Goal: Task Accomplishment & Management: Use online tool/utility

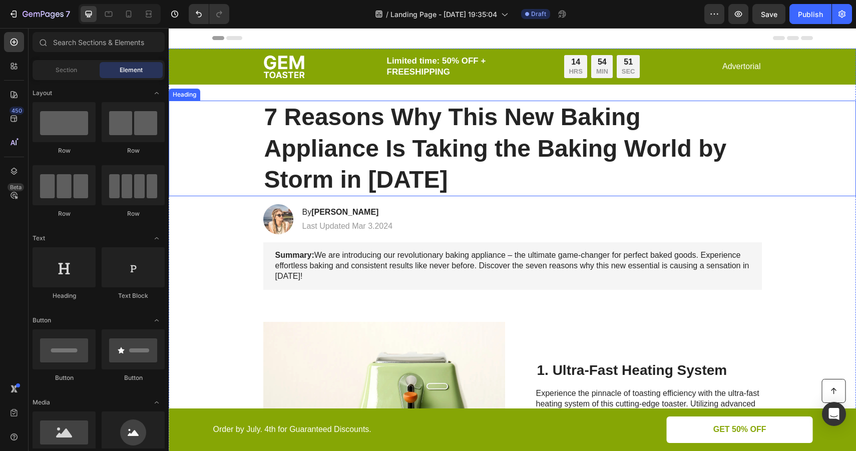
click at [437, 147] on h1 "7 Reasons Why This New Baking Appliance Is Taking the Baking World by Storm in …" at bounding box center [512, 149] width 499 height 96
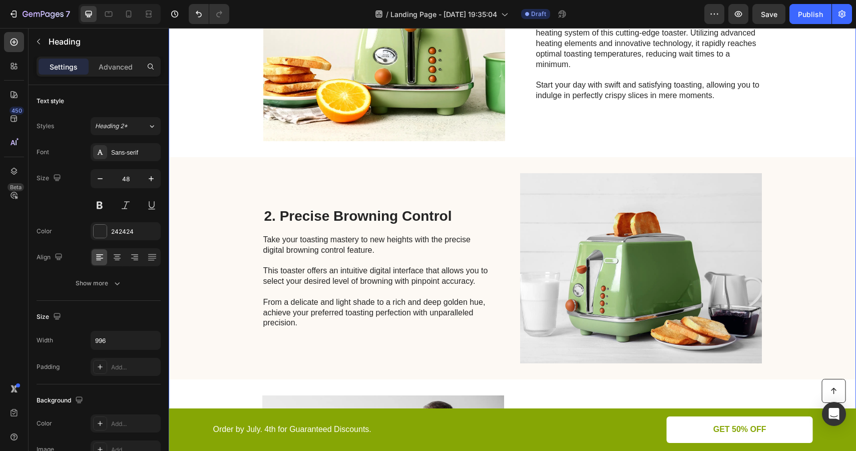
scroll to position [503, 0]
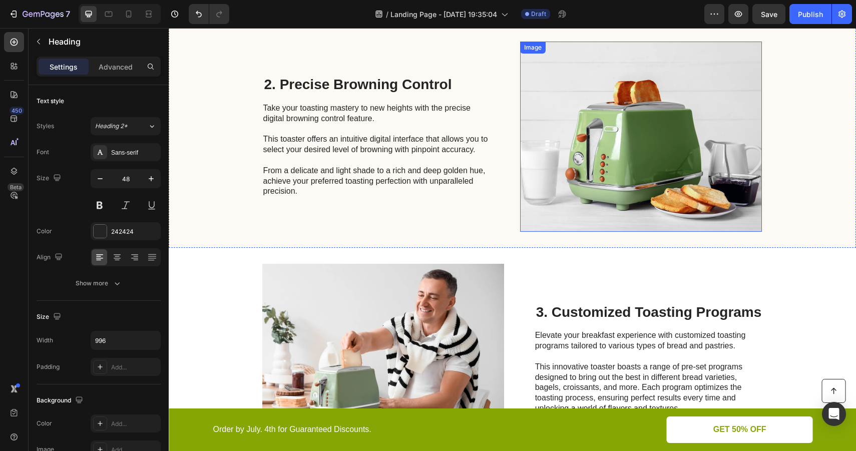
click at [617, 172] on img at bounding box center [641, 137] width 242 height 190
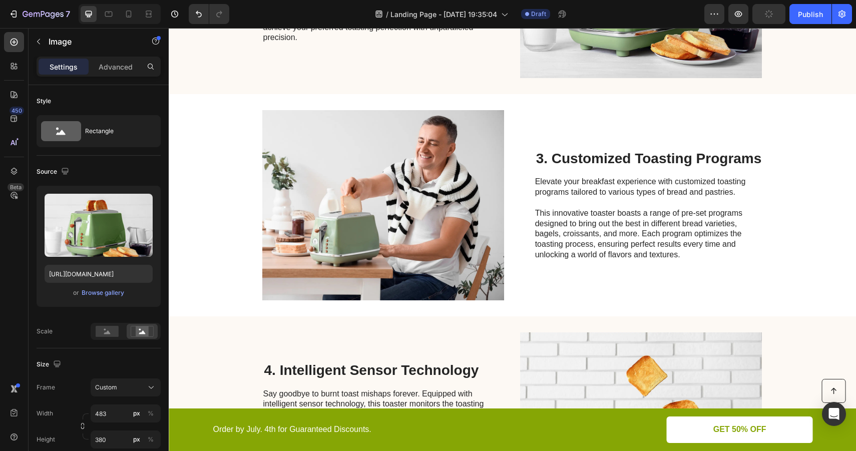
scroll to position [0, 0]
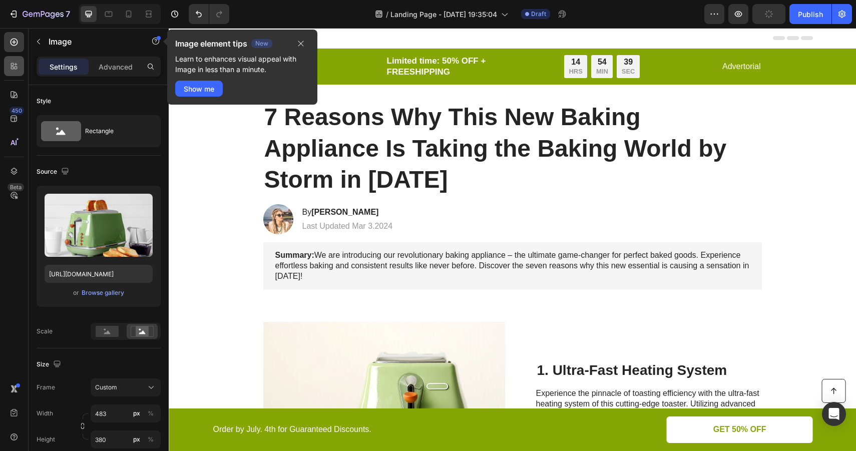
type input "[URL][DOMAIN_NAME]"
click at [13, 94] on icon at bounding box center [14, 95] width 10 height 10
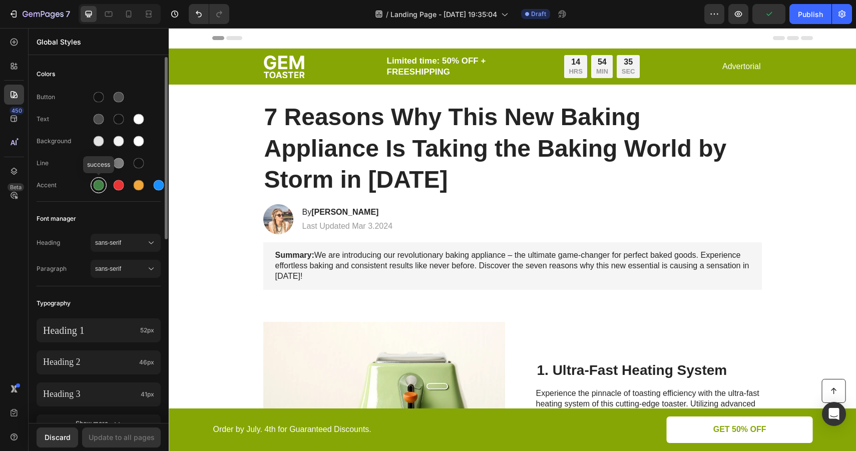
click at [94, 184] on div at bounding box center [99, 185] width 11 height 11
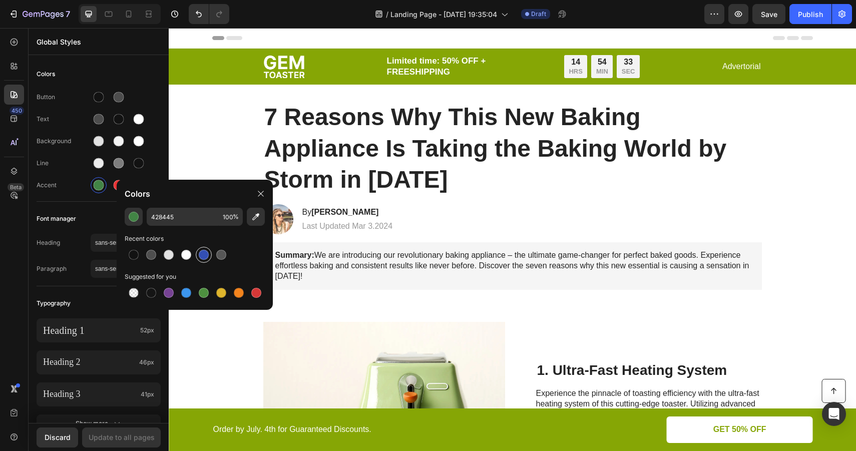
click at [202, 251] on div at bounding box center [204, 255] width 10 height 10
type input "334FB4"
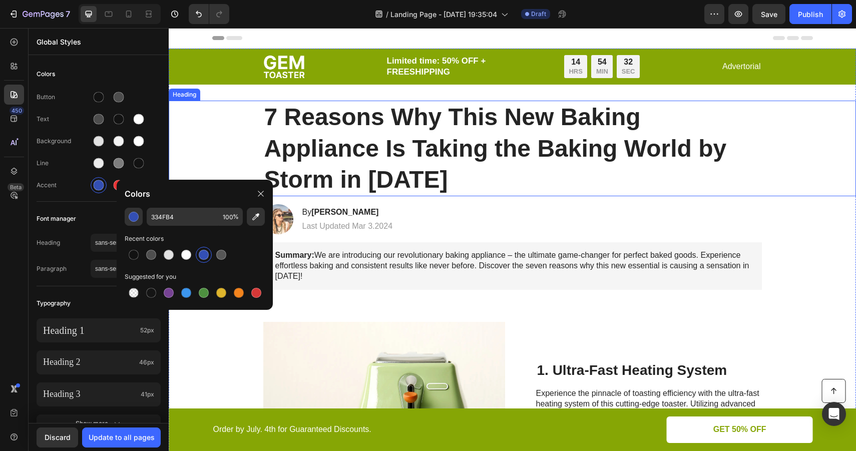
click at [213, 131] on div "7 Reasons Why This New Baking Appliance Is Taking the Baking World by Storm in …" at bounding box center [512, 149] width 667 height 96
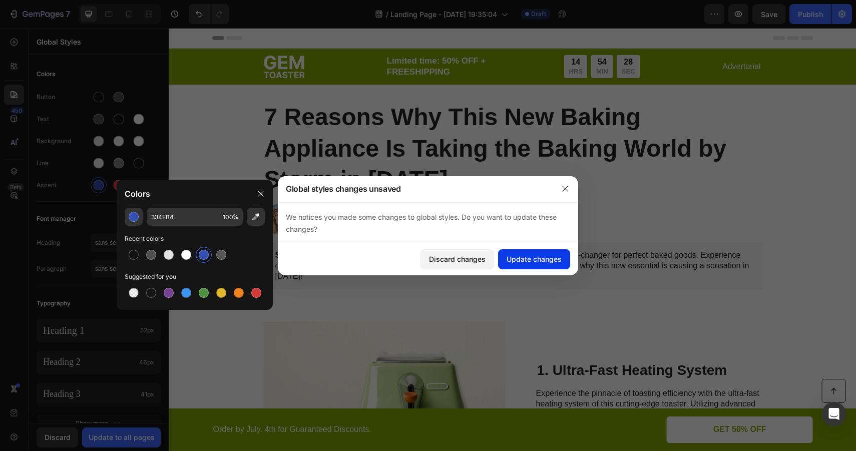
click at [514, 252] on button "Update changes" at bounding box center [534, 259] width 72 height 20
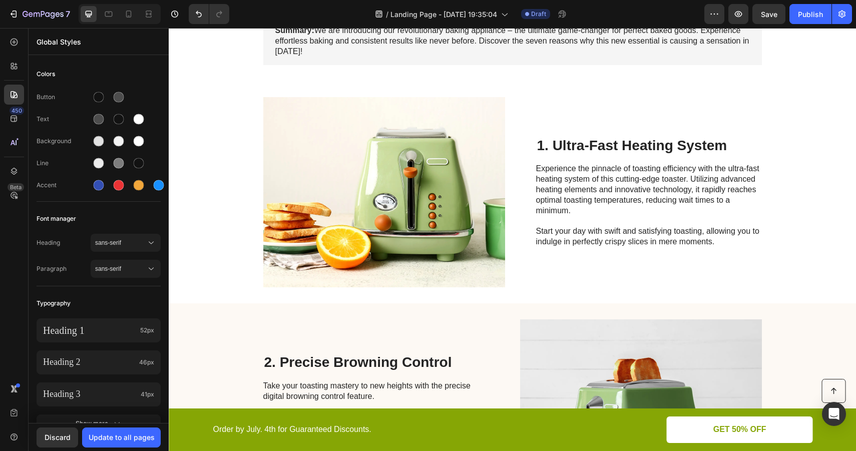
scroll to position [199, 0]
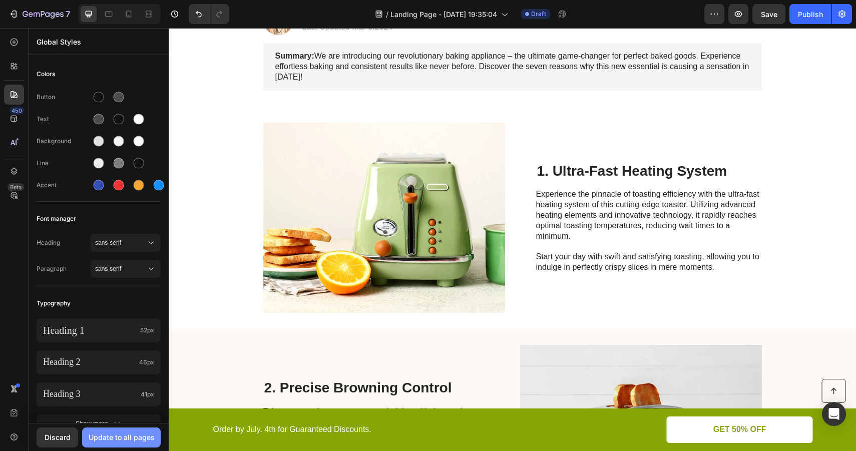
click at [122, 440] on div "Update to all pages" at bounding box center [122, 437] width 66 height 11
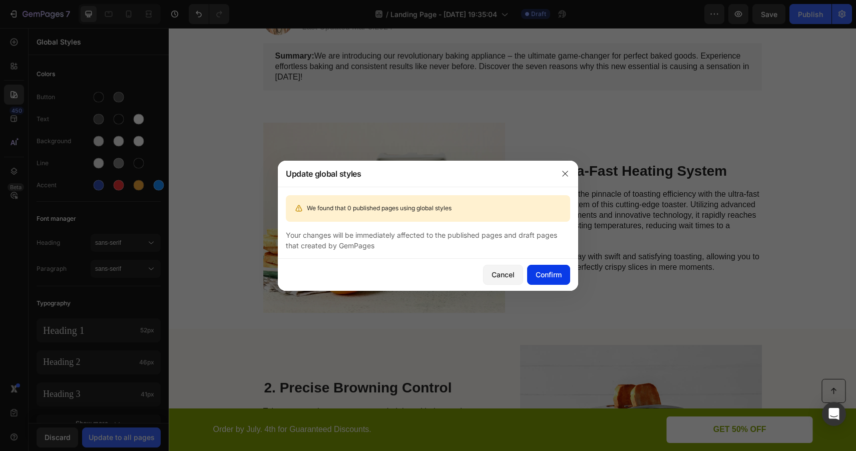
click at [555, 271] on div "Confirm" at bounding box center [549, 274] width 26 height 11
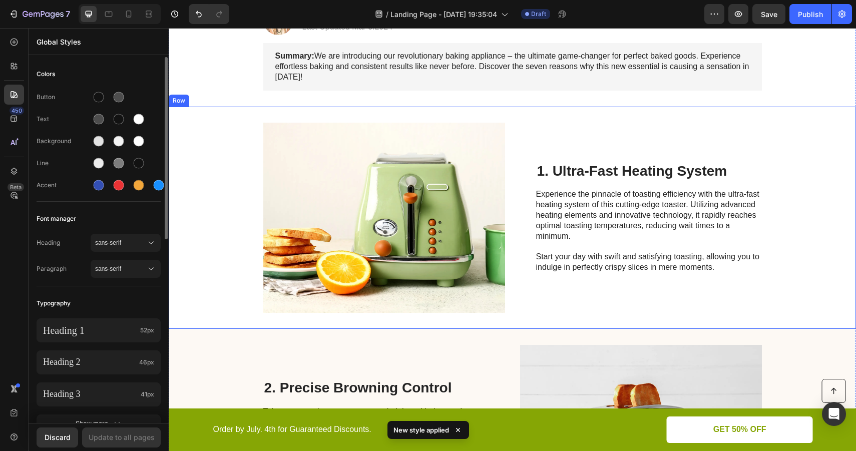
scroll to position [0, 0]
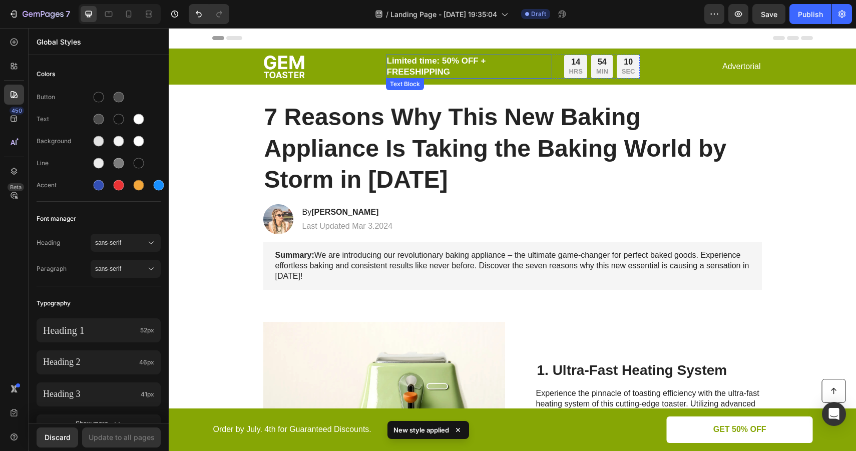
click at [498, 59] on p "Limited time: 50% OFF + FREESHIPPING" at bounding box center [469, 67] width 164 height 22
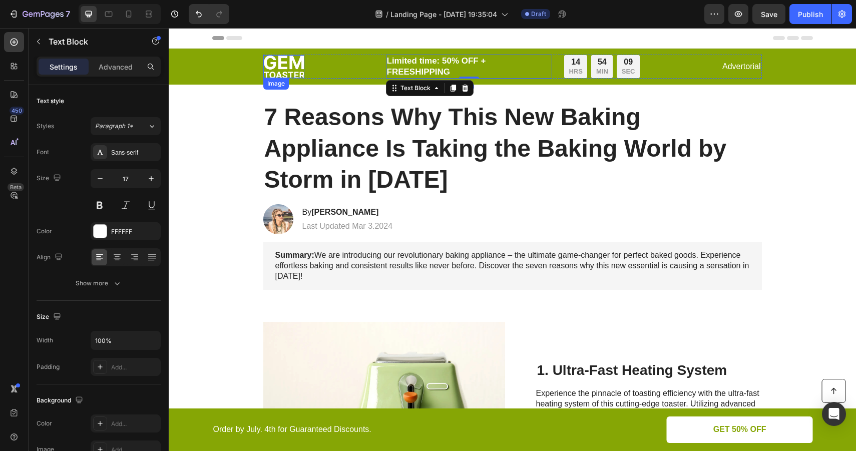
click at [290, 62] on img at bounding box center [283, 66] width 41 height 23
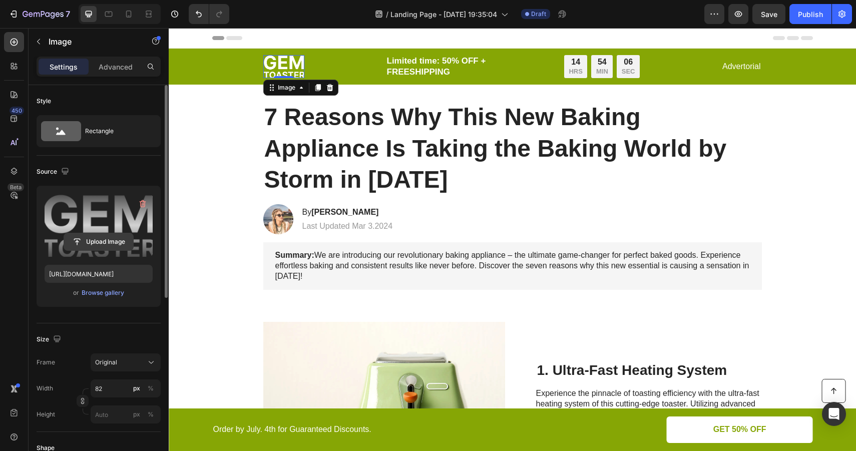
click at [106, 239] on input "file" at bounding box center [98, 241] width 69 height 17
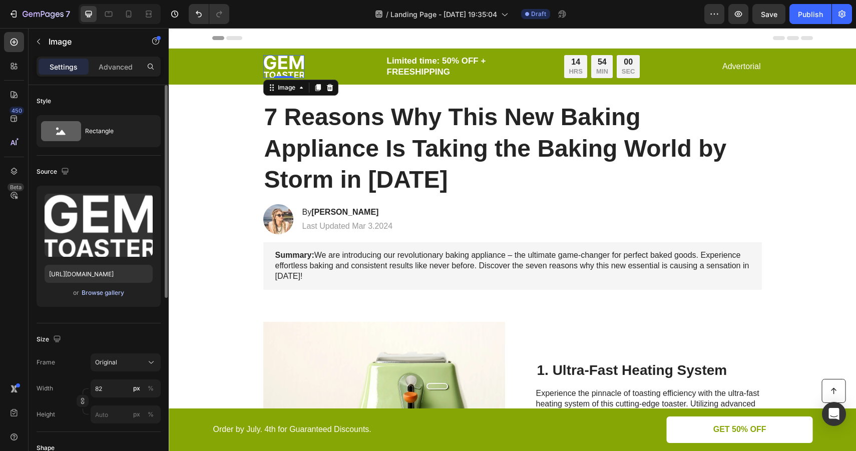
click at [124, 293] on div "Browse gallery" at bounding box center [103, 292] width 43 height 9
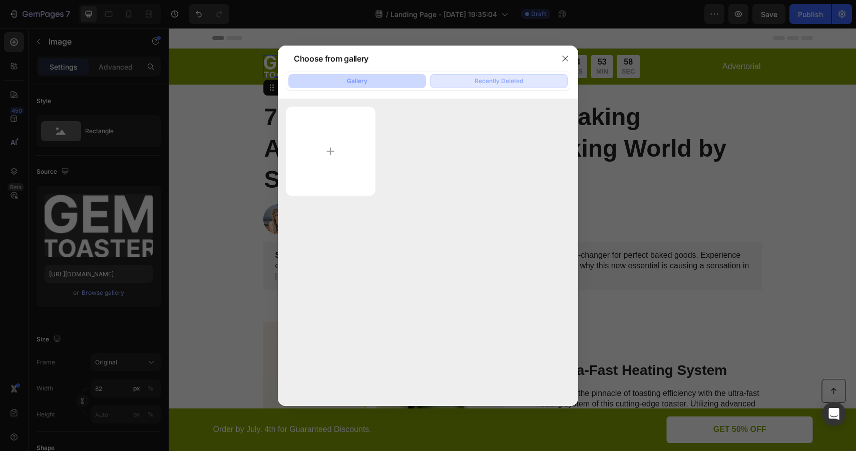
click at [472, 84] on button "Recently Deleted" at bounding box center [499, 81] width 138 height 14
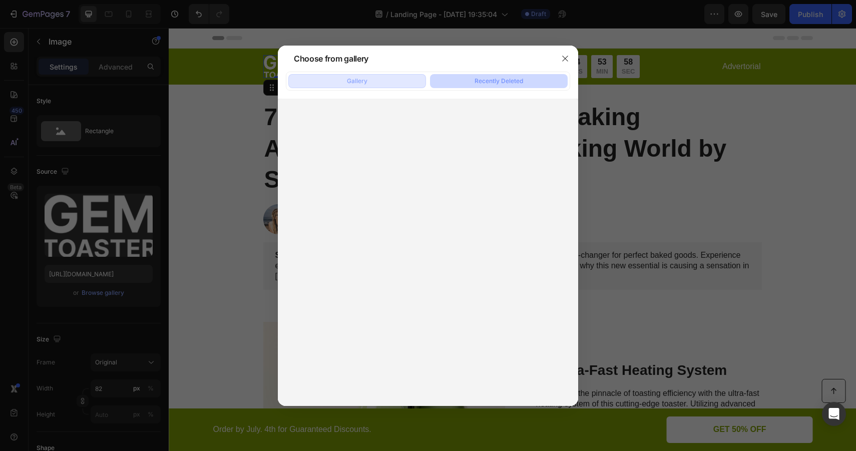
click at [392, 78] on button "Gallery" at bounding box center [357, 81] width 138 height 14
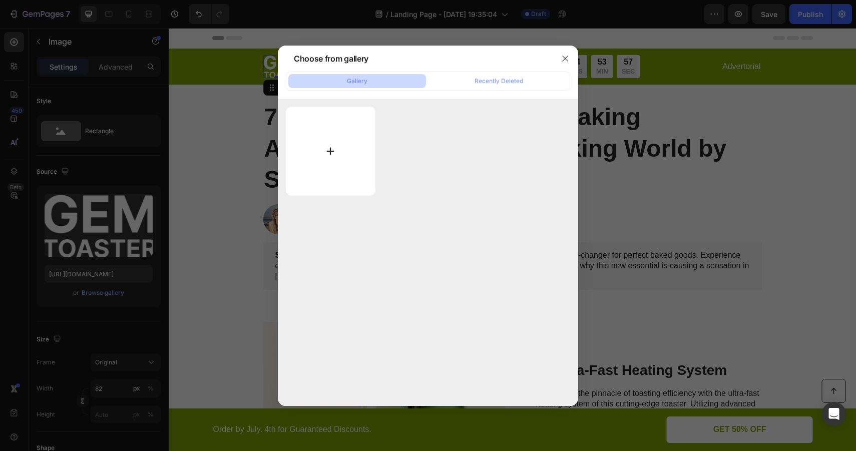
click at [356, 131] on input "file" at bounding box center [331, 151] width 90 height 89
click at [561, 58] on icon "button" at bounding box center [565, 59] width 8 height 8
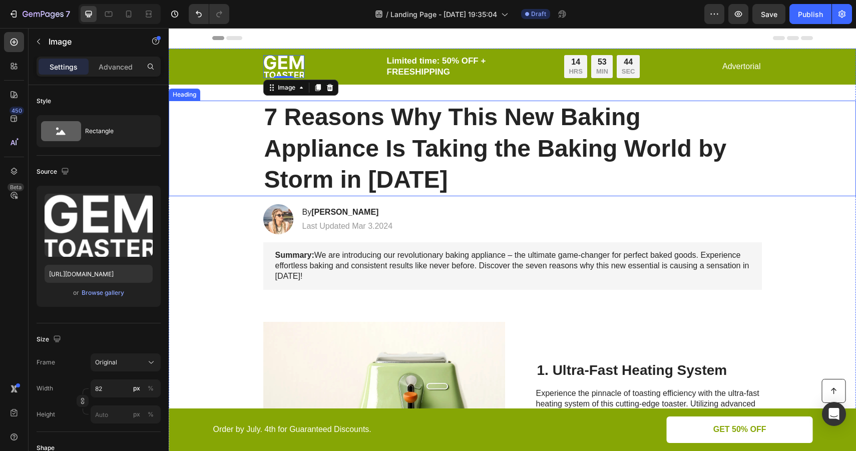
click at [355, 148] on h1 "7 Reasons Why This New Baking Appliance Is Taking the Baking World by Storm in …" at bounding box center [512, 149] width 499 height 96
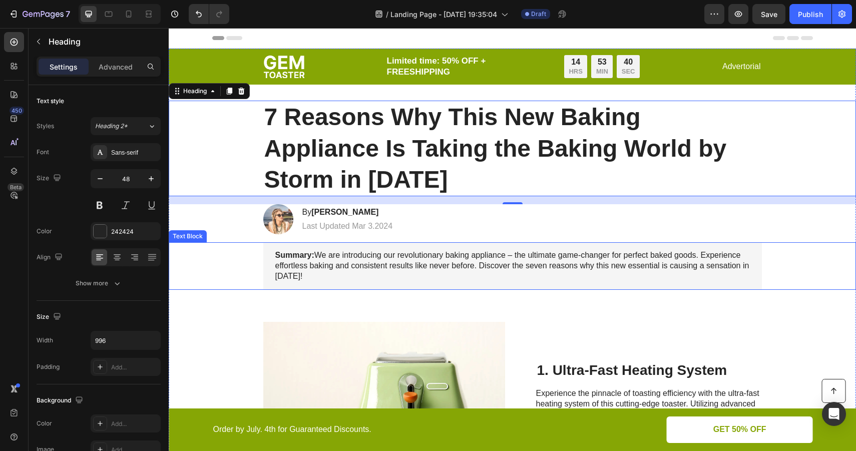
click at [564, 262] on p "Summary: We are introducing our revolutionary baking appliance – the ultimate g…" at bounding box center [512, 265] width 474 height 31
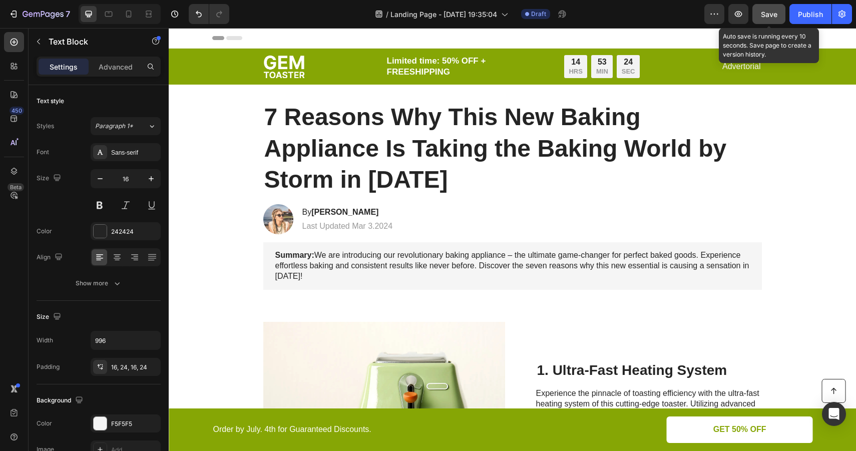
click at [779, 17] on button "Save" at bounding box center [768, 14] width 33 height 20
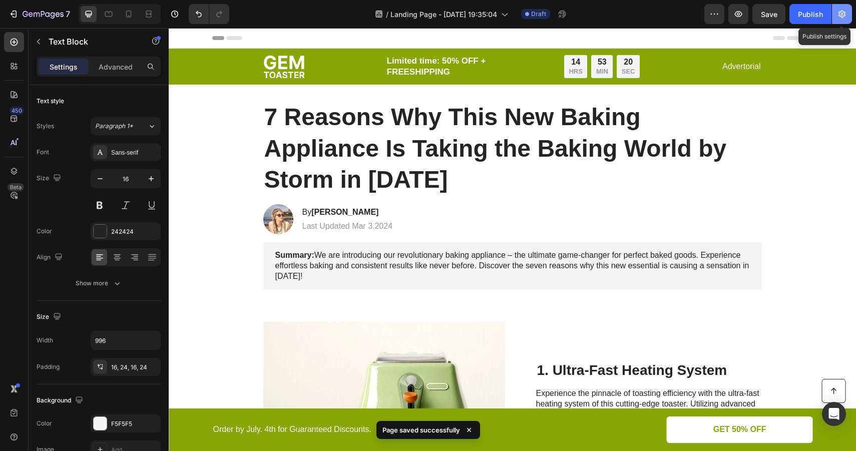
click at [839, 17] on icon "button" at bounding box center [842, 14] width 10 height 10
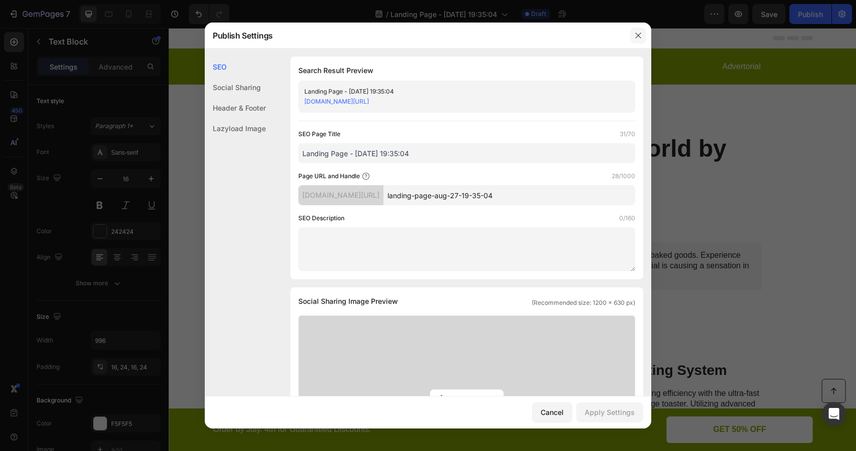
click at [635, 36] on icon "button" at bounding box center [638, 36] width 8 height 8
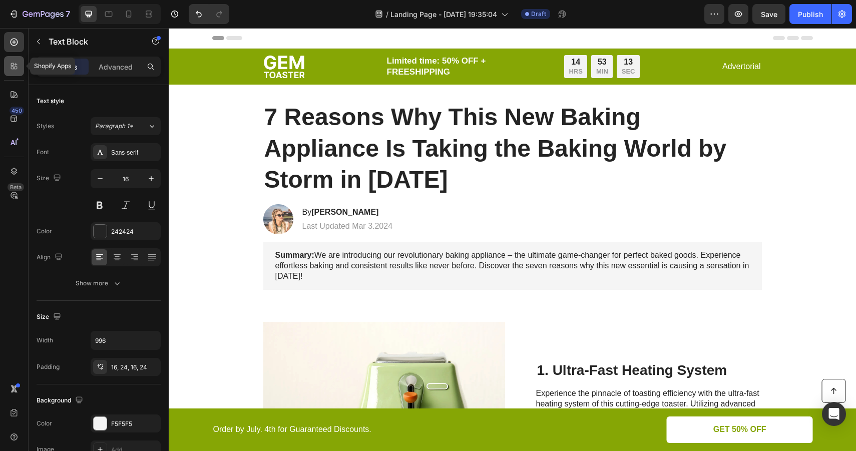
click at [15, 70] on icon at bounding box center [14, 66] width 10 height 10
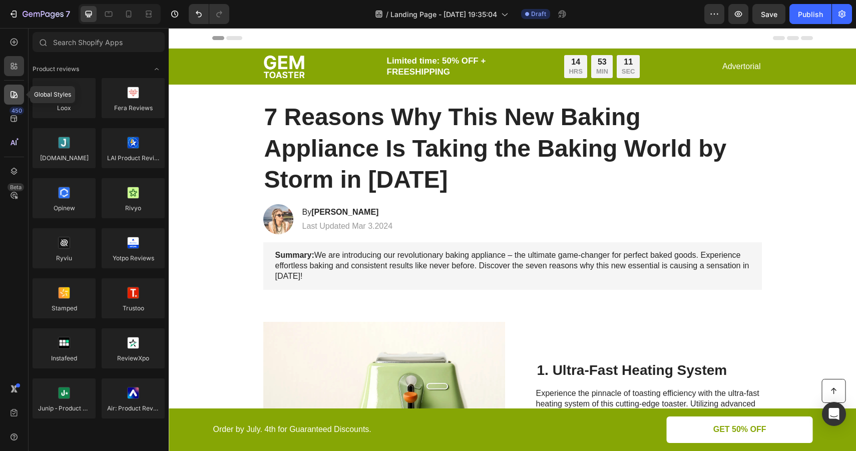
click at [12, 95] on icon at bounding box center [14, 95] width 10 height 10
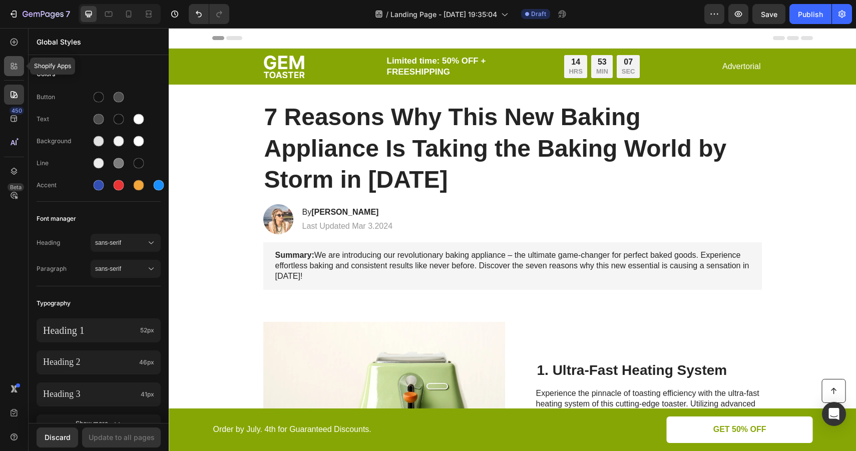
click at [14, 73] on div at bounding box center [14, 66] width 20 height 20
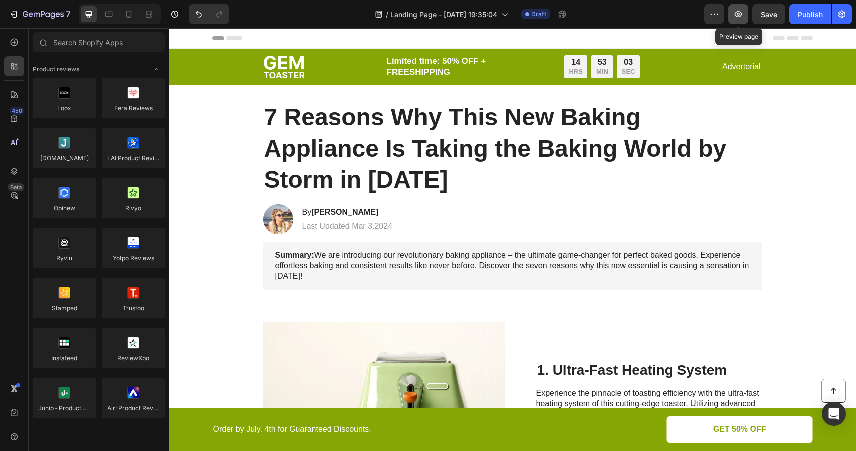
click at [741, 15] on icon "button" at bounding box center [739, 14] width 8 height 6
click at [526, 15] on icon at bounding box center [527, 14] width 4 height 4
click at [816, 18] on div "Publish" at bounding box center [810, 14] width 25 height 11
click at [332, 210] on strong "[PERSON_NAME]" at bounding box center [344, 212] width 67 height 9
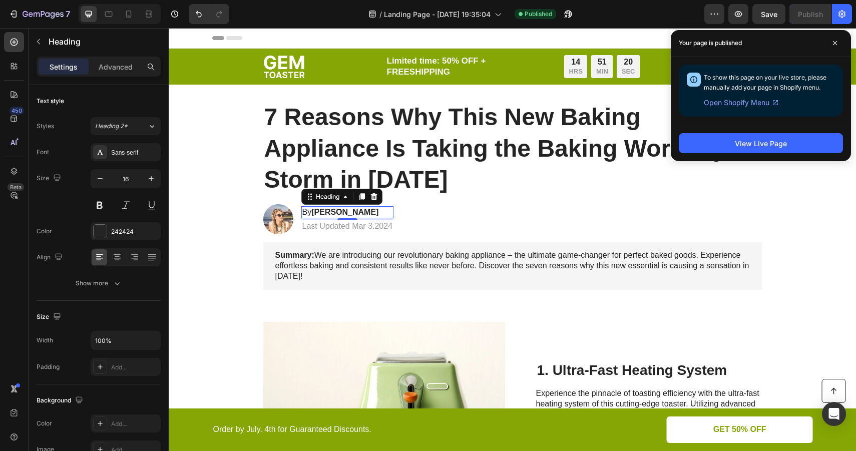
click at [753, 104] on span "Open Shopify Menu" at bounding box center [737, 103] width 66 height 12
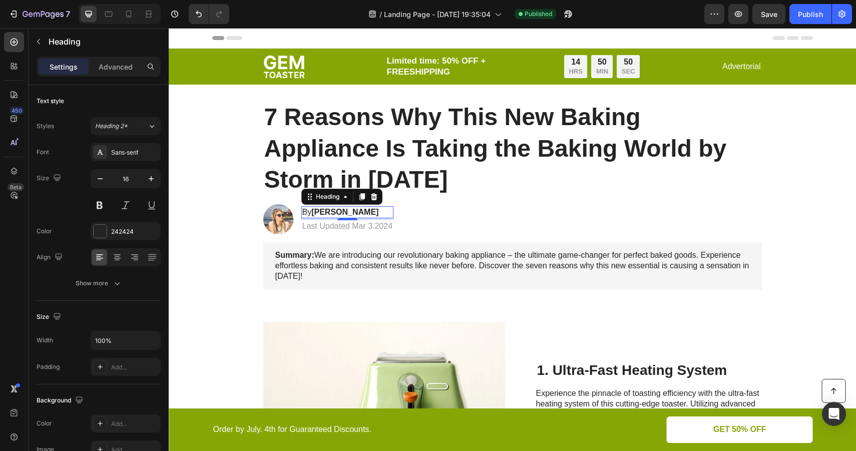
click at [189, 40] on span "Header" at bounding box center [199, 38] width 22 height 10
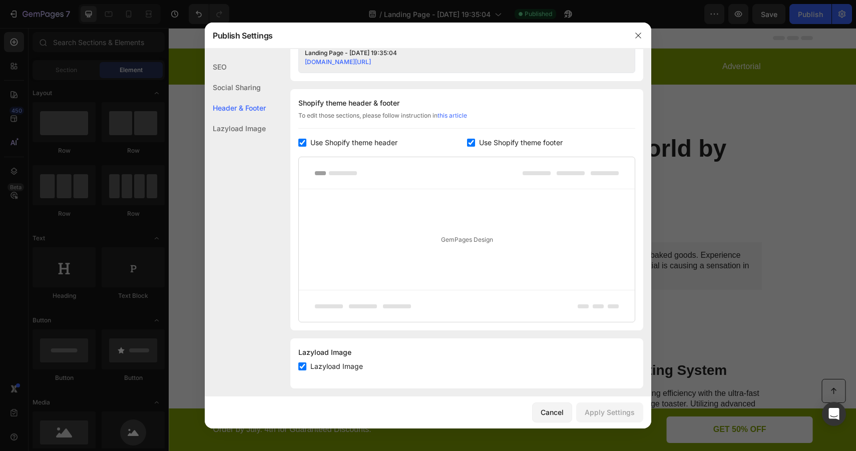
scroll to position [446, 0]
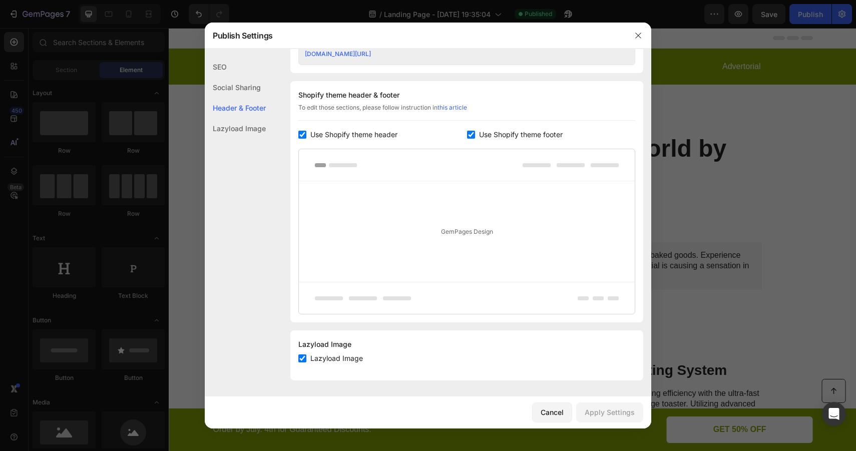
click at [372, 137] on span "Use Shopify theme header" at bounding box center [353, 135] width 87 height 12
checkbox input "false"
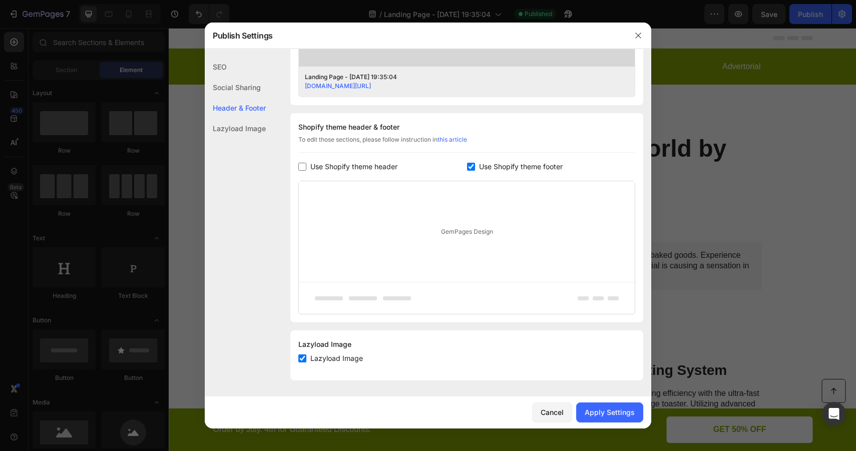
click at [488, 163] on span "Use Shopify theme footer" at bounding box center [521, 167] width 84 height 12
checkbox input "false"
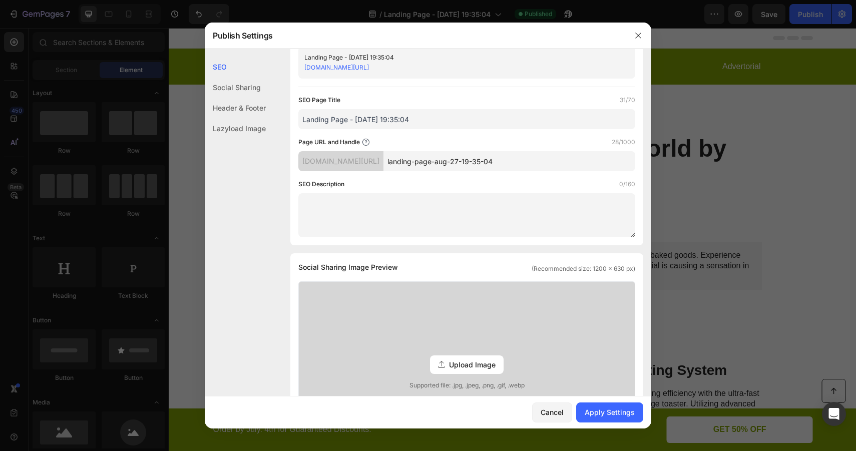
scroll to position [0, 0]
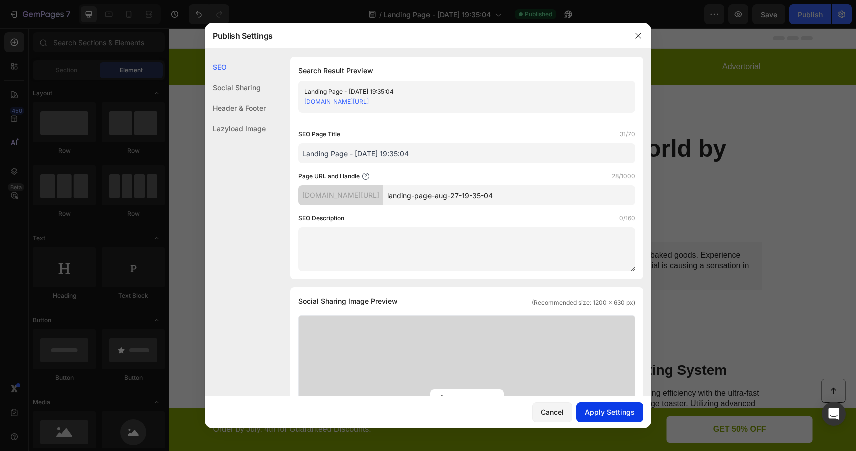
click at [594, 410] on div "Apply Settings" at bounding box center [610, 412] width 50 height 11
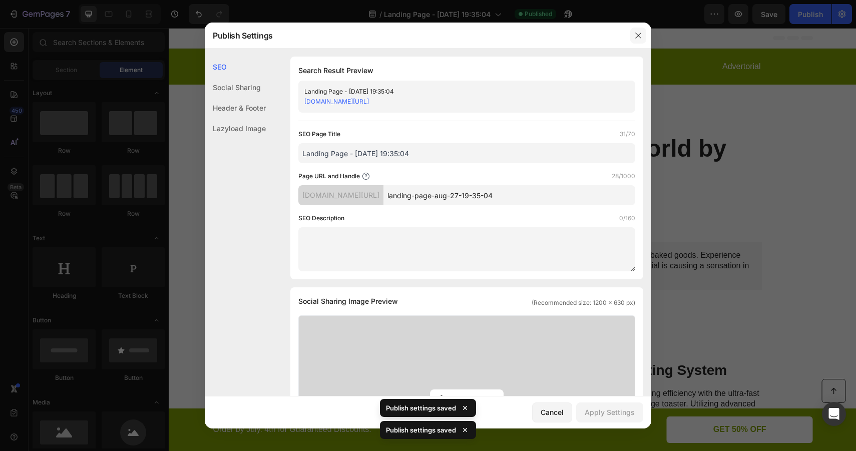
click at [638, 37] on icon "button" at bounding box center [638, 36] width 8 height 8
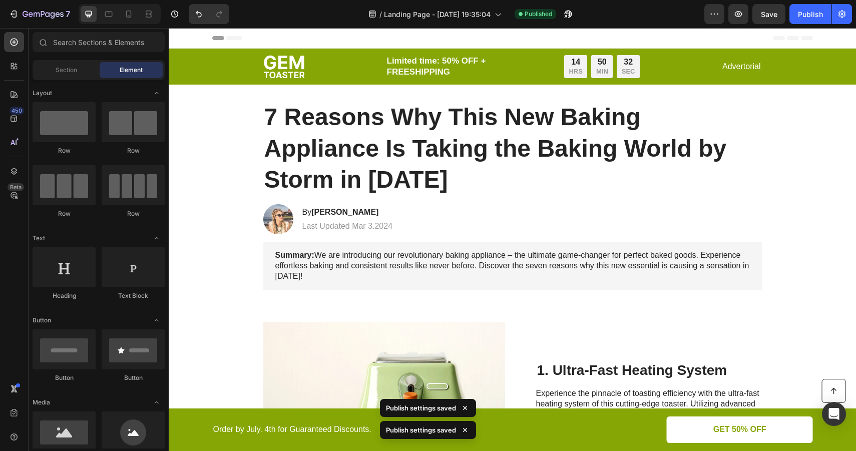
click at [281, 37] on div "Header" at bounding box center [512, 38] width 601 height 20
click at [195, 40] on span "Header" at bounding box center [199, 38] width 22 height 10
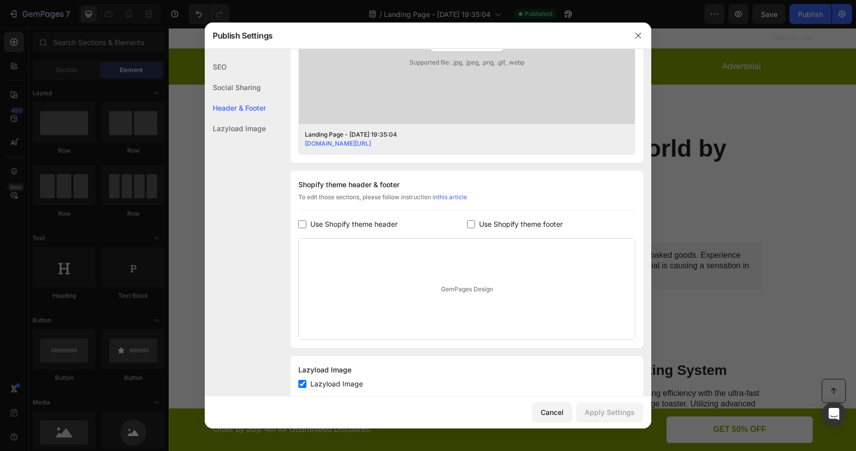
scroll to position [382, 0]
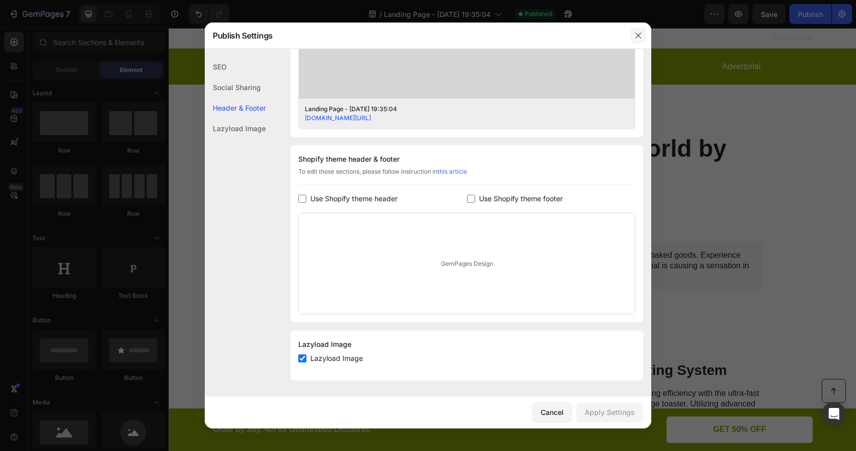
click at [635, 31] on button "button" at bounding box center [638, 36] width 16 height 16
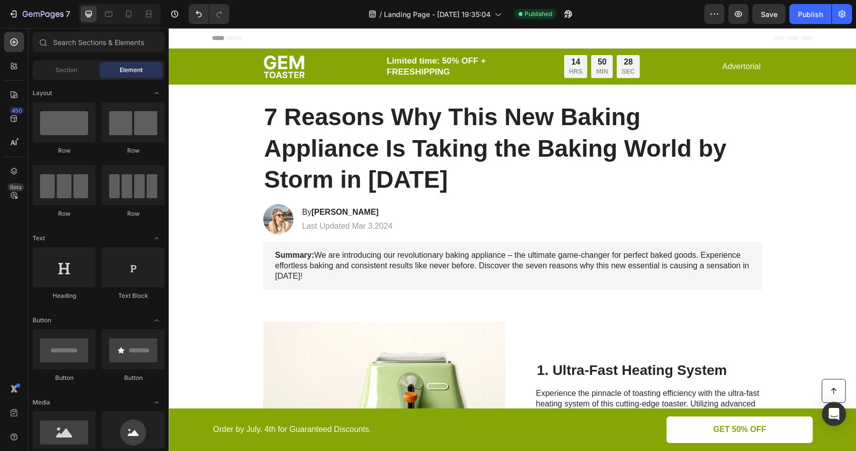
click at [305, 34] on div "Header" at bounding box center [512, 38] width 601 height 20
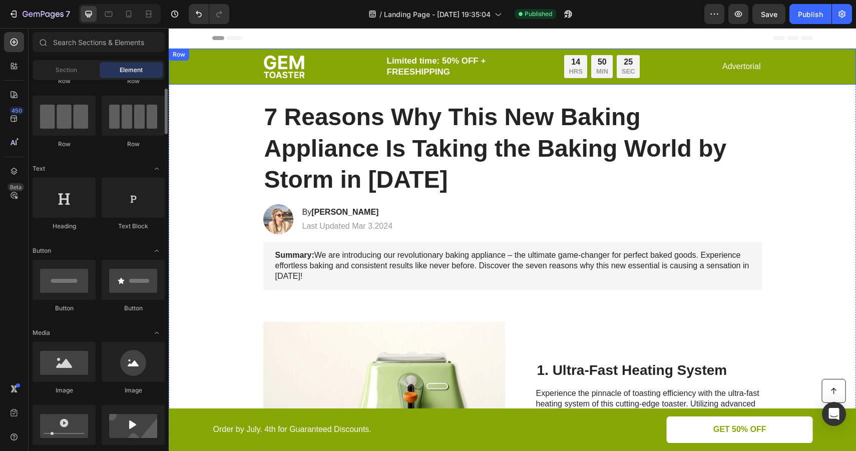
click at [239, 65] on div "Image Limited time: 50% OFF + FREESHIPPING Text Block 14 HRS 50 MIN 25 SEC Coun…" at bounding box center [512, 67] width 667 height 24
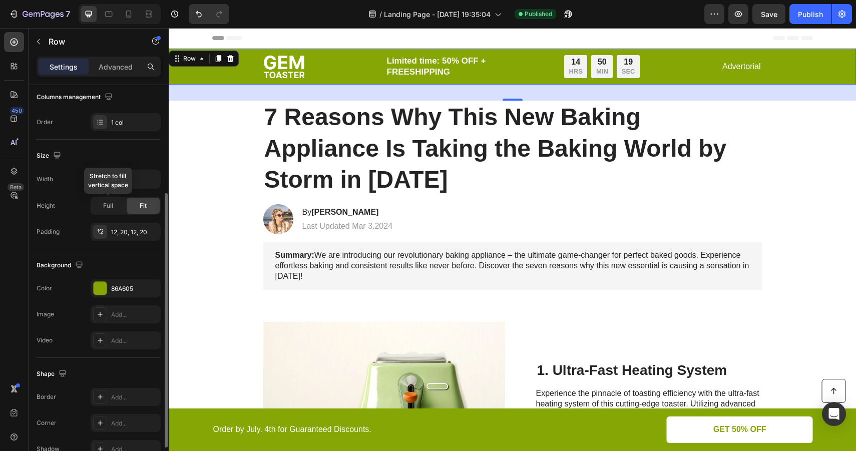
scroll to position [164, 0]
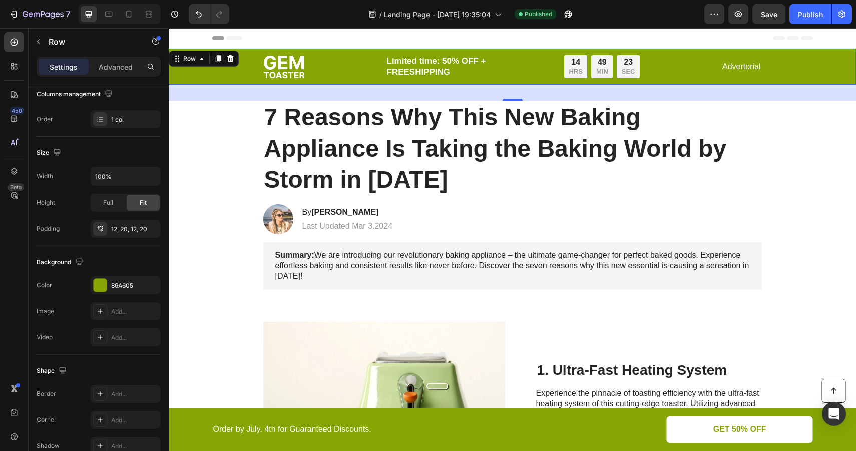
click at [233, 70] on div "Image Limited time: 50% OFF + FREESHIPPING Text Block 14 HRS 49 MIN 23 SEC Coun…" at bounding box center [512, 67] width 667 height 24
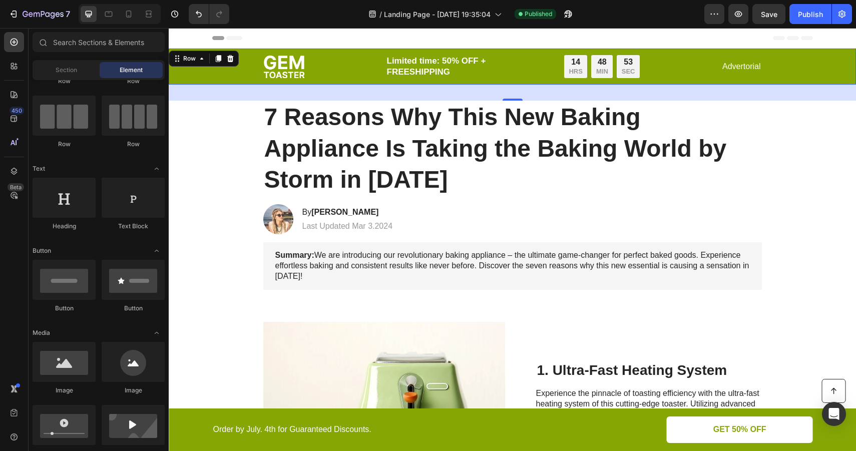
click at [318, 37] on div "Header" at bounding box center [512, 38] width 601 height 20
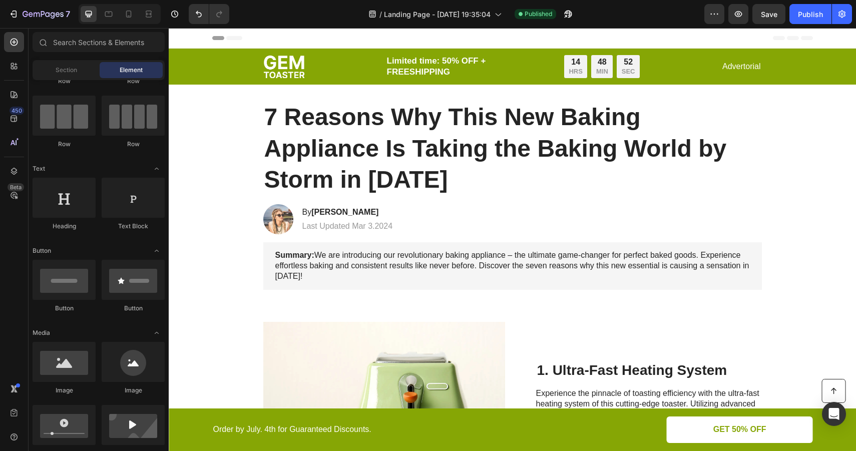
click at [193, 36] on span "Header" at bounding box center [199, 38] width 22 height 10
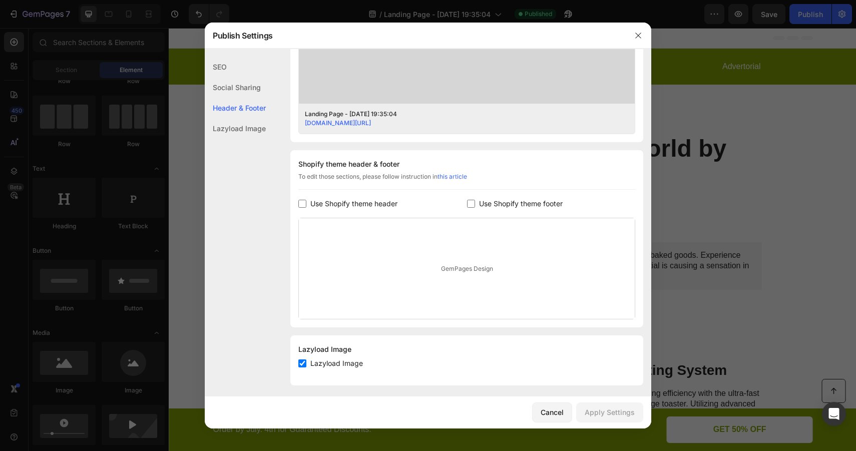
scroll to position [382, 0]
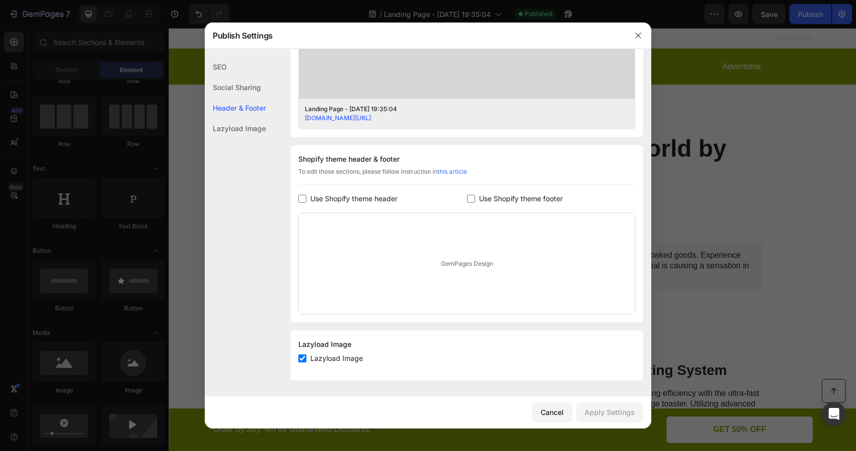
click at [346, 358] on span "Lazyload Image" at bounding box center [336, 358] width 53 height 12
checkbox input "false"
click at [599, 410] on div "Apply Settings" at bounding box center [610, 412] width 50 height 11
click at [645, 35] on button "button" at bounding box center [638, 36] width 16 height 16
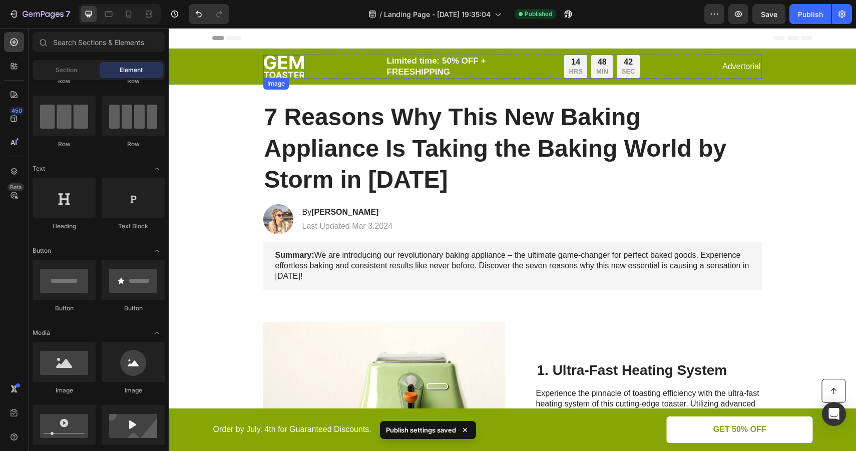
click at [294, 67] on img at bounding box center [283, 66] width 41 height 23
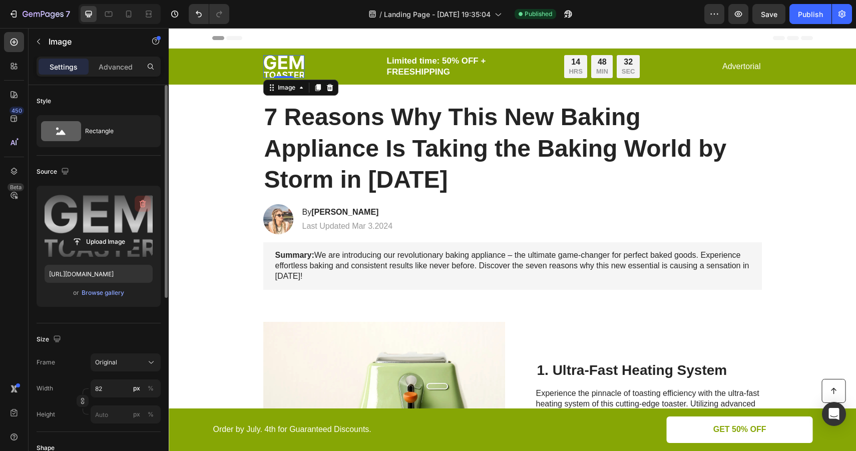
click at [143, 204] on icon "button" at bounding box center [143, 204] width 1 height 3
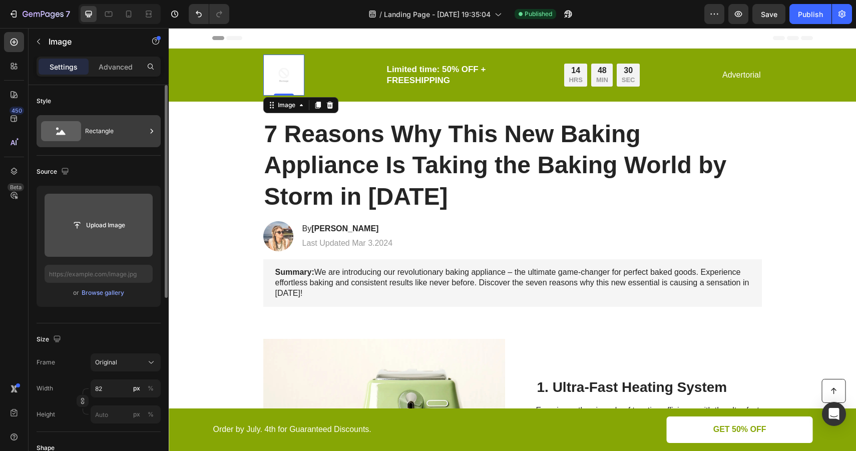
click at [115, 129] on div "Rectangle" at bounding box center [115, 131] width 61 height 23
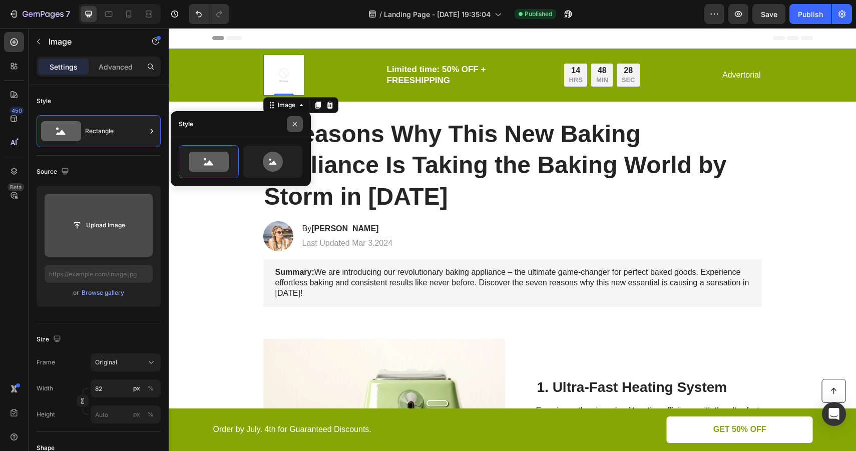
click at [292, 126] on icon "button" at bounding box center [295, 124] width 8 height 8
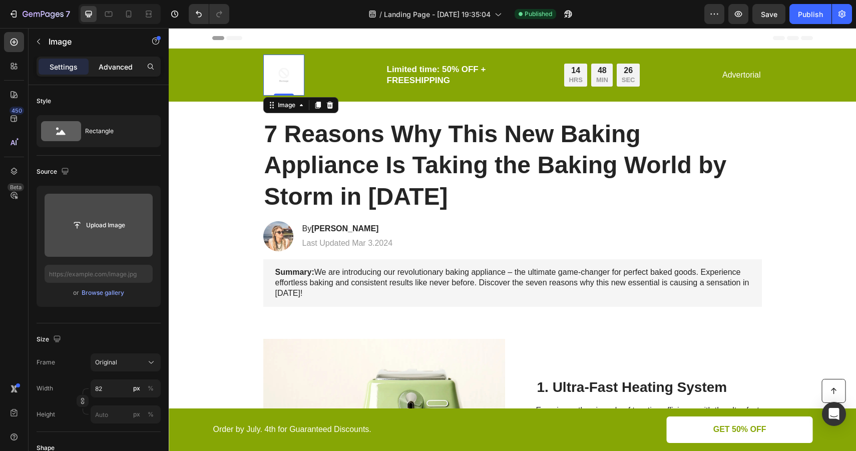
click at [128, 66] on p "Advanced" at bounding box center [116, 67] width 34 height 11
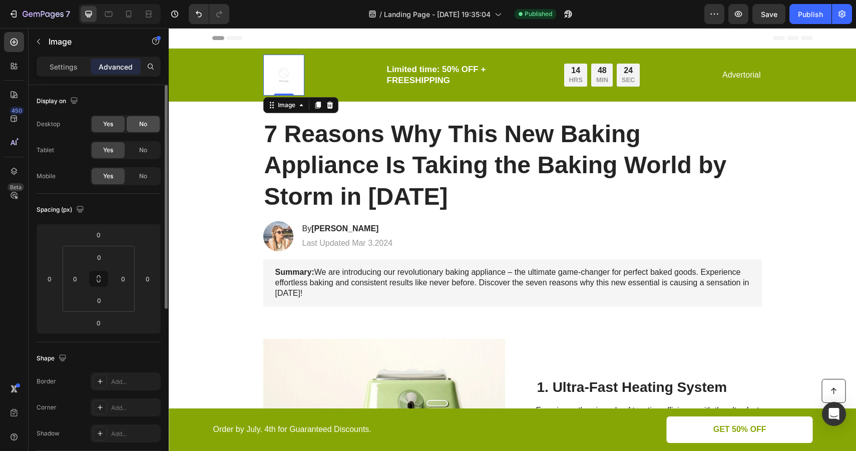
click at [139, 123] on div "No" at bounding box center [143, 124] width 33 height 16
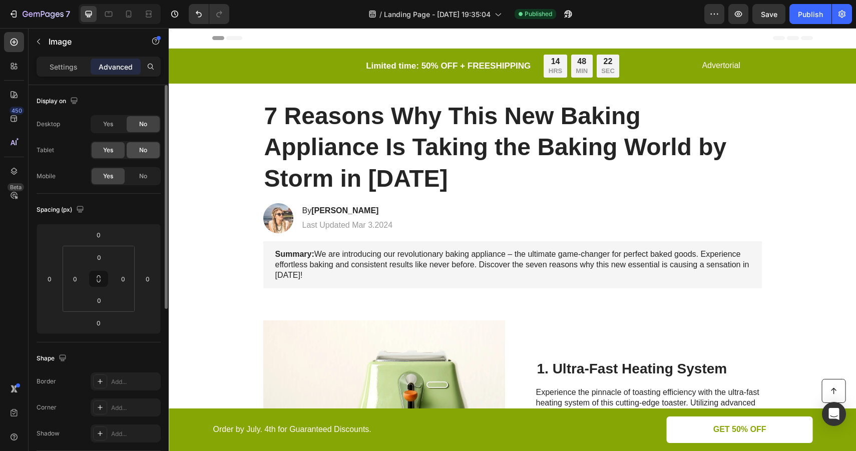
click at [140, 152] on span "No" at bounding box center [143, 150] width 8 height 9
click at [141, 177] on span "No" at bounding box center [143, 176] width 8 height 9
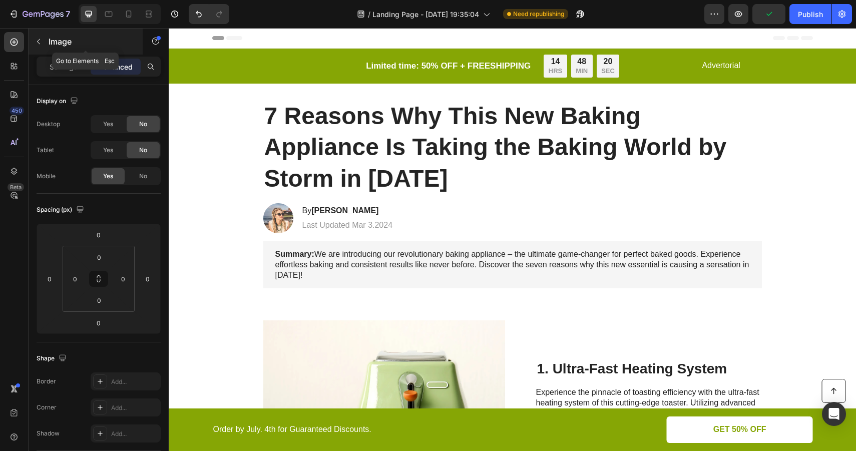
click at [50, 47] on p "Image" at bounding box center [91, 42] width 85 height 12
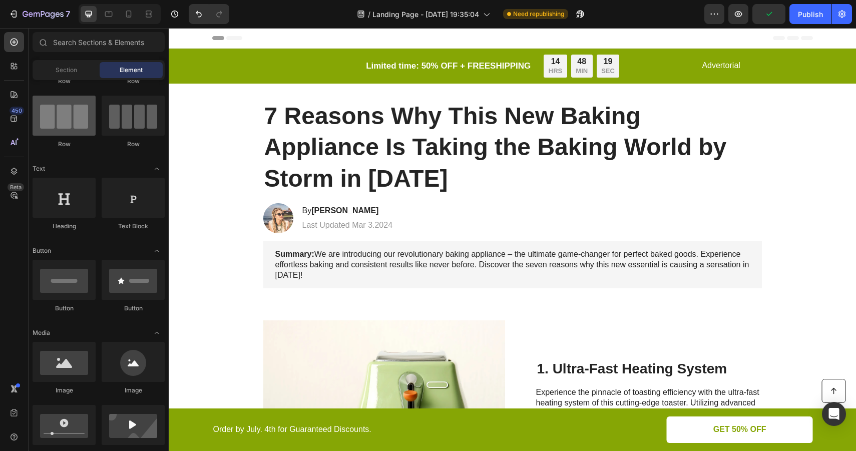
scroll to position [0, 0]
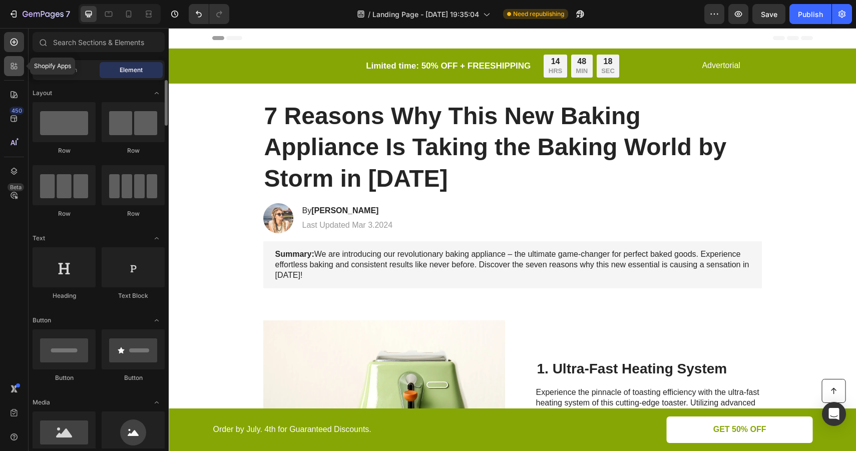
click at [12, 64] on icon at bounding box center [14, 66] width 10 height 10
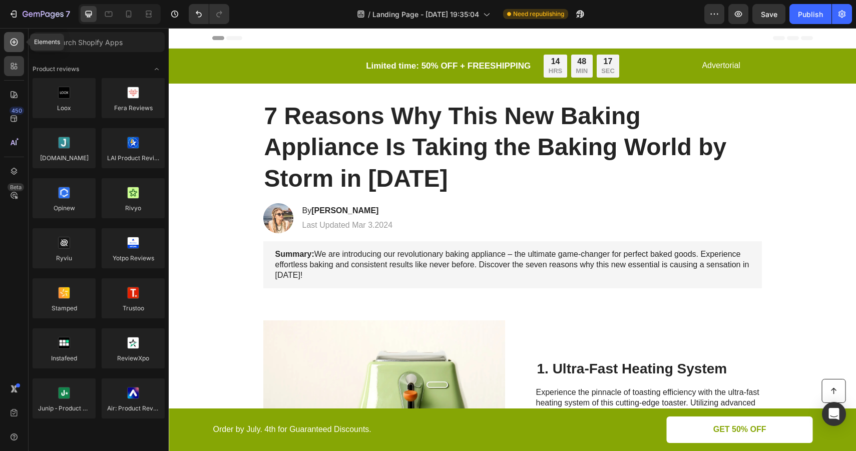
click at [13, 45] on icon at bounding box center [14, 42] width 10 height 10
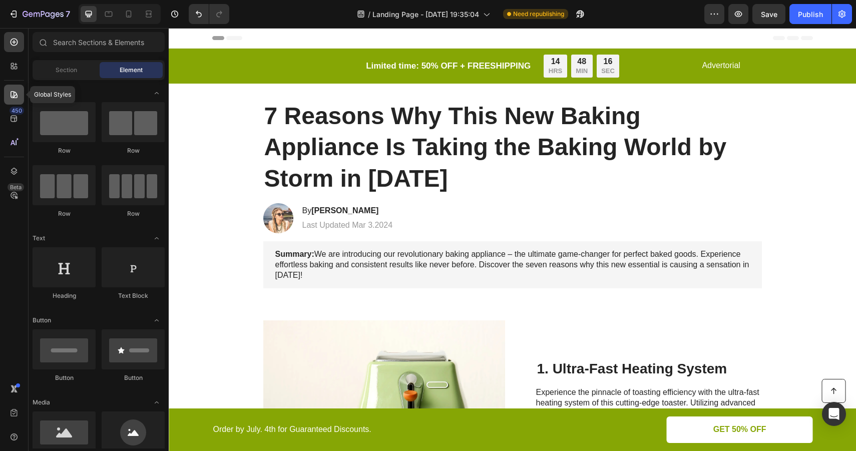
click at [13, 92] on icon at bounding box center [14, 95] width 10 height 10
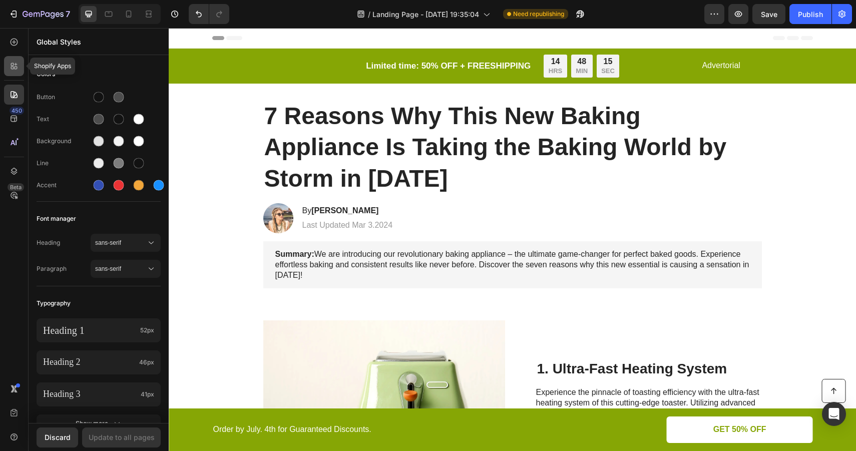
click at [15, 60] on div at bounding box center [14, 66] width 20 height 20
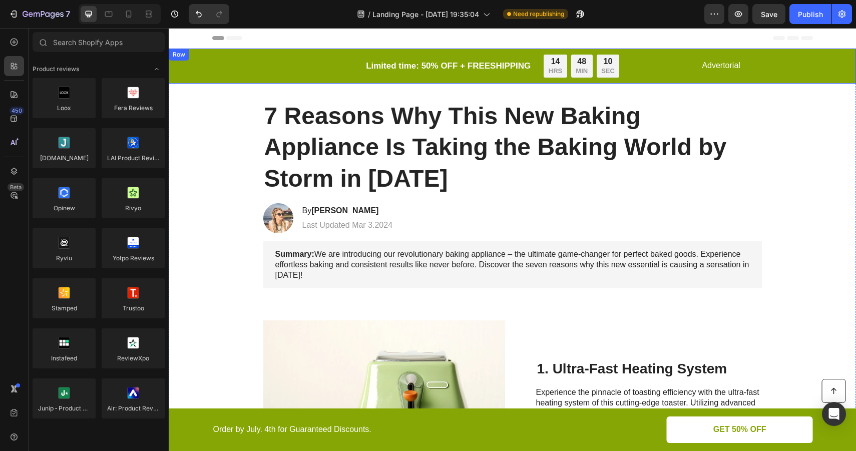
click at [258, 66] on div "Image Limited time: 50% OFF + FREESHIPPING Text Block 14 HRS 48 MIN 10 SEC Coun…" at bounding box center [512, 66] width 667 height 23
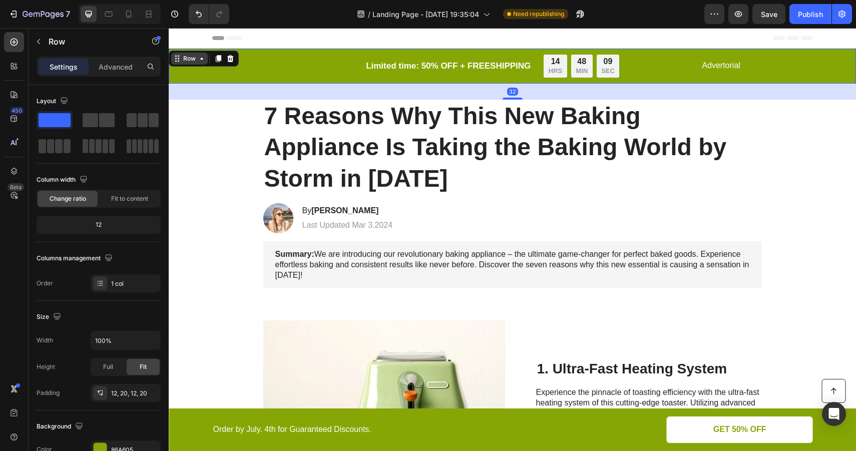
click at [201, 61] on icon at bounding box center [202, 59] width 8 height 8
click at [42, 40] on icon "button" at bounding box center [39, 42] width 8 height 8
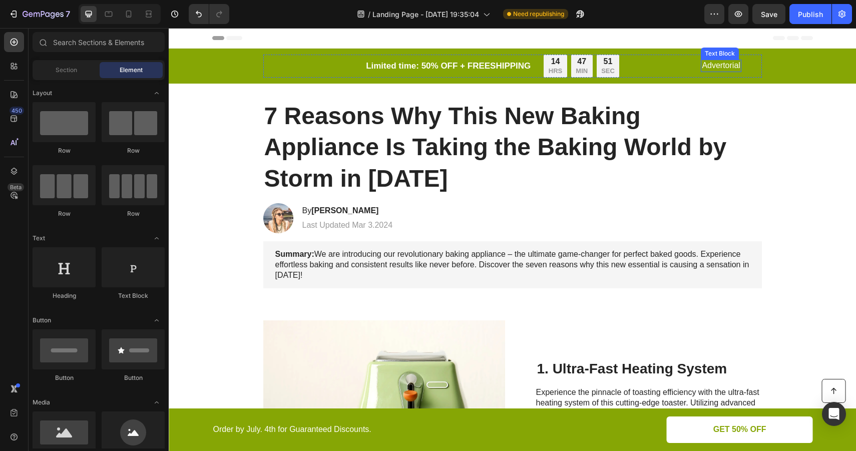
click at [729, 67] on p "Advertorial" at bounding box center [721, 66] width 38 height 11
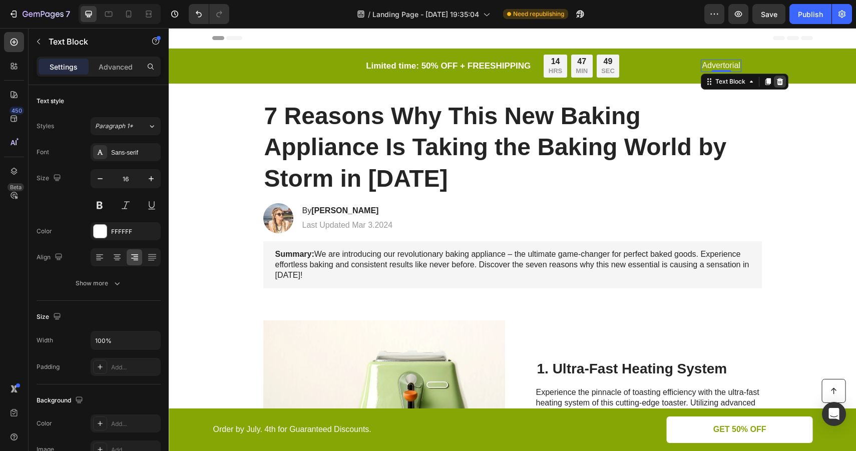
click at [779, 83] on icon at bounding box center [780, 81] width 7 height 7
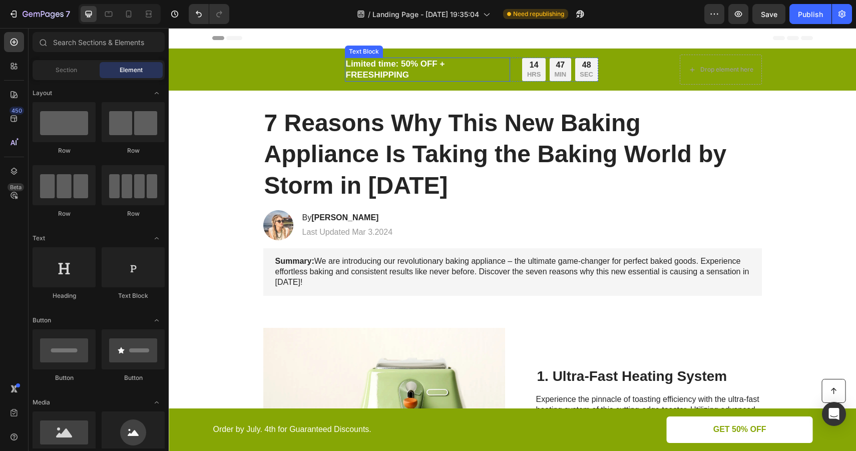
click at [425, 66] on p "Limited time: 50% OFF + FREESHIPPING" at bounding box center [428, 70] width 164 height 22
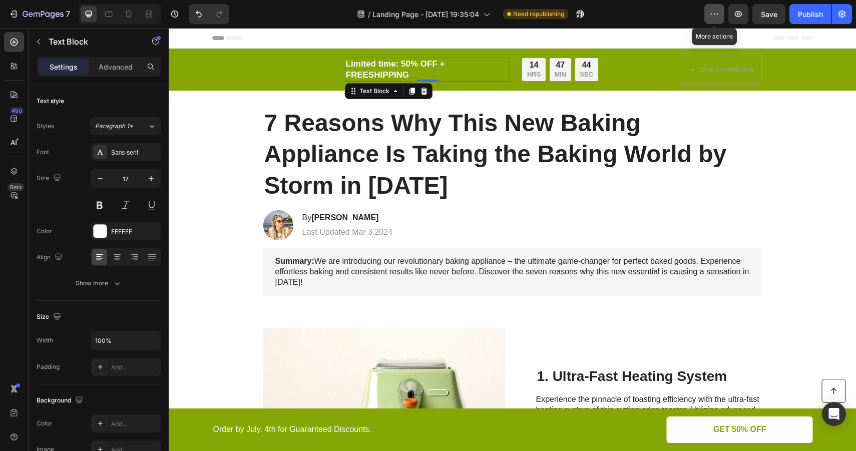
click at [714, 20] on button "button" at bounding box center [714, 14] width 20 height 20
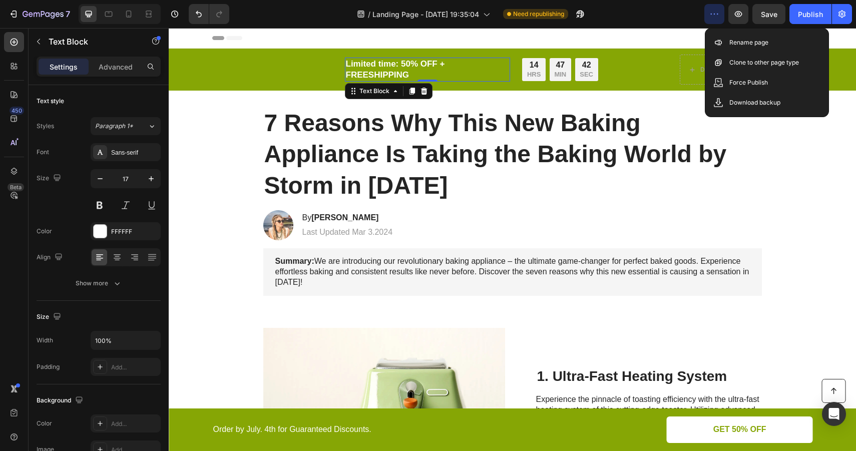
click at [715, 18] on icon "button" at bounding box center [714, 14] width 10 height 10
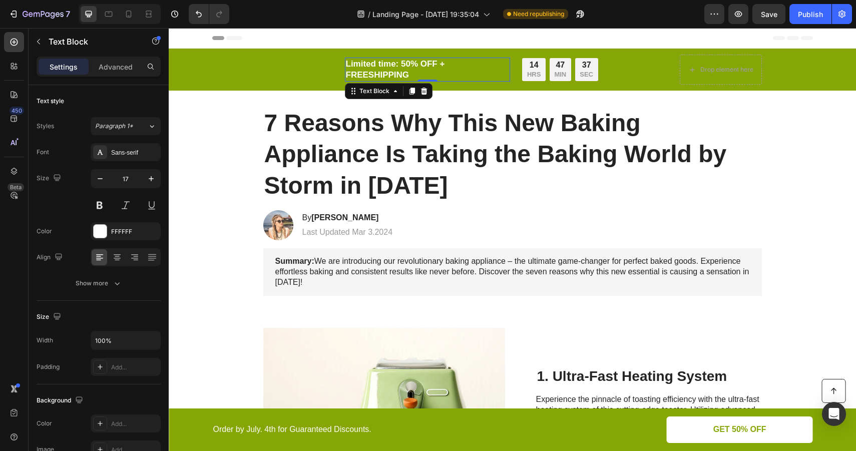
click at [430, 69] on p "Limited time: 50% OFF + FREESHIPPING" at bounding box center [428, 70] width 164 height 22
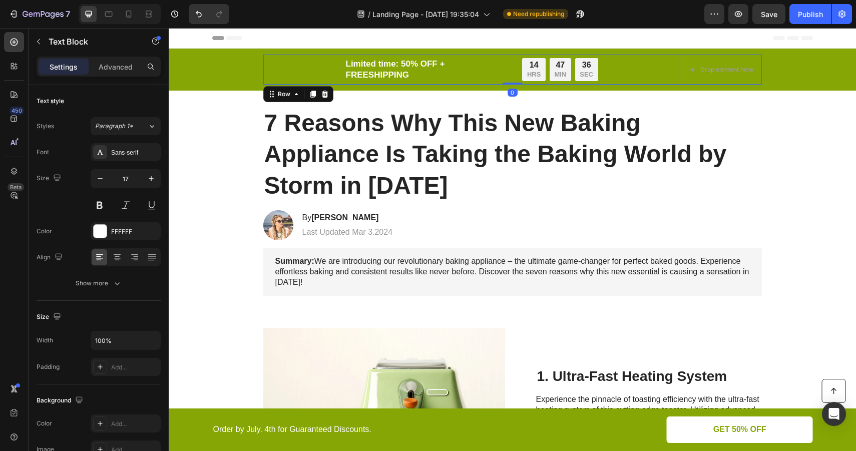
click at [287, 67] on div "Image Limited time: 50% OFF + FREESHIPPING Text Block 14 HRS 47 MIN 36 SEC Coun…" at bounding box center [512, 70] width 499 height 30
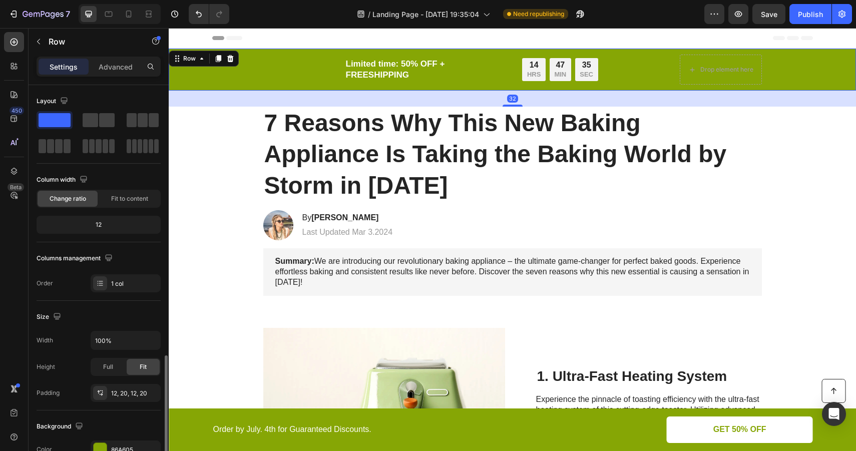
click at [234, 67] on div "Image Limited time: 50% OFF + FREESHIPPING Text Block 14 HRS 47 MIN 35 SEC Coun…" at bounding box center [512, 70] width 667 height 30
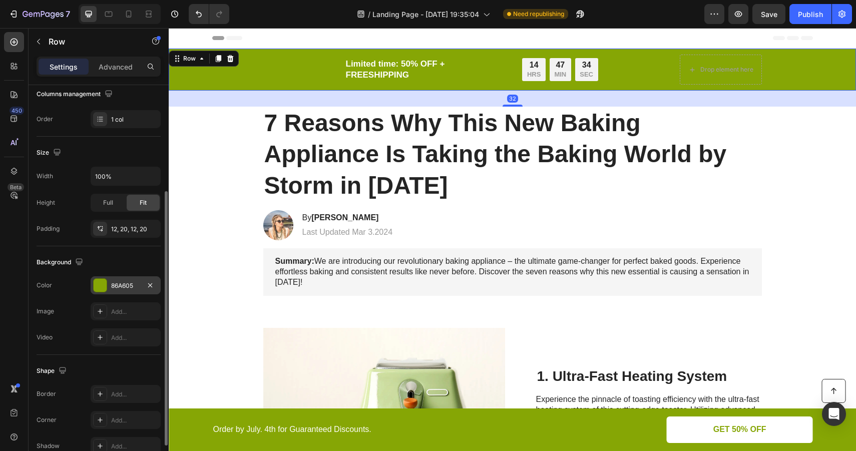
click at [132, 283] on div "86A605" at bounding box center [125, 285] width 29 height 9
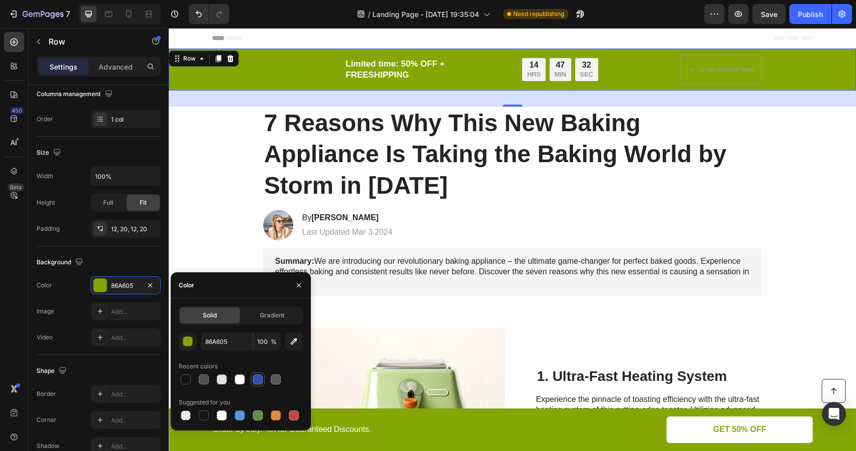
click at [255, 380] on div at bounding box center [258, 379] width 10 height 10
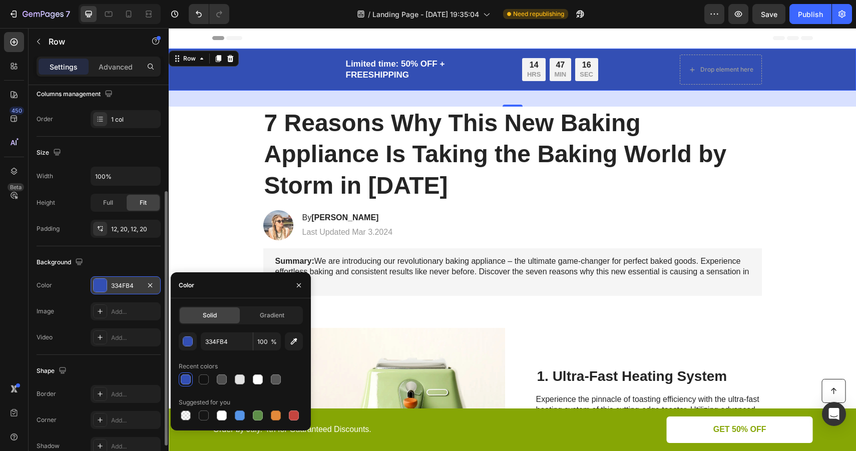
click at [128, 287] on div "334FB4" at bounding box center [125, 285] width 29 height 9
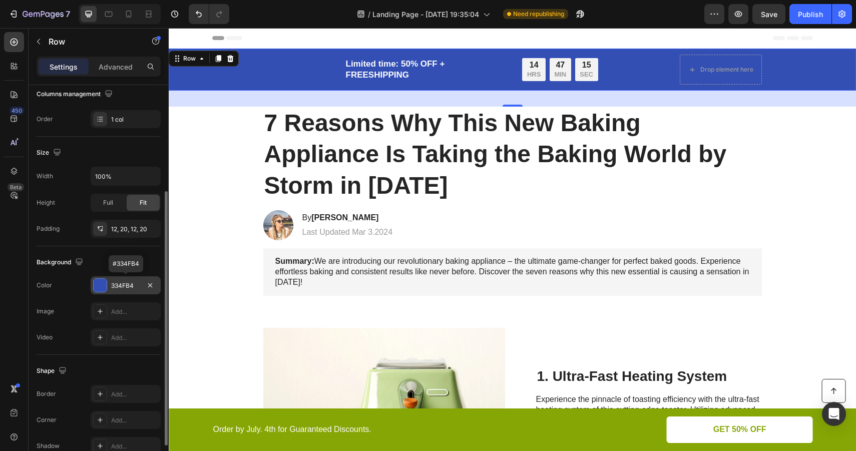
click at [129, 289] on div "334FB4" at bounding box center [125, 285] width 29 height 9
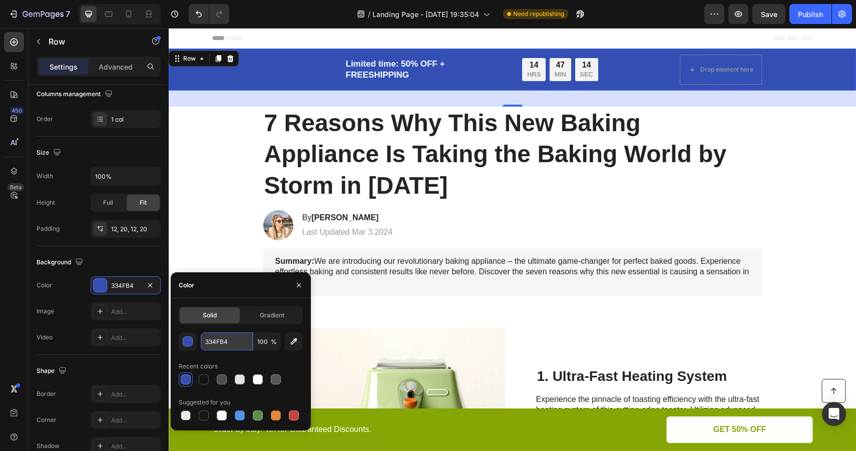
click at [228, 344] on input "334FB4" at bounding box center [227, 341] width 52 height 18
paste input "0C397"
type input "0C3974"
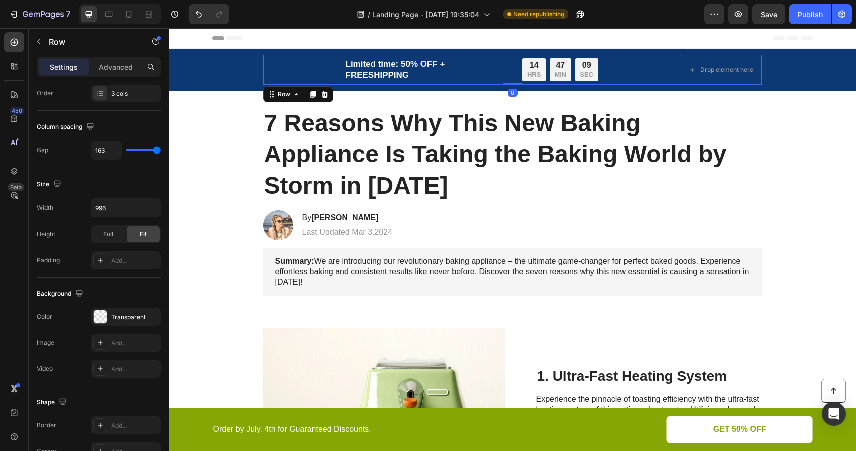
click at [628, 65] on div "Image Limited time: 50% OFF + FREESHIPPING Text Block 14 HRS 47 MIN 09 SEC Coun…" at bounding box center [512, 70] width 499 height 30
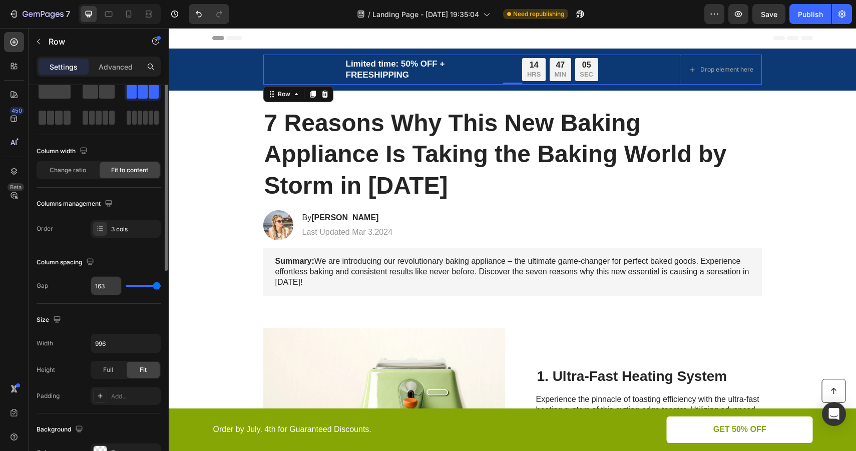
scroll to position [0, 0]
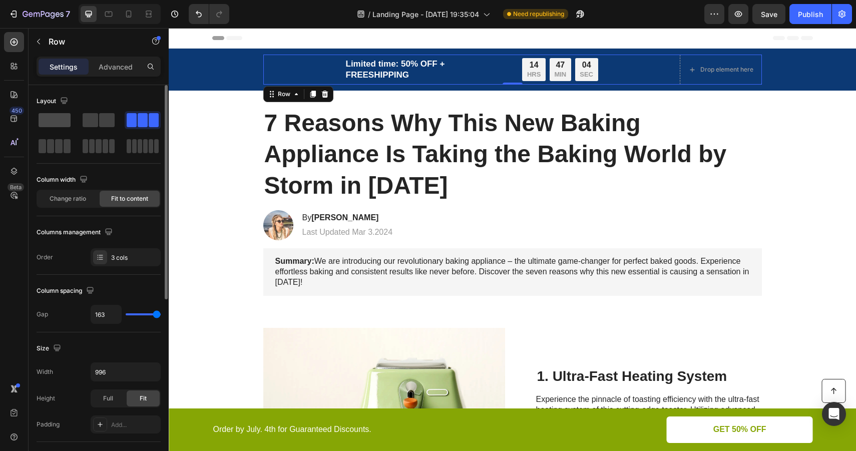
click at [63, 118] on span at bounding box center [55, 120] width 32 height 14
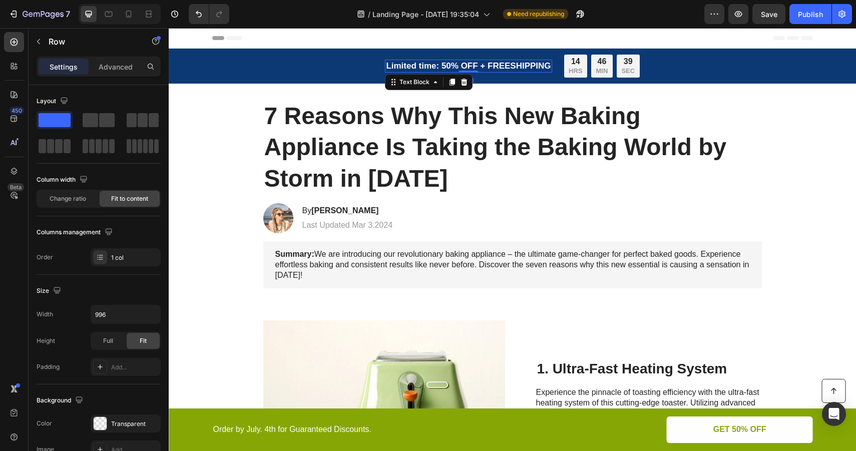
click at [430, 65] on p "Limited time: 50% OFF + FREESHIPPING" at bounding box center [468, 66] width 165 height 11
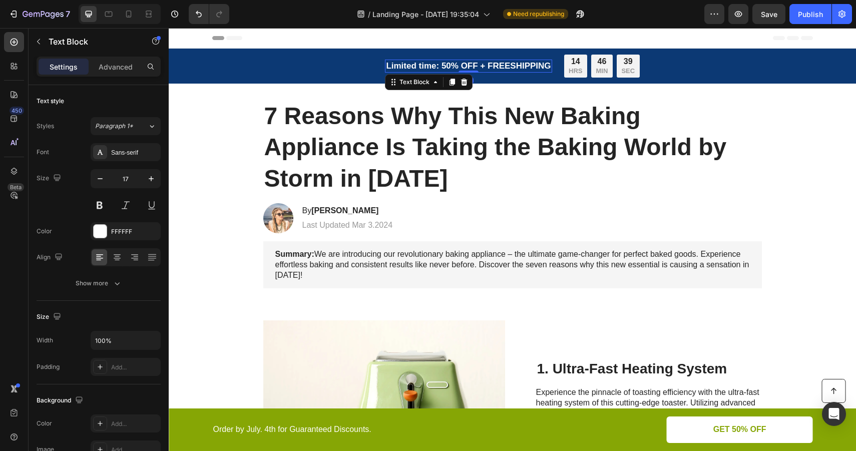
click at [430, 65] on p "Limited time: 50% OFF + FREESHIPPING" at bounding box center [468, 66] width 165 height 11
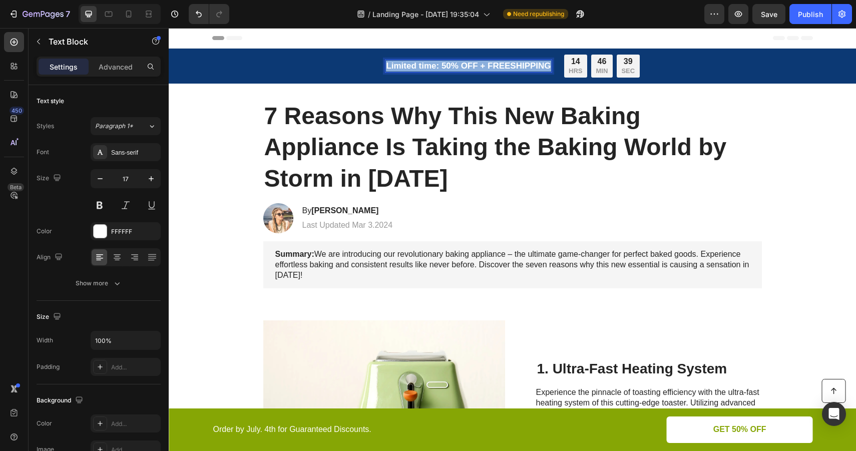
click at [430, 65] on p "Limited time: 50% OFF + FREESHIPPING" at bounding box center [468, 66] width 165 height 11
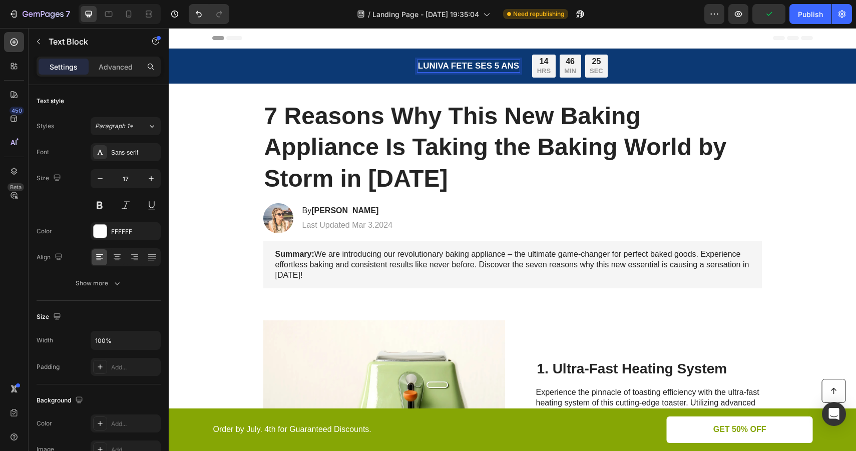
click at [473, 66] on p "LUNIVA FETE SES 5 ANS" at bounding box center [468, 66] width 101 height 11
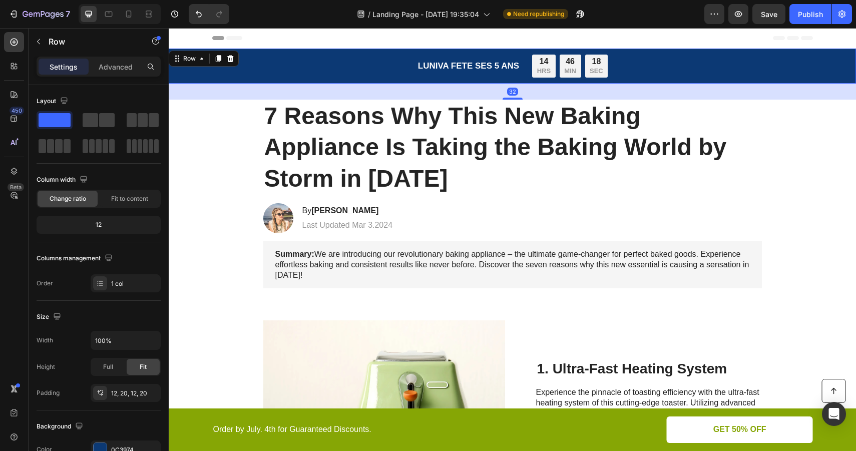
click at [236, 73] on div "Image LUNIVA FETE SES 5 ANS Text Block 14 HRS 46 MIN 18 SEC Countdown Timer Row…" at bounding box center [512, 66] width 667 height 23
click at [232, 61] on icon at bounding box center [230, 58] width 7 height 7
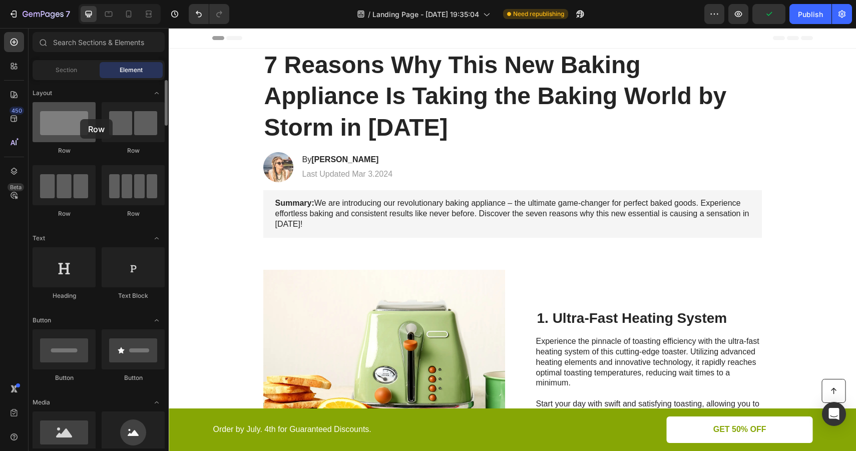
click at [80, 119] on div at bounding box center [64, 122] width 63 height 40
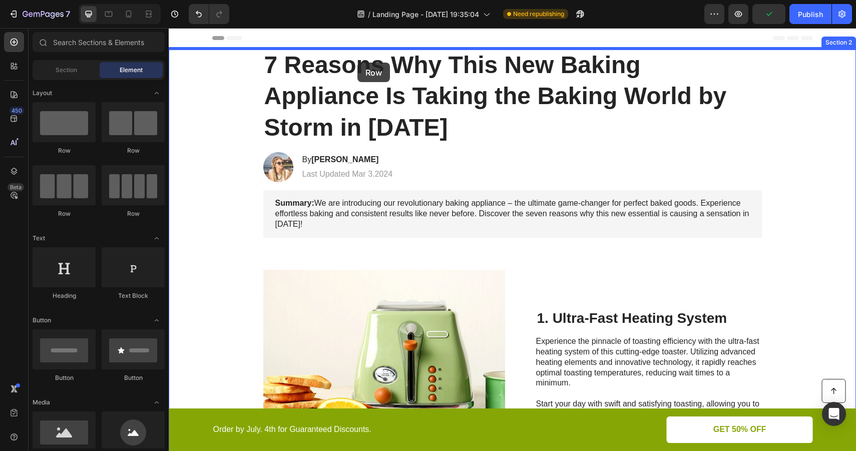
drag, startPoint x: 249, startPoint y: 154, endPoint x: 358, endPoint y: 63, distance: 141.8
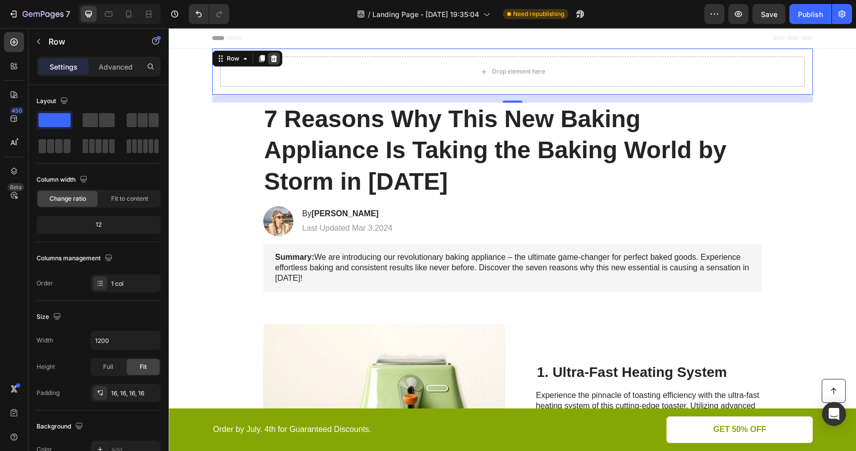
click at [273, 59] on icon at bounding box center [273, 58] width 7 height 7
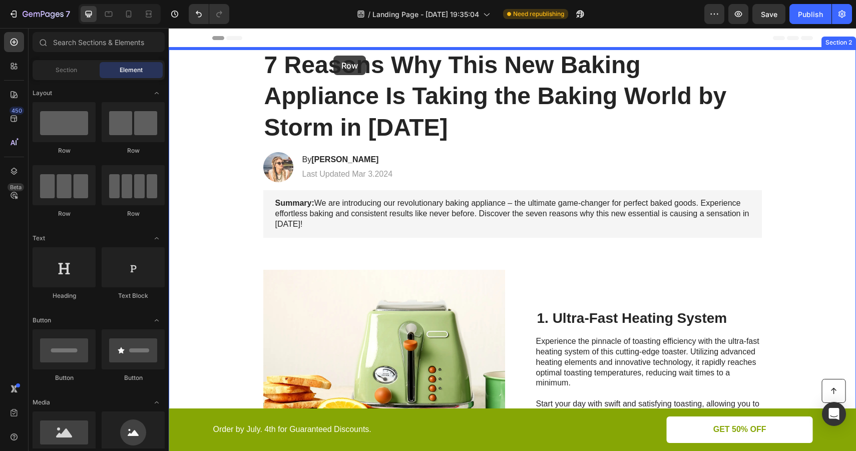
drag, startPoint x: 223, startPoint y: 153, endPoint x: 336, endPoint y: 53, distance: 151.4
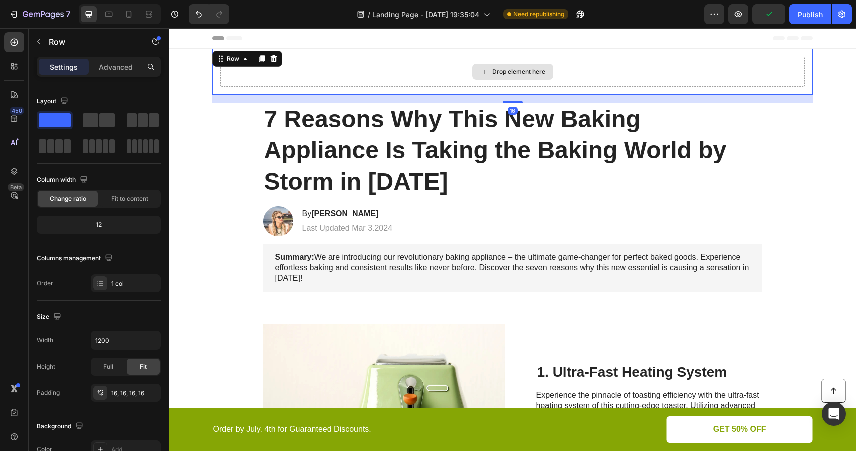
click at [323, 77] on div "Drop element here" at bounding box center [512, 72] width 585 height 30
click at [491, 74] on div "Drop element here" at bounding box center [512, 72] width 81 height 16
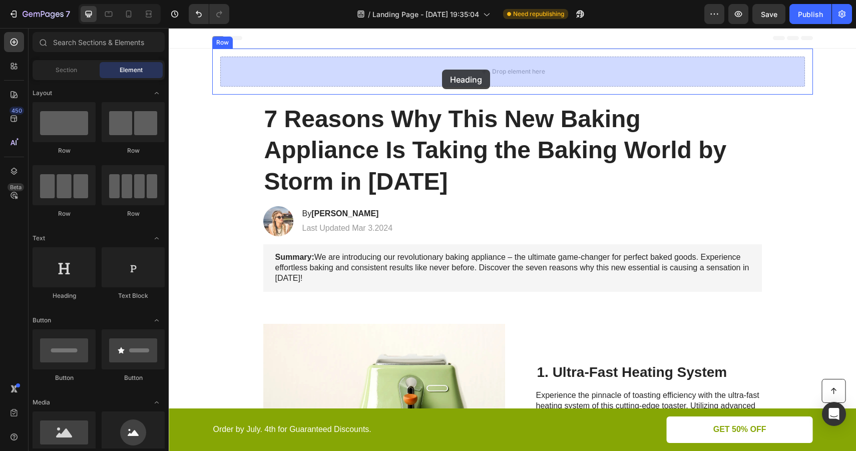
drag, startPoint x: 233, startPoint y: 305, endPoint x: 442, endPoint y: 70, distance: 315.2
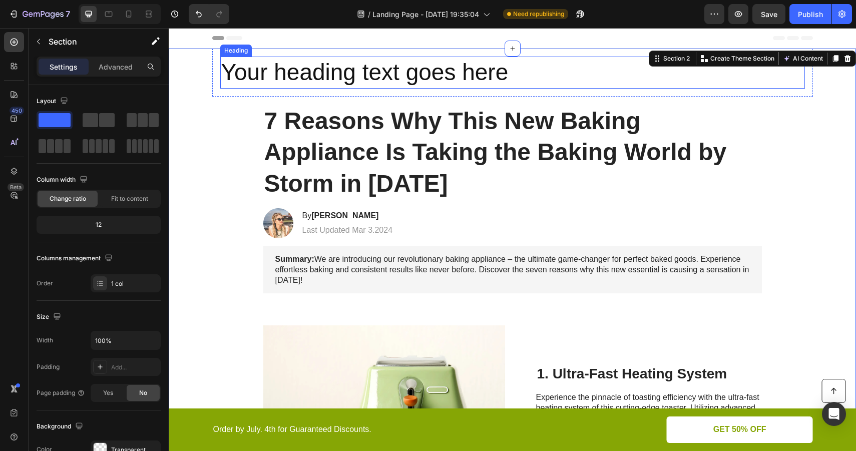
click at [378, 83] on h2 "Your heading text goes here" at bounding box center [512, 73] width 585 height 32
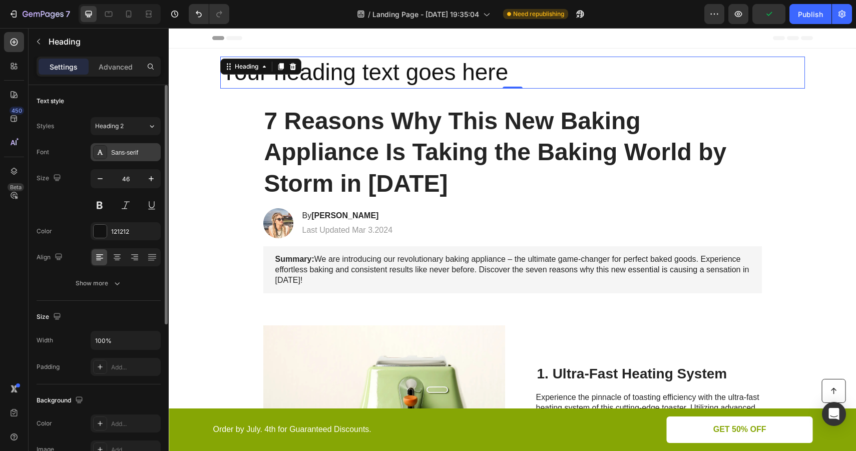
click at [137, 156] on div "Sans-serif" at bounding box center [134, 152] width 47 height 9
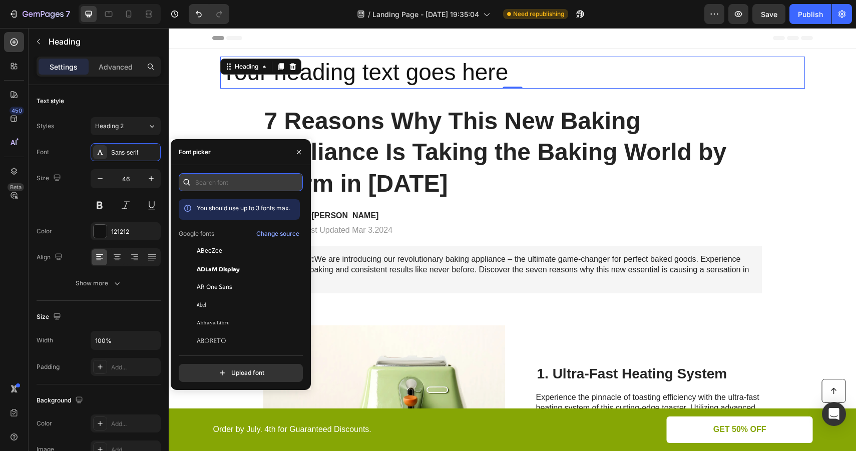
click at [219, 182] on input "text" at bounding box center [241, 182] width 124 height 18
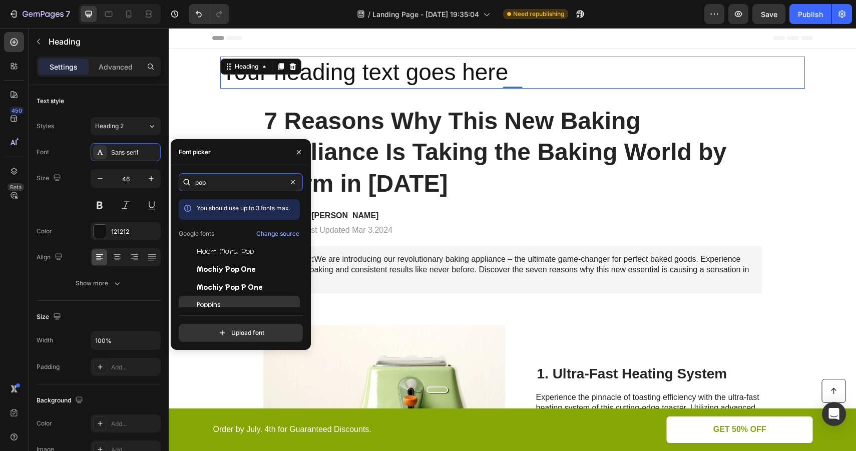
type input "pop"
click at [230, 303] on div "Poppins" at bounding box center [247, 304] width 101 height 9
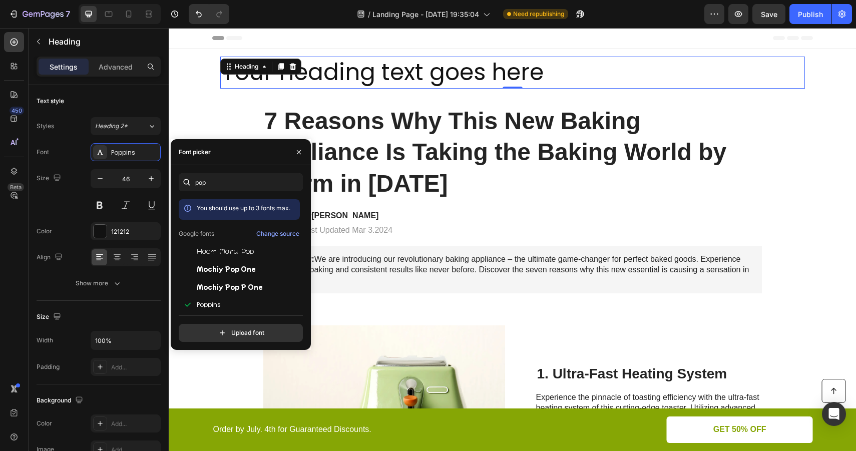
click at [588, 74] on h2 "Your heading text goes here" at bounding box center [512, 73] width 585 height 32
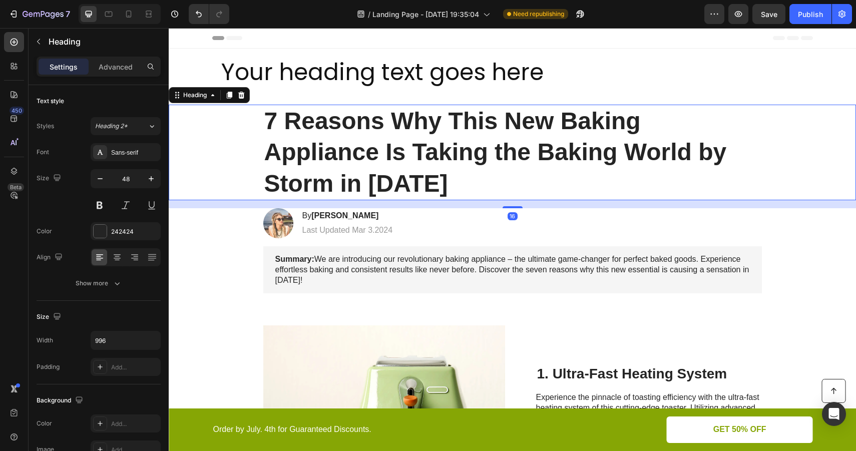
click at [481, 144] on h1 "7 Reasons Why This New Baking Appliance Is Taking the Baking World by Storm in …" at bounding box center [512, 153] width 499 height 96
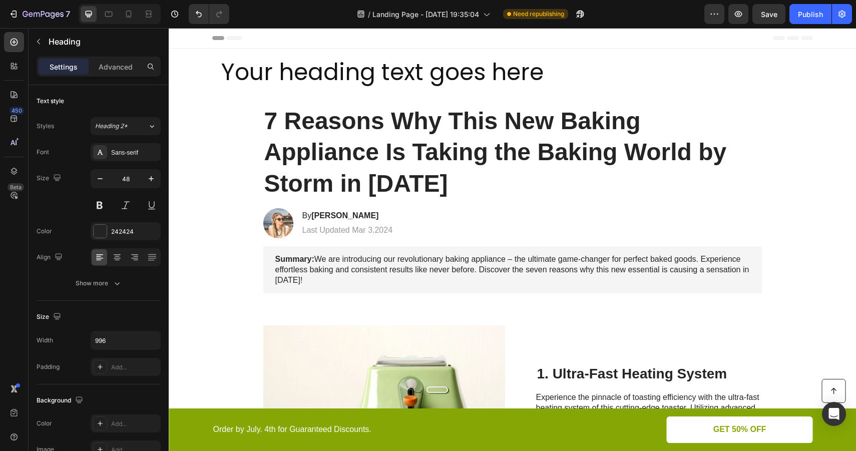
click at [350, 36] on div "Header" at bounding box center [512, 38] width 601 height 20
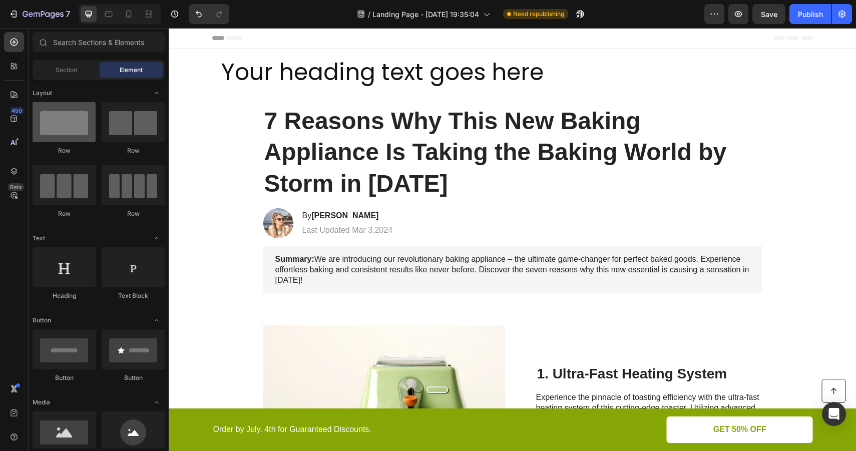
click at [80, 134] on div at bounding box center [64, 122] width 63 height 40
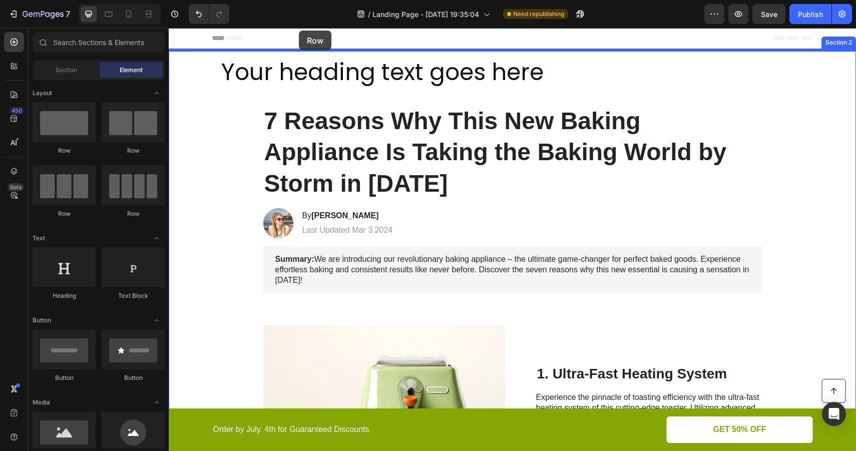
drag, startPoint x: 248, startPoint y: 161, endPoint x: 299, endPoint y: 31, distance: 139.6
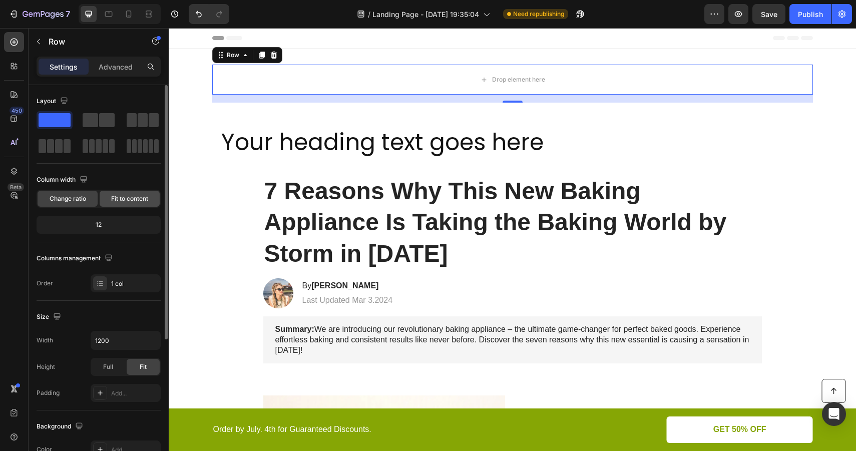
click at [139, 198] on span "Fit to content" at bounding box center [129, 198] width 37 height 9
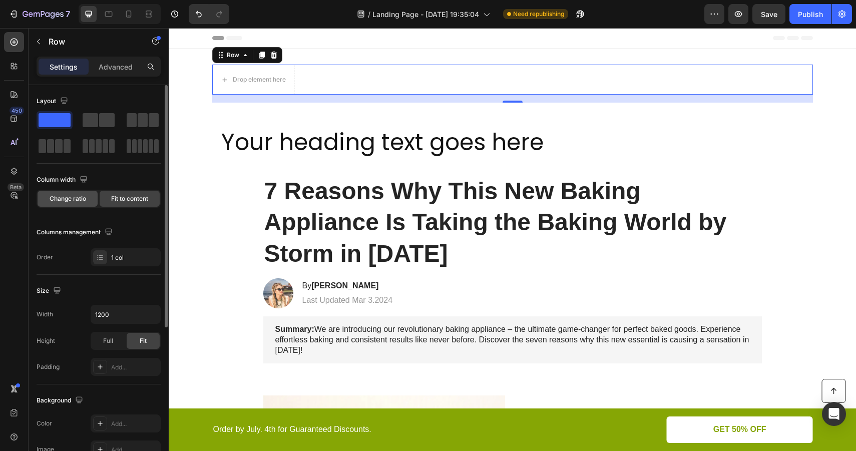
click at [79, 198] on span "Change ratio" at bounding box center [68, 198] width 37 height 9
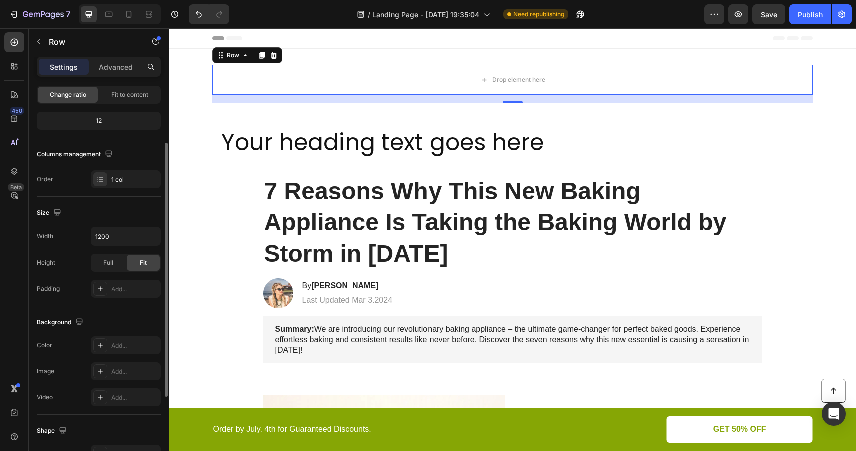
scroll to position [111, 0]
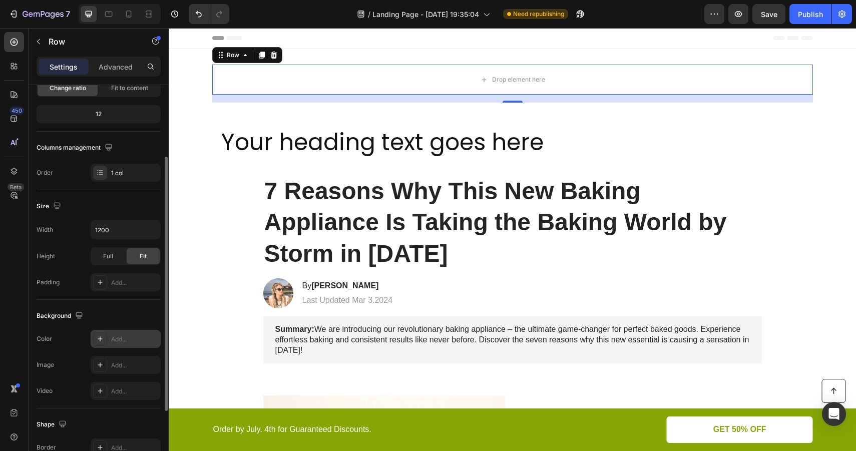
click at [118, 342] on div "Add..." at bounding box center [134, 339] width 47 height 9
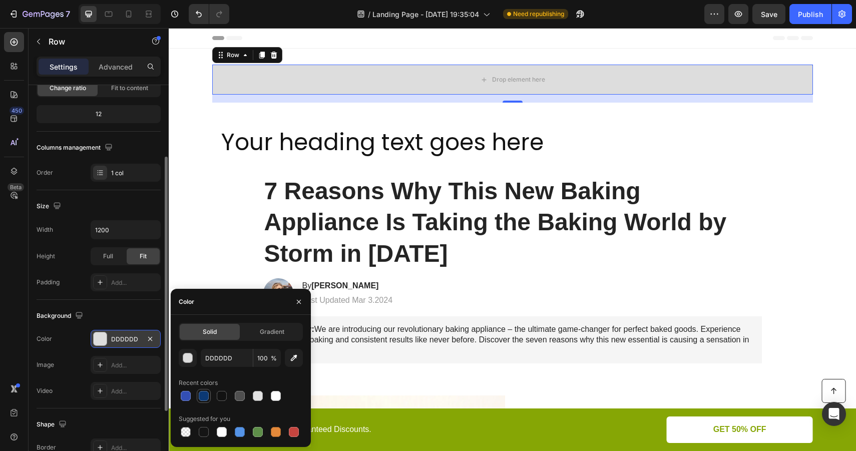
click at [203, 397] on div at bounding box center [204, 396] width 10 height 10
type input "0C3974"
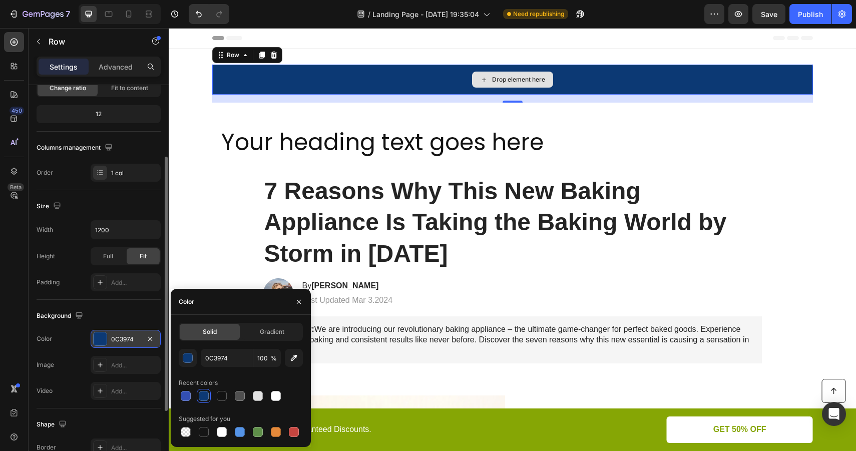
click at [528, 81] on div "Drop element here" at bounding box center [518, 80] width 53 height 8
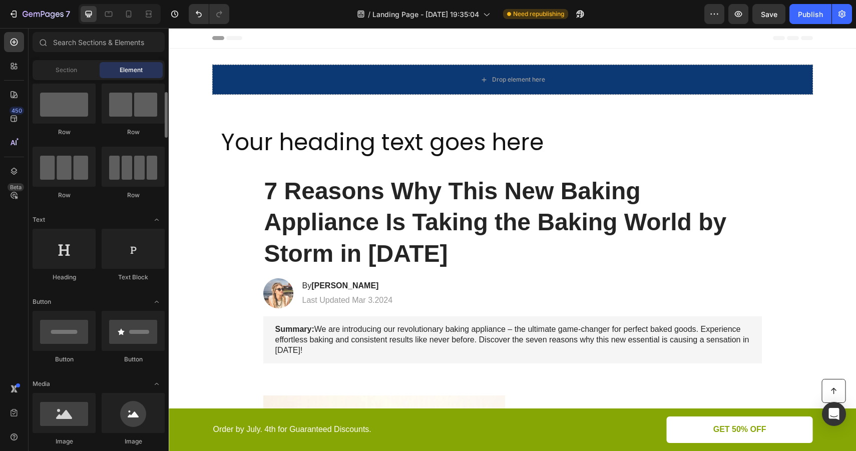
scroll to position [28, 0]
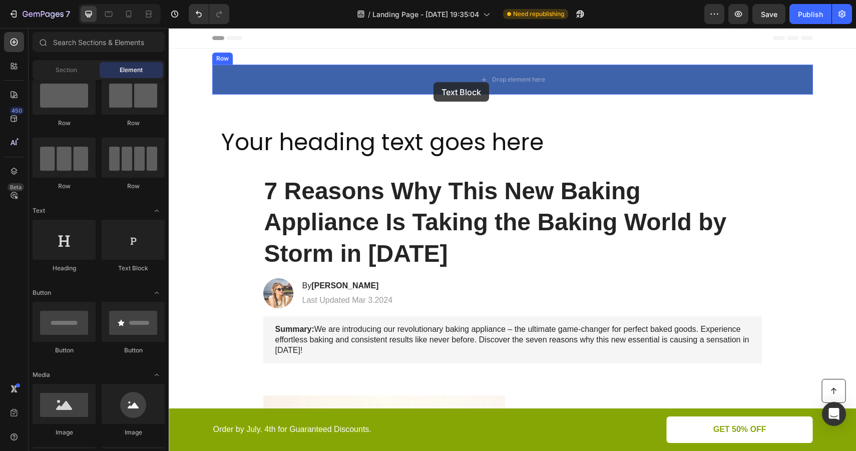
drag, startPoint x: 305, startPoint y: 270, endPoint x: 434, endPoint y: 82, distance: 228.4
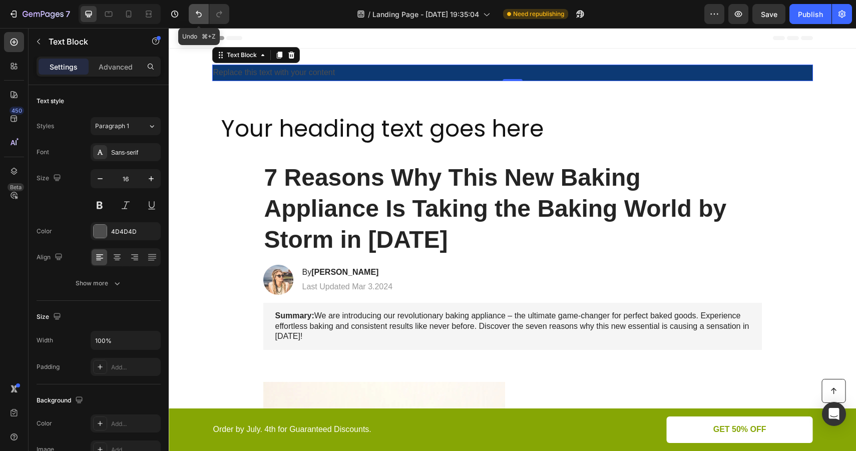
click at [204, 14] on icon "Undo/Redo" at bounding box center [199, 14] width 10 height 10
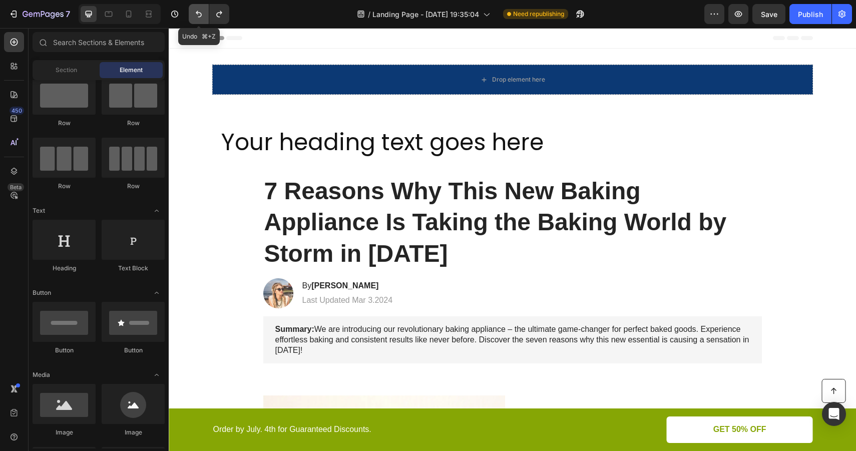
click at [204, 14] on icon "Undo/Redo" at bounding box center [199, 14] width 10 height 10
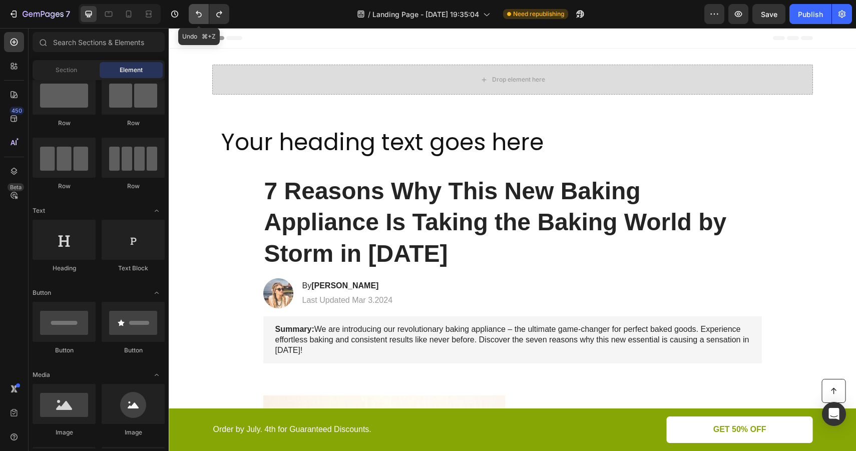
click at [204, 14] on icon "Undo/Redo" at bounding box center [199, 14] width 10 height 10
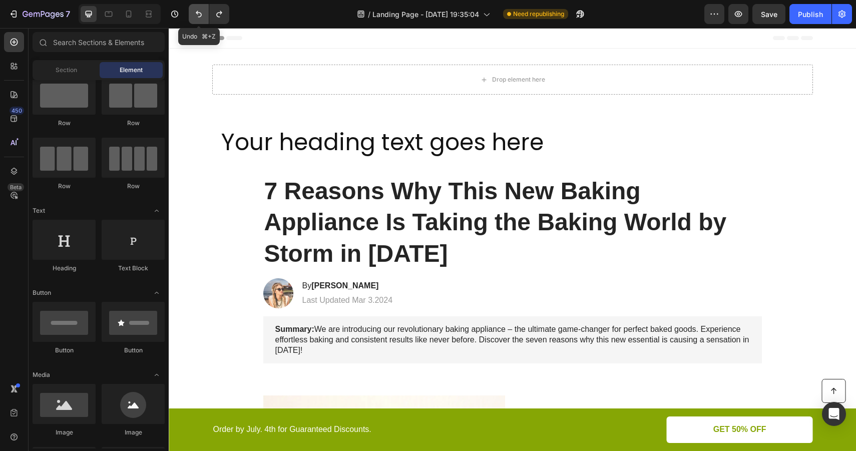
click at [204, 14] on icon "Undo/Redo" at bounding box center [199, 14] width 10 height 10
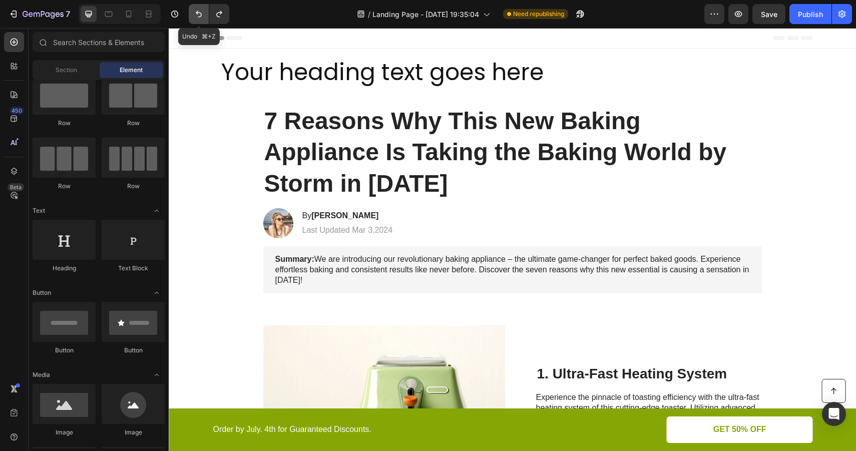
click at [204, 14] on icon "Undo/Redo" at bounding box center [199, 14] width 10 height 10
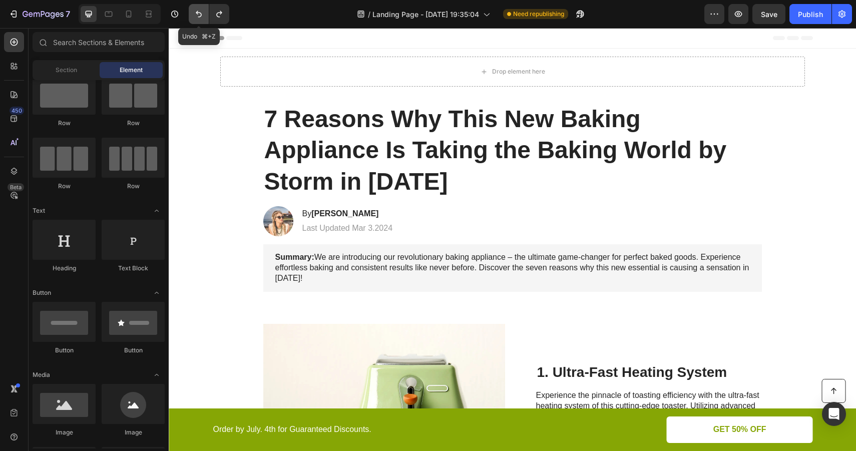
click at [204, 14] on icon "Undo/Redo" at bounding box center [199, 14] width 10 height 10
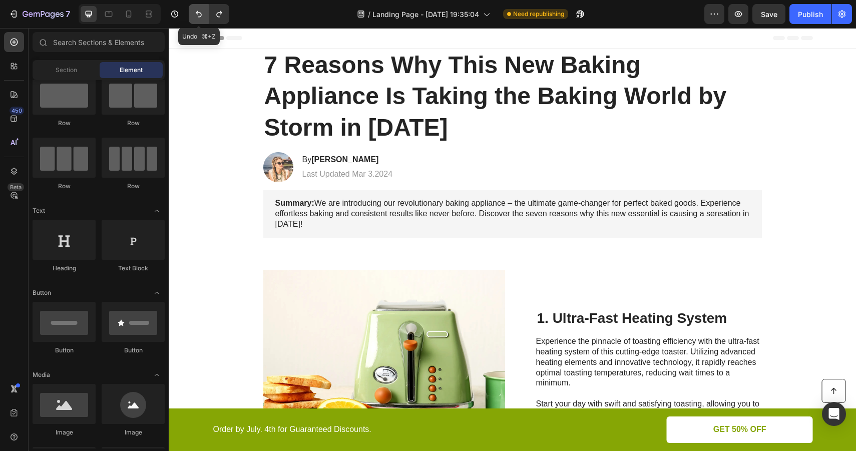
click at [204, 14] on icon "Undo/Redo" at bounding box center [199, 14] width 10 height 10
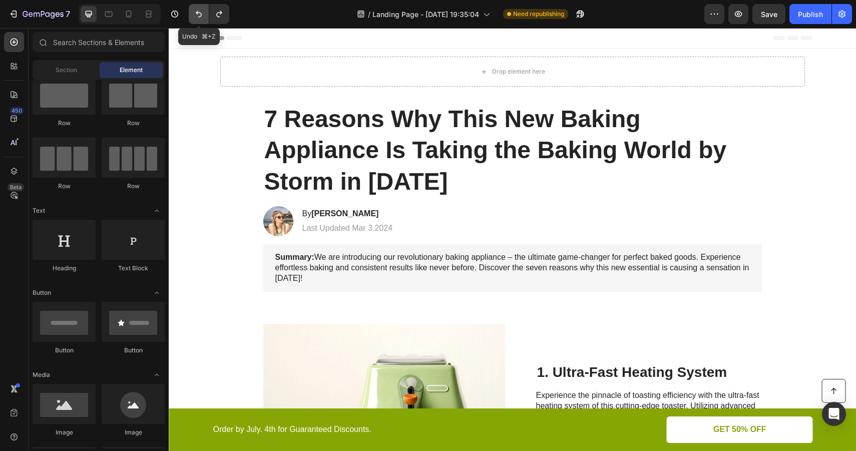
click at [204, 14] on icon "Undo/Redo" at bounding box center [199, 14] width 10 height 10
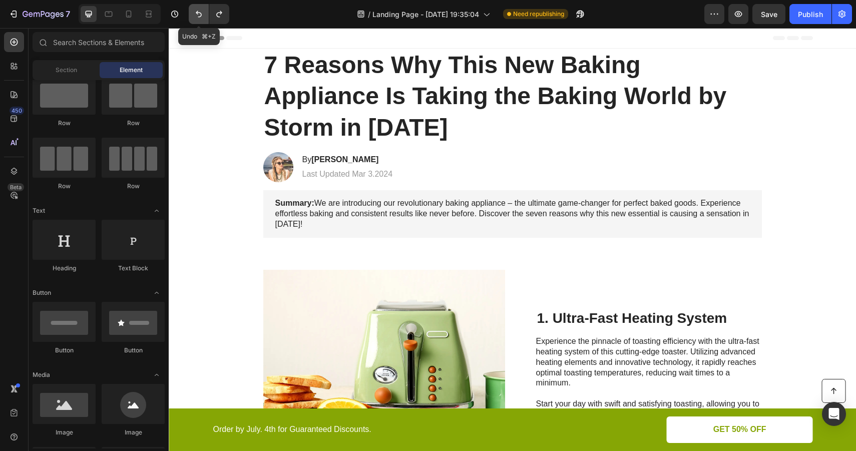
click at [204, 14] on icon "Undo/Redo" at bounding box center [199, 14] width 10 height 10
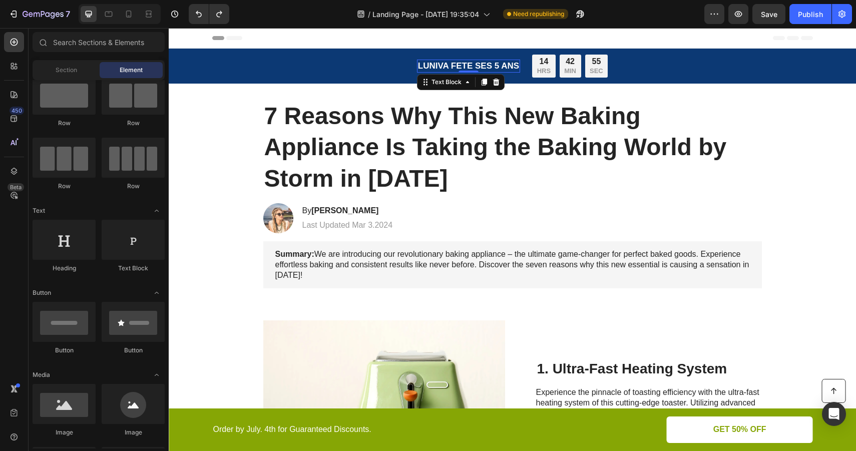
click at [451, 70] on p "LUNIVA FETE SES 5 ANS" at bounding box center [468, 66] width 101 height 11
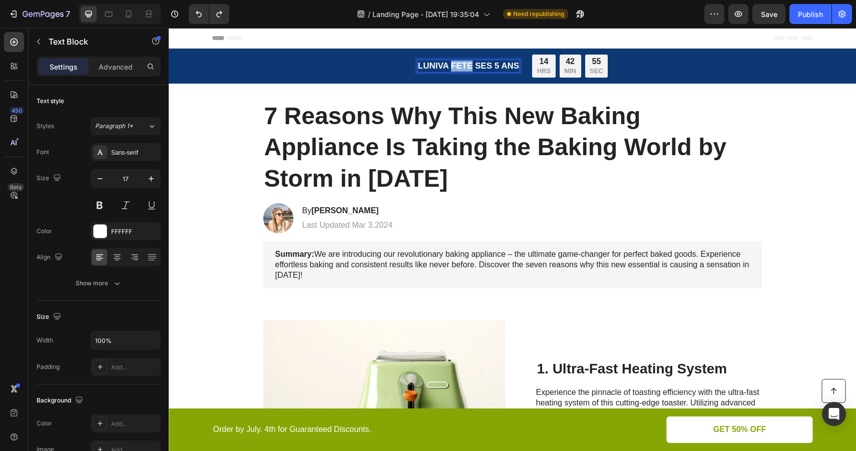
click at [451, 70] on p "LUNIVA FETE SES 5 ANS" at bounding box center [468, 66] width 101 height 11
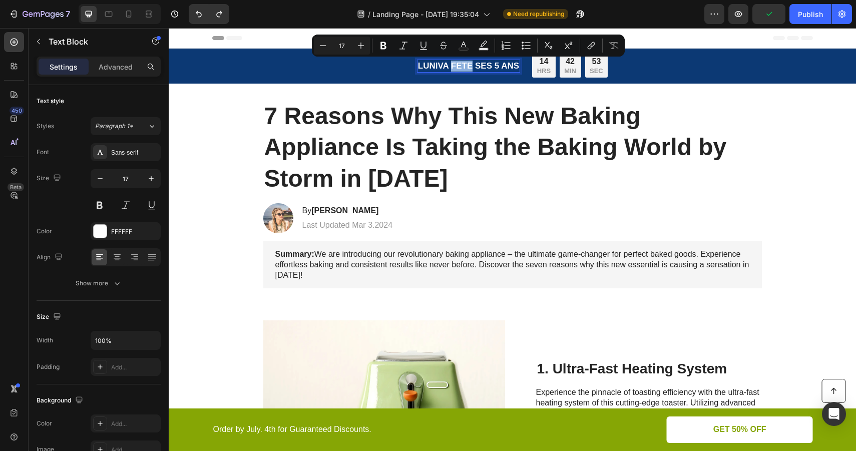
click at [518, 68] on p "LUNIVA FETE SES 5 ANS" at bounding box center [468, 66] width 101 height 11
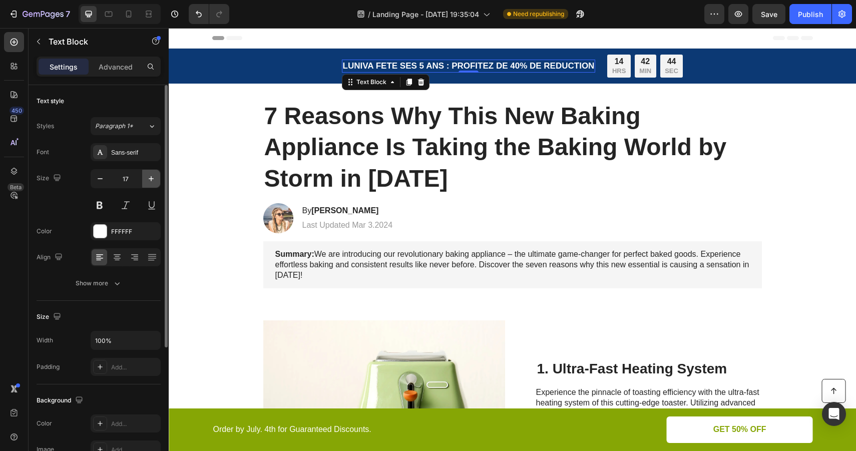
click at [152, 178] on icon "button" at bounding box center [151, 178] width 5 height 5
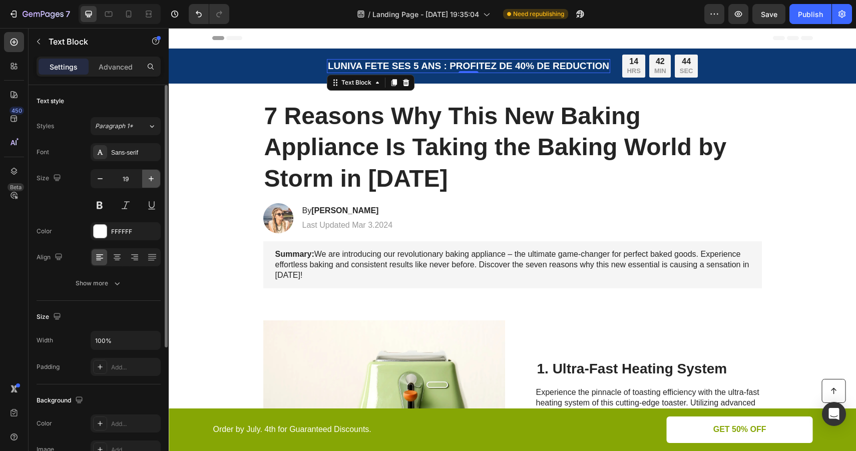
click at [152, 178] on icon "button" at bounding box center [151, 178] width 5 height 5
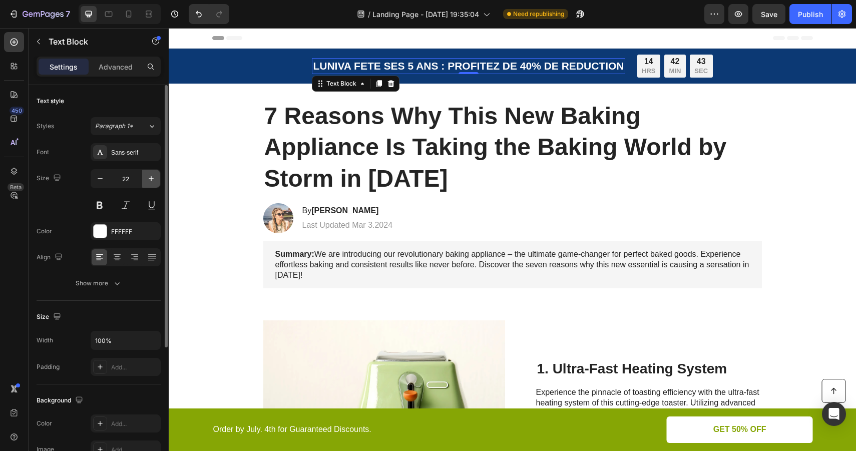
click at [152, 178] on icon "button" at bounding box center [151, 178] width 5 height 5
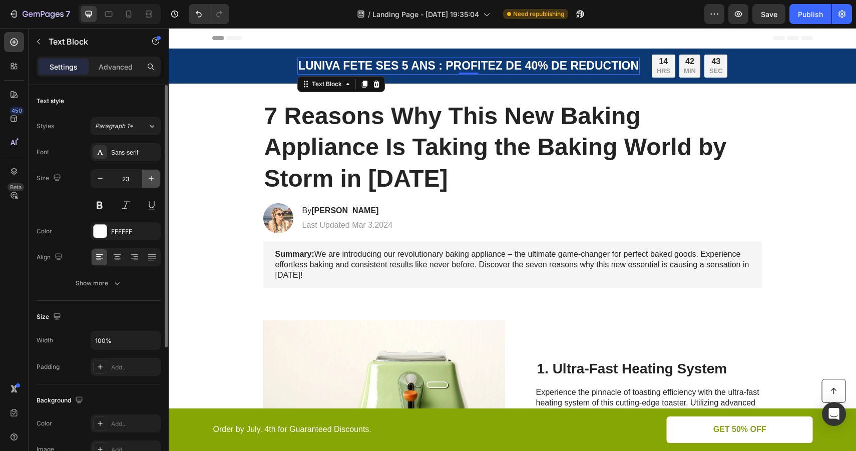
click at [152, 178] on icon "button" at bounding box center [151, 178] width 5 height 5
type input "24"
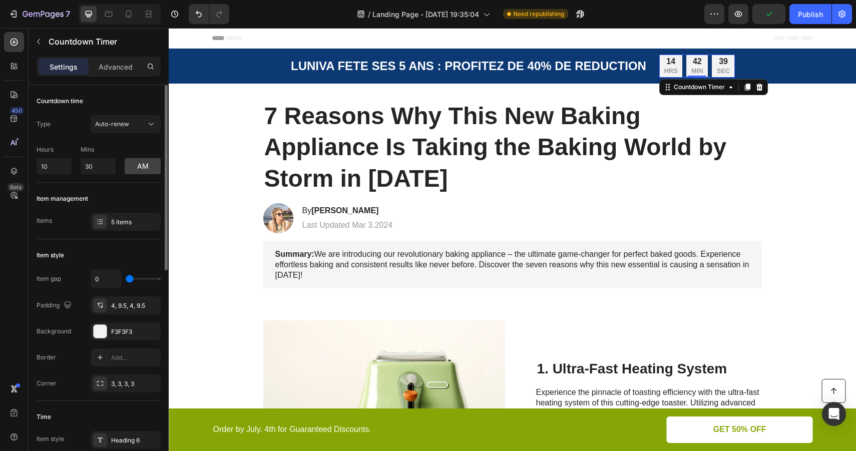
click at [673, 69] on p "HRS" at bounding box center [671, 71] width 14 height 9
click at [145, 164] on button "am" at bounding box center [143, 166] width 36 height 16
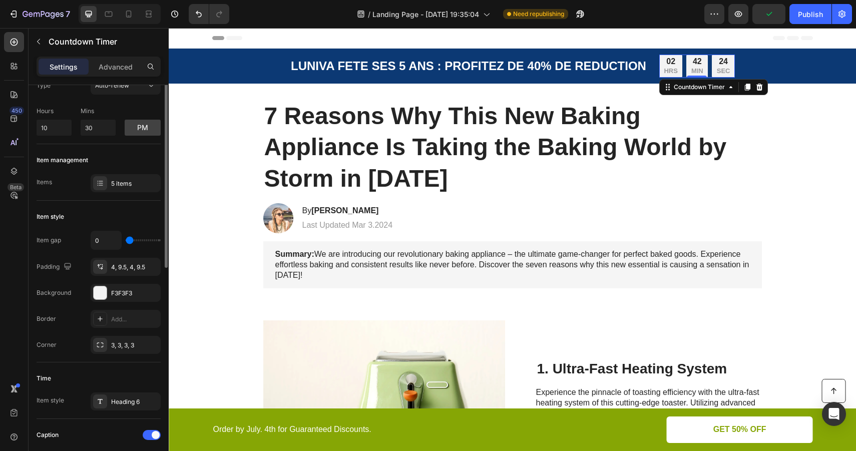
scroll to position [55, 0]
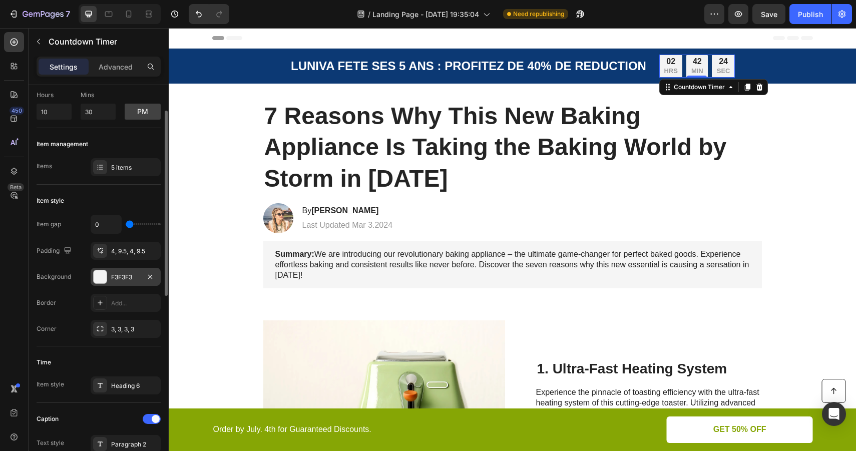
click at [124, 283] on div "F3F3F3" at bounding box center [126, 277] width 70 height 18
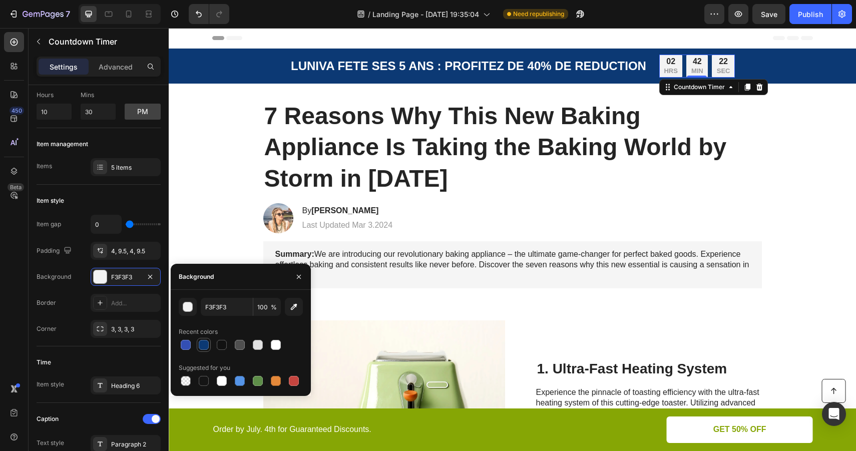
click at [204, 345] on div at bounding box center [204, 345] width 10 height 10
type input "0C3974"
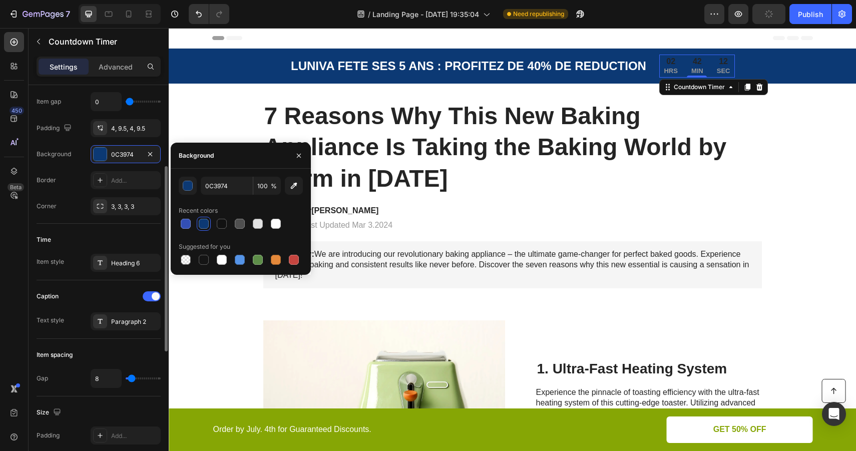
scroll to position [179, 0]
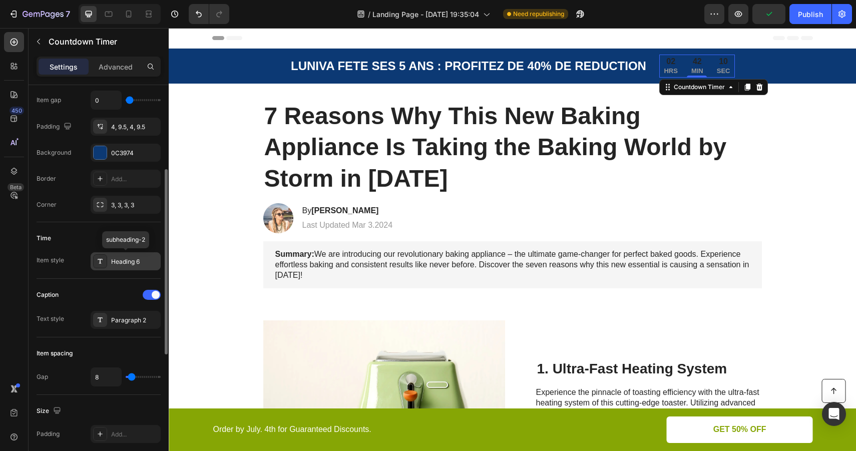
click at [130, 262] on div "Heading 6" at bounding box center [134, 261] width 47 height 9
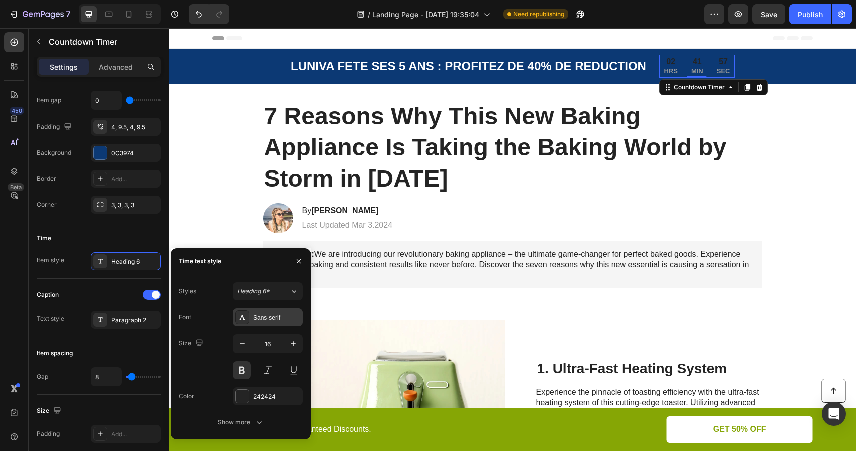
click at [267, 321] on div "Sans-serif" at bounding box center [276, 317] width 47 height 9
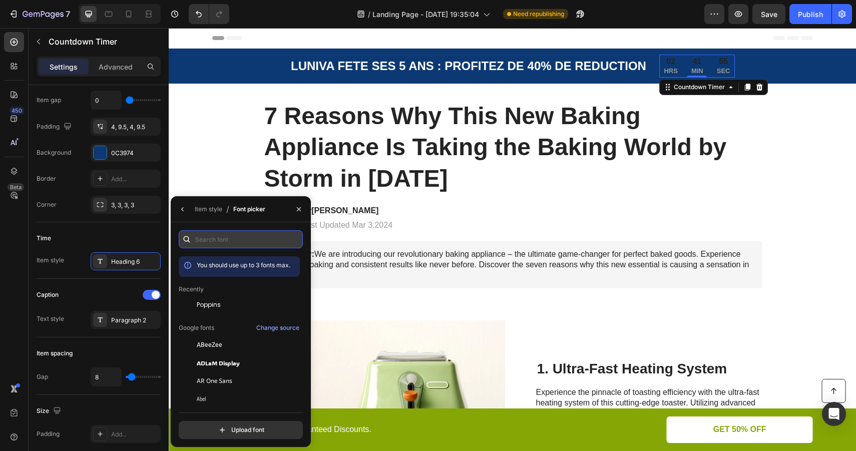
click at [246, 246] on input "text" at bounding box center [241, 239] width 124 height 18
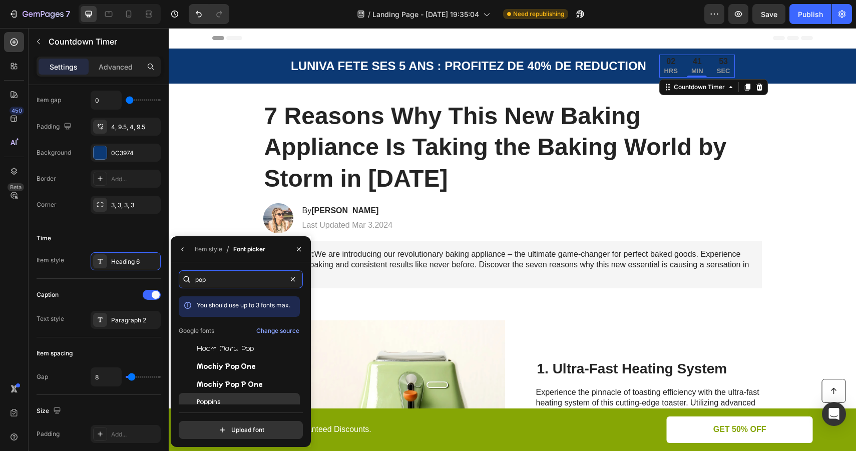
type input "pop"
click at [223, 403] on div "Poppins" at bounding box center [247, 401] width 101 height 9
click at [180, 252] on icon "button" at bounding box center [183, 249] width 8 height 8
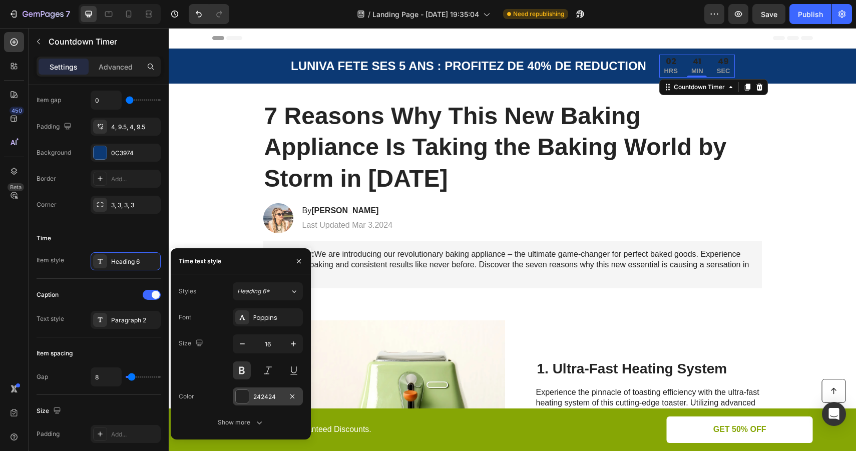
click at [264, 397] on div "242424" at bounding box center [267, 396] width 29 height 9
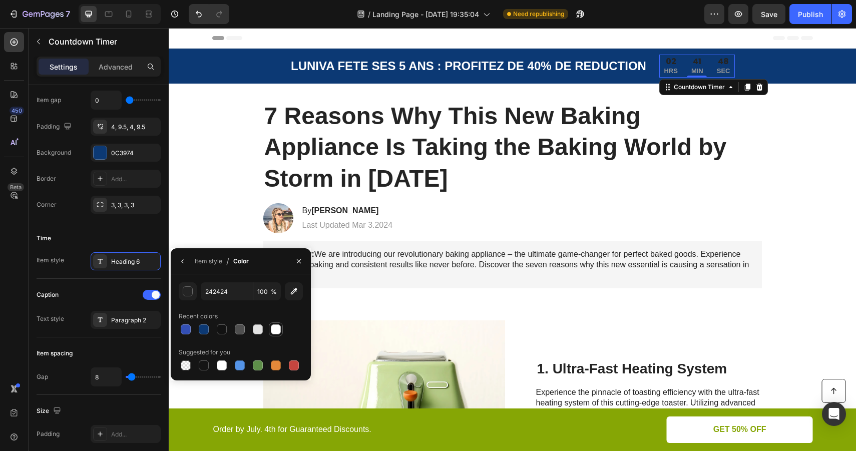
click at [274, 331] on div at bounding box center [276, 329] width 10 height 10
type input "FFFFFF"
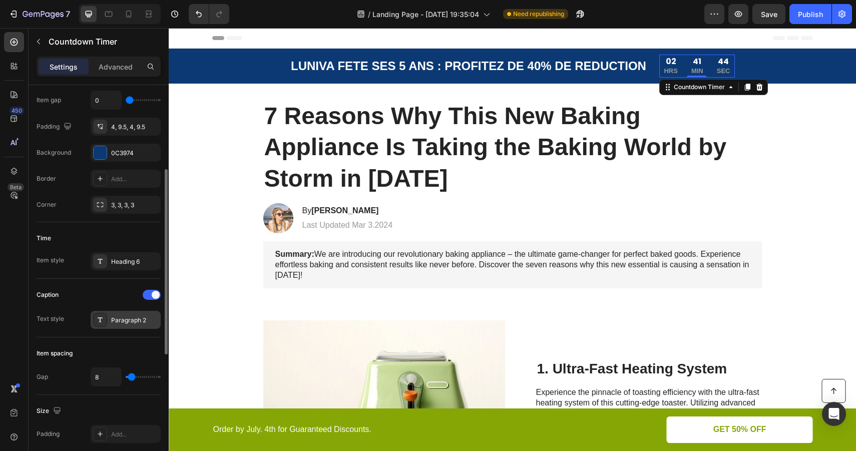
click at [130, 317] on div "Paragraph 2" at bounding box center [134, 320] width 47 height 9
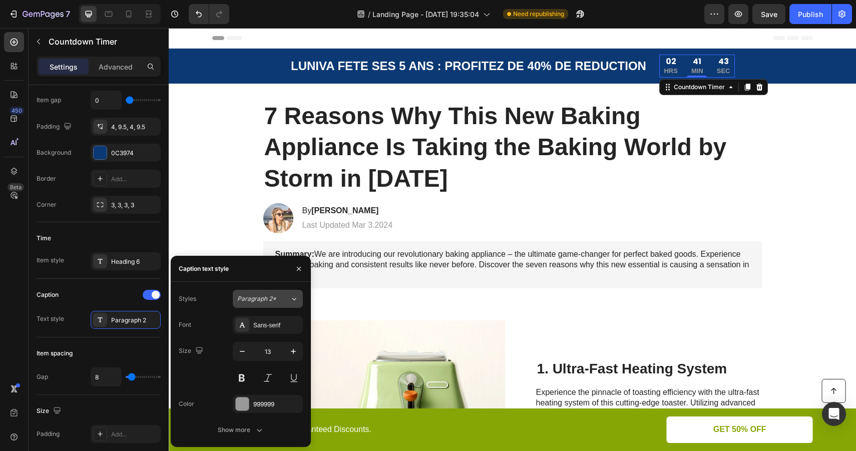
click at [276, 300] on div "Paragraph 2*" at bounding box center [257, 298] width 41 height 9
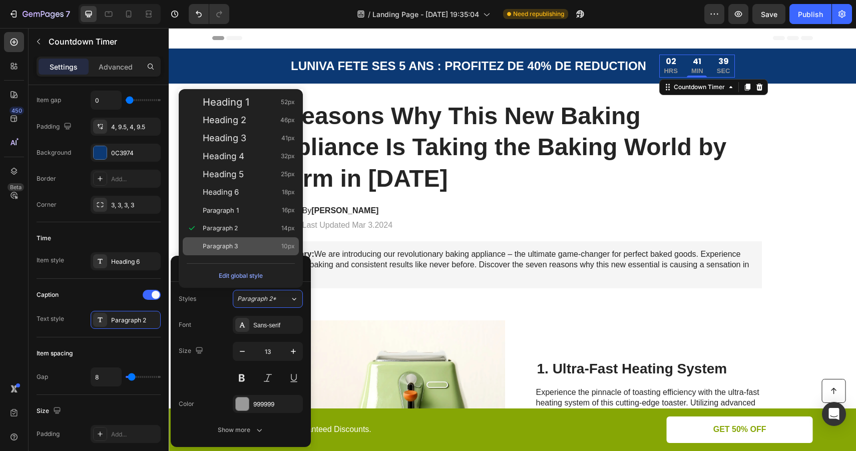
click at [248, 245] on div "Paragraph 3 10px" at bounding box center [249, 246] width 92 height 10
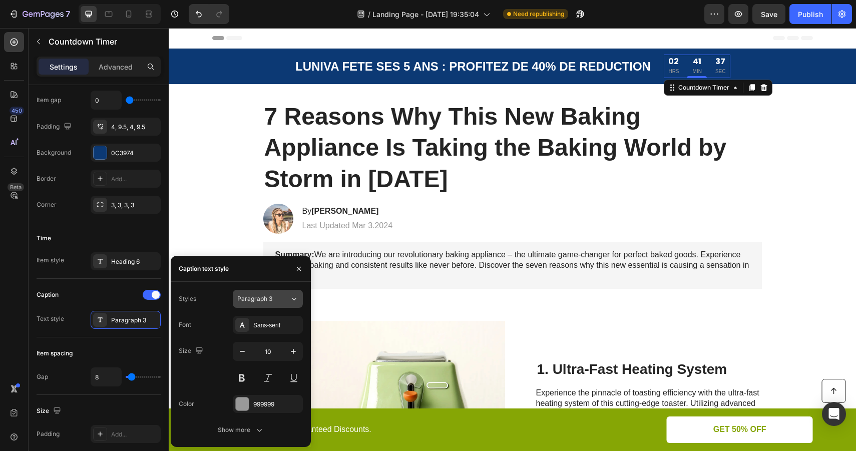
click at [258, 298] on span "Paragraph 3" at bounding box center [254, 298] width 35 height 9
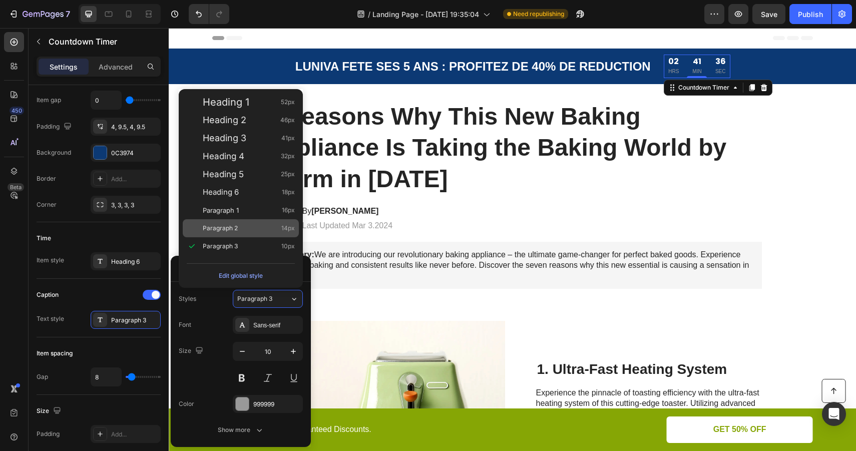
click at [252, 233] on div "Paragraph 2 14px" at bounding box center [249, 228] width 92 height 10
type input "14"
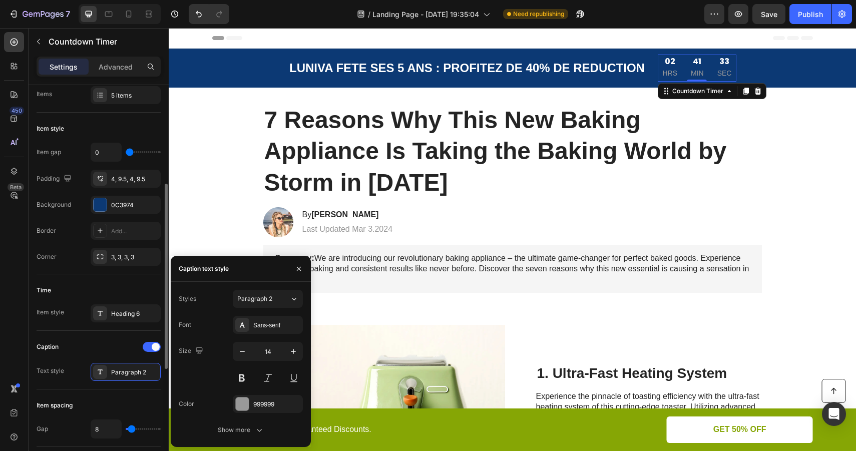
scroll to position [121, 0]
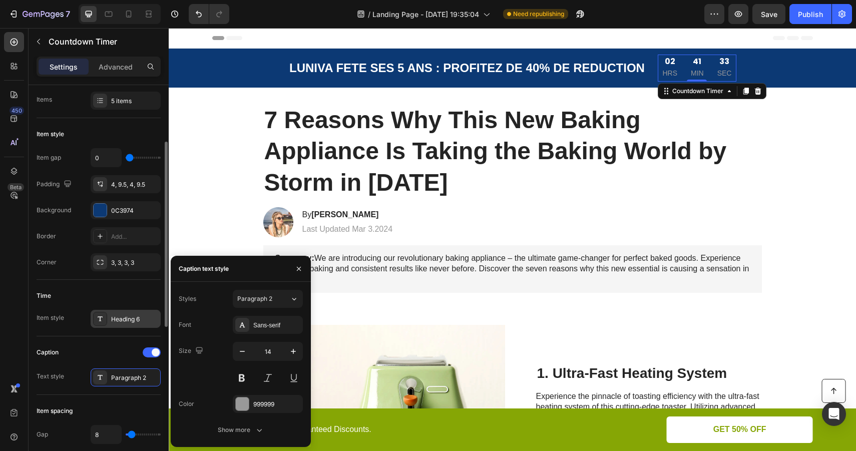
click at [120, 323] on div "Heading 6" at bounding box center [126, 319] width 70 height 18
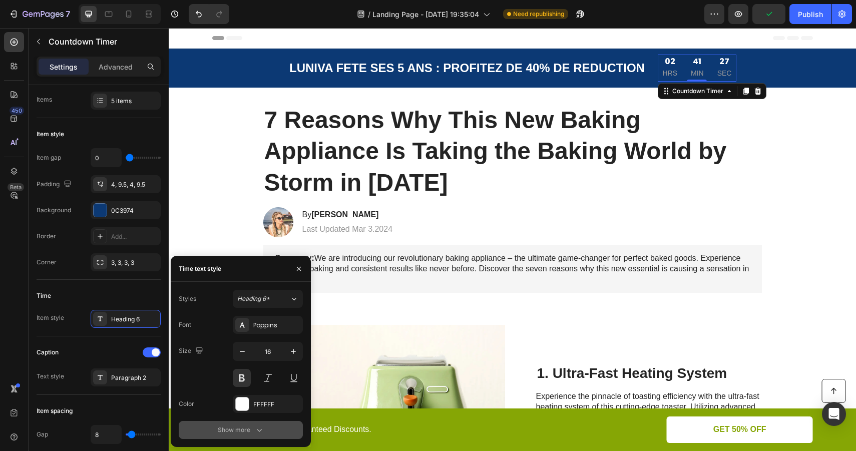
click at [249, 435] on button "Show more" at bounding box center [241, 430] width 124 height 18
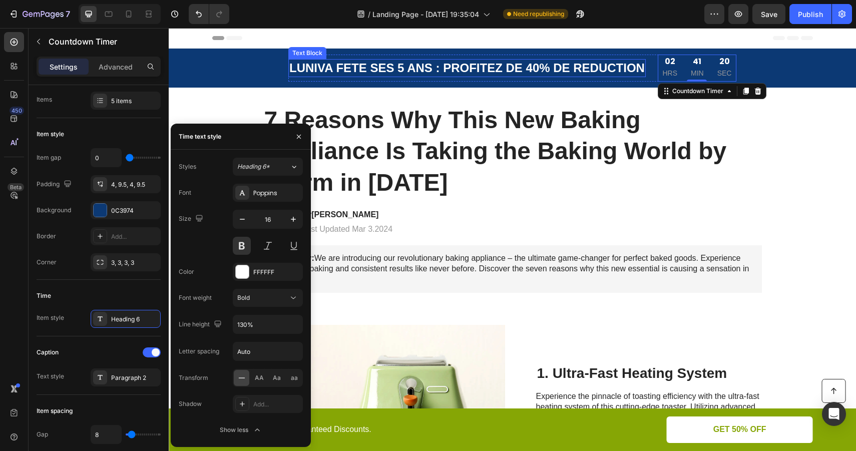
click at [487, 66] on p "LUNIVA FETE SES 5 ANS : PROFITEZ DE 40% DE REDUCTION" at bounding box center [466, 68] width 355 height 16
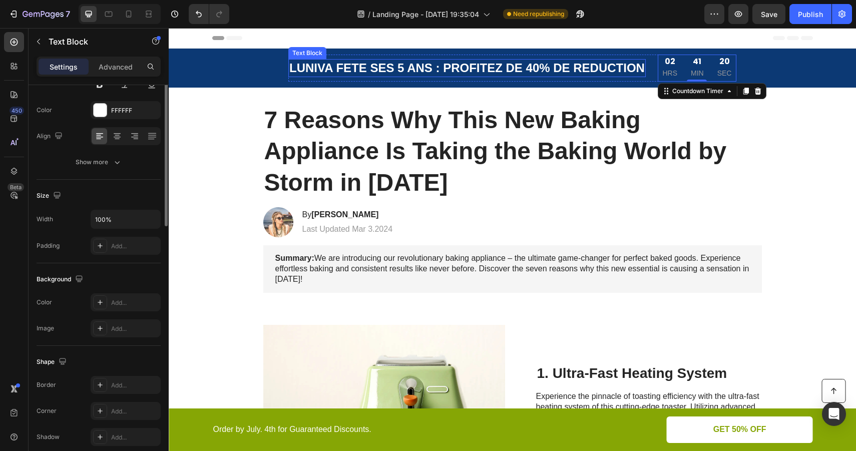
scroll to position [0, 0]
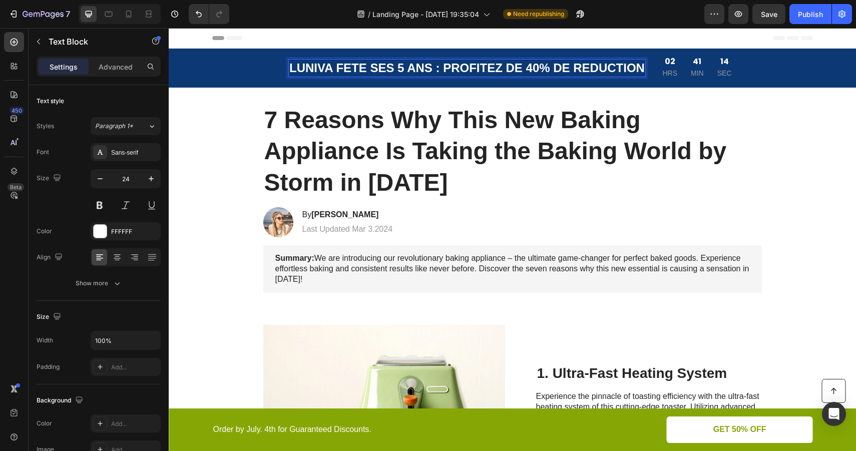
click at [429, 66] on p "LUNIVA FETE SES 5 ANS : PROFITEZ DE 40% DE REDUCTION" at bounding box center [466, 68] width 355 height 16
click at [431, 68] on p "LUNIVA FETE SES 5 ANS : PROFITEZ DE 40% DE REDUCTION" at bounding box center [466, 68] width 355 height 16
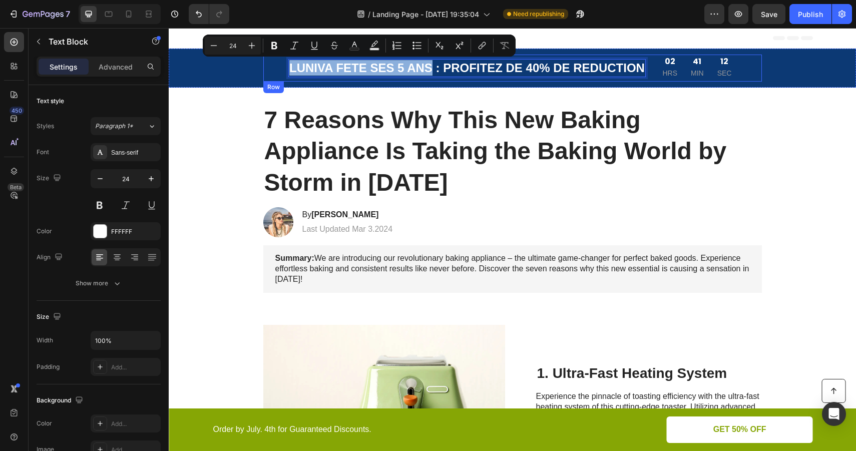
drag, startPoint x: 430, startPoint y: 68, endPoint x: 282, endPoint y: 61, distance: 148.3
click at [282, 61] on div "Image LUNIVA FETE SES 5 ANS : PROFITEZ DE 40% DE REDUCTION Text Block 0 02 HRS …" at bounding box center [512, 68] width 499 height 27
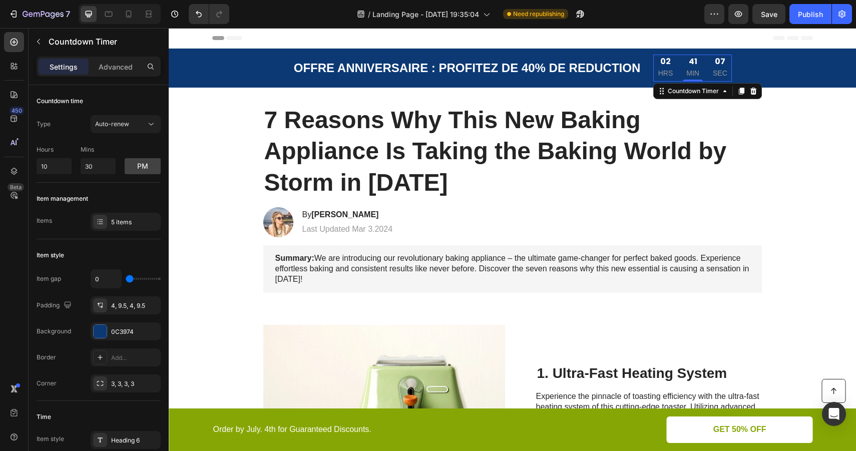
click at [693, 70] on p "MIN" at bounding box center [692, 73] width 13 height 13
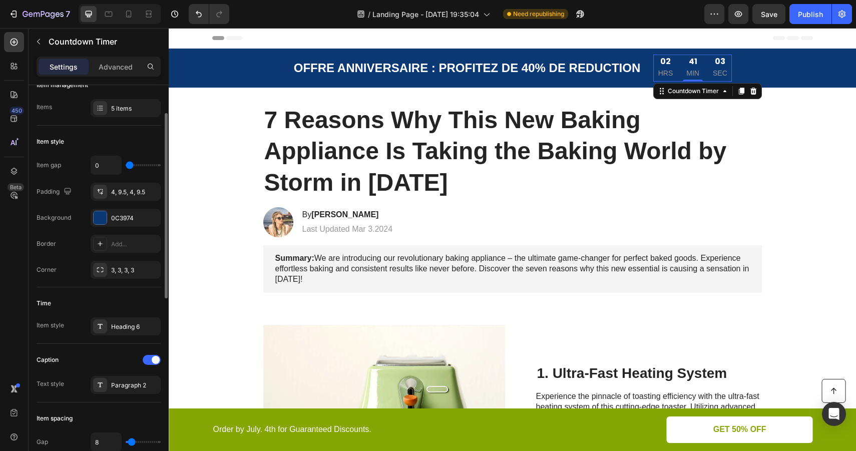
scroll to position [120, 0]
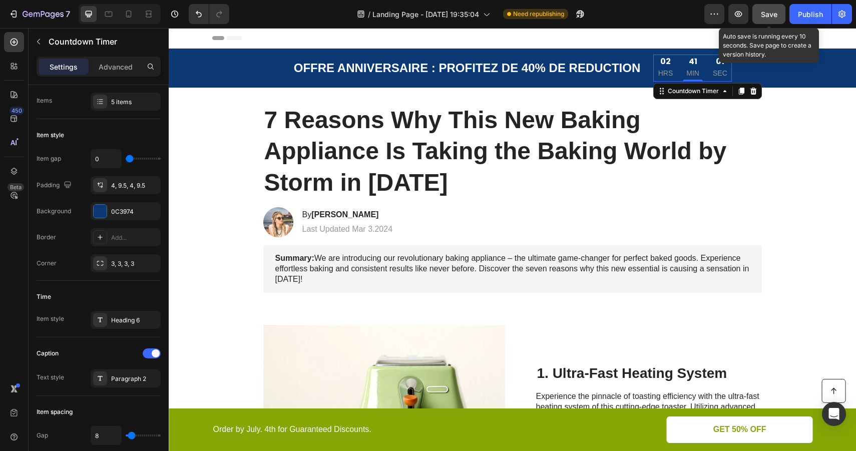
click at [769, 16] on span "Save" at bounding box center [769, 14] width 17 height 9
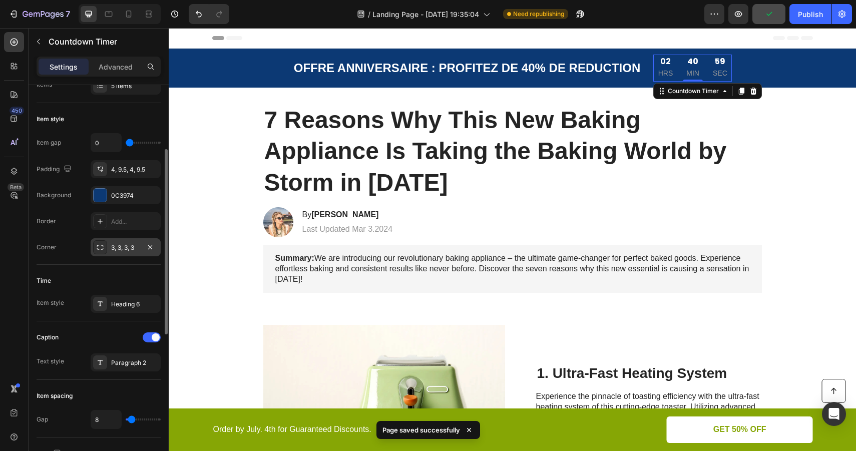
scroll to position [141, 0]
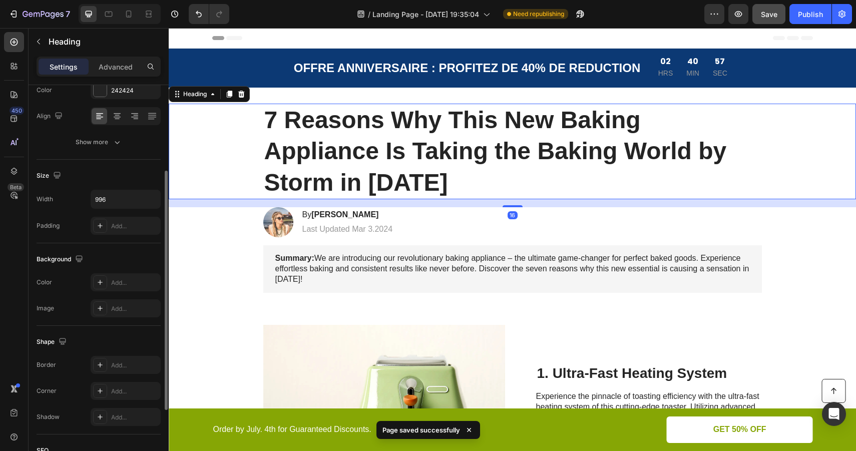
click at [466, 121] on h1 "7 Reasons Why This New Baking Appliance Is Taking the Baking World by Storm in …" at bounding box center [512, 152] width 499 height 96
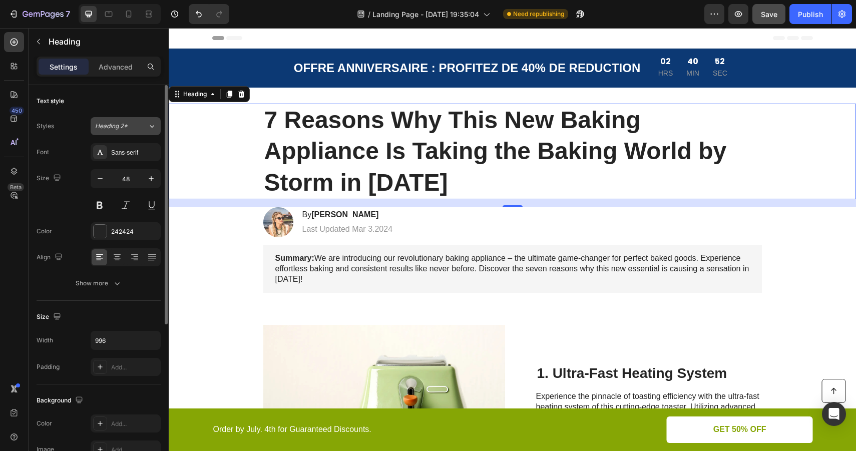
click at [129, 127] on div "Heading 2*" at bounding box center [115, 126] width 41 height 9
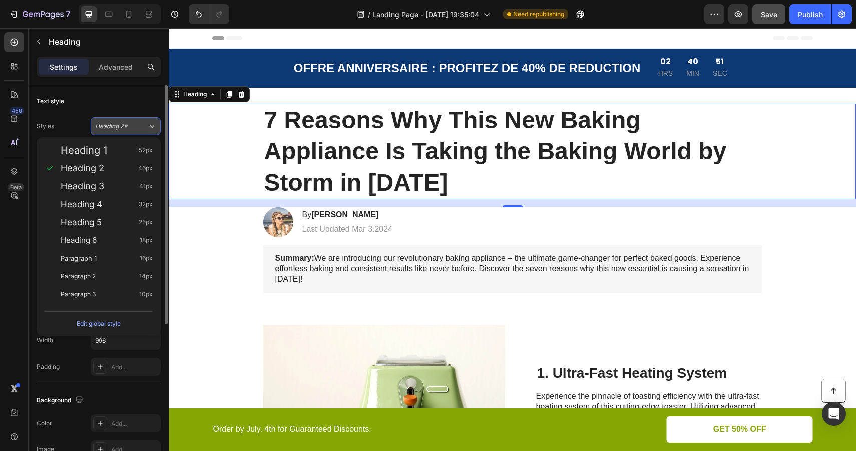
click at [130, 128] on div "Heading 2*" at bounding box center [115, 126] width 41 height 9
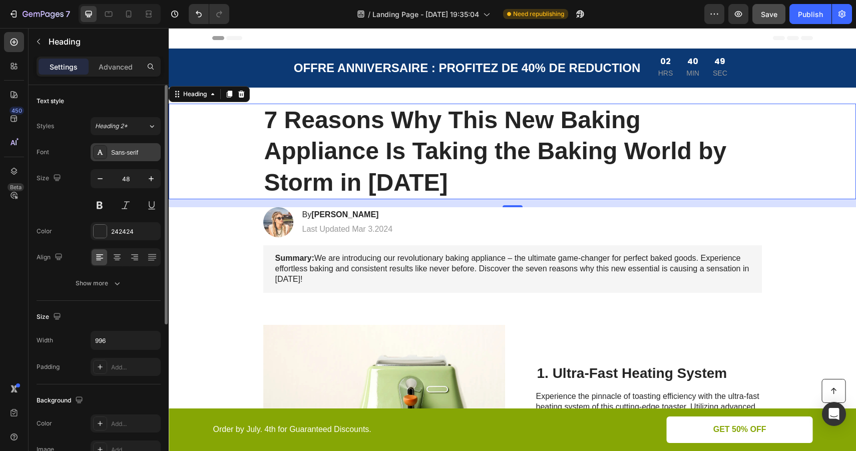
click at [125, 155] on div "Sans-serif" at bounding box center [134, 152] width 47 height 9
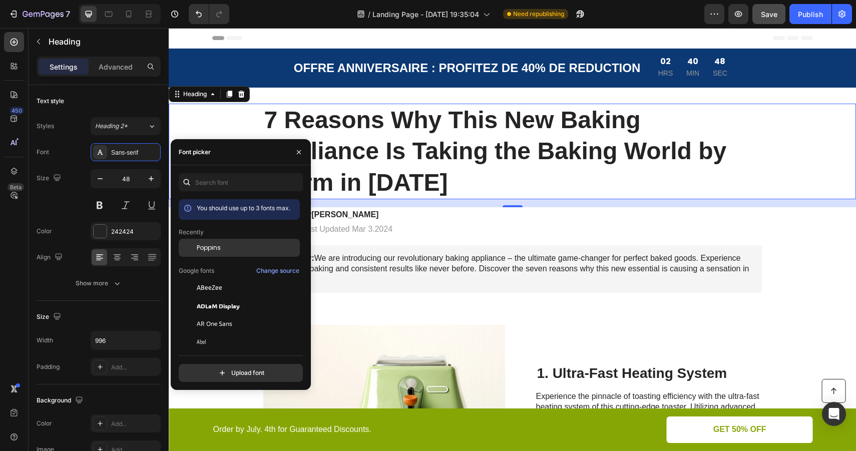
click at [221, 248] on div "Poppins" at bounding box center [247, 247] width 101 height 9
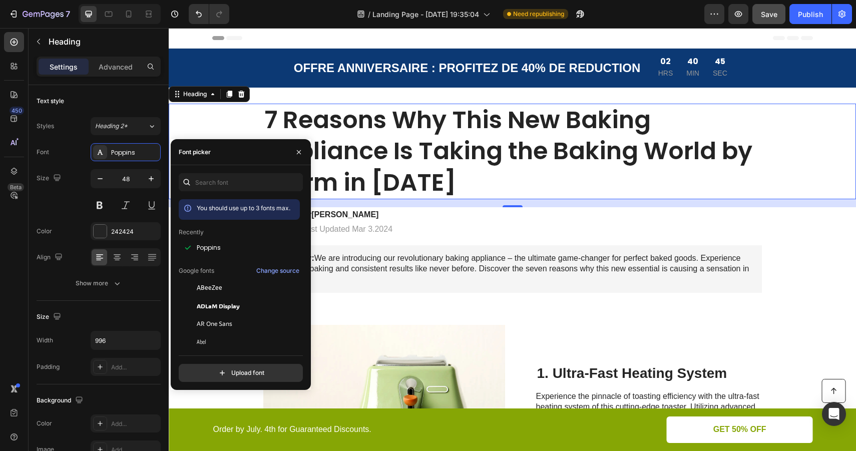
click at [445, 151] on h1 "7 Reasons Why This New Baking Appliance Is Taking the Baking World by Storm in …" at bounding box center [512, 152] width 499 height 96
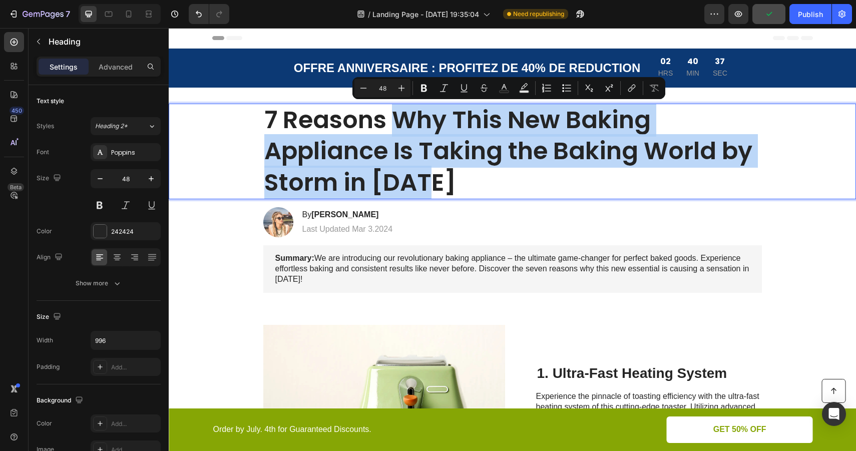
drag, startPoint x: 462, startPoint y: 186, endPoint x: 397, endPoint y: 117, distance: 94.2
click at [397, 117] on p "7 Reasons Why This New Baking Appliance Is Taking the Baking World by Storm in …" at bounding box center [512, 152] width 497 height 94
click at [406, 141] on p "7 Reasons Why This New Baking Appliance Is Taking the Baking World by Storm in …" at bounding box center [512, 152] width 497 height 94
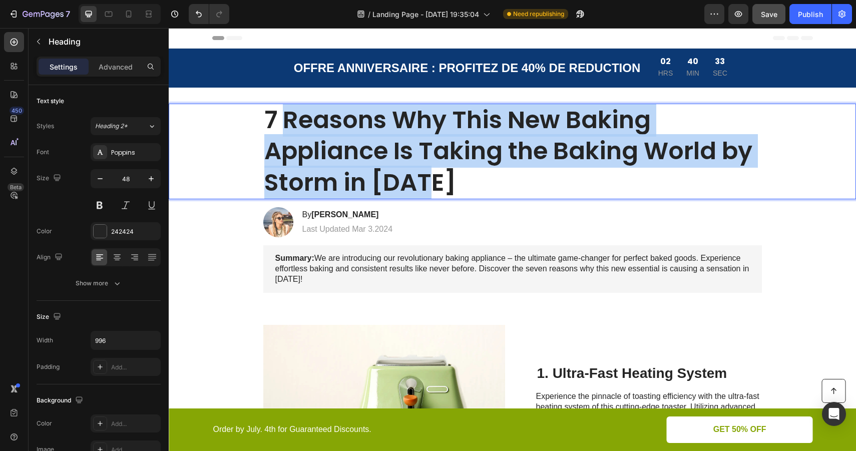
drag, startPoint x: 451, startPoint y: 184, endPoint x: 287, endPoint y: 114, distance: 179.0
click at [287, 114] on p "7 Reasons Why This New Baking Appliance Is Taking the Baking World by Storm in …" at bounding box center [512, 152] width 497 height 94
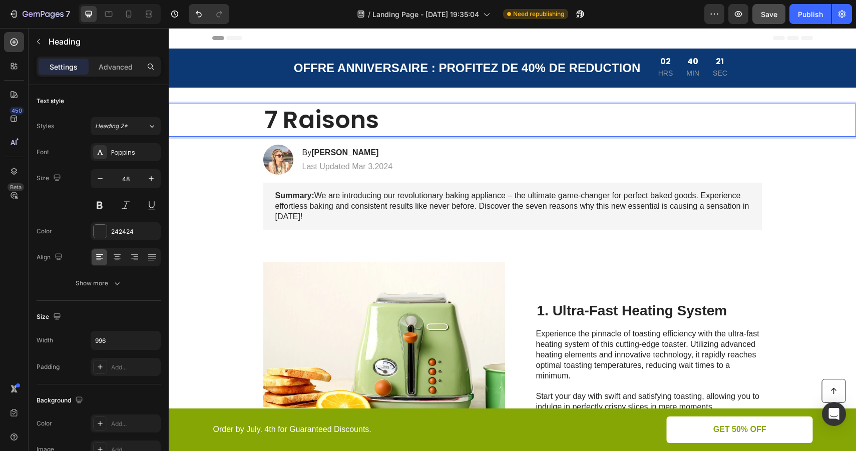
click at [335, 124] on p "7 Raisons" at bounding box center [512, 120] width 497 height 31
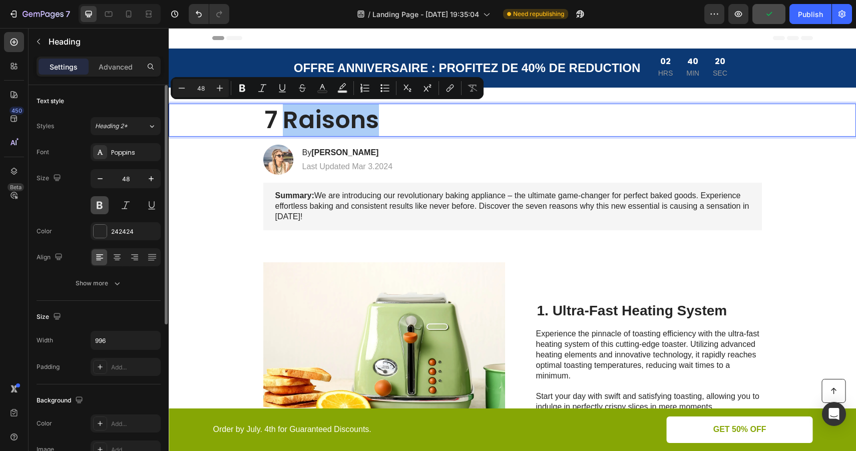
click at [102, 206] on button at bounding box center [100, 205] width 18 height 18
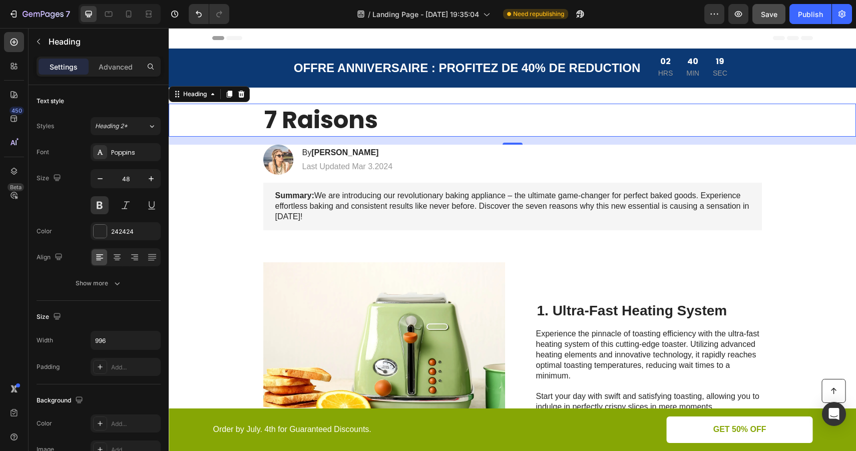
click at [395, 121] on p "7 Raisons" at bounding box center [512, 120] width 497 height 31
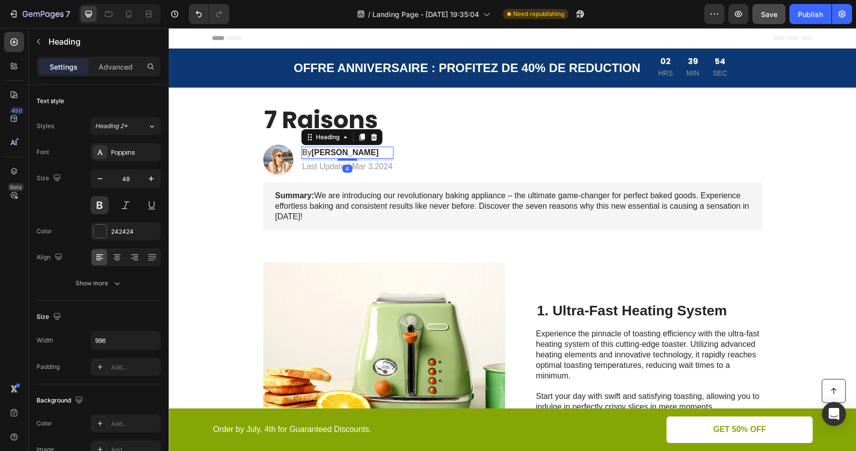
click at [307, 152] on h2 "By [PERSON_NAME]" at bounding box center [347, 153] width 93 height 13
click at [307, 152] on p "By [PERSON_NAME]" at bounding box center [347, 153] width 91 height 11
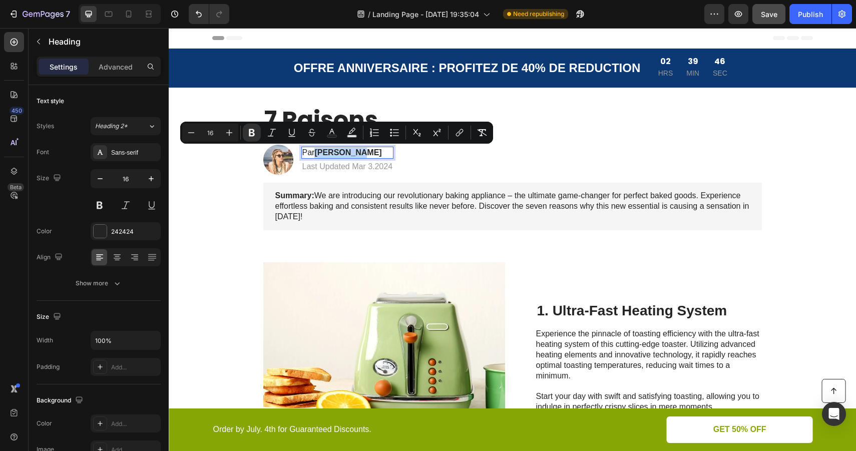
drag, startPoint x: 364, startPoint y: 154, endPoint x: 317, endPoint y: 153, distance: 47.1
click at [317, 153] on p "Par [PERSON_NAME]" at bounding box center [347, 153] width 91 height 11
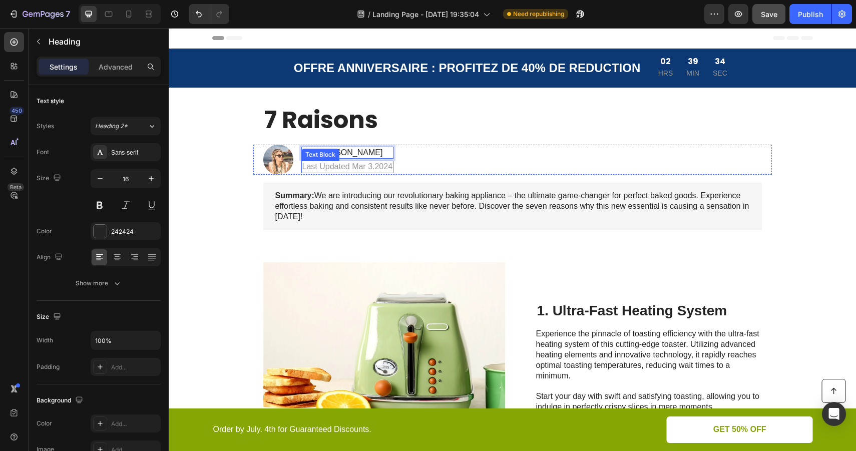
click at [334, 168] on p "Last Updated Mar 3.2024" at bounding box center [347, 167] width 91 height 11
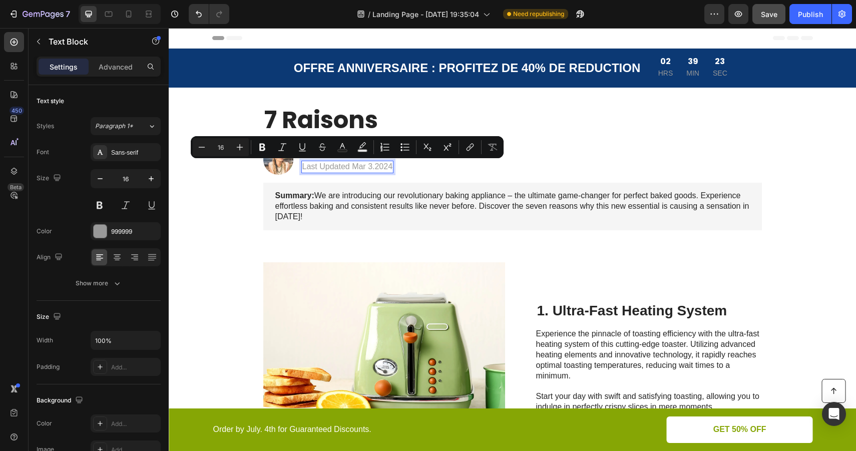
click at [365, 169] on p "Last Updated Mar 3.2024" at bounding box center [347, 167] width 91 height 11
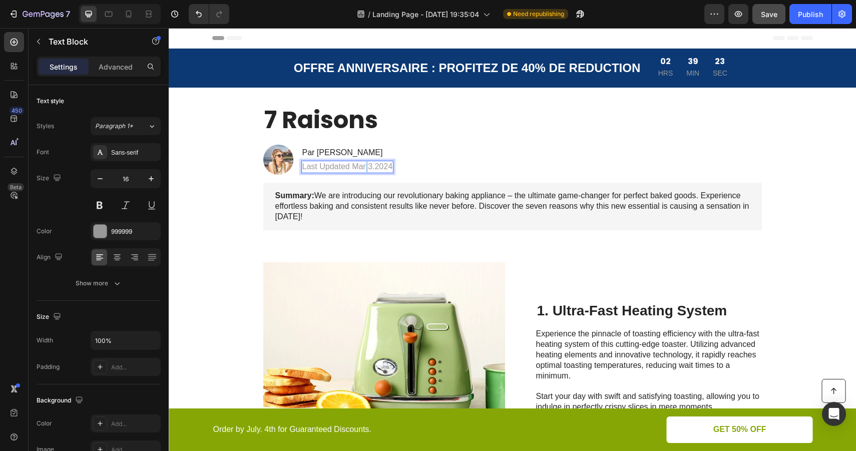
click at [365, 169] on p "Last Updated Mar 3.2024" at bounding box center [347, 167] width 91 height 11
click at [372, 168] on p "Mise à jour le 09 août 2025" at bounding box center [350, 167] width 97 height 11
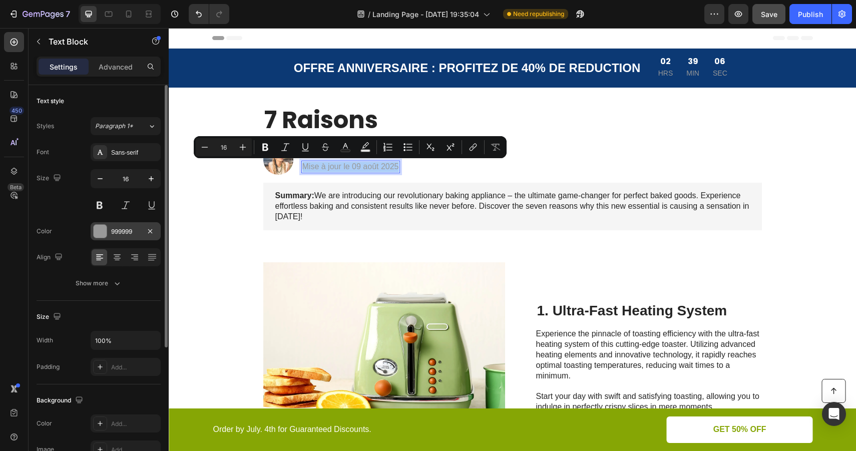
click at [141, 230] on div "999999" at bounding box center [126, 231] width 70 height 18
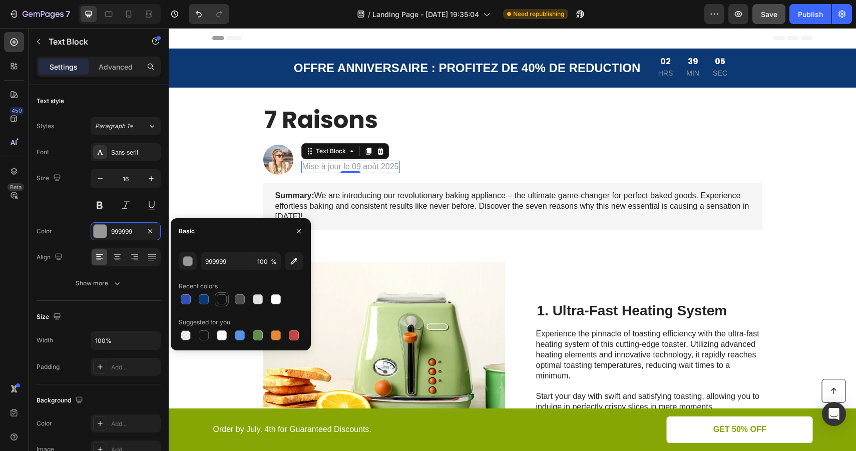
click at [221, 296] on div at bounding box center [222, 299] width 10 height 10
type input "121212"
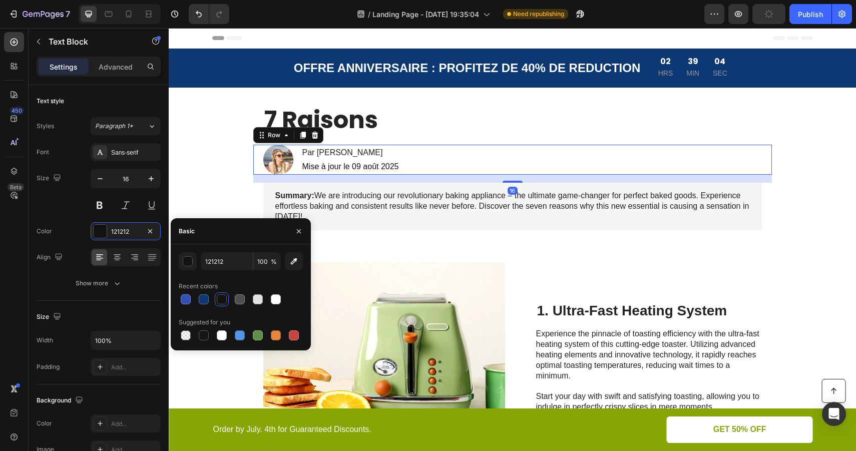
click at [464, 151] on div "Image Par [PERSON_NAME] Heading Mise à jour le 09 août 2025 Text [GEOGRAPHIC_DA…" at bounding box center [512, 160] width 519 height 30
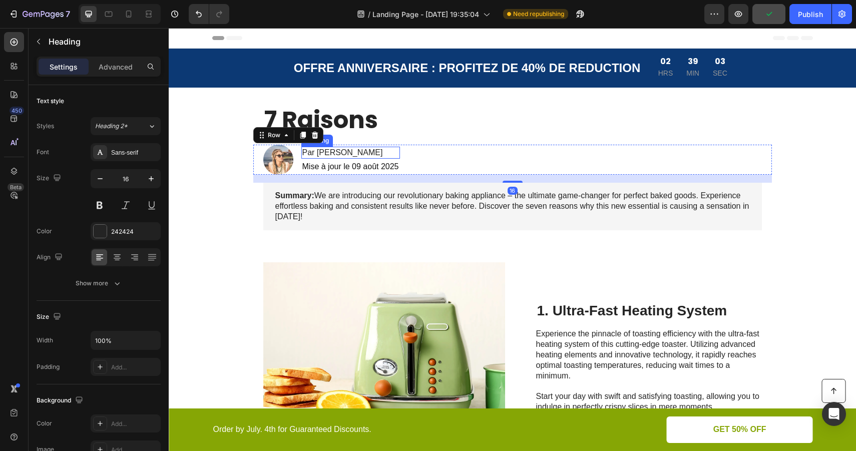
click at [336, 150] on p "Par [PERSON_NAME]" at bounding box center [350, 153] width 97 height 11
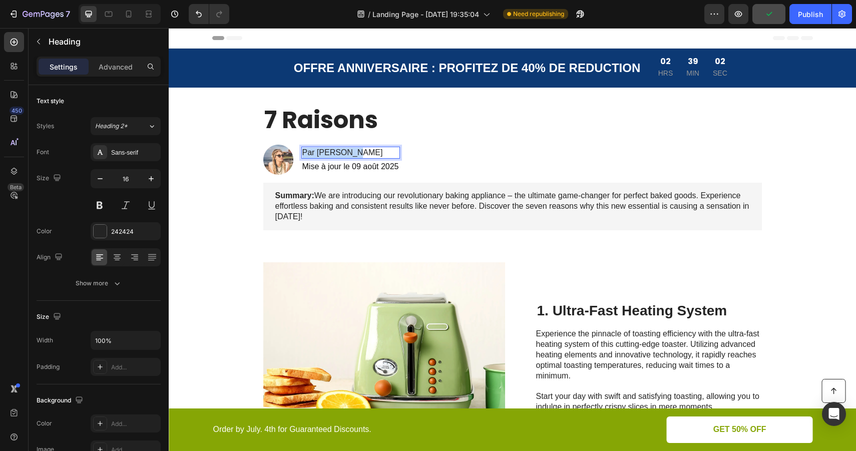
click at [336, 150] on p "Par [PERSON_NAME]" at bounding box center [350, 153] width 97 height 11
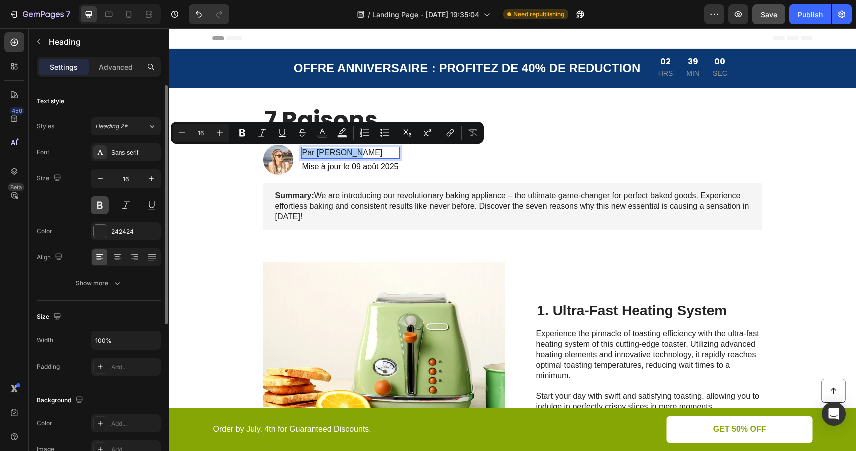
click at [102, 209] on button at bounding box center [100, 205] width 18 height 18
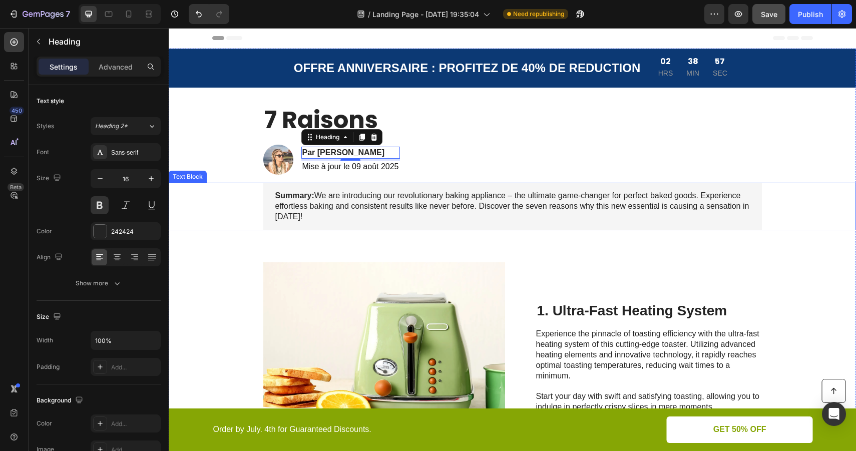
click at [299, 201] on p "Summary: We are introducing our revolutionary baking appliance – the ultimate g…" at bounding box center [512, 206] width 474 height 31
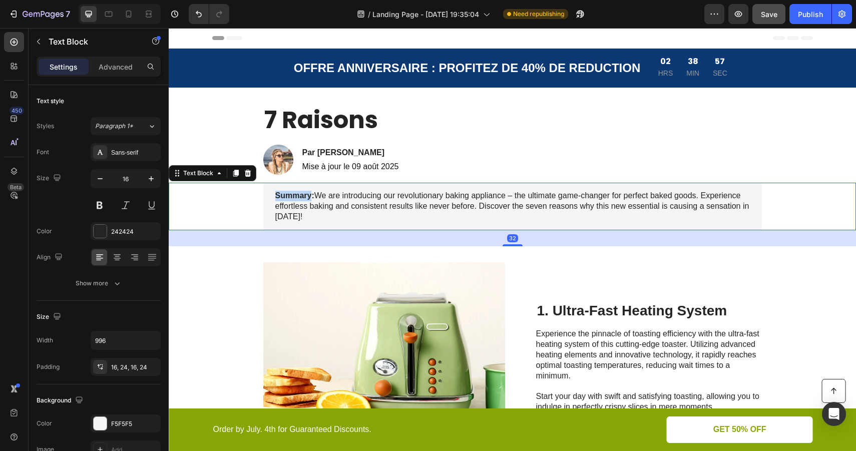
click at [299, 201] on p "Summary: We are introducing our revolutionary baking appliance – the ultimate g…" at bounding box center [512, 206] width 474 height 31
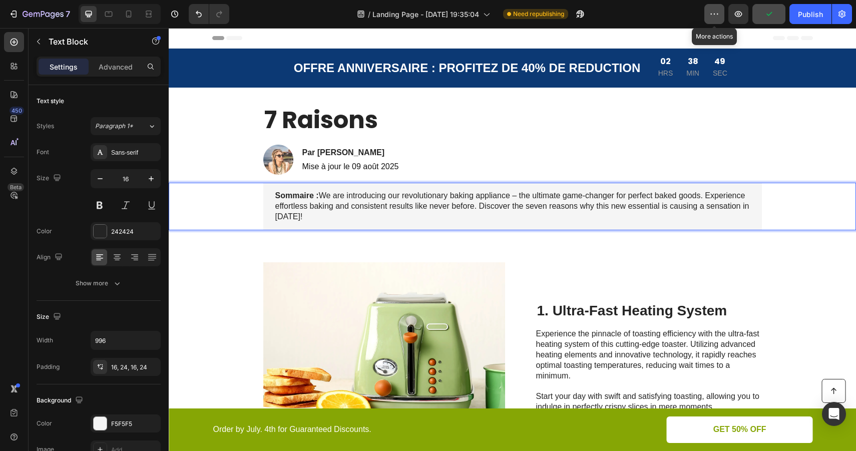
click at [720, 14] on button "button" at bounding box center [714, 14] width 20 height 20
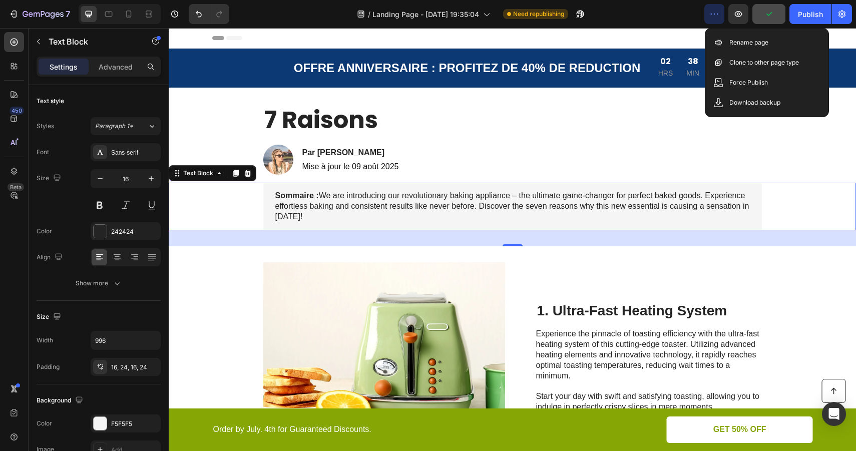
click at [715, 14] on icon "button" at bounding box center [715, 14] width 2 height 1
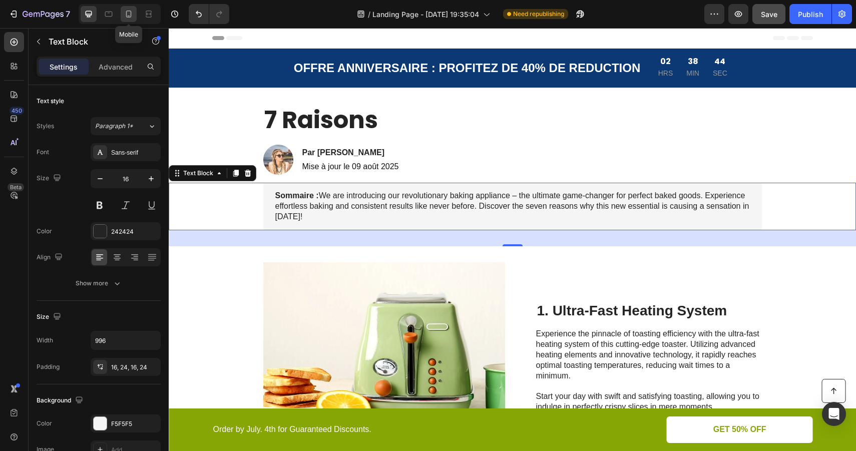
click at [130, 15] on icon at bounding box center [129, 14] width 10 height 10
type input "14"
type input "100%"
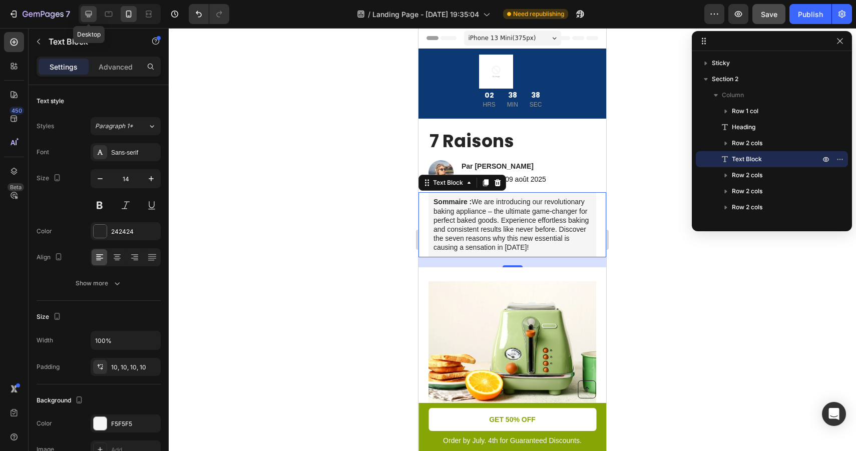
click at [93, 14] on icon at bounding box center [89, 14] width 10 height 10
type input "16"
type input "996"
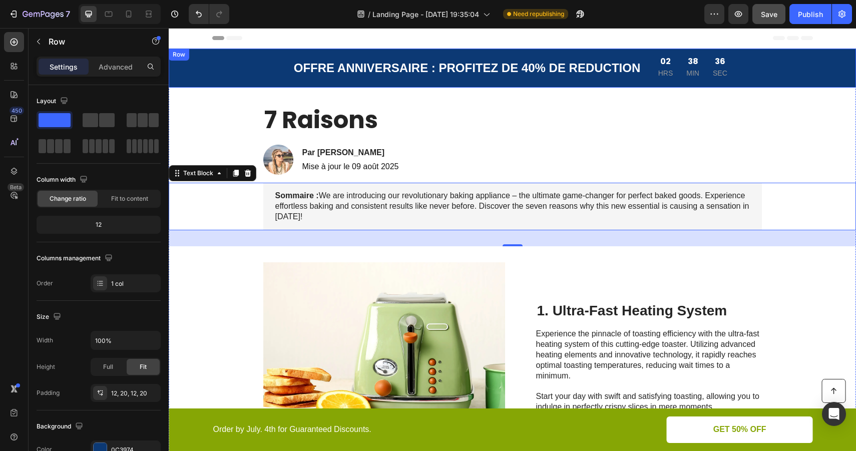
click at [242, 63] on div "Image OFFRE ANNIVERSAIRE : PROFITEZ DE 40% DE REDUCTION Text Block 02 HRS 38 MI…" at bounding box center [512, 68] width 667 height 27
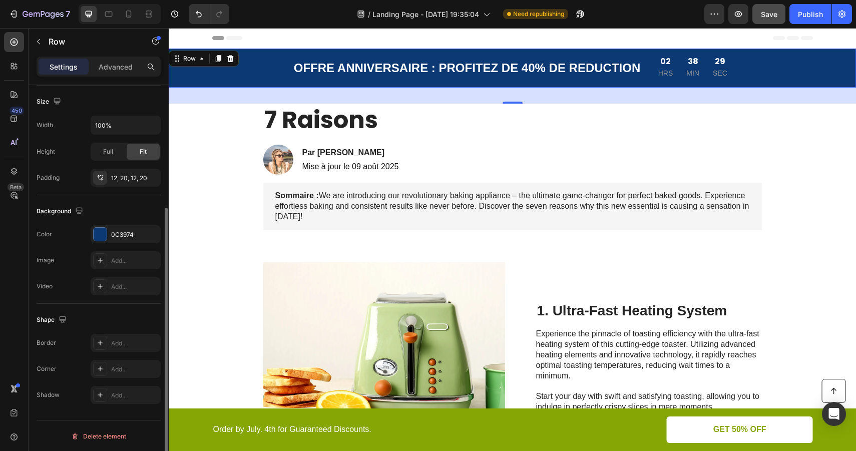
scroll to position [216, 0]
click at [103, 16] on div at bounding box center [109, 14] width 16 height 16
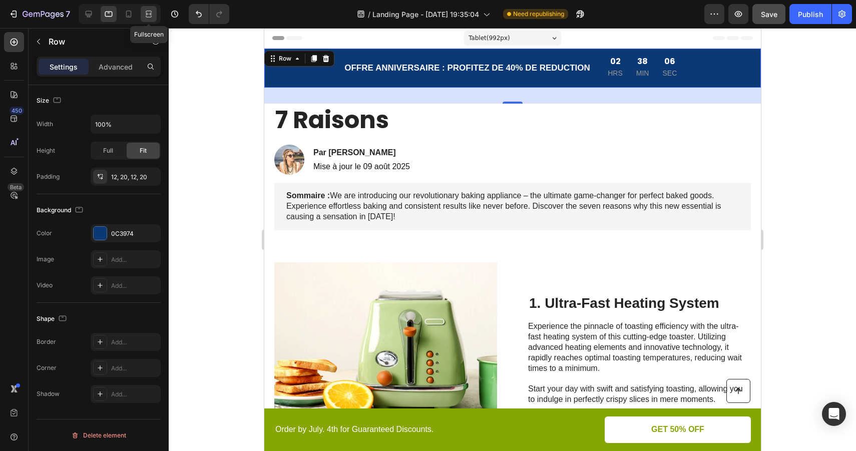
click at [147, 15] on icon at bounding box center [149, 14] width 10 height 10
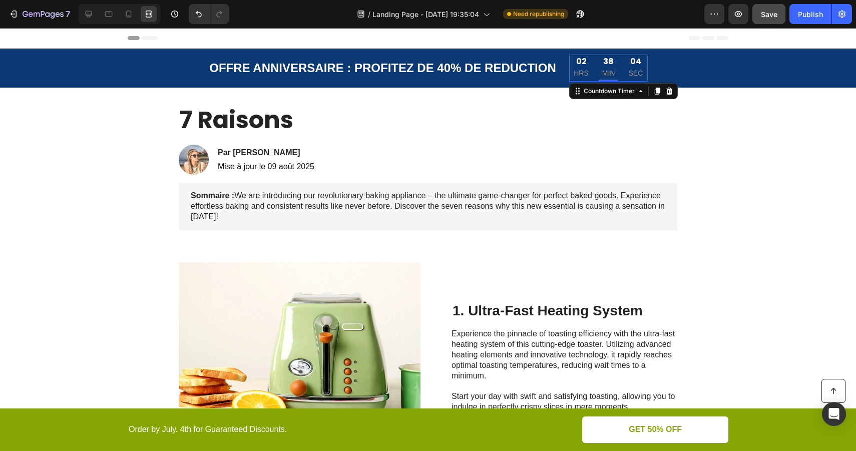
click at [601, 75] on div "38 MIN" at bounding box center [608, 68] width 23 height 27
click at [585, 74] on p "HRS" at bounding box center [581, 73] width 15 height 13
click at [582, 74] on p "HRS" at bounding box center [581, 73] width 15 height 13
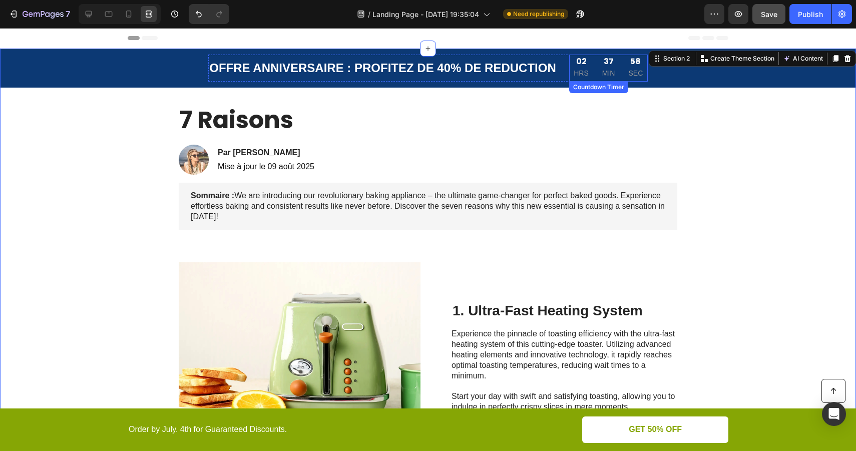
click at [607, 70] on p "MIN" at bounding box center [608, 73] width 13 height 13
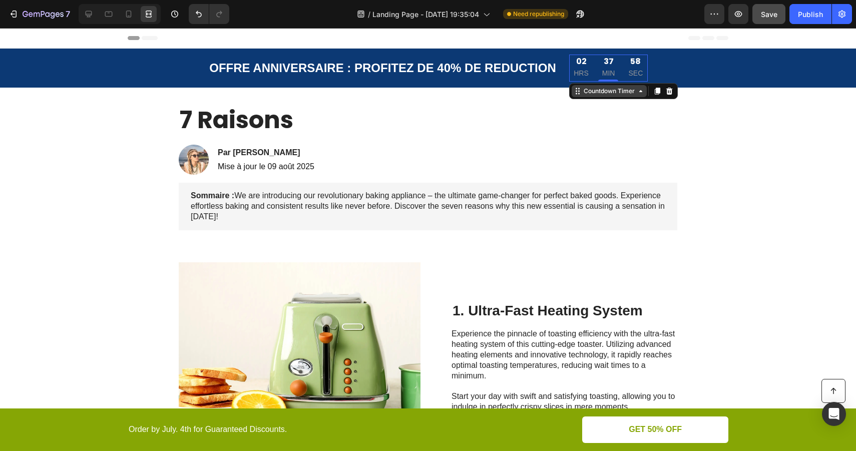
click at [606, 90] on div "Countdown Timer" at bounding box center [609, 91] width 55 height 9
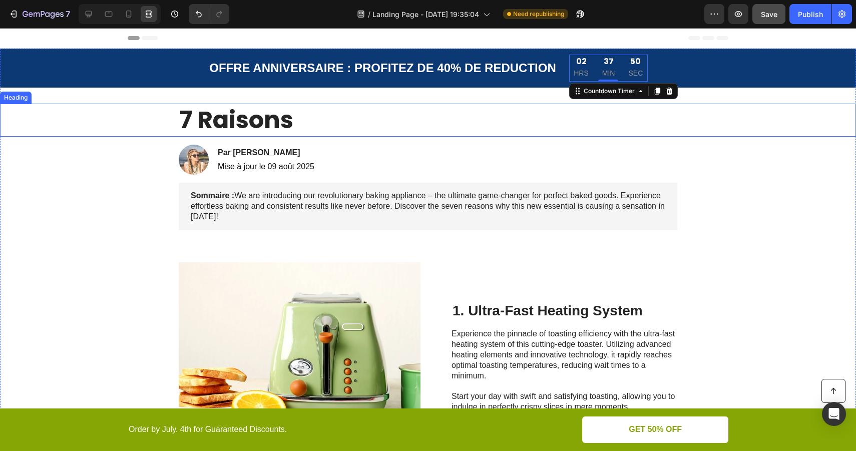
click at [303, 121] on p "7 Raisons" at bounding box center [428, 120] width 497 height 31
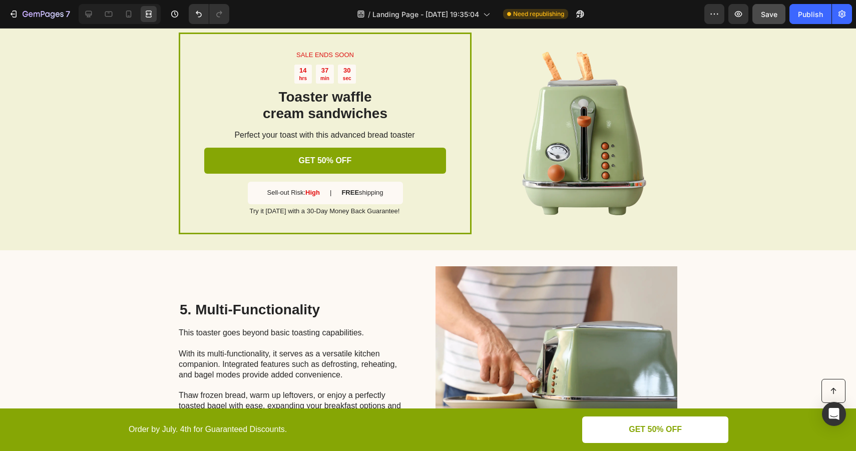
scroll to position [1128, 0]
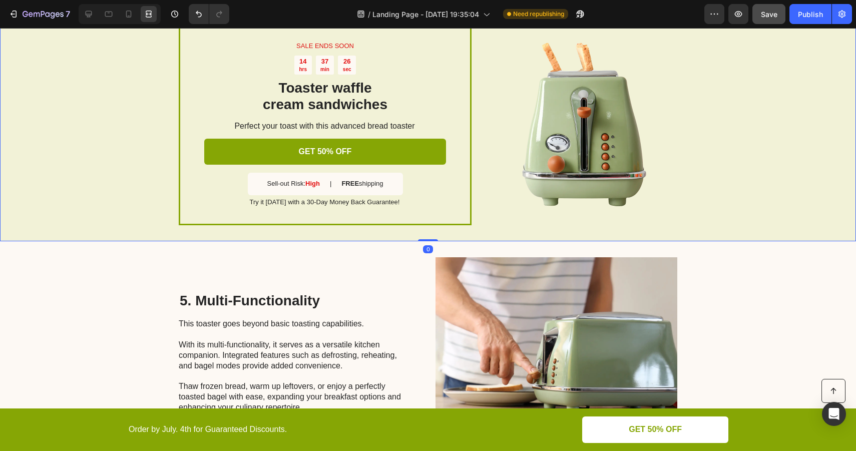
click at [727, 82] on div "SALE ENDS SOON Text Block 14 hrs 37 min 26 sec Countdown Timer Toaster waffle c…" at bounding box center [428, 125] width 856 height 234
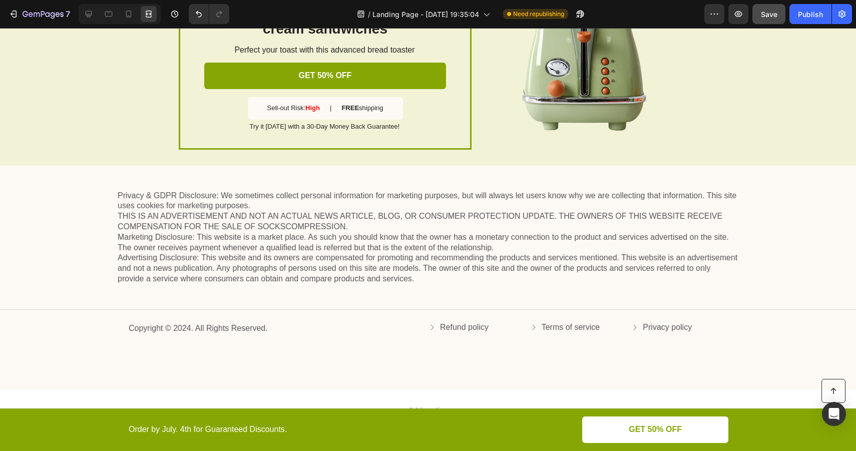
scroll to position [2110, 0]
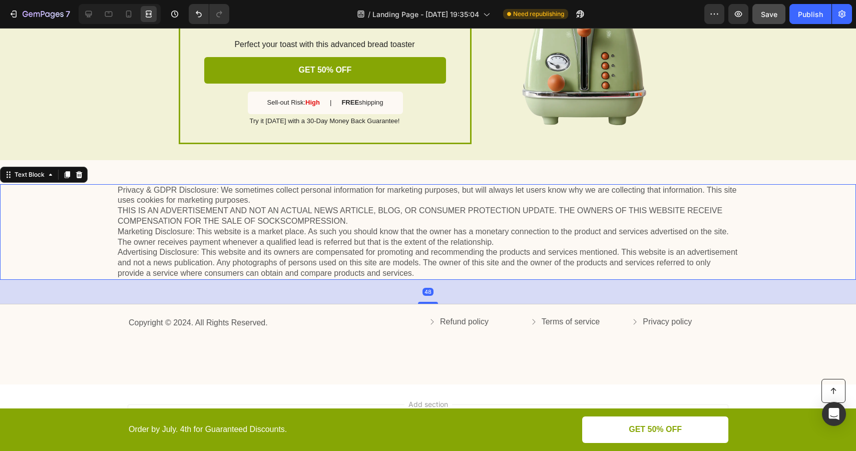
click at [267, 206] on p "Privacy & GDPR Disclosure: We sometimes collect personal information for market…" at bounding box center [428, 232] width 621 height 94
click at [78, 171] on icon at bounding box center [79, 174] width 7 height 7
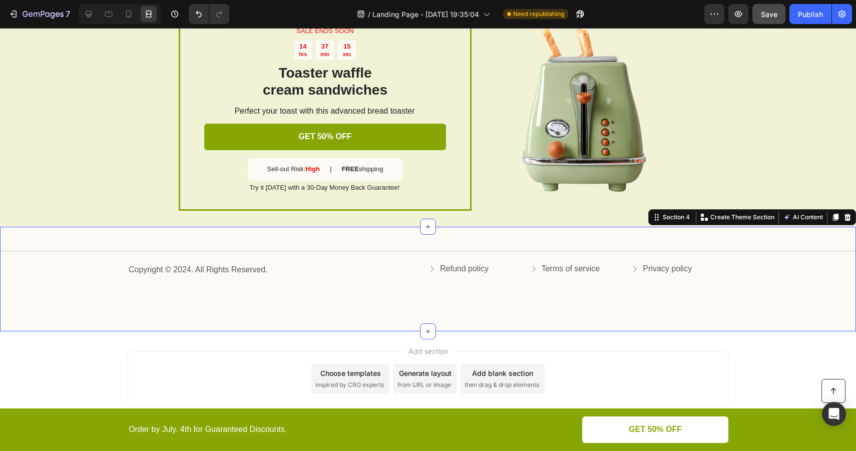
click at [351, 248] on div "Title Line Copyright © 2024. All Rights Reserved. Text Block Refund policy Butt…" at bounding box center [428, 279] width 856 height 105
click at [846, 214] on icon at bounding box center [847, 217] width 8 height 8
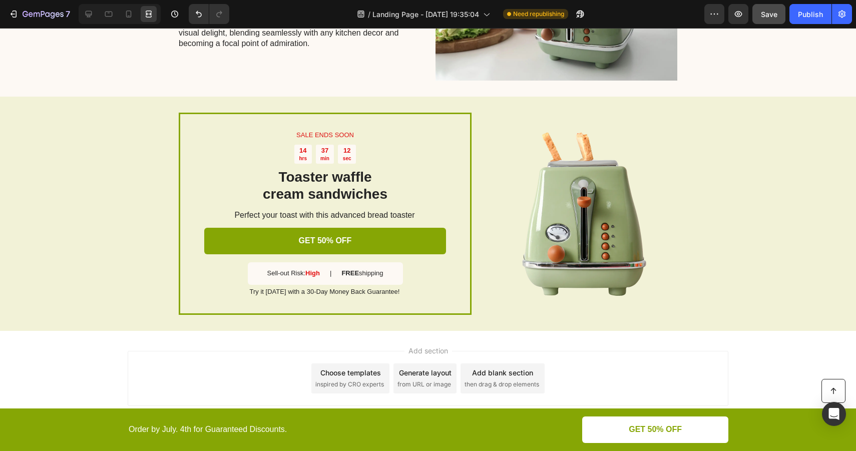
scroll to position [1938, 0]
click at [613, 369] on div "Add section Choose templates inspired by CRO experts Generate layout from URL o…" at bounding box center [428, 378] width 601 height 55
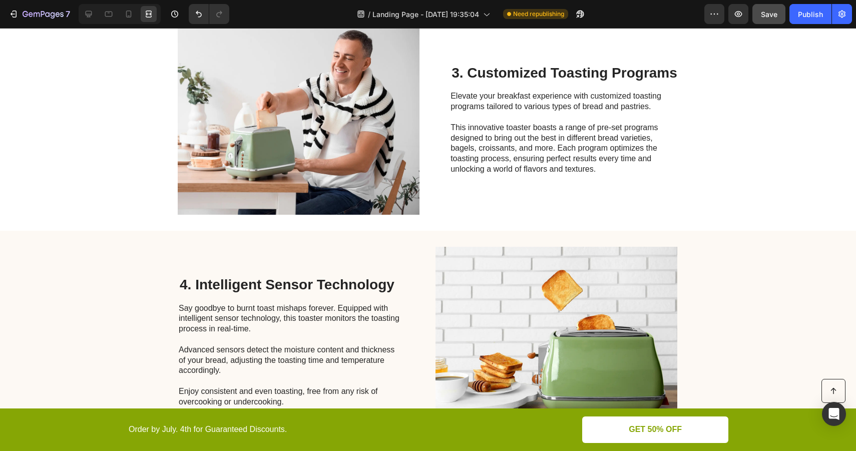
scroll to position [814, 0]
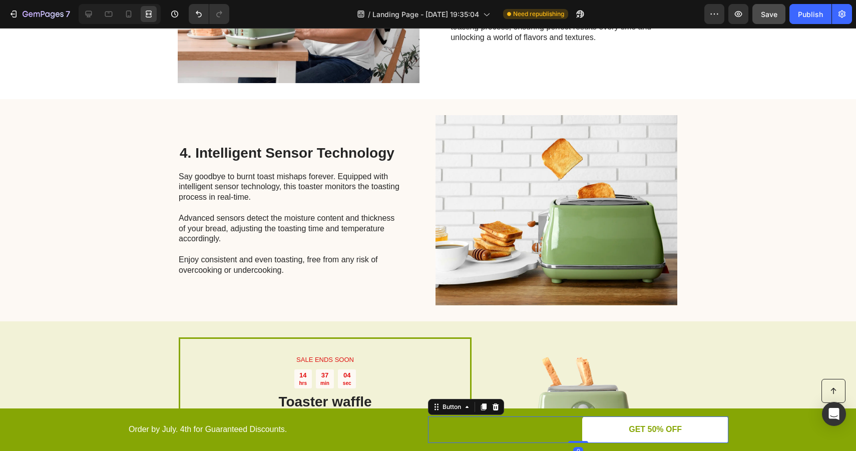
click at [474, 436] on div "GET 50% OFF Button 0" at bounding box center [578, 429] width 300 height 27
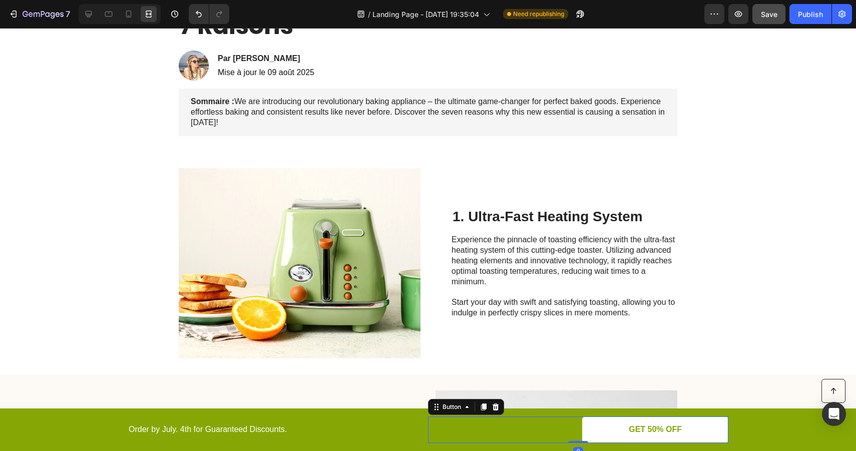
scroll to position [0, 0]
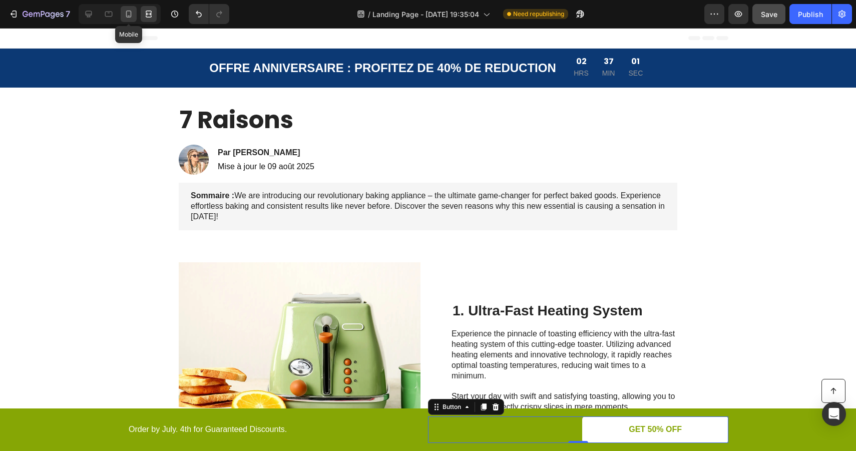
click at [130, 14] on icon at bounding box center [129, 14] width 10 height 10
type input "100%"
type input "14"
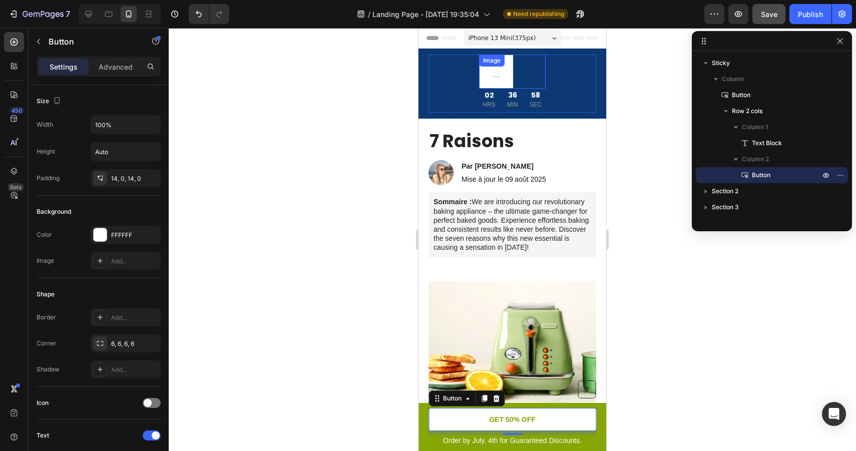
click at [510, 66] on div "Image" at bounding box center [512, 72] width 67 height 34
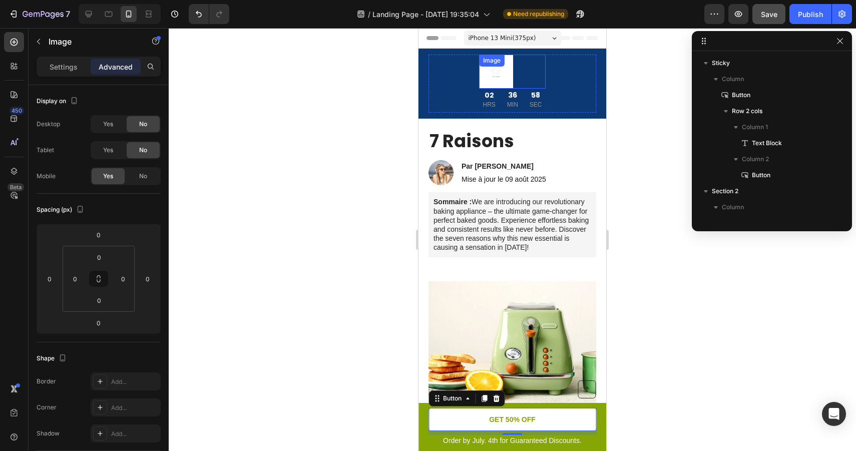
scroll to position [157, 0]
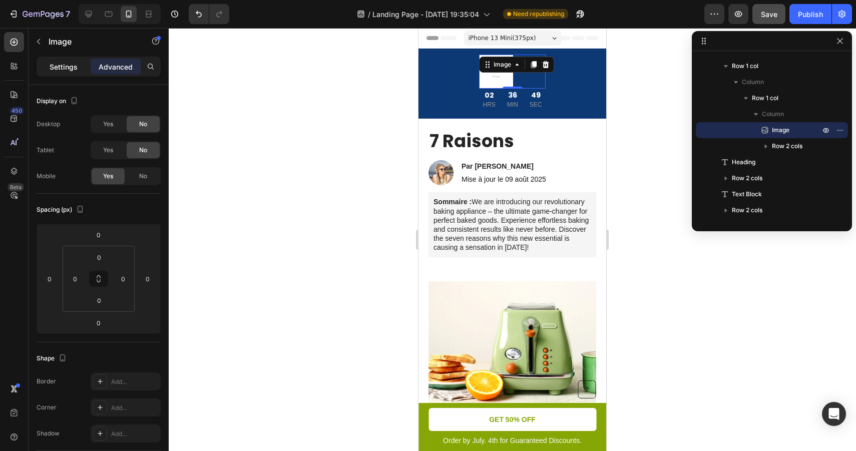
click at [69, 65] on p "Settings" at bounding box center [64, 67] width 28 height 11
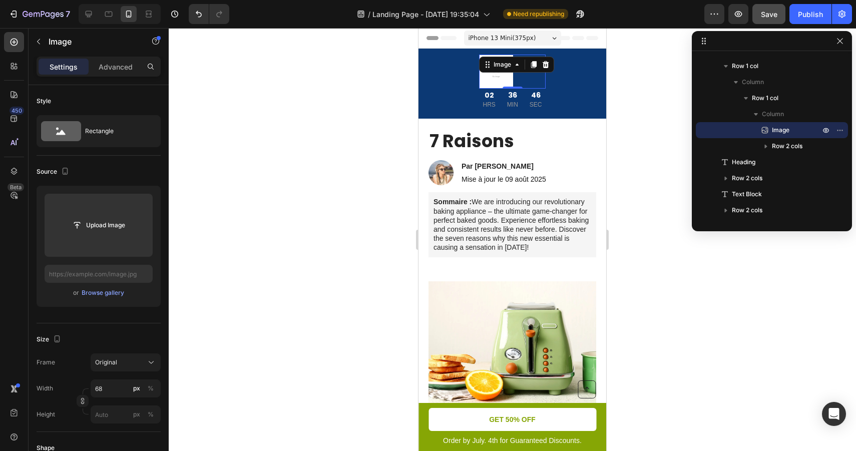
click at [539, 41] on div "iPhone 13 Mini ( 375 px)" at bounding box center [512, 38] width 97 height 15
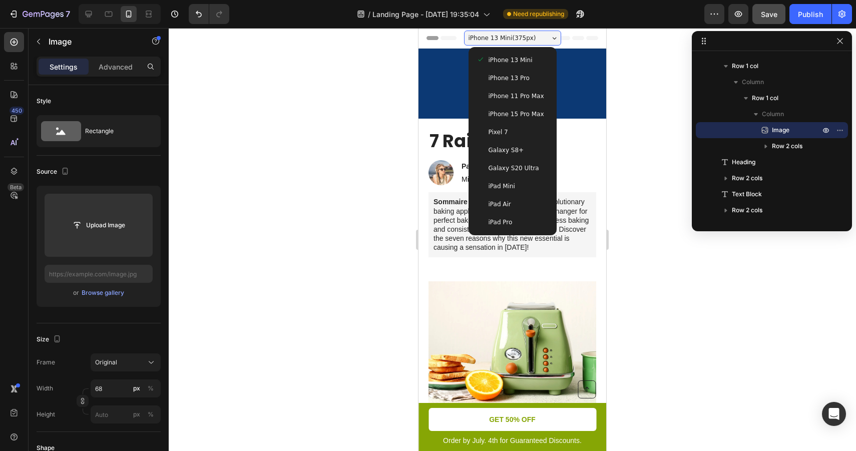
click at [525, 75] on span "iPhone 13 Pro" at bounding box center [509, 78] width 41 height 10
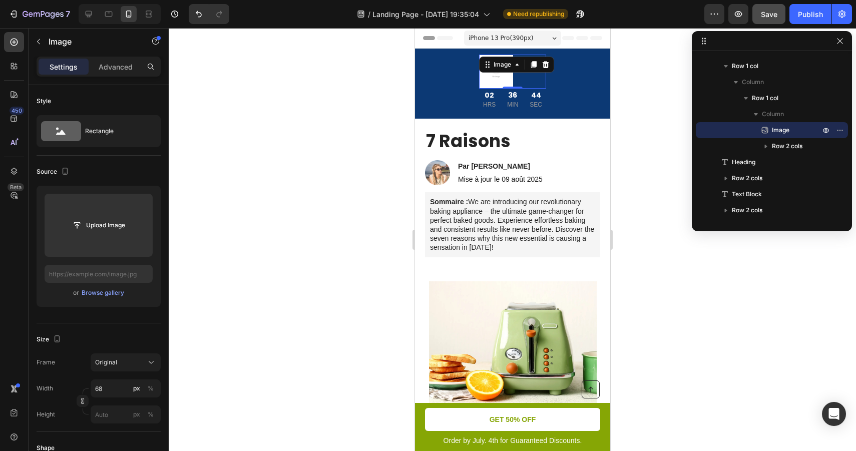
click at [535, 40] on div "iPhone 13 Pro ( 390 px)" at bounding box center [511, 38] width 97 height 15
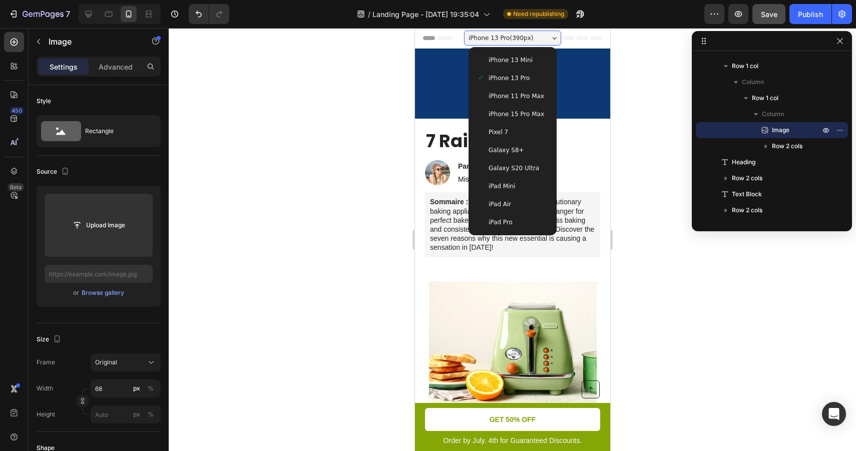
click at [516, 132] on div "Pixel 7" at bounding box center [512, 132] width 72 height 10
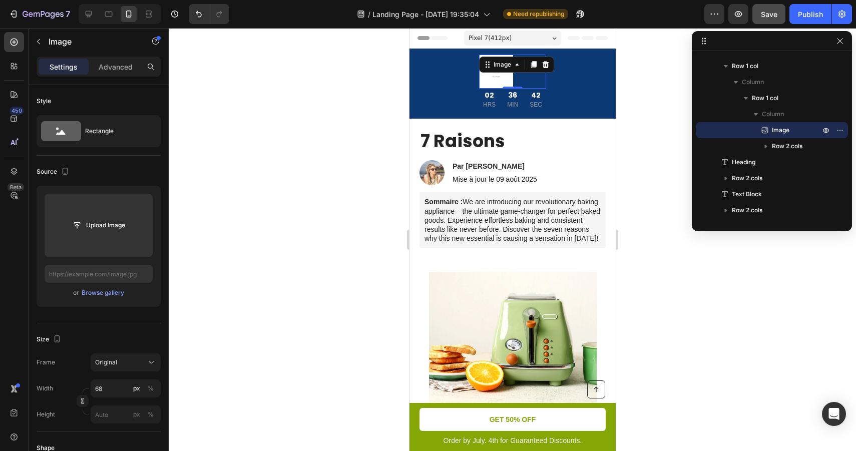
click at [526, 38] on div "Pixel 7 ( 412 px)" at bounding box center [511, 38] width 97 height 15
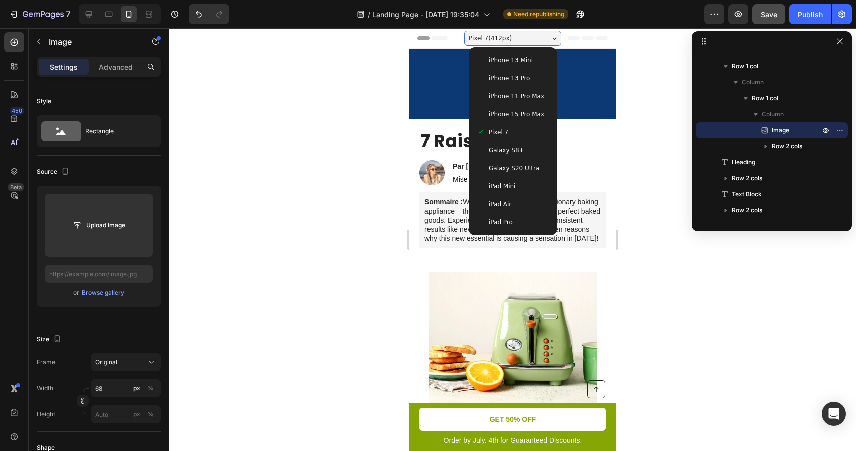
click at [520, 59] on span "iPhone 13 Mini" at bounding box center [510, 60] width 44 height 10
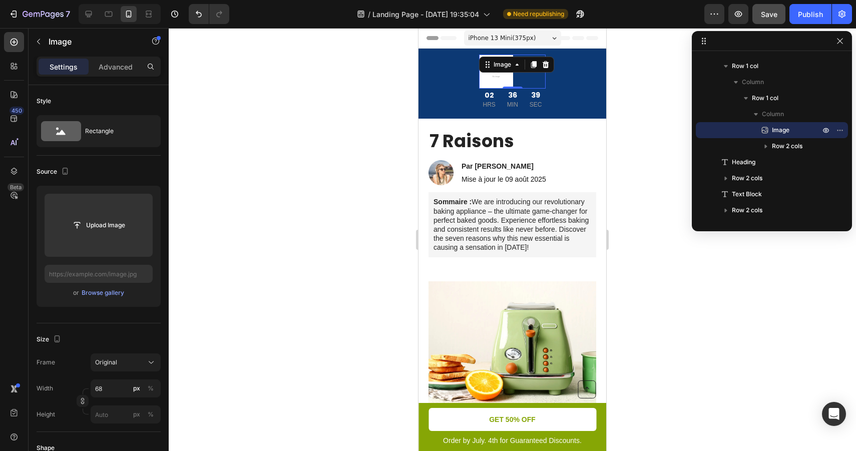
click at [496, 35] on span "iPhone 13 Mini ( 375 px)" at bounding box center [502, 38] width 68 height 10
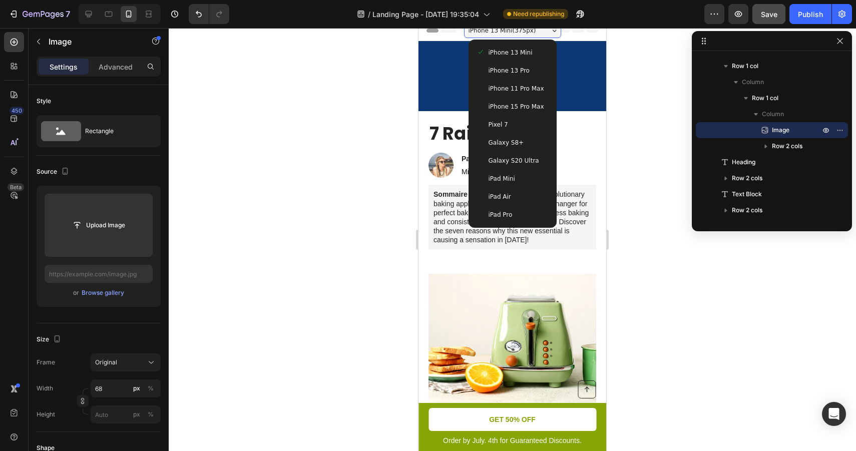
scroll to position [2, 0]
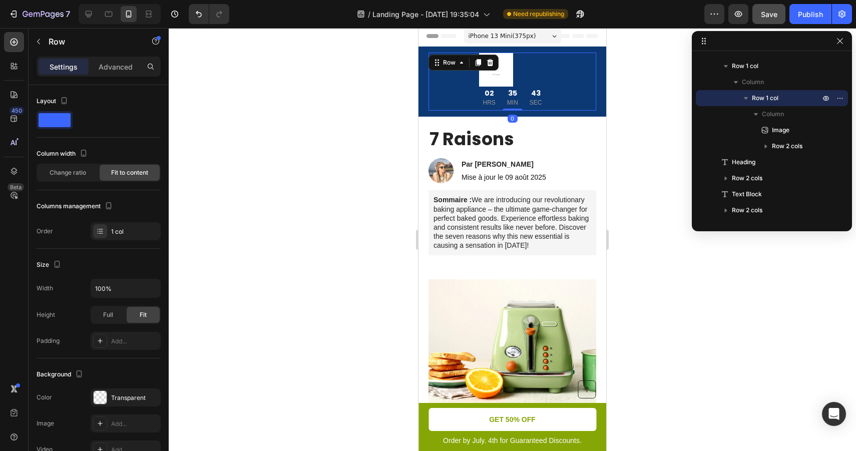
click at [565, 88] on div "Image OFFRE ANNIVERSAIRE : PROFITEZ DE 40% DE REDUCTION Text Block 02 HRS 35 MI…" at bounding box center [512, 82] width 168 height 58
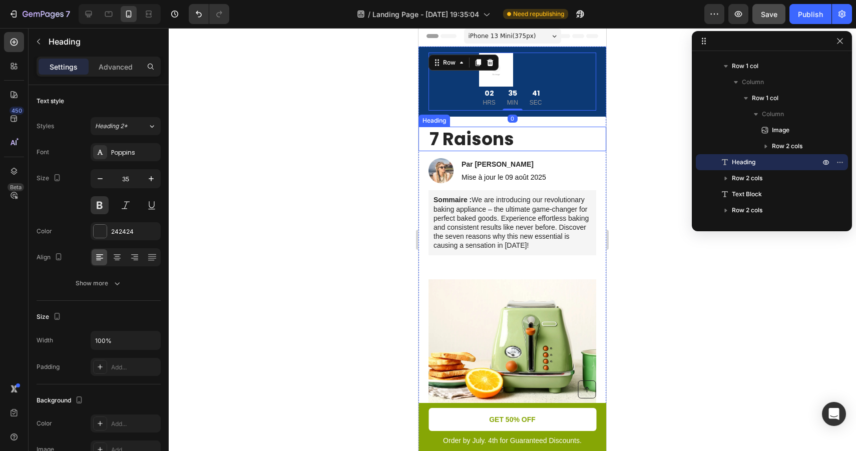
click at [527, 141] on h1 "7 Raisons" at bounding box center [512, 139] width 168 height 25
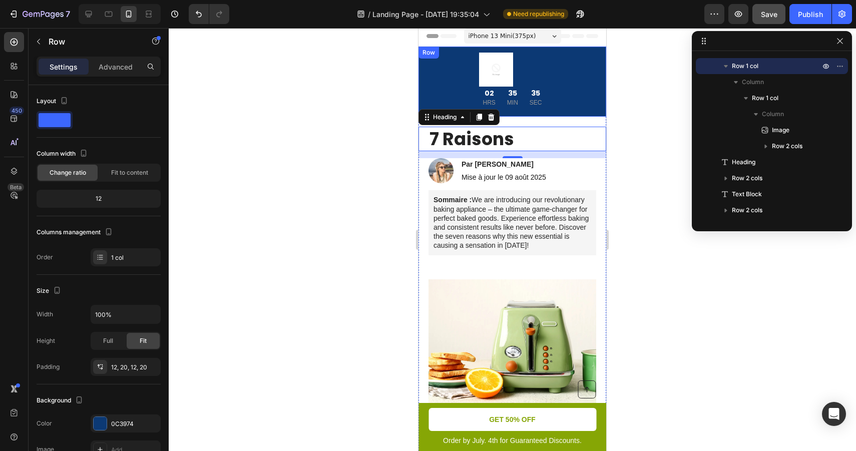
click at [603, 78] on div "Image OFFRE ANNIVERSAIRE : PROFITEZ DE 40% DE REDUCTION Text Block 02 HRS 35 MI…" at bounding box center [512, 82] width 188 height 70
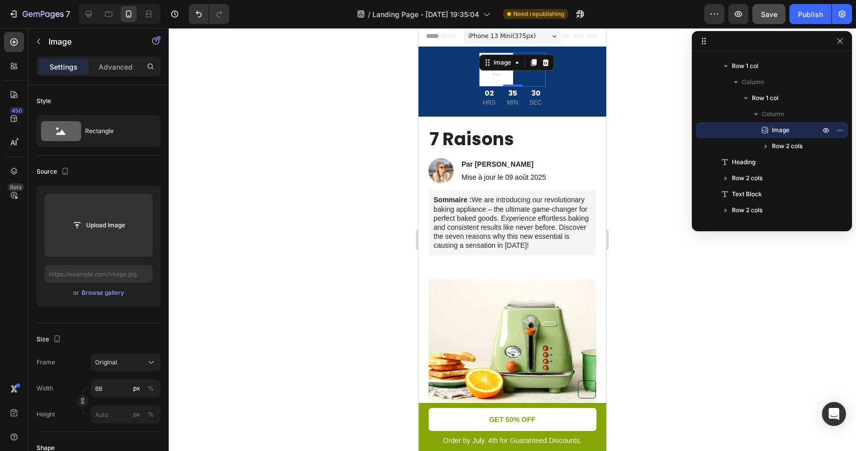
click at [502, 74] on img at bounding box center [496, 70] width 34 height 34
click at [545, 62] on icon at bounding box center [545, 62] width 7 height 7
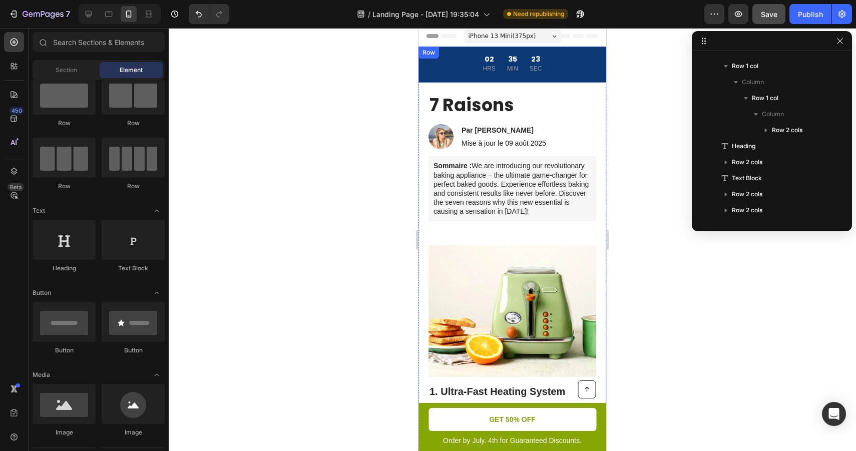
click at [424, 66] on div "OFFRE ANNIVERSAIRE : PROFITEZ DE 40% DE REDUCTION Text Block 02 HRS 35 MIN 23 S…" at bounding box center [512, 65] width 188 height 36
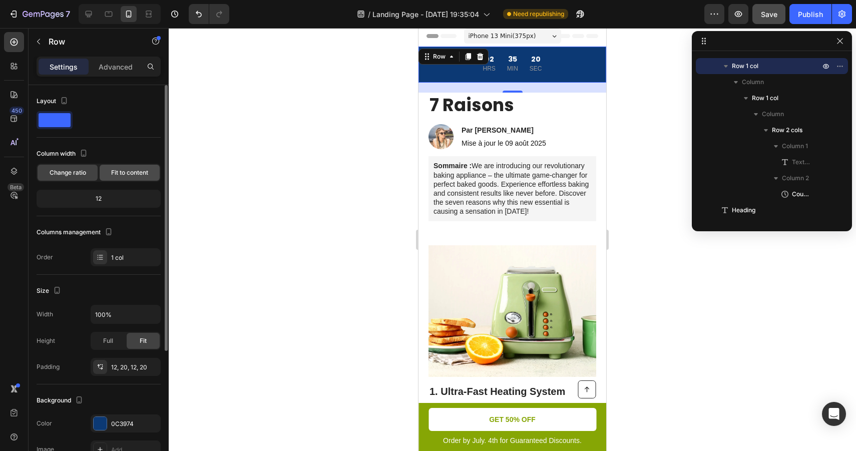
click at [140, 168] on span "Fit to content" at bounding box center [129, 172] width 37 height 9
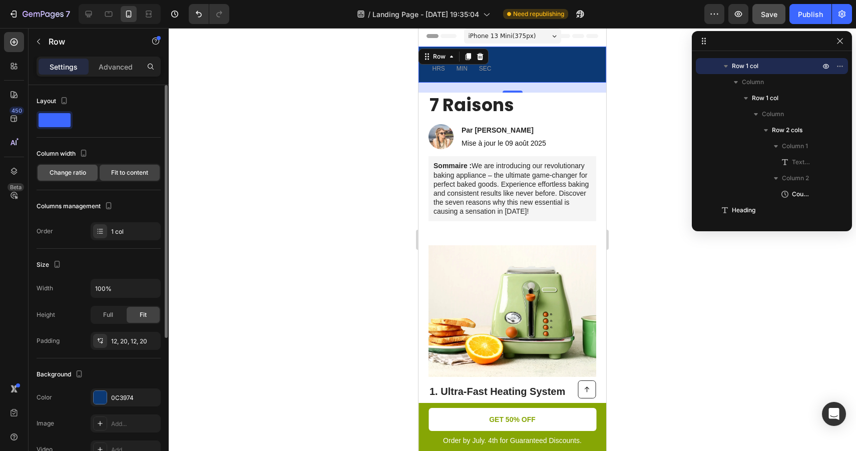
click at [80, 167] on div "Change ratio" at bounding box center [68, 173] width 60 height 16
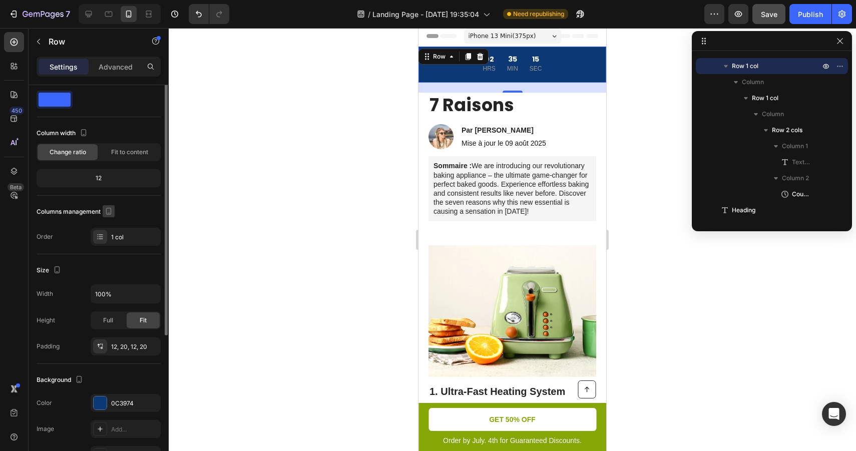
scroll to position [0, 0]
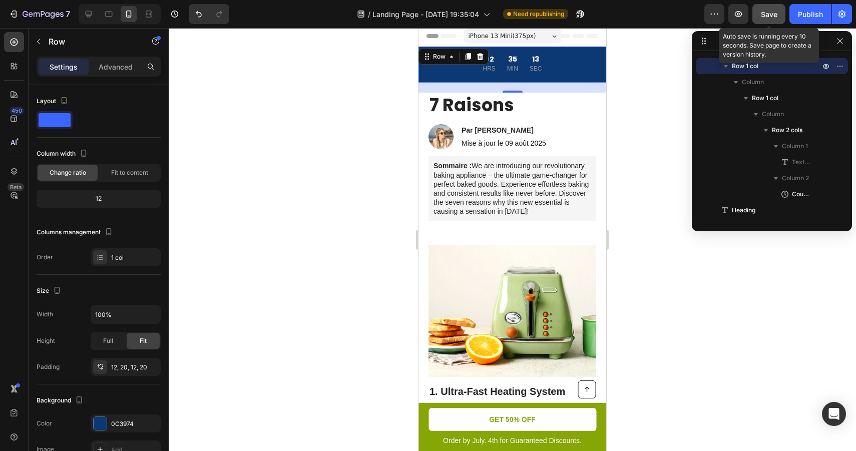
click at [764, 19] on div "Save" at bounding box center [769, 14] width 17 height 11
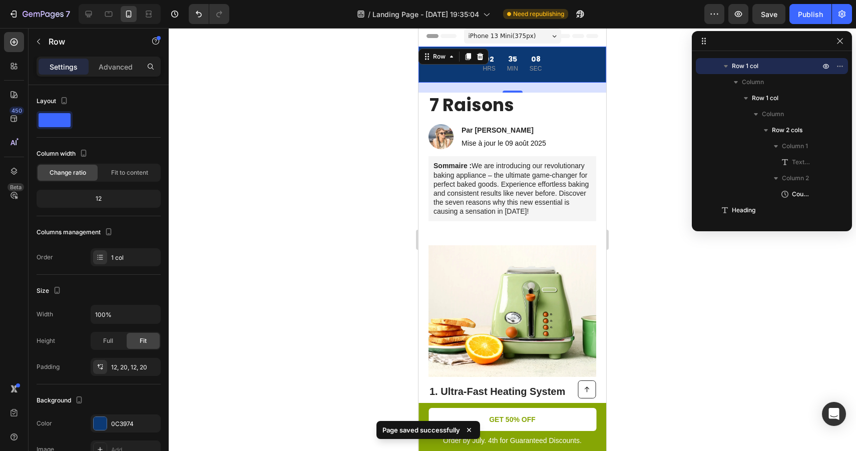
click at [578, 85] on div "20" at bounding box center [512, 88] width 188 height 10
click at [649, 86] on div at bounding box center [512, 239] width 687 height 423
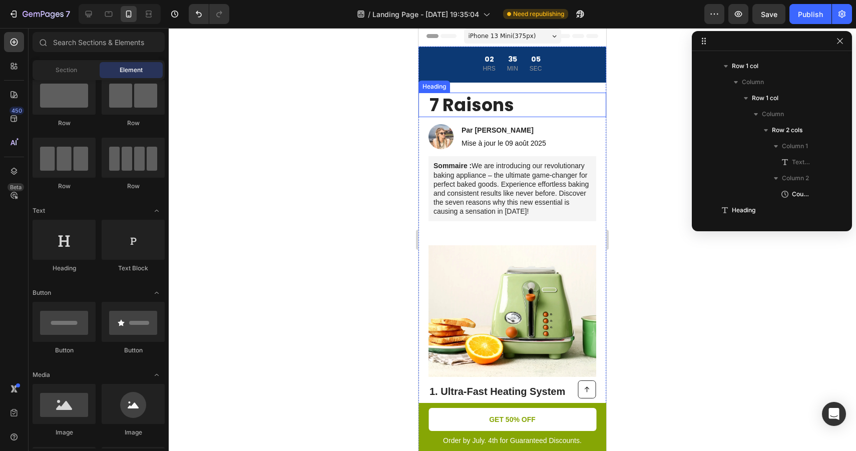
click at [567, 101] on h1 "7 Raisons" at bounding box center [512, 105] width 168 height 25
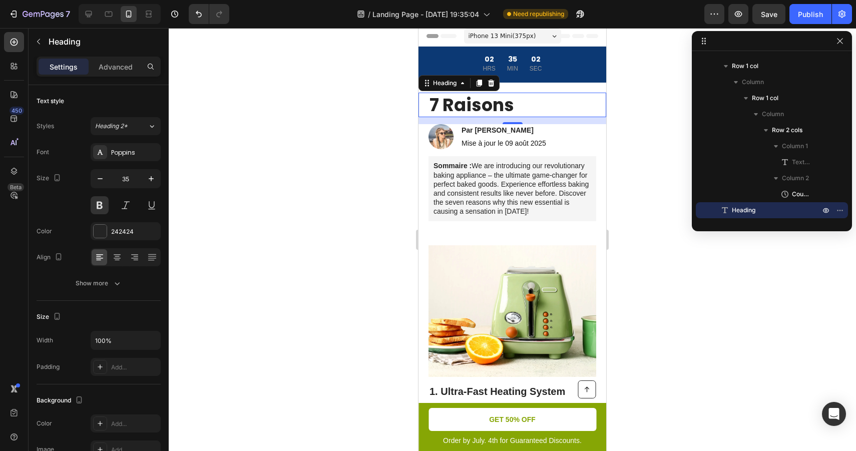
click at [540, 101] on h1 "7 Raisons" at bounding box center [512, 105] width 168 height 25
click at [540, 101] on p "7 Raisons" at bounding box center [512, 105] width 166 height 23
drag, startPoint x: 527, startPoint y: 110, endPoint x: 433, endPoint y: 106, distance: 94.2
click at [433, 106] on p "7 Raisons" at bounding box center [512, 105] width 166 height 23
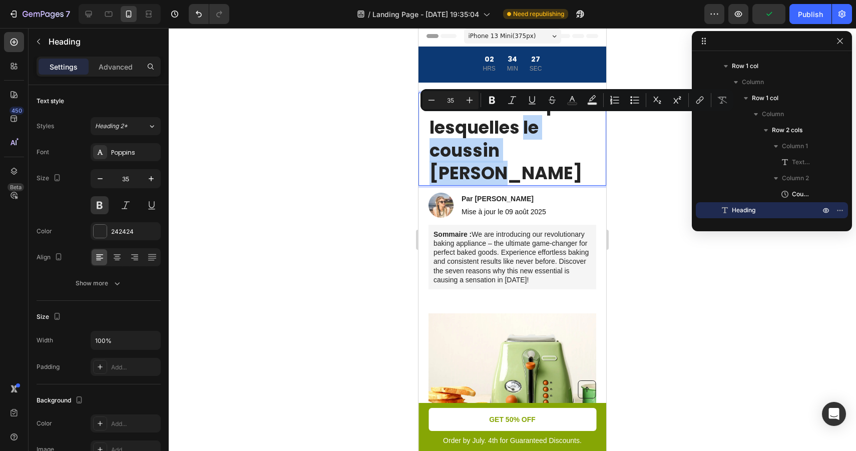
drag, startPoint x: 569, startPoint y: 151, endPoint x: 527, endPoint y: 127, distance: 48.2
click at [527, 127] on p "Les 7 raisons pour lesquelles le coussin [PERSON_NAME]" at bounding box center [512, 139] width 166 height 91
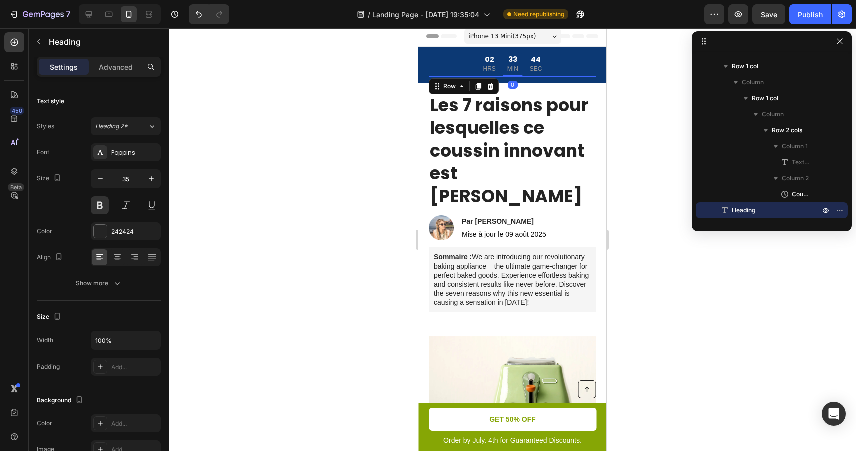
click at [589, 61] on div "OFFRE ANNIVERSAIRE : PROFITEZ DE 40% DE REDUCTION Text Block 02 HRS 33 MIN [STR…" at bounding box center [512, 65] width 168 height 24
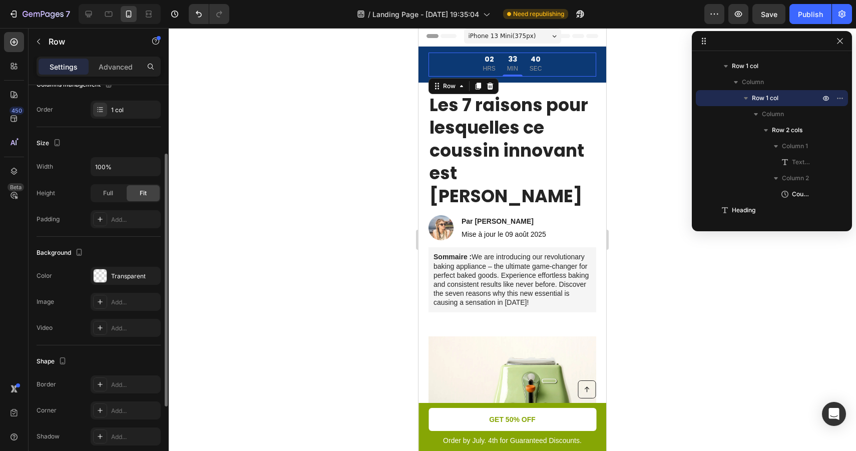
scroll to position [124, 0]
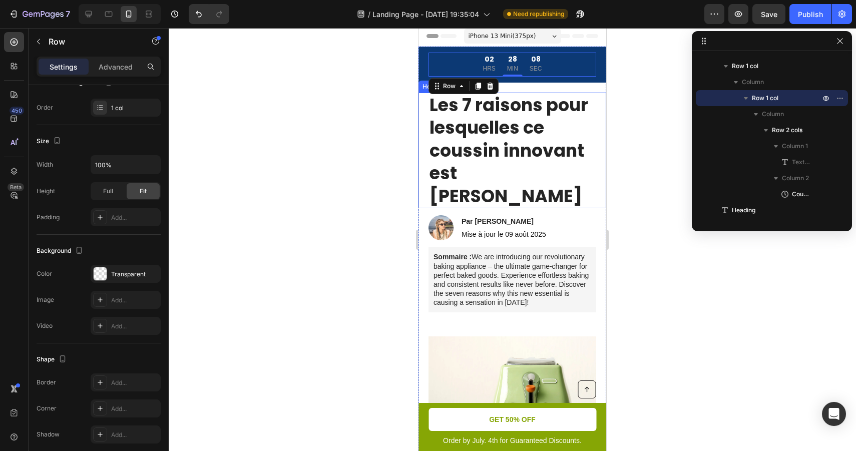
click at [503, 139] on p "Les 7 raisons pour lesquelles ce coussin innovant est [PERSON_NAME]" at bounding box center [512, 151] width 166 height 114
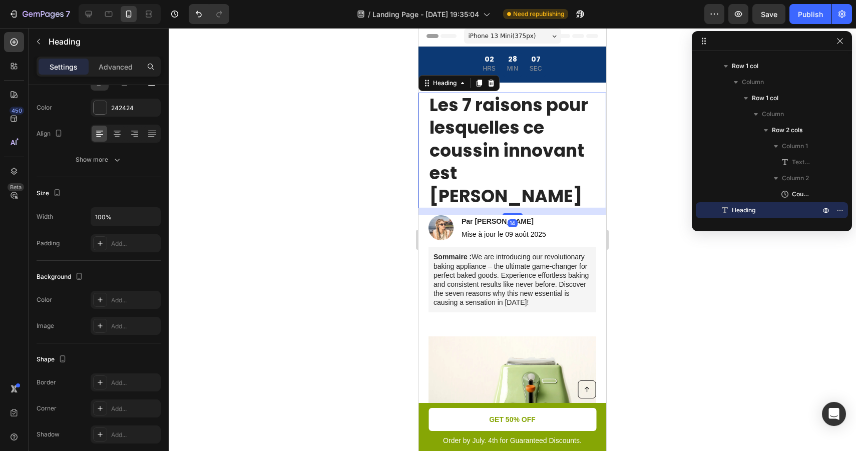
scroll to position [0, 0]
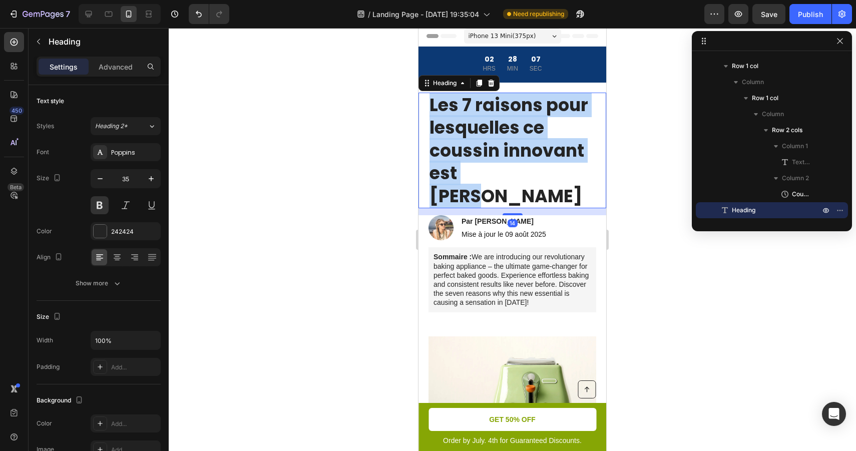
click at [503, 139] on p "Les 7 raisons pour lesquelles ce coussin innovant est [PERSON_NAME]" at bounding box center [512, 151] width 166 height 114
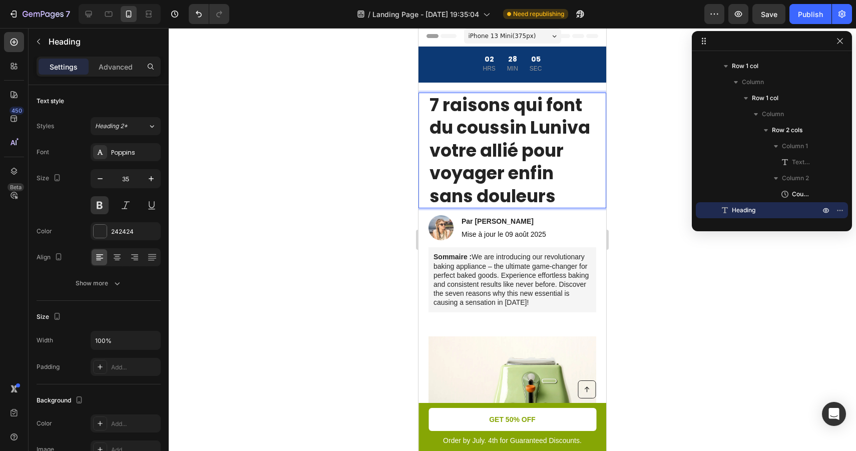
click at [561, 126] on p "7 raisons qui font du coussin Luniva votre allié pour voyager enfin sans douleu…" at bounding box center [512, 151] width 166 height 114
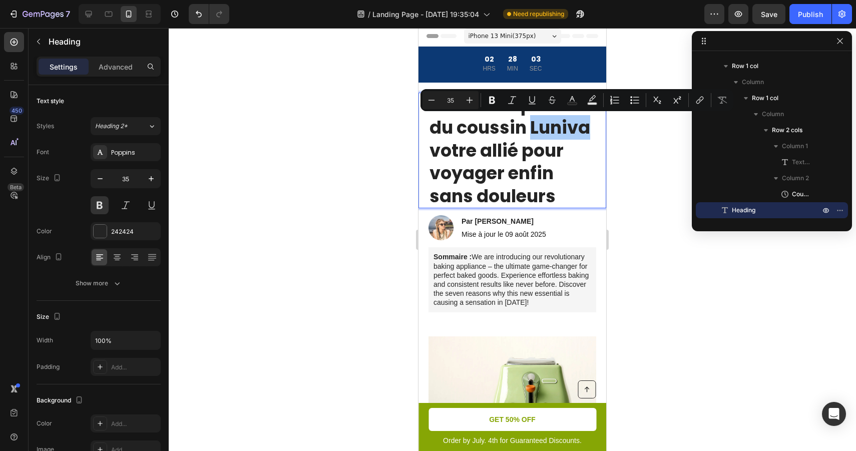
click at [635, 153] on div at bounding box center [512, 239] width 687 height 423
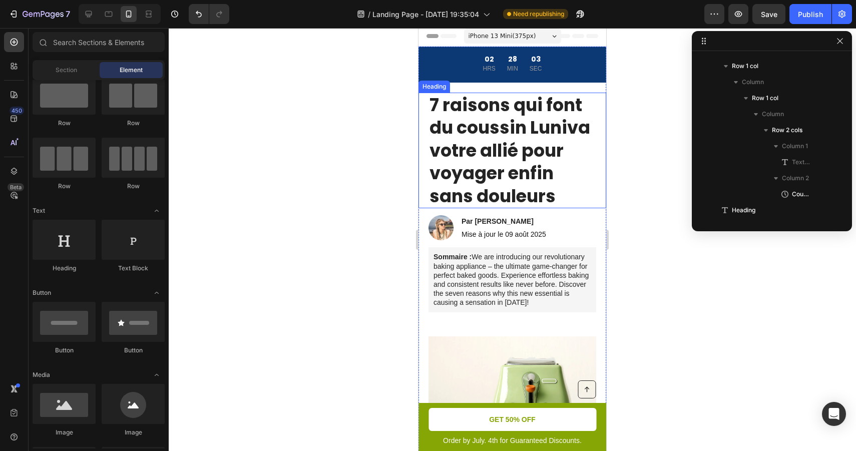
click at [533, 176] on p "7 raisons qui font du coussin Luniva votre allié pour voyager enfin sans douleu…" at bounding box center [512, 151] width 166 height 114
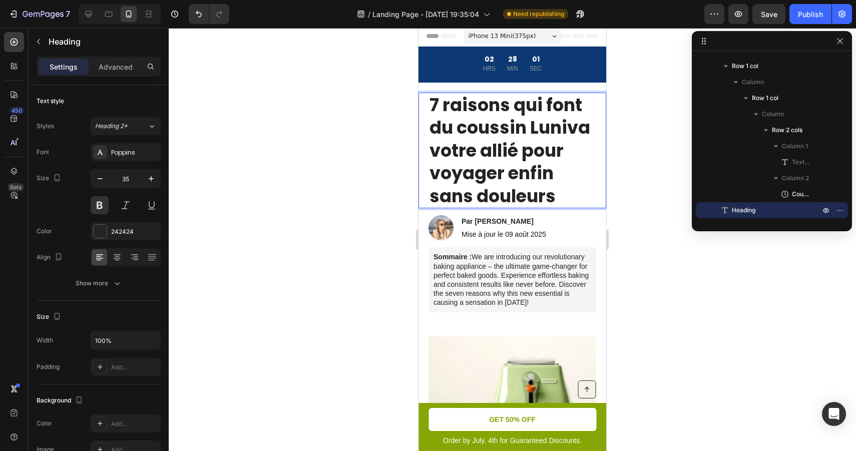
click at [571, 197] on p "7 raisons qui font du coussin Luniva votre allié pour voyager enfin sans douleu…" at bounding box center [512, 151] width 166 height 114
click at [641, 178] on div at bounding box center [512, 239] width 687 height 423
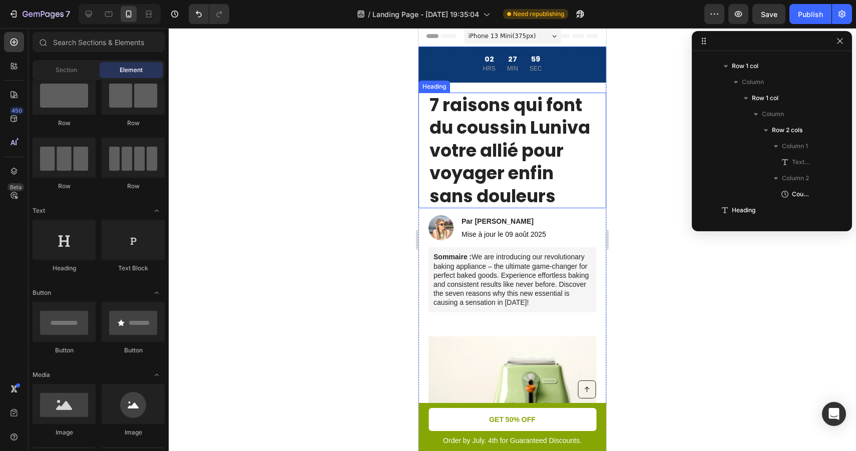
click at [530, 160] on p "7 raisons qui font du coussin Luniva votre allié pour voyager enfin sans douleu…" at bounding box center [512, 151] width 166 height 114
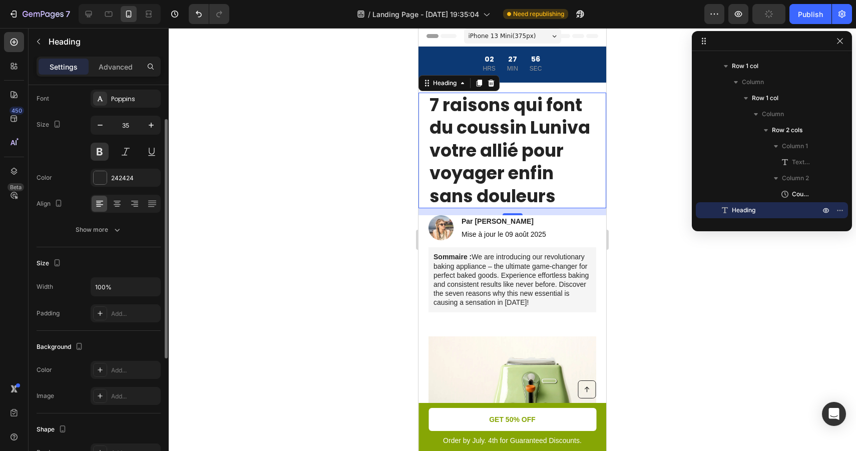
scroll to position [55, 0]
click at [114, 231] on icon "button" at bounding box center [117, 229] width 10 height 10
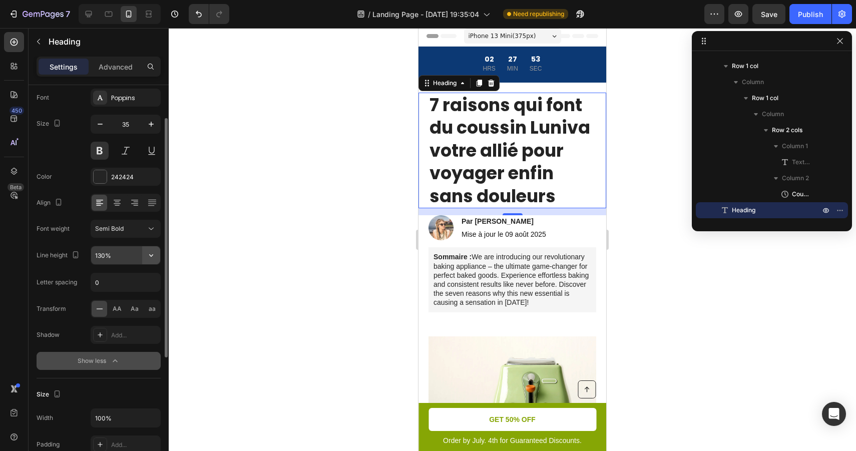
click at [155, 258] on icon "button" at bounding box center [151, 255] width 10 height 10
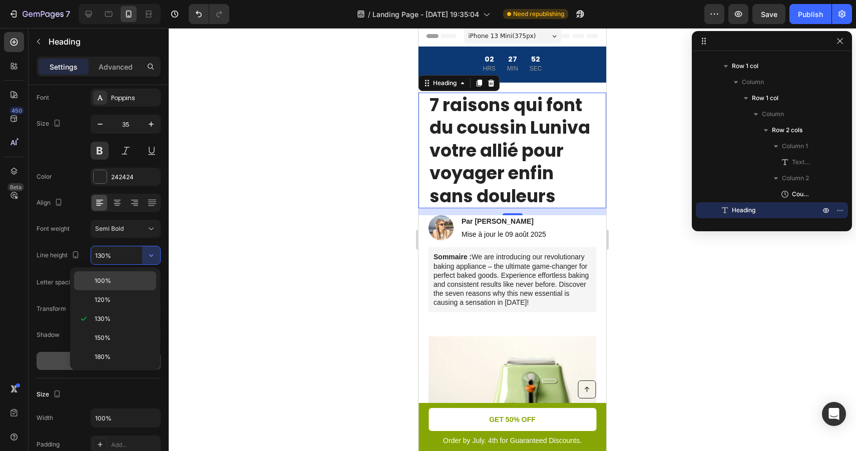
click at [135, 290] on div "100%" at bounding box center [115, 299] width 82 height 19
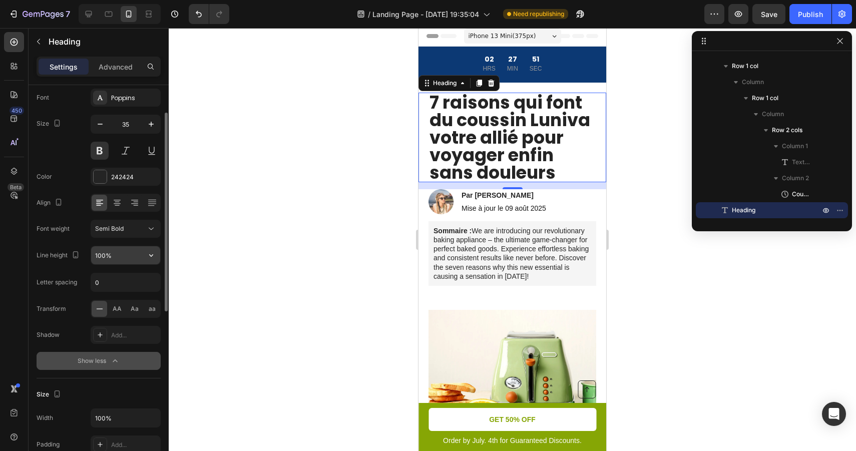
click at [138, 255] on input "100%" at bounding box center [125, 255] width 69 height 18
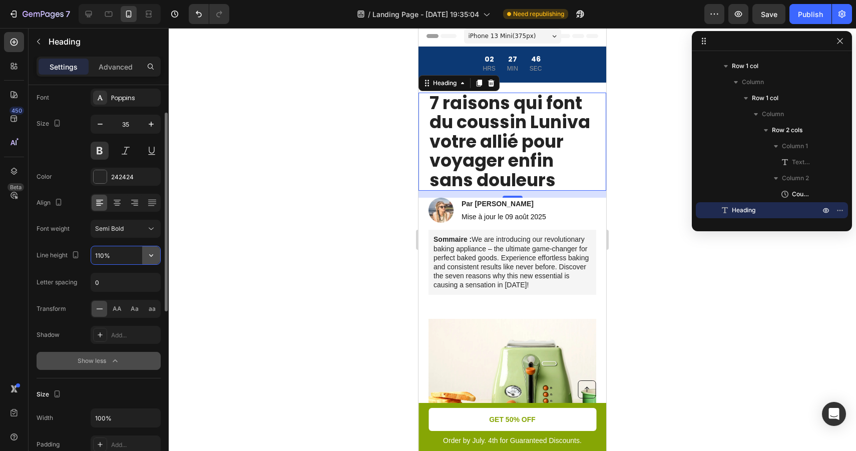
click at [148, 252] on icon "button" at bounding box center [151, 255] width 10 height 10
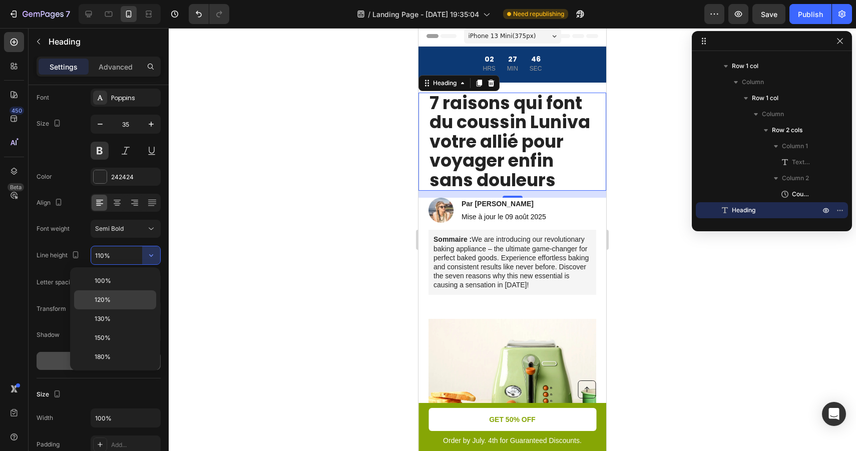
click at [117, 298] on p "120%" at bounding box center [123, 299] width 57 height 9
type input "120%"
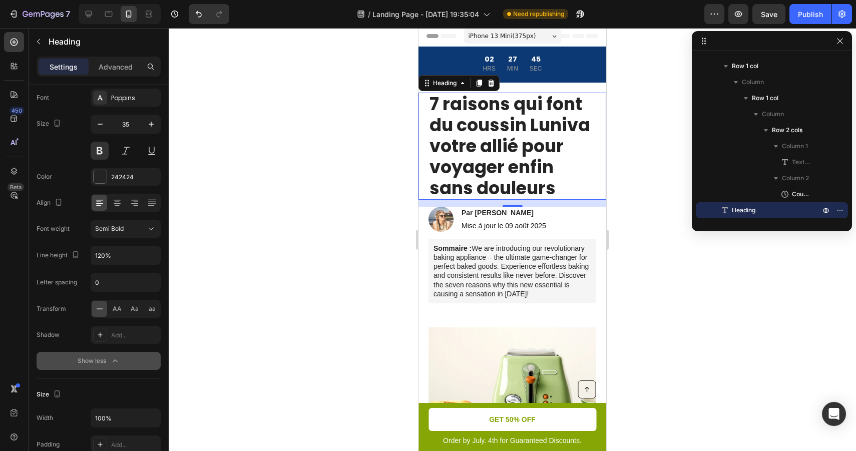
click at [333, 221] on div at bounding box center [512, 239] width 687 height 423
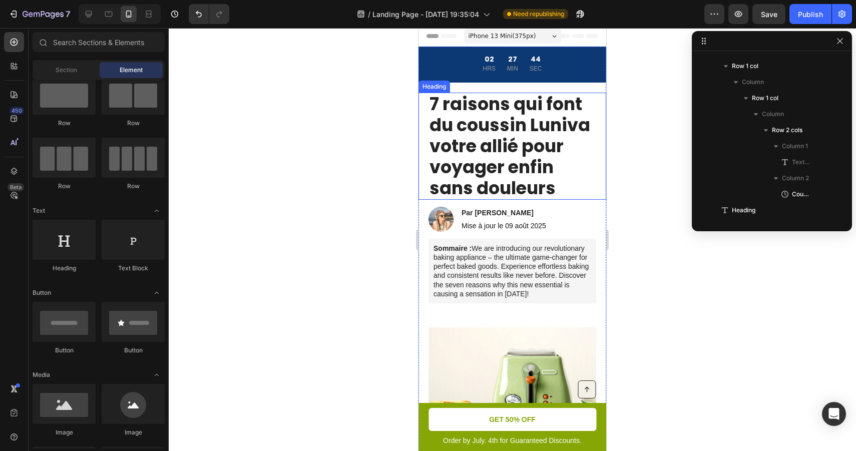
click at [514, 141] on p "7 raisons qui font du coussin Luniva votre allié pour voyager enfin sans douleu…" at bounding box center [512, 146] width 166 height 105
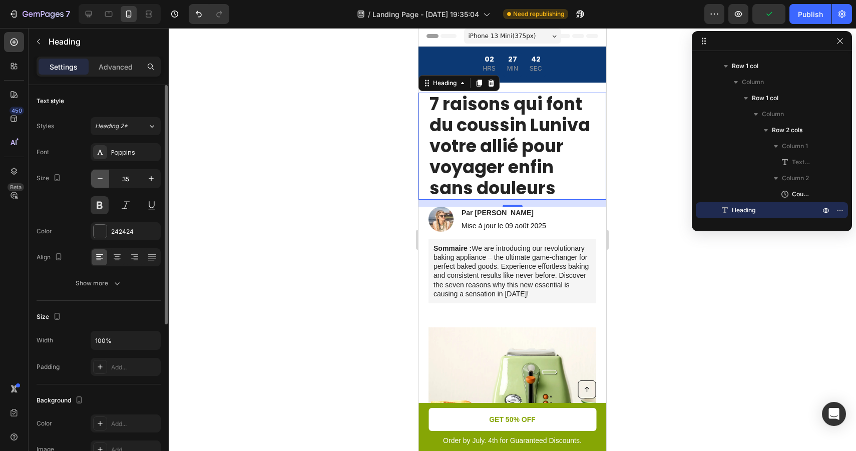
click at [104, 181] on icon "button" at bounding box center [100, 179] width 10 height 10
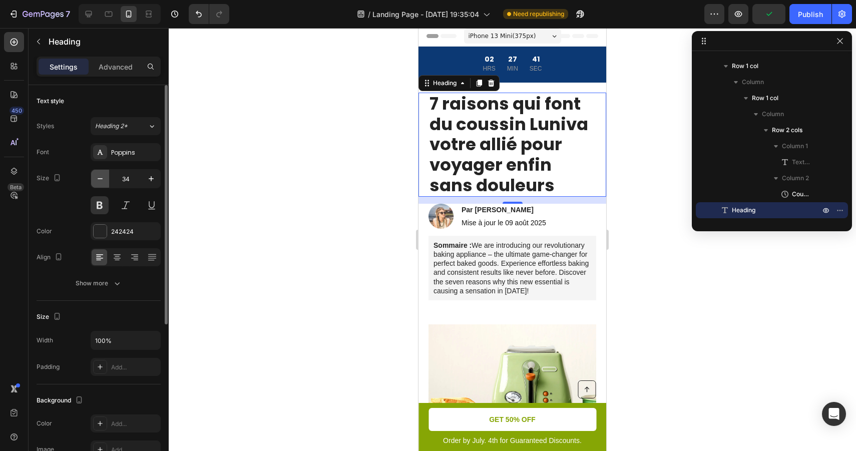
click at [104, 181] on icon "button" at bounding box center [100, 179] width 10 height 10
type input "33"
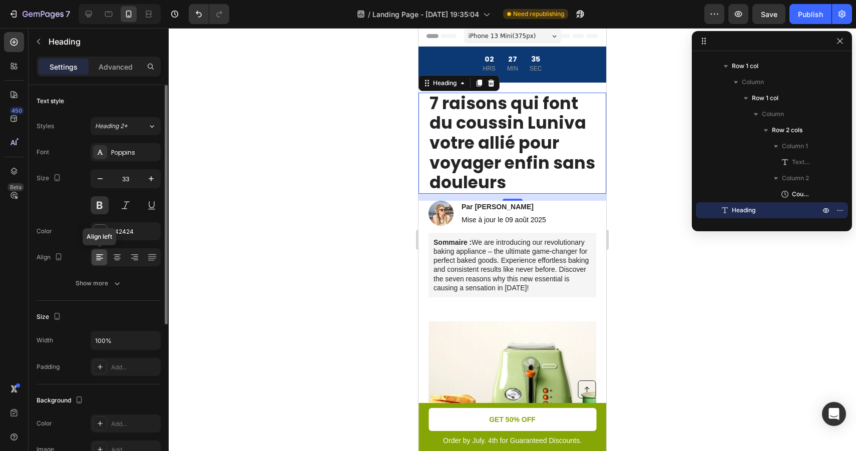
scroll to position [255, 0]
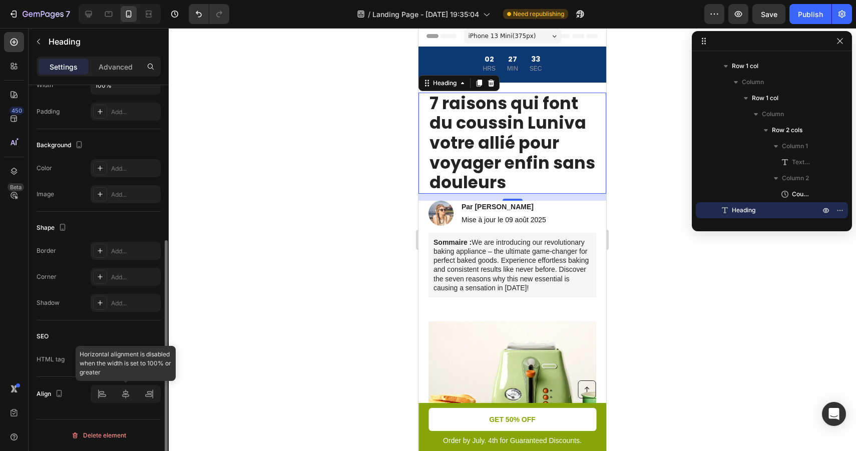
click at [124, 397] on div at bounding box center [126, 394] width 70 height 18
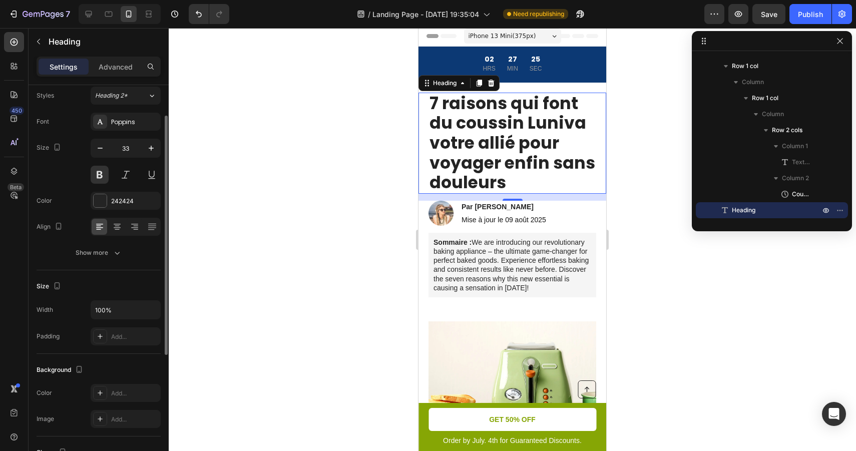
scroll to position [30, 0]
click at [653, 186] on div at bounding box center [512, 239] width 687 height 423
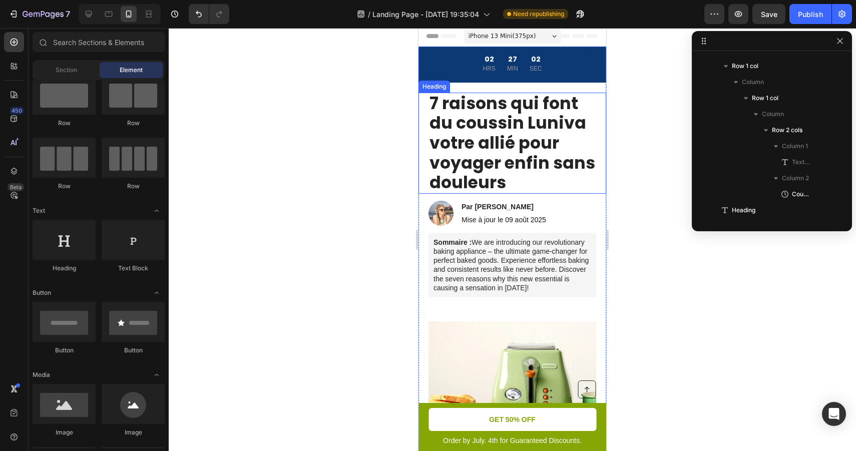
click at [568, 144] on p "7 raisons qui font du coussin Luniva votre allié pour voyager enfin sans douleu…" at bounding box center [512, 143] width 166 height 99
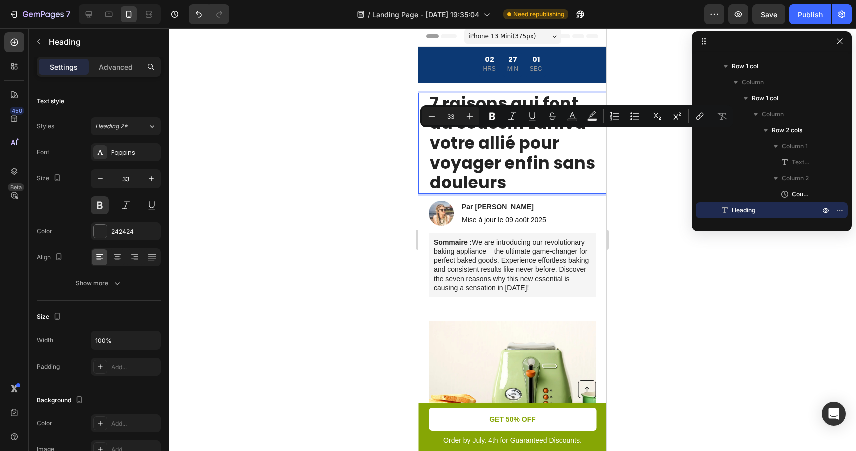
click at [564, 143] on p "7 raisons qui font du coussin Luniva votre allié pour voyager enfin sans douleu…" at bounding box center [512, 143] width 166 height 99
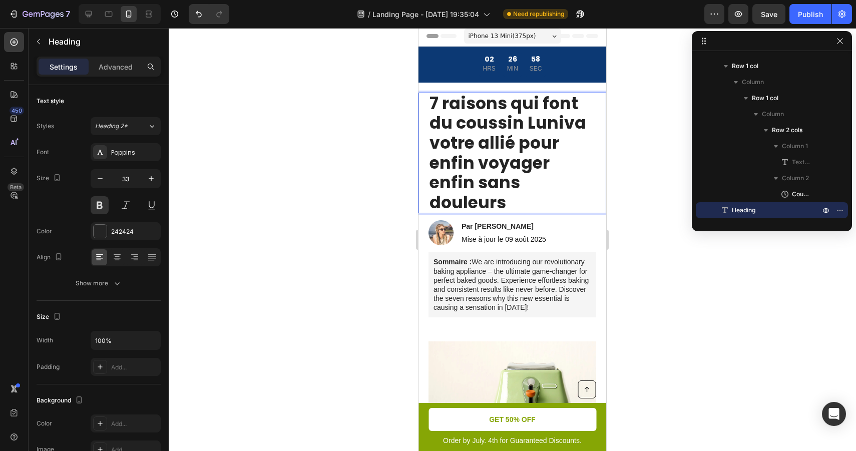
click at [561, 162] on p "7 raisons qui font du coussin Luniva votre allié pour enfin voyager enfin sans …" at bounding box center [512, 153] width 166 height 119
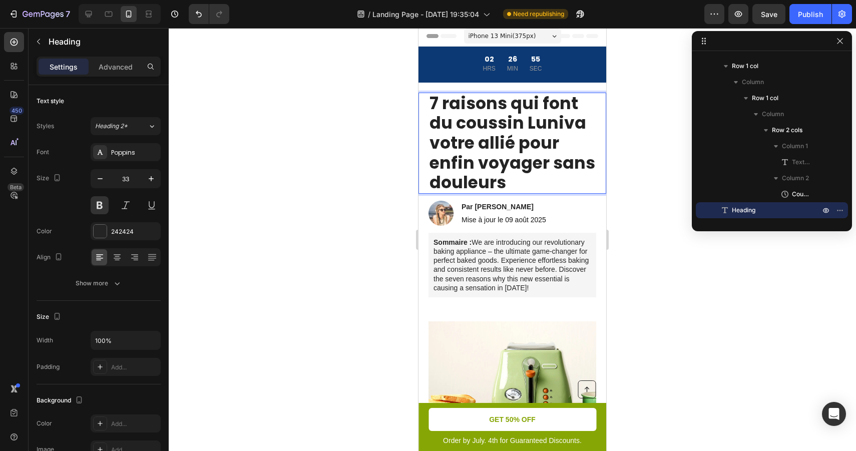
click at [641, 144] on div at bounding box center [512, 239] width 687 height 423
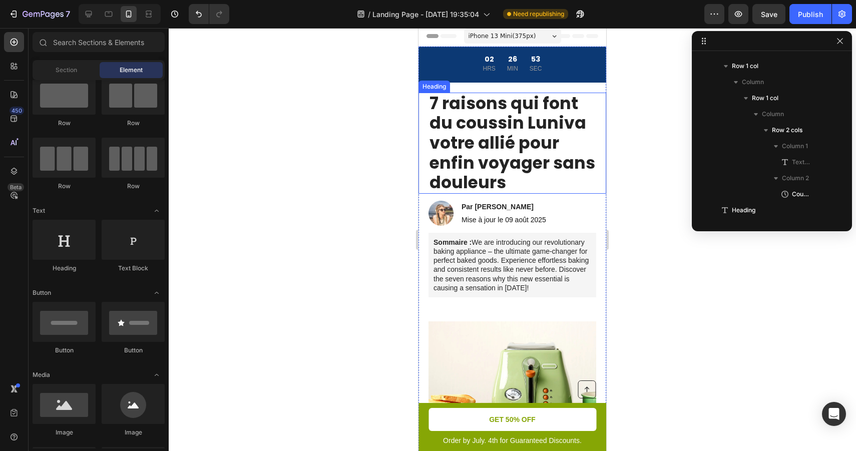
click at [525, 147] on p "7 raisons qui font du coussin Luniva votre allié pour enfin voyager sans douleu…" at bounding box center [512, 143] width 166 height 99
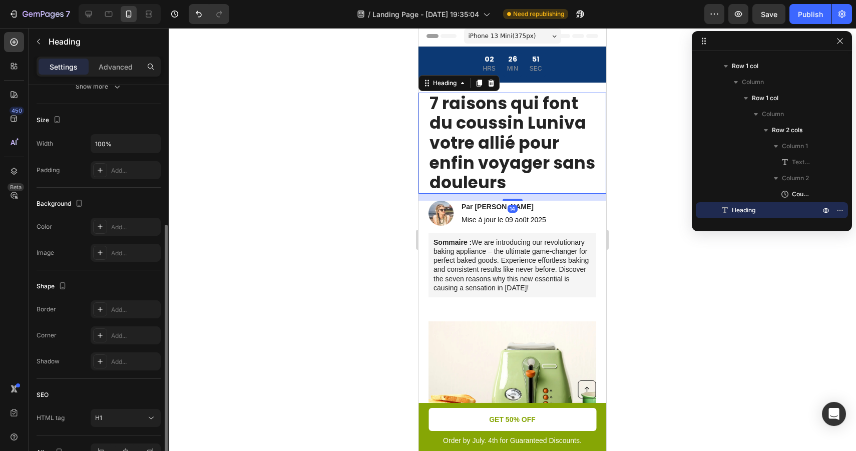
scroll to position [209, 0]
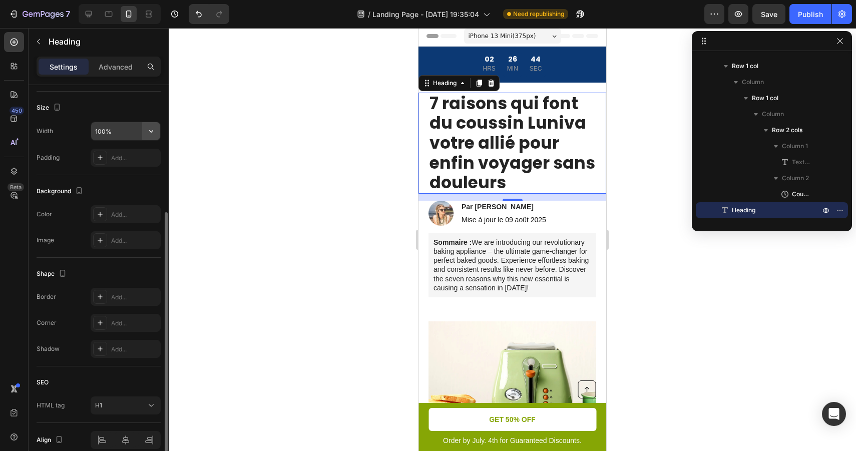
click at [153, 132] on icon "button" at bounding box center [151, 131] width 10 height 10
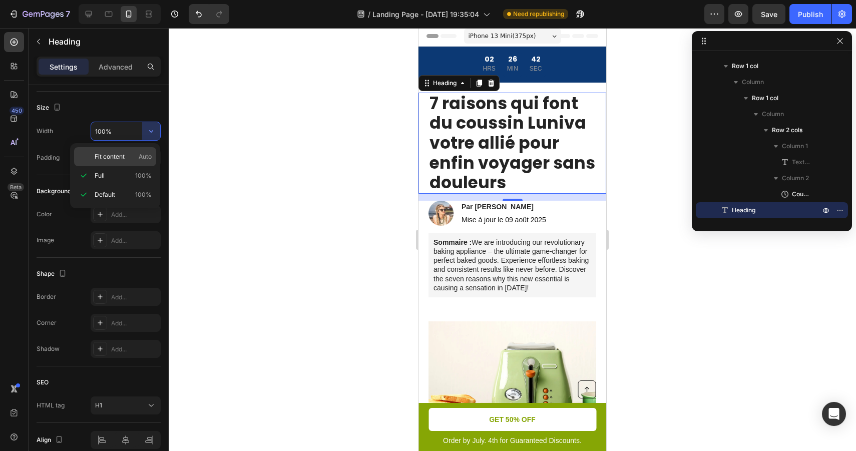
click at [143, 159] on span "Auto" at bounding box center [145, 156] width 13 height 9
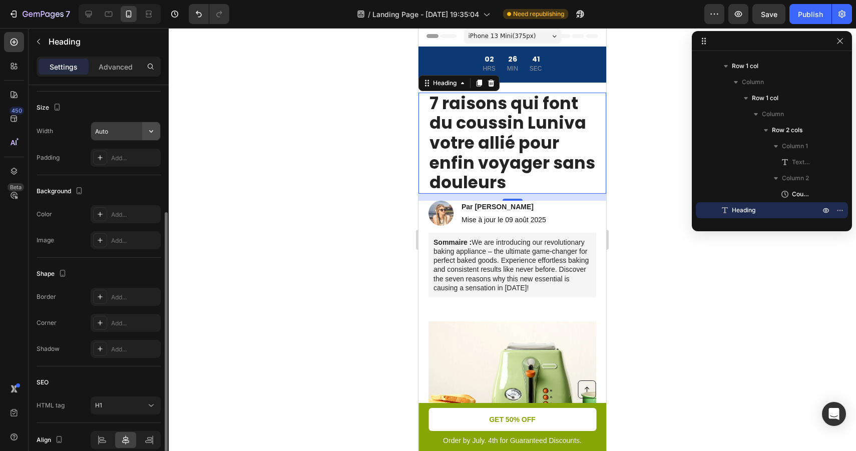
click at [144, 135] on button "button" at bounding box center [151, 131] width 18 height 18
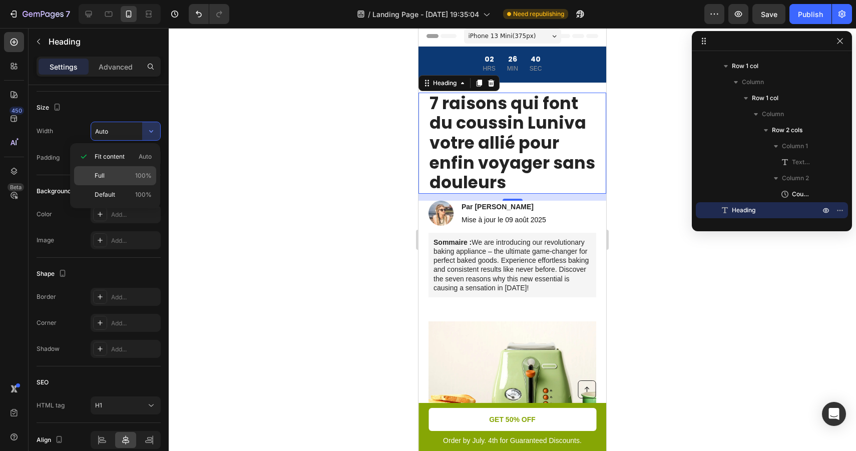
click at [132, 174] on p "Full 100%" at bounding box center [123, 175] width 57 height 9
type input "100%"
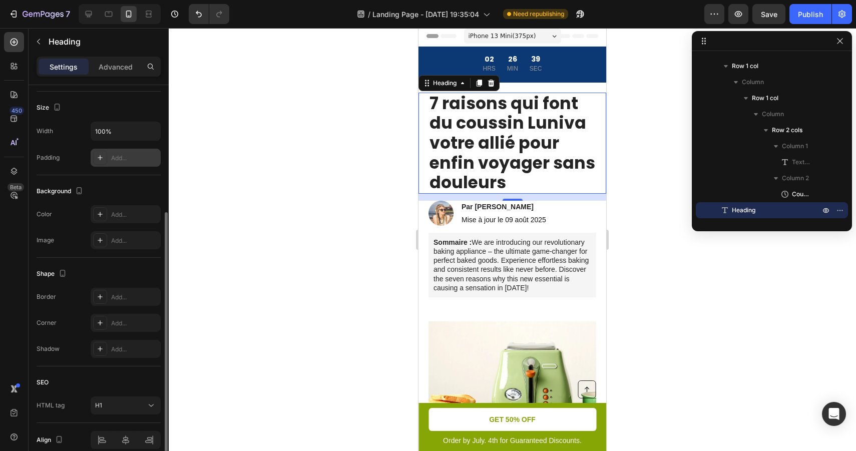
click at [131, 157] on div "Add..." at bounding box center [134, 158] width 47 height 9
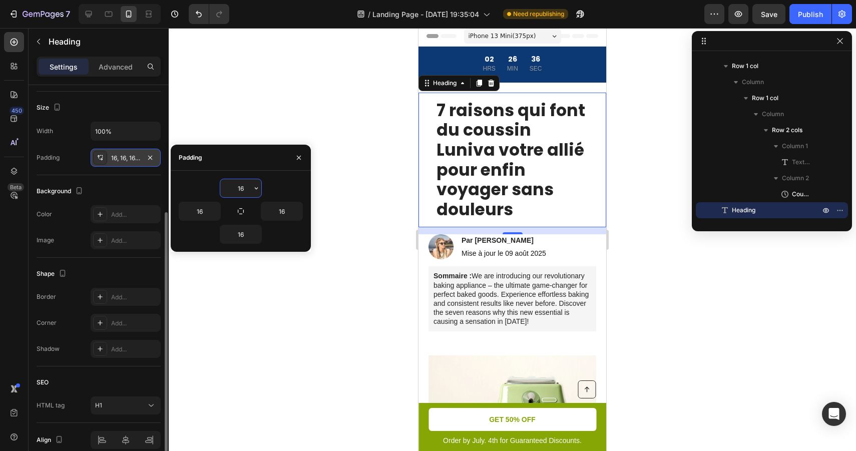
click at [236, 106] on div at bounding box center [512, 239] width 687 height 423
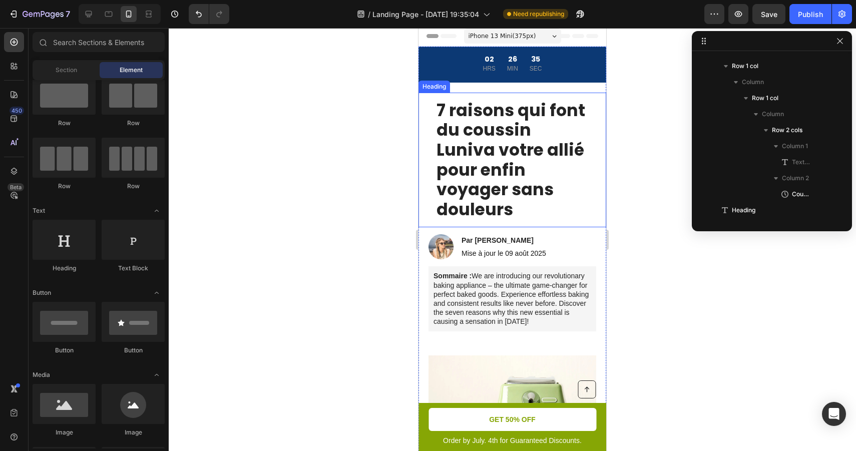
click at [558, 151] on p "7 raisons qui font du coussin Luniva votre allié pour enfin voyager sans douleu…" at bounding box center [512, 160] width 152 height 119
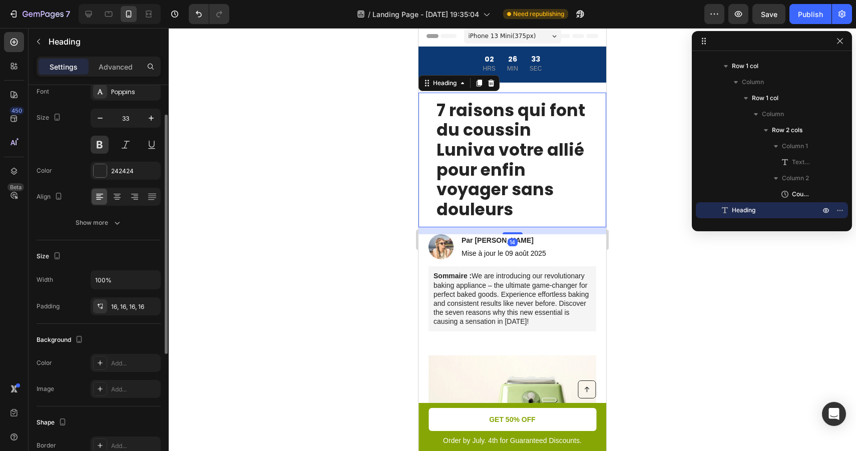
scroll to position [63, 0]
click at [325, 204] on div at bounding box center [512, 239] width 687 height 423
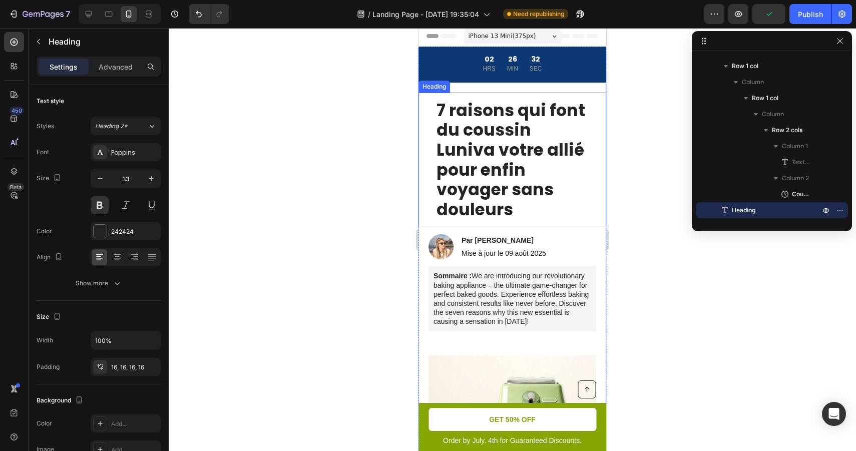
click at [514, 161] on p "7 raisons qui font du coussin Luniva votre allié pour enfin voyager sans douleu…" at bounding box center [512, 160] width 152 height 119
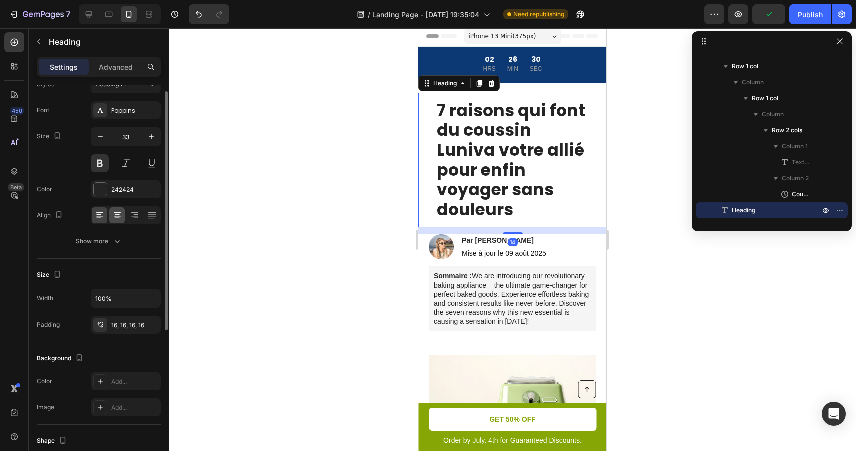
scroll to position [55, 0]
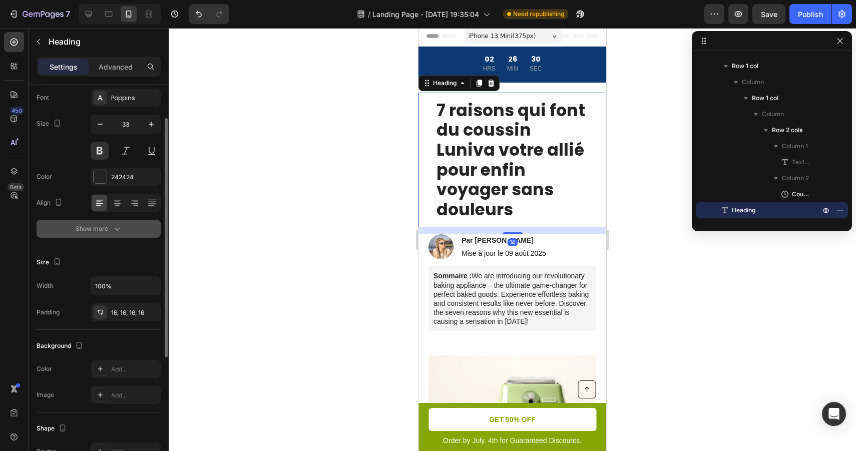
click at [116, 229] on icon "button" at bounding box center [117, 229] width 5 height 3
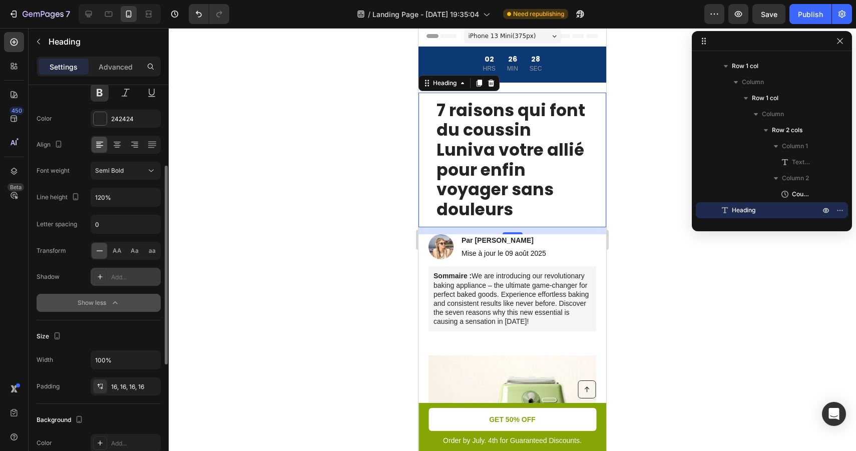
scroll to position [129, 0]
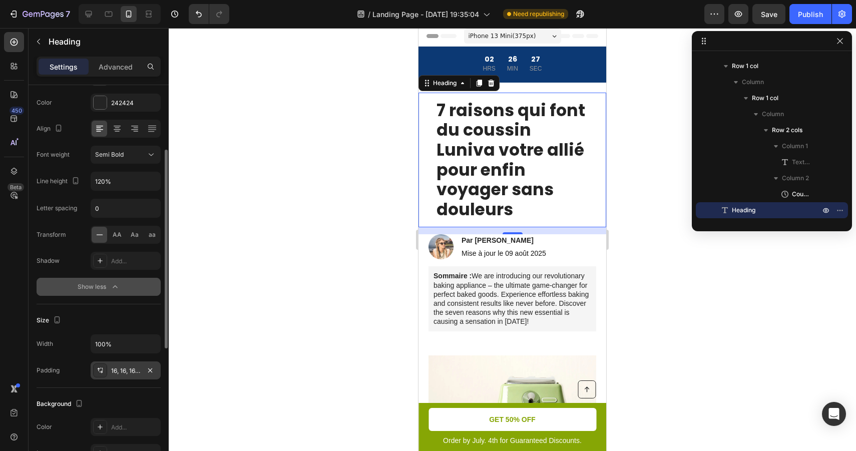
click at [108, 373] on div "16, 16, 16, 16" at bounding box center [126, 370] width 70 height 18
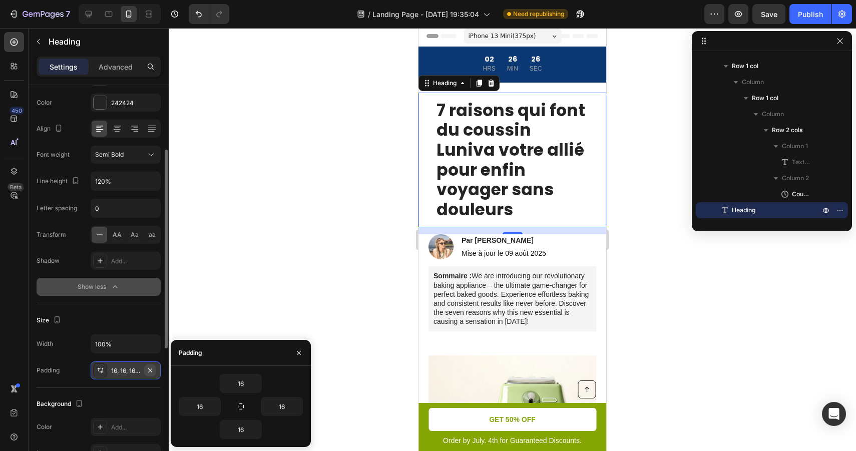
click at [149, 369] on icon "button" at bounding box center [150, 370] width 8 height 8
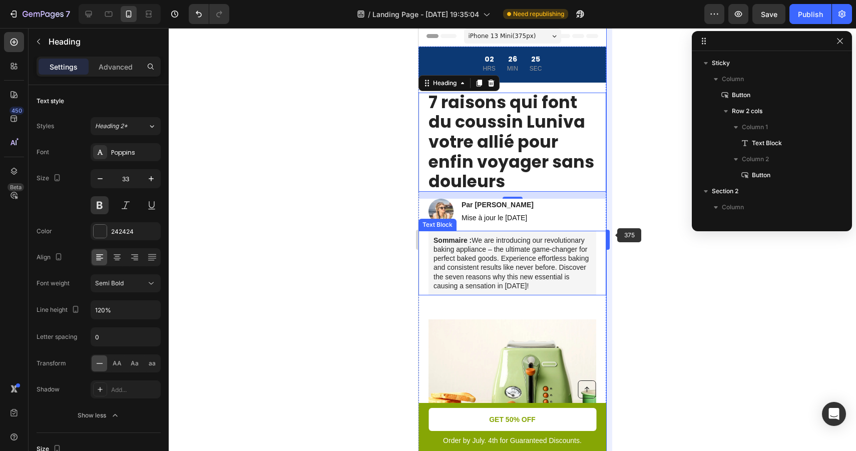
scroll to position [157, 0]
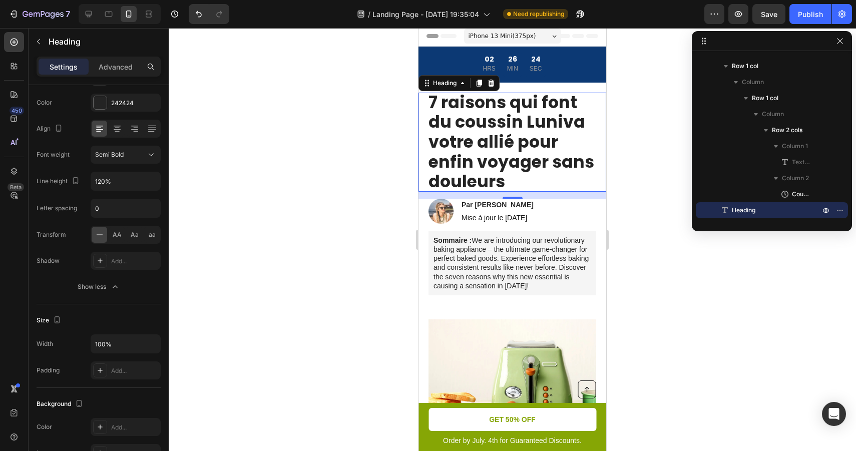
click at [627, 204] on div at bounding box center [512, 239] width 687 height 423
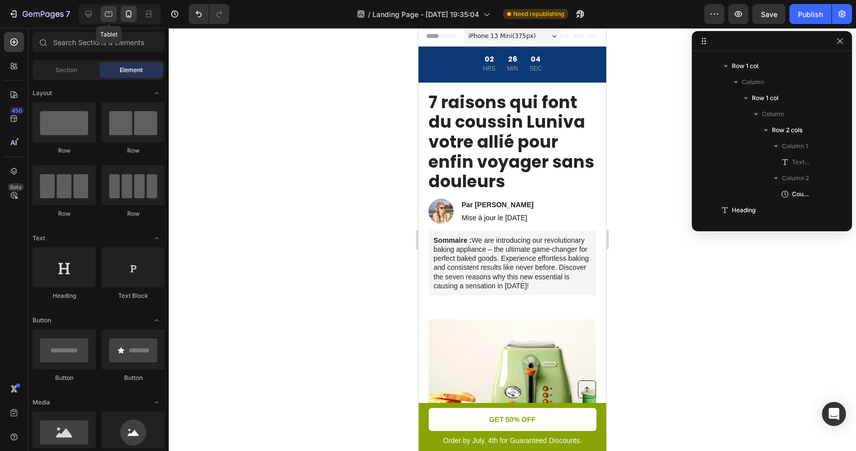
click at [109, 17] on icon at bounding box center [109, 14] width 10 height 10
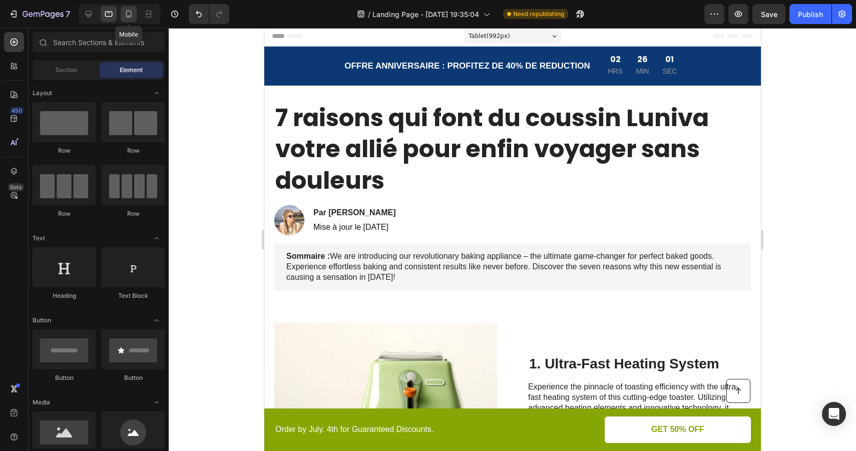
click at [131, 15] on icon at bounding box center [129, 14] width 10 height 10
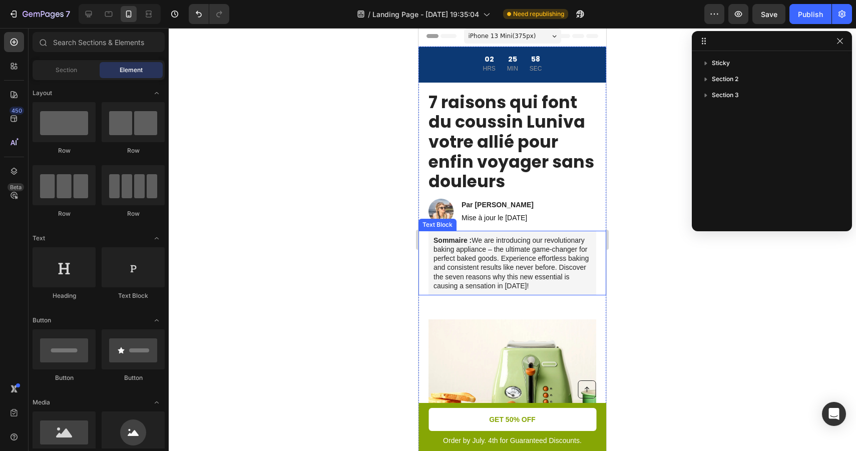
click at [487, 256] on p "Sommaire : We are introducing our revolutionary baking appliance – the ultimate…" at bounding box center [512, 263] width 158 height 55
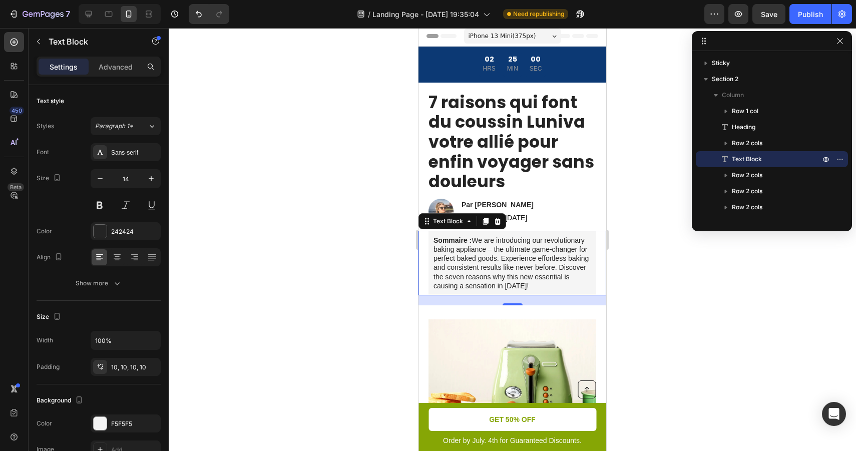
click at [542, 250] on p "Sommaire : We are introducing our revolutionary baking appliance – the ultimate…" at bounding box center [512, 263] width 158 height 55
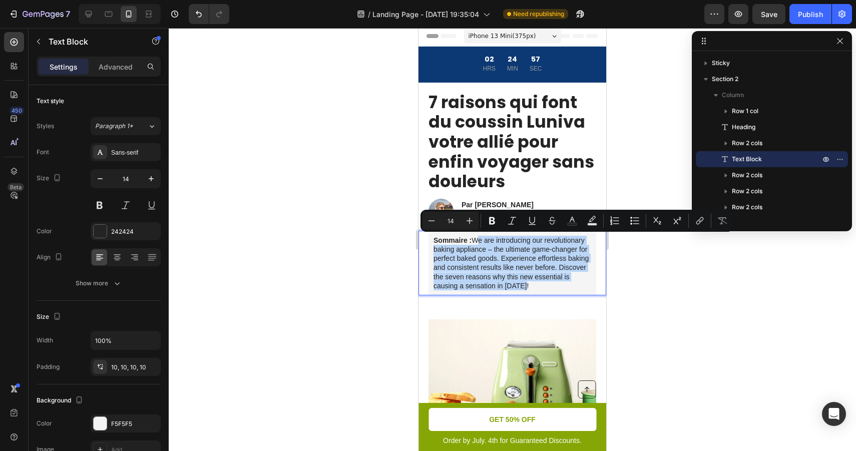
drag, startPoint x: 529, startPoint y: 282, endPoint x: 473, endPoint y: 241, distance: 69.4
click at [473, 241] on p "Sommaire : We are introducing our revolutionary baking appliance – the ultimate…" at bounding box center [512, 263] width 158 height 55
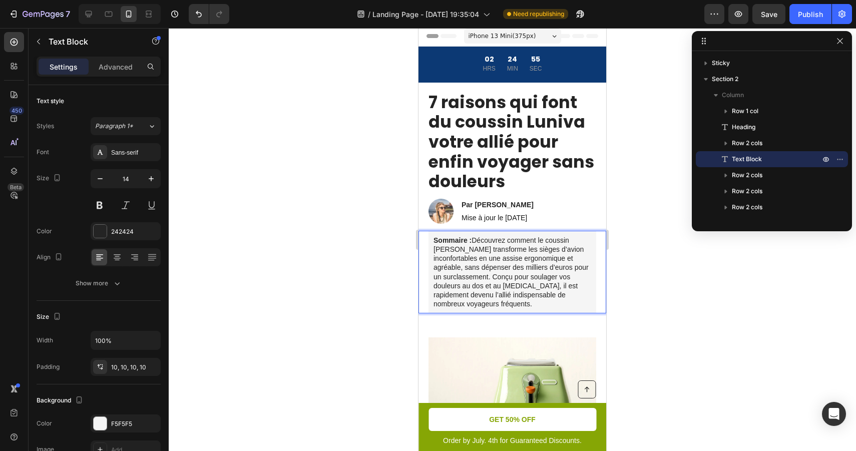
click at [646, 261] on div at bounding box center [512, 239] width 687 height 423
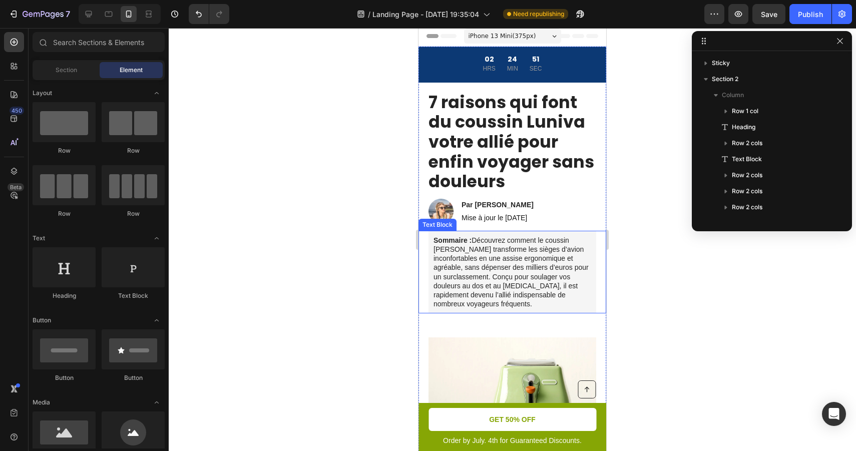
click at [524, 256] on p "Sommaire : Découvrez comment le coussin Luniva transforme les sièges d’avion in…" at bounding box center [512, 272] width 158 height 73
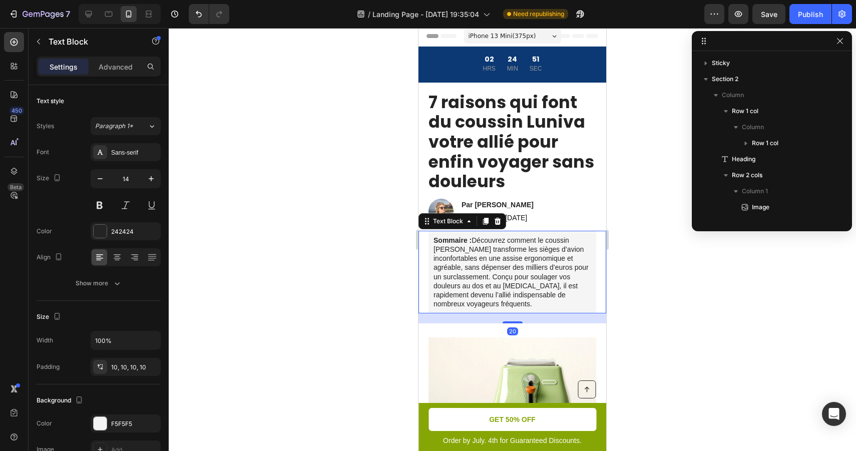
scroll to position [141, 0]
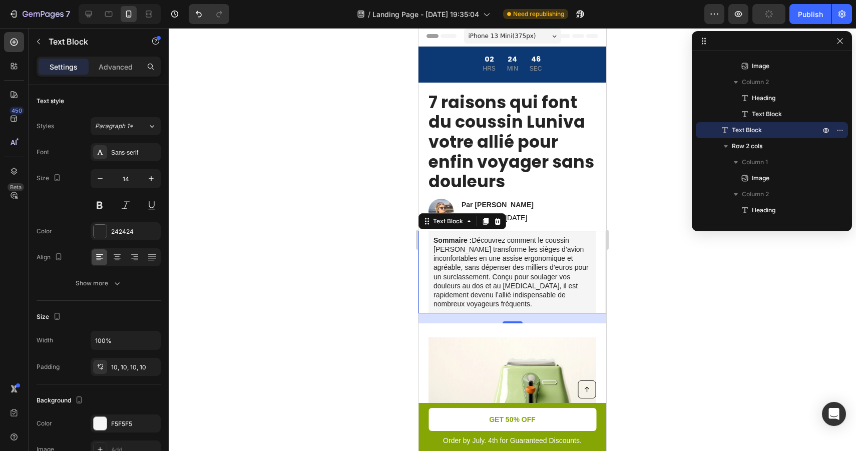
click at [633, 179] on div at bounding box center [512, 239] width 687 height 423
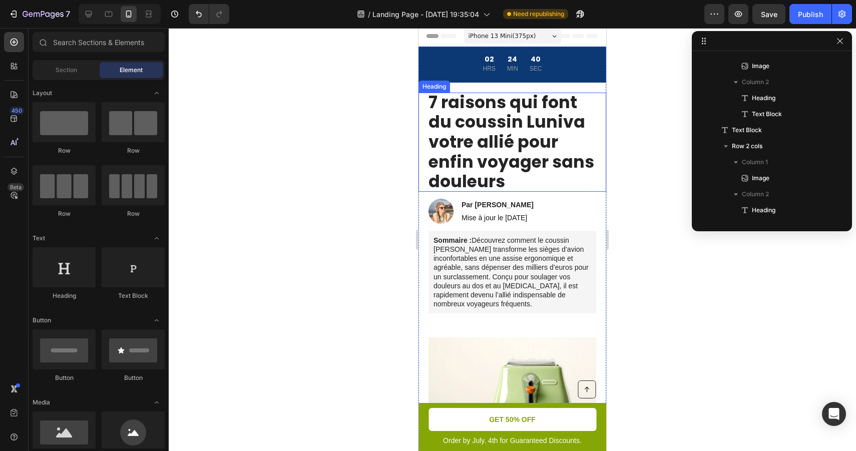
click at [561, 150] on p "7 raisons qui font du coussin Luniva votre allié pour enfin voyager sans douleu…" at bounding box center [512, 142] width 168 height 99
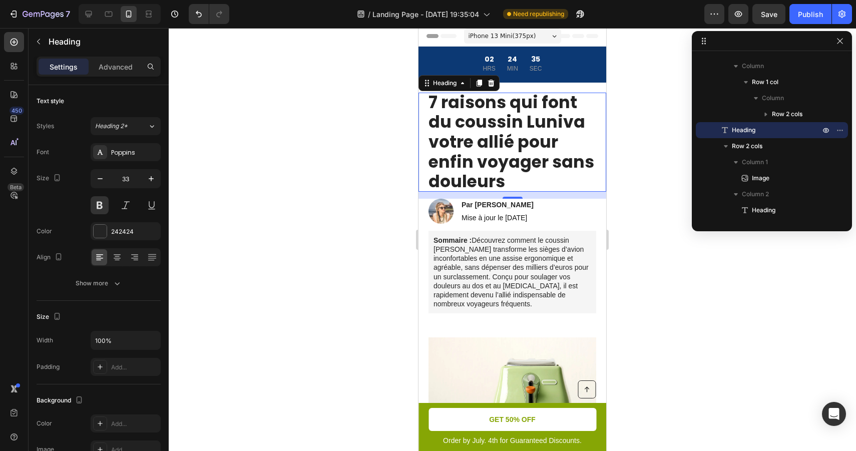
click at [647, 256] on div at bounding box center [512, 239] width 687 height 423
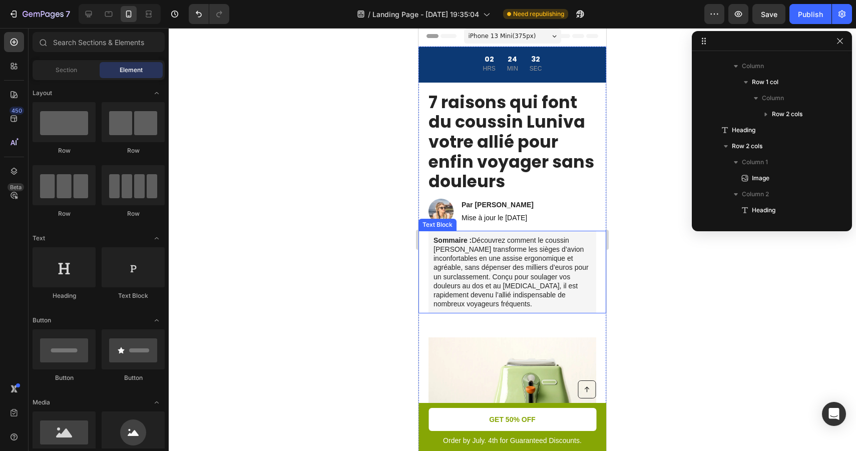
click at [531, 266] on p "Sommaire : Découvrez comment le coussin Luniva transforme les sièges d’avion in…" at bounding box center [512, 272] width 158 height 73
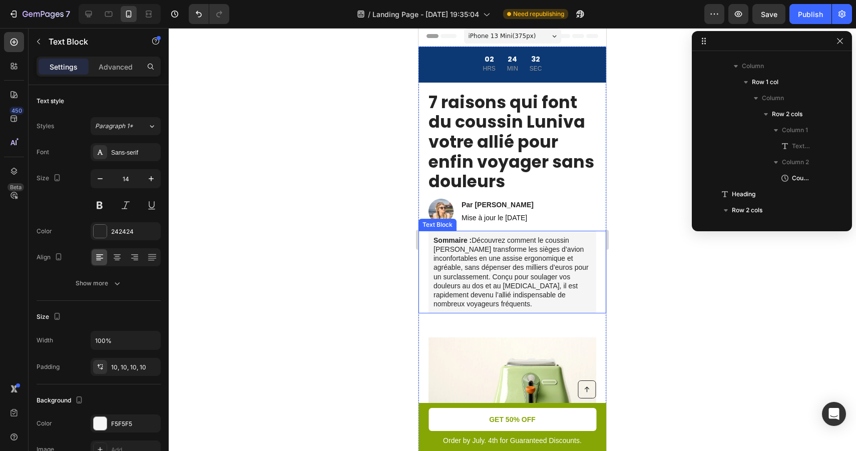
scroll to position [237, 0]
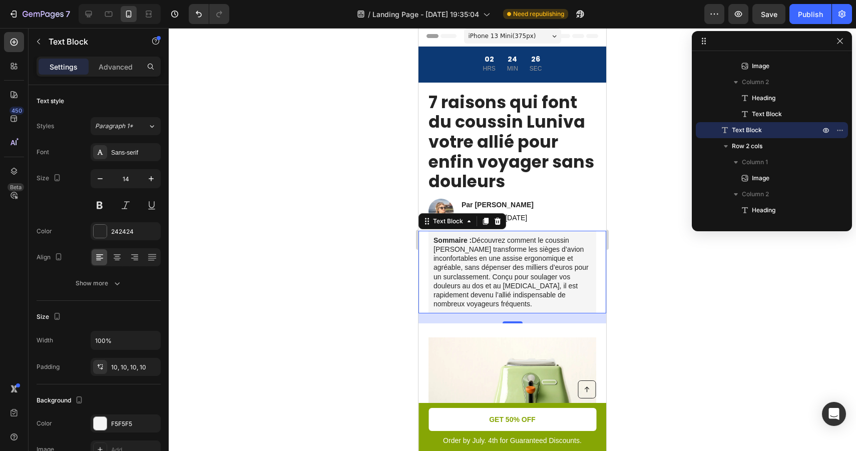
click at [648, 277] on div at bounding box center [512, 239] width 687 height 423
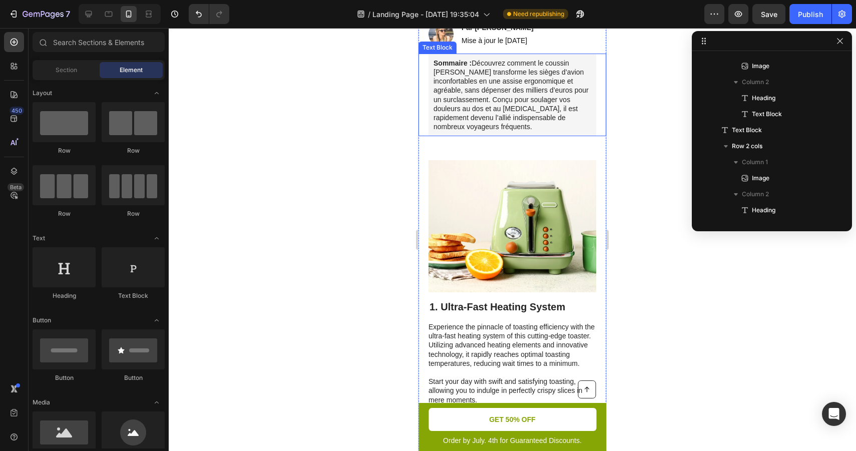
scroll to position [180, 0]
click at [537, 201] on img at bounding box center [512, 226] width 168 height 132
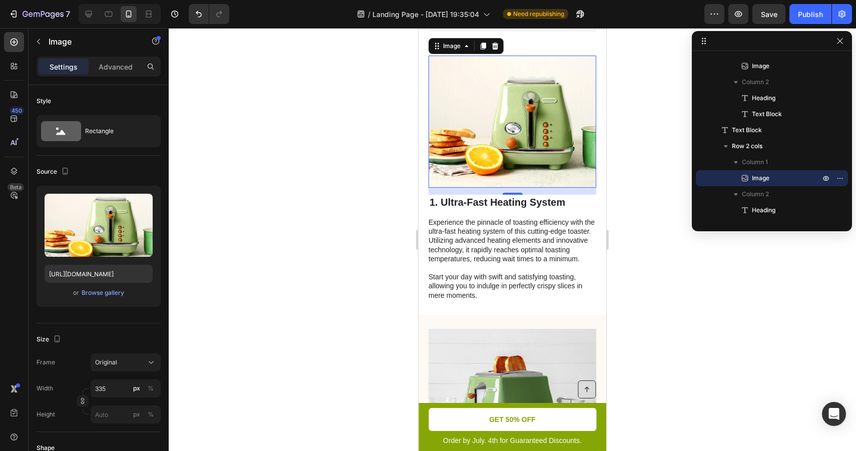
scroll to position [291, 0]
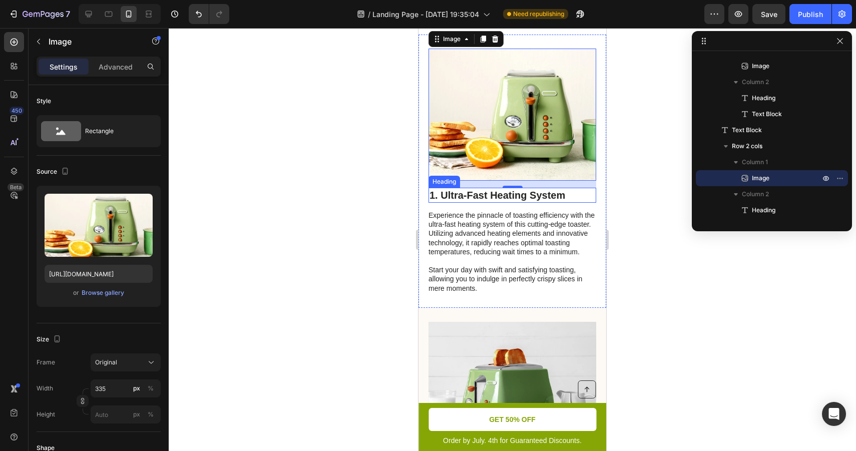
click at [522, 197] on h2 "1. Ultra-Fast Heating System" at bounding box center [512, 195] width 168 height 15
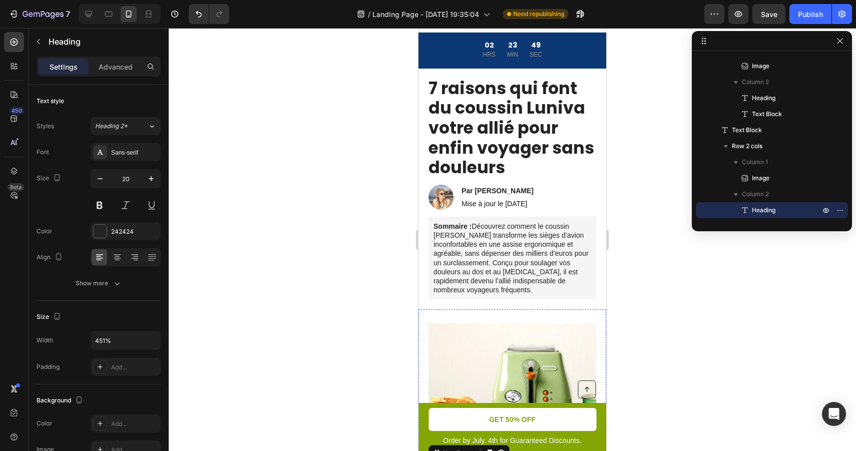
scroll to position [0, 0]
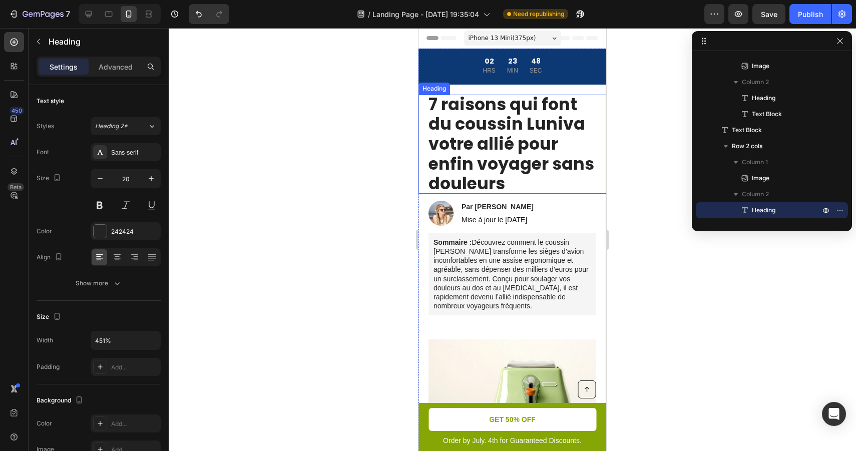
click at [518, 130] on p "7 raisons qui font du coussin Luniva votre allié pour enfin voyager sans douleu…" at bounding box center [512, 144] width 168 height 99
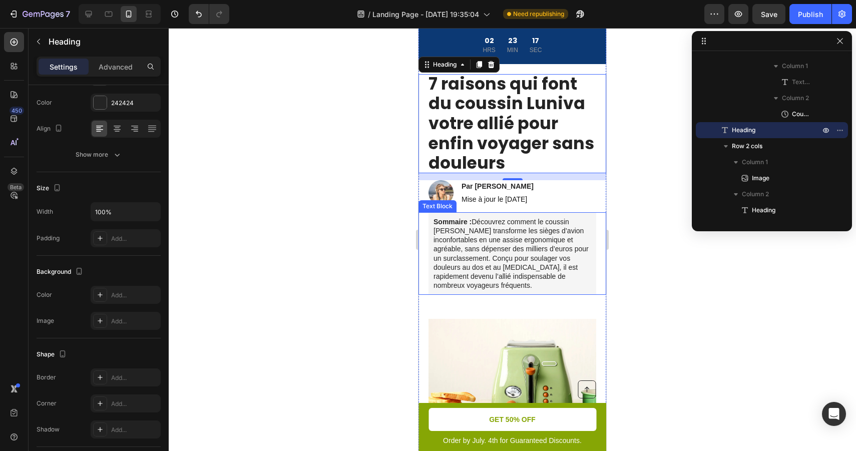
scroll to position [29, 0]
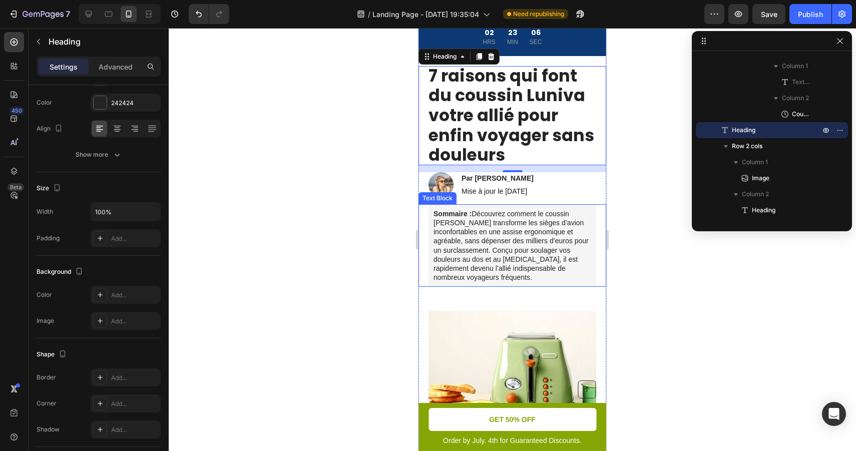
click at [496, 265] on p "Sommaire : Découvrez comment le coussin Luniva transforme les sièges d’avion in…" at bounding box center [512, 245] width 158 height 73
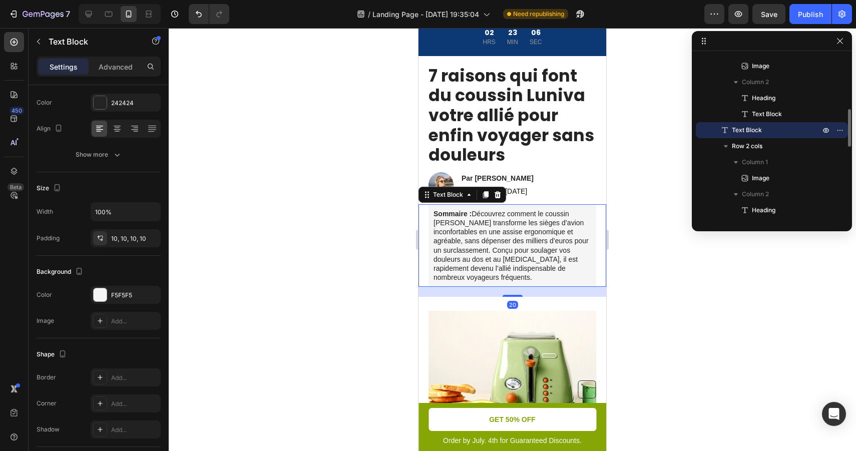
scroll to position [0, 0]
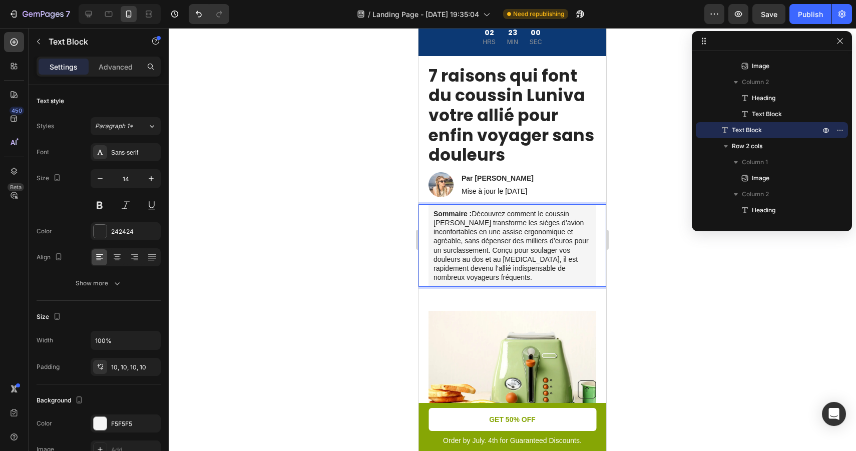
click at [561, 250] on p "Sommaire : Découvrez comment le coussin Luniva transforme les sièges d’avion in…" at bounding box center [512, 245] width 158 height 73
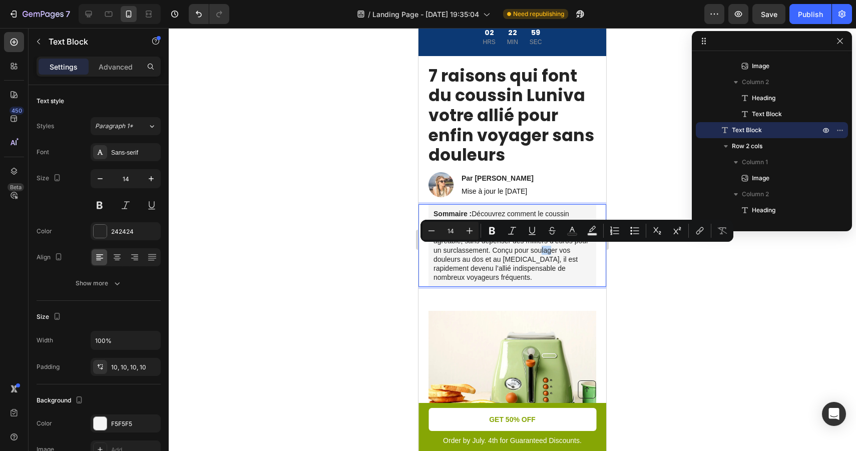
click at [559, 250] on p "Sommaire : Découvrez comment le coussin Luniva transforme les sièges d’avion in…" at bounding box center [512, 245] width 158 height 73
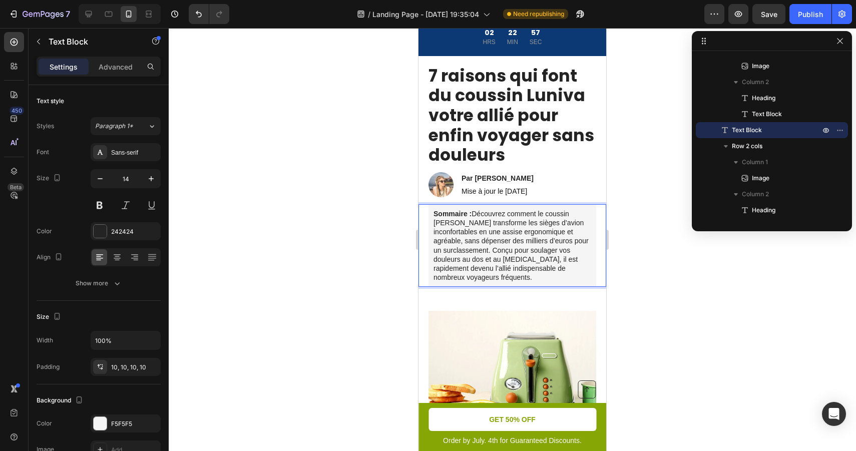
click at [532, 250] on p "Sommaire : Découvrez comment le coussin Luniva transforme les sièges d’avion in…" at bounding box center [512, 245] width 158 height 73
click at [545, 270] on p "Sommaire : Découvrez comment le coussin Luniva transforme les sièges d’avion in…" at bounding box center [512, 245] width 158 height 73
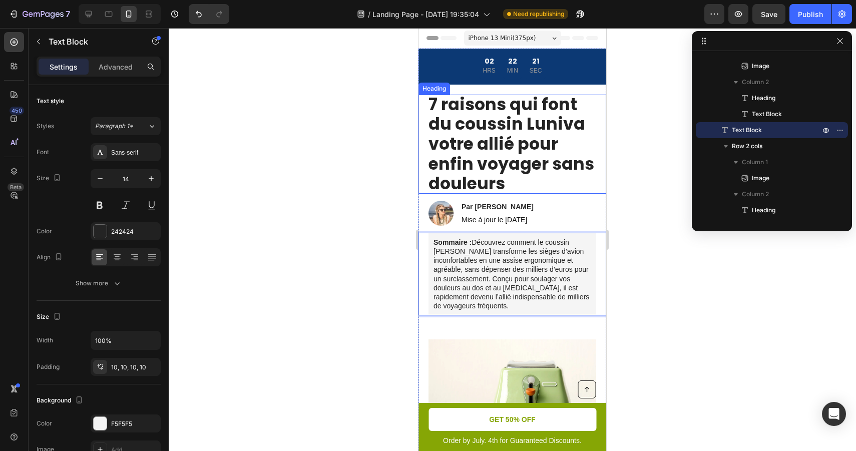
scroll to position [125, 0]
click at [498, 144] on p "7 raisons qui font du coussin Luniva votre allié pour enfin voyager sans douleu…" at bounding box center [512, 144] width 168 height 99
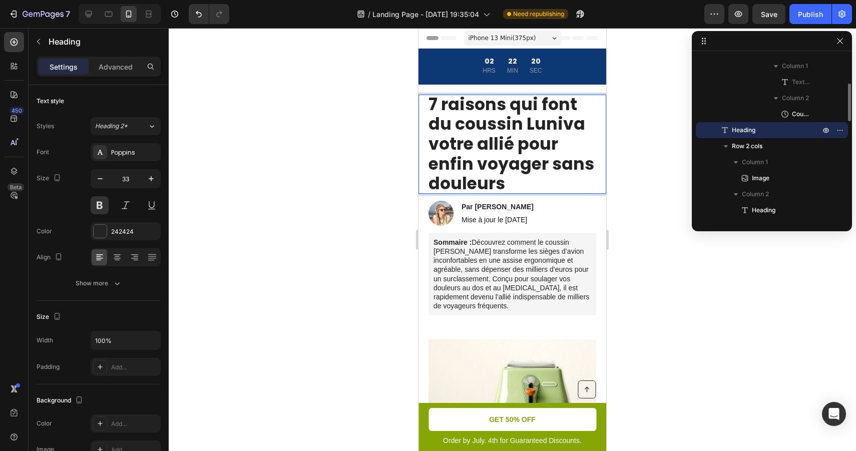
click at [514, 144] on p "7 raisons qui font du coussin Luniva votre allié pour enfin voyager sans douleu…" at bounding box center [512, 144] width 168 height 99
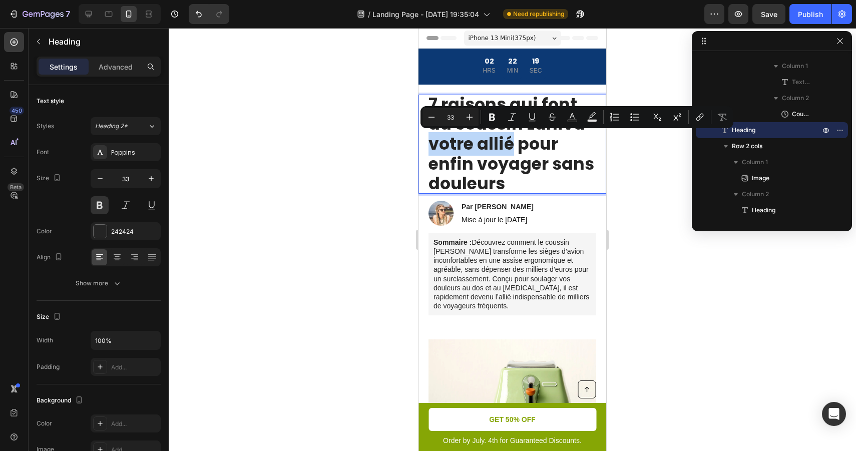
drag, startPoint x: 514, startPoint y: 144, endPoint x: 428, endPoint y: 144, distance: 85.1
click at [428, 144] on p "7 raisons qui font du coussin Luniva votre allié pour enfin voyager sans douleu…" at bounding box center [512, 144] width 168 height 99
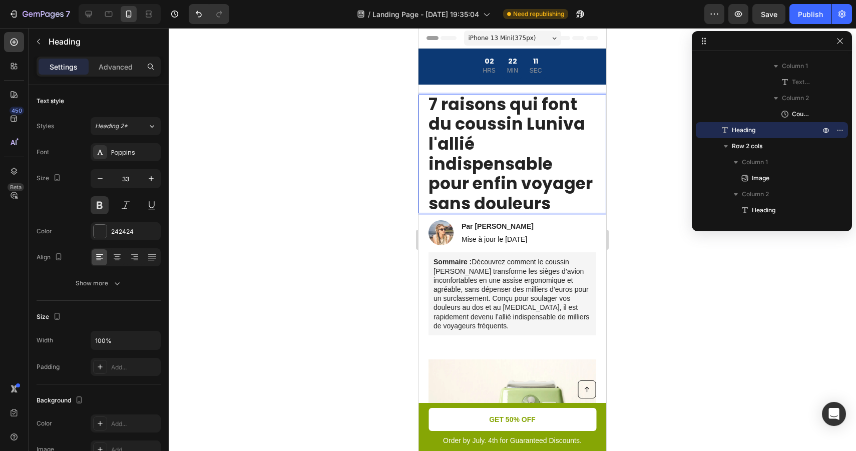
click at [644, 166] on div at bounding box center [512, 239] width 687 height 423
click at [456, 183] on p "7 raisons qui font du coussin Luniva l'allié indispensable pour enfin voyager s…" at bounding box center [512, 154] width 168 height 119
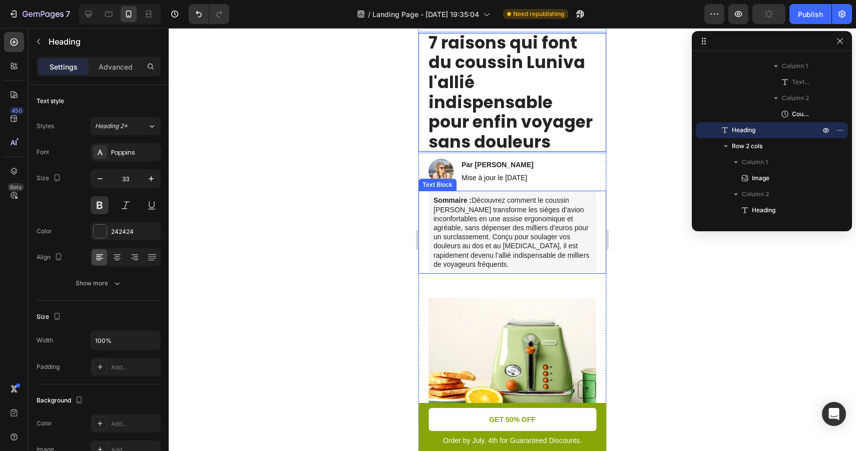
scroll to position [66, 0]
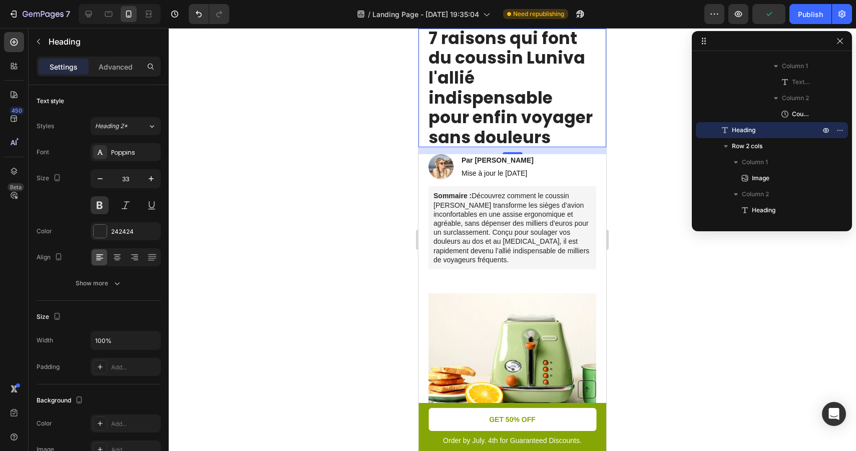
click at [651, 247] on div at bounding box center [512, 239] width 687 height 423
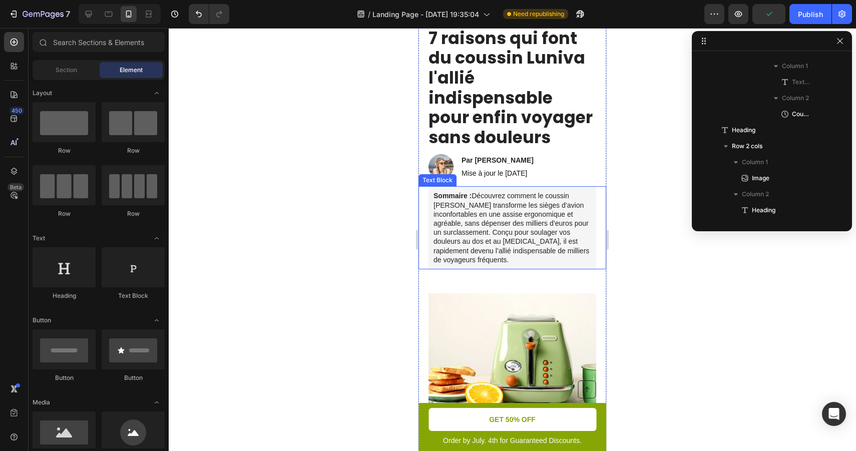
scroll to position [0, 0]
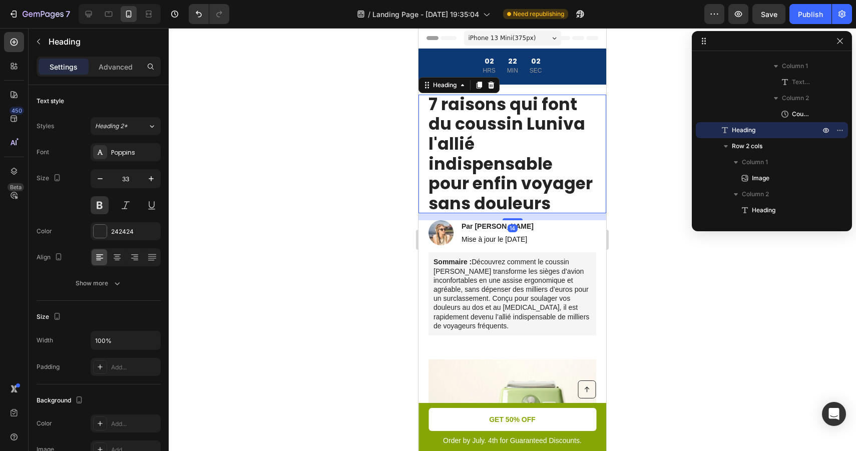
click at [489, 159] on p "7 raisons qui font du coussin Luniva l'allié indispensable pour enfin voyager s…" at bounding box center [512, 154] width 168 height 119
click at [510, 144] on p "7 raisons qui font du coussin Luniva l'allié indispensable pour enfin voyager s…" at bounding box center [512, 154] width 168 height 119
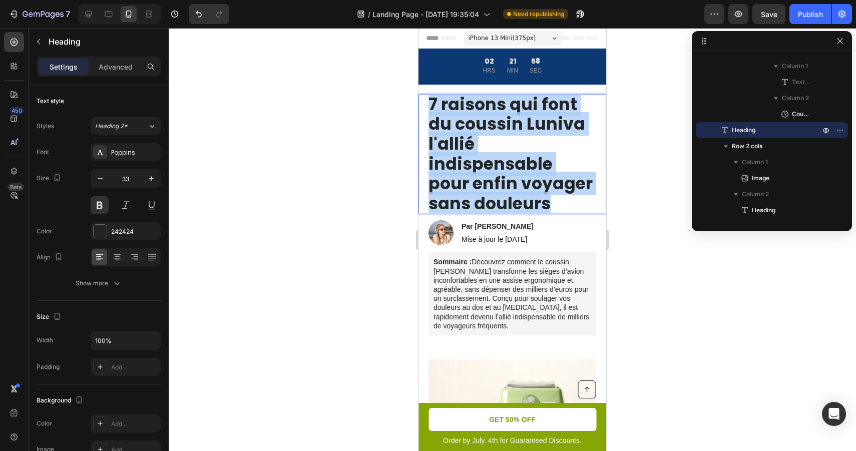
drag, startPoint x: 542, startPoint y: 202, endPoint x: 425, endPoint y: 108, distance: 149.5
click at [425, 108] on div "7 raisons qui font du coussin Luniva l'allié indispensable pour enfin voyager s…" at bounding box center [512, 154] width 188 height 119
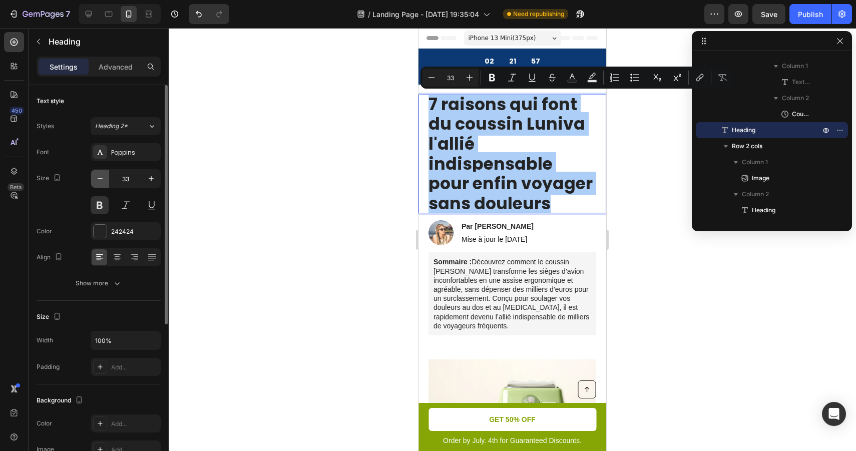
click at [96, 176] on icon "button" at bounding box center [100, 179] width 10 height 10
type input "32"
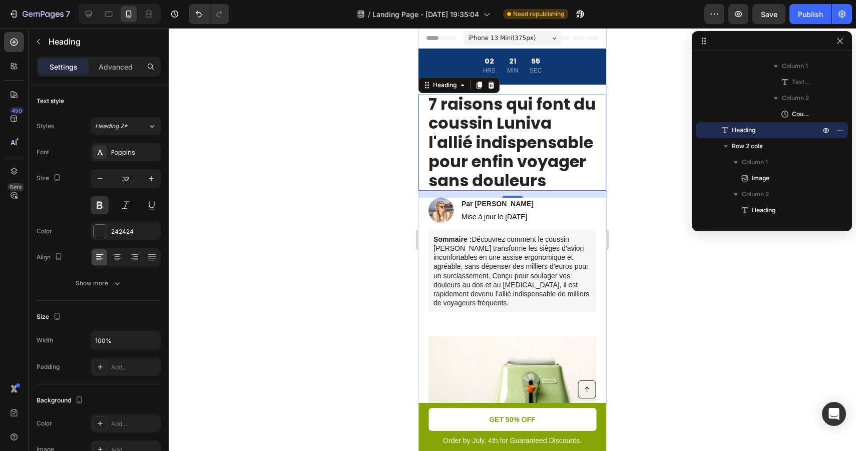
click at [638, 258] on div at bounding box center [512, 239] width 687 height 423
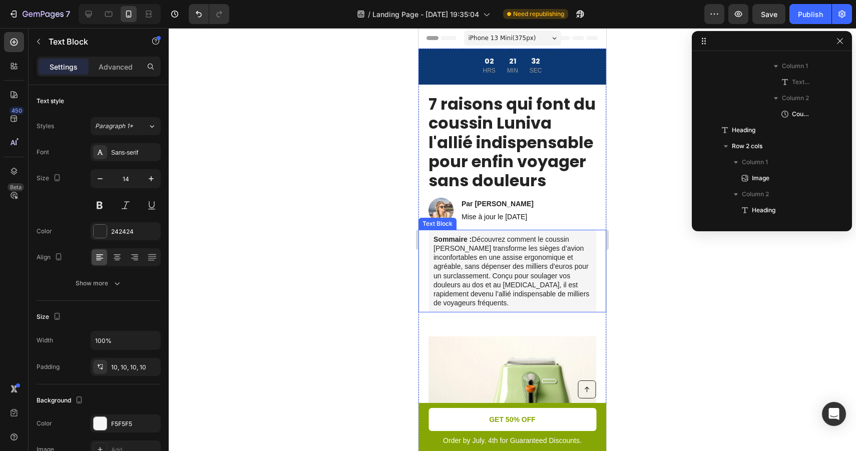
click at [561, 275] on p "Sommaire : Découvrez comment le coussin Luniva transforme les sièges d’avion in…" at bounding box center [512, 271] width 158 height 73
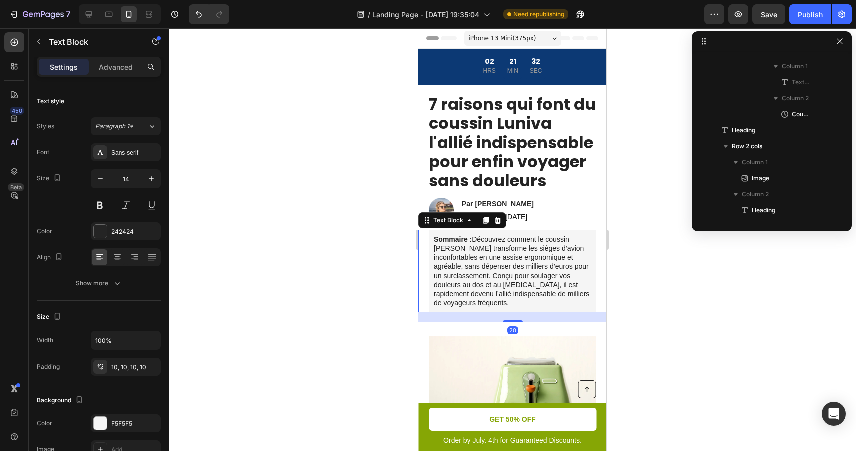
scroll to position [237, 0]
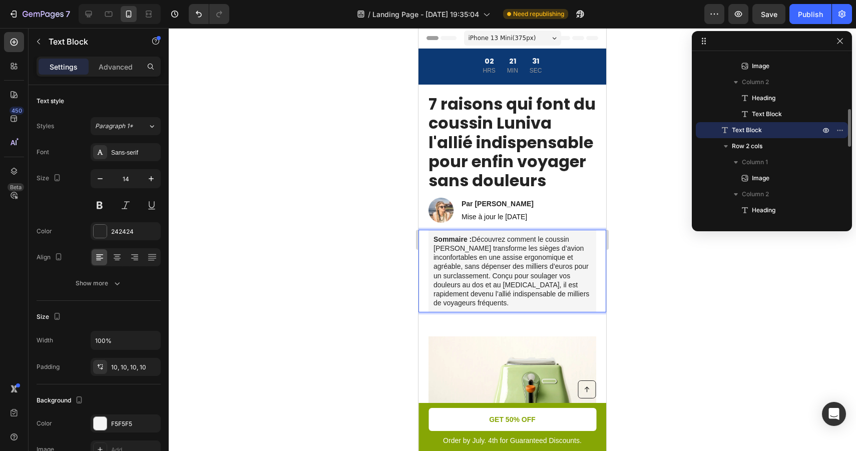
click at [566, 276] on p "Sommaire : Découvrez comment le coussin Luniva transforme les sièges d’avion in…" at bounding box center [512, 271] width 158 height 73
click at [541, 302] on p "Sommaire : Découvrez comment le coussin Luniva transforme les sièges d’avion in…" at bounding box center [512, 271] width 158 height 73
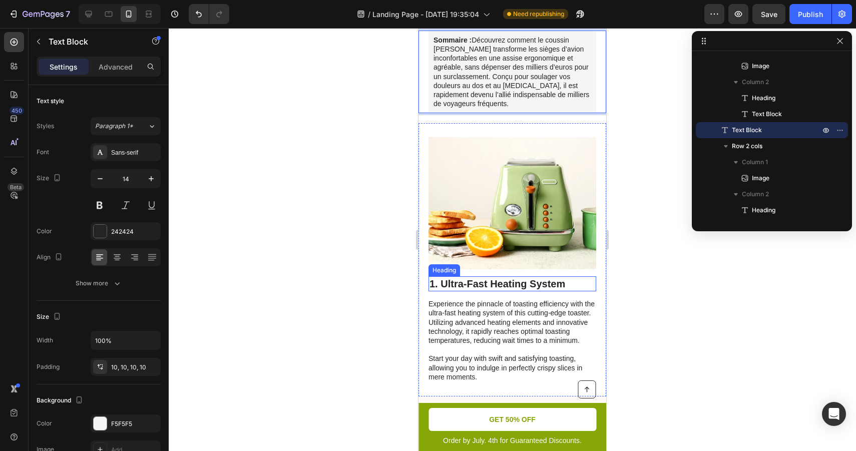
scroll to position [201, 0]
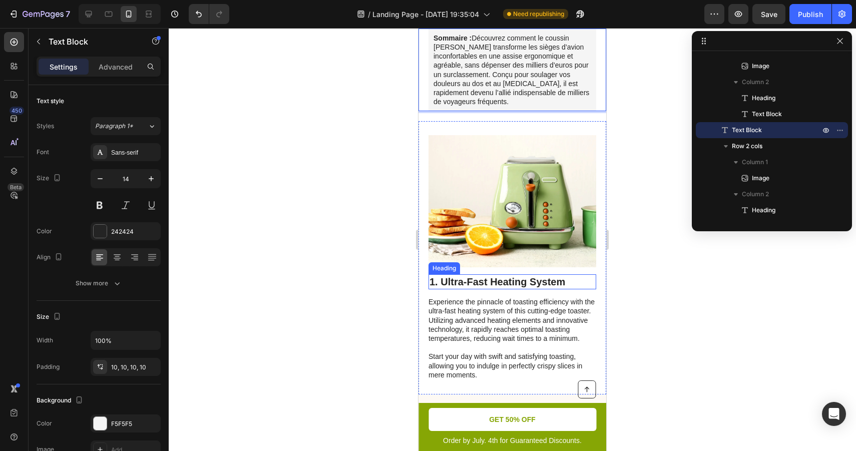
click at [529, 277] on h2 "1. Ultra-Fast Heating System" at bounding box center [512, 281] width 168 height 15
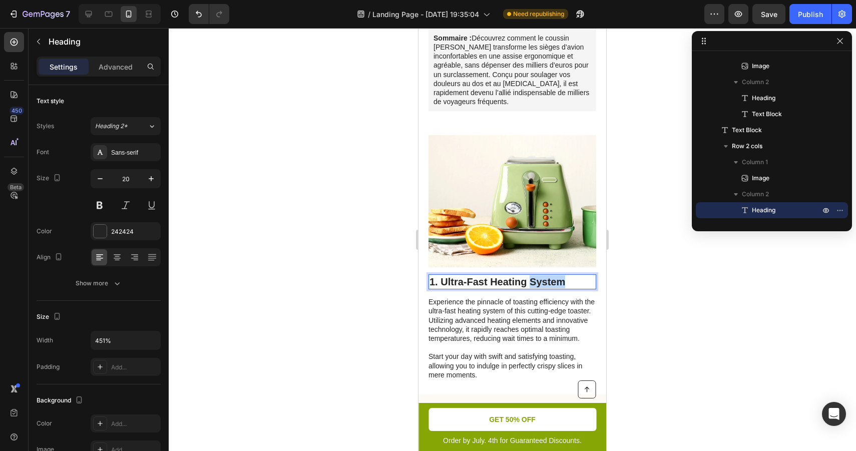
click at [529, 277] on h2 "1. Ultra-Fast Heating System" at bounding box center [512, 281] width 168 height 15
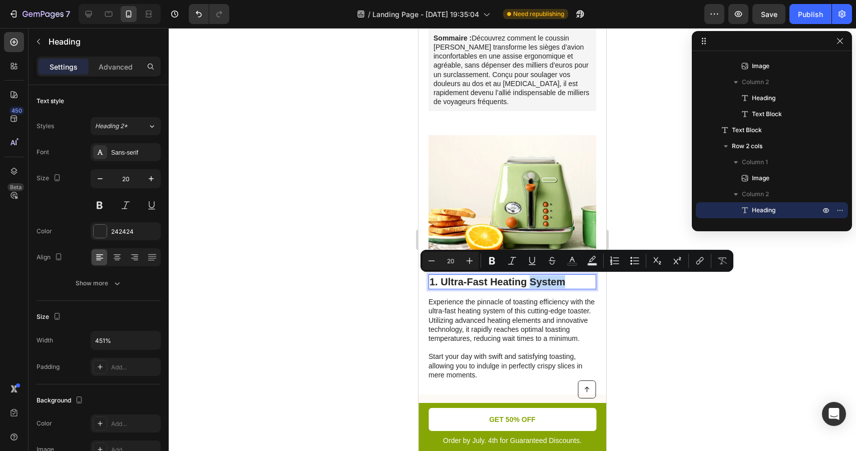
click at [568, 280] on p "1. Ultra-Fast Heating System" at bounding box center [512, 281] width 166 height 13
drag, startPoint x: 570, startPoint y: 280, endPoint x: 443, endPoint y: 280, distance: 126.1
click at [443, 280] on p "1. Ultra-Fast Heating System" at bounding box center [512, 281] width 166 height 13
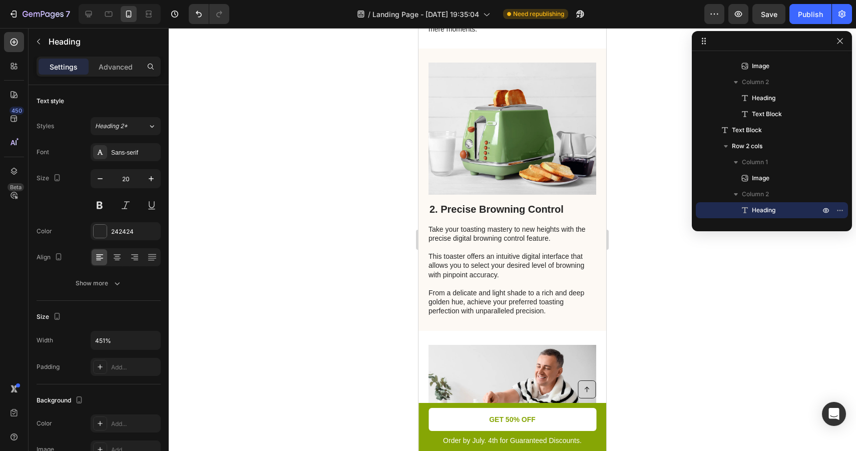
scroll to position [0, 0]
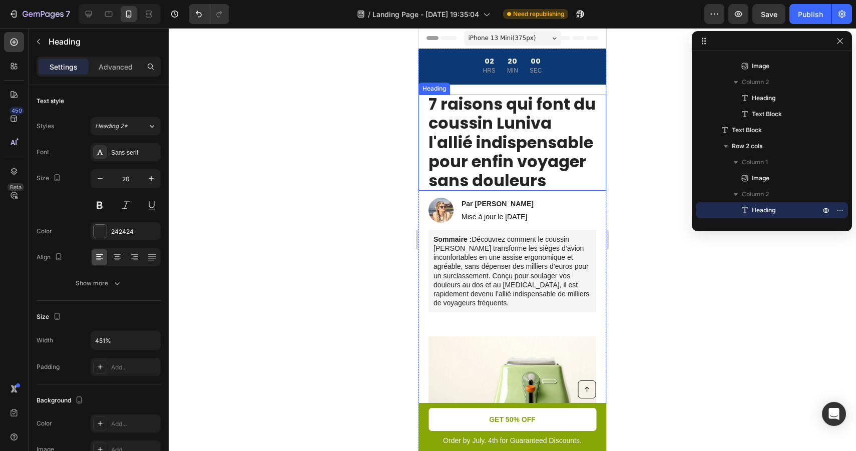
click at [540, 127] on h1 "7 raisons qui font du coussin Luniva l'allié indispensable pour enfin voyager s…" at bounding box center [512, 143] width 168 height 96
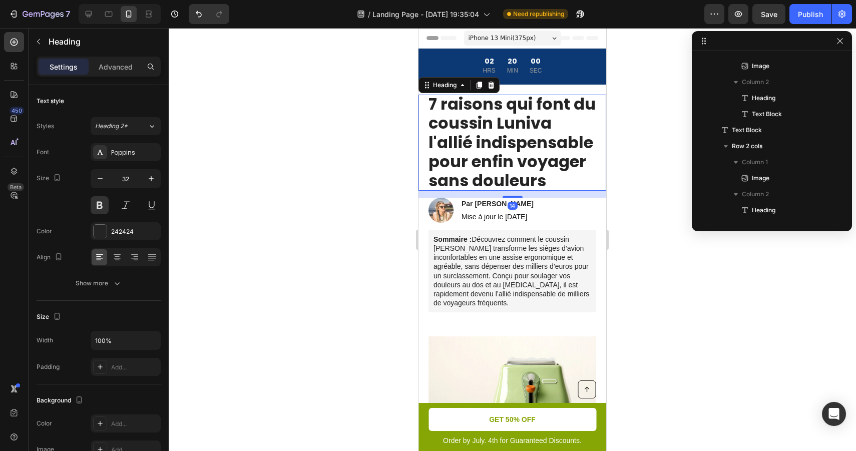
scroll to position [125, 0]
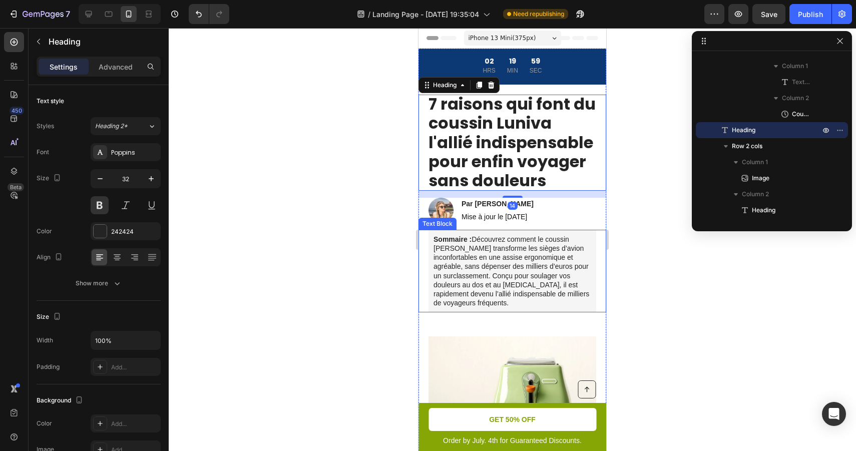
click at [527, 289] on p "Sommaire : Découvrez comment le coussin Luniva transforme les sièges d’avion in…" at bounding box center [512, 271] width 158 height 73
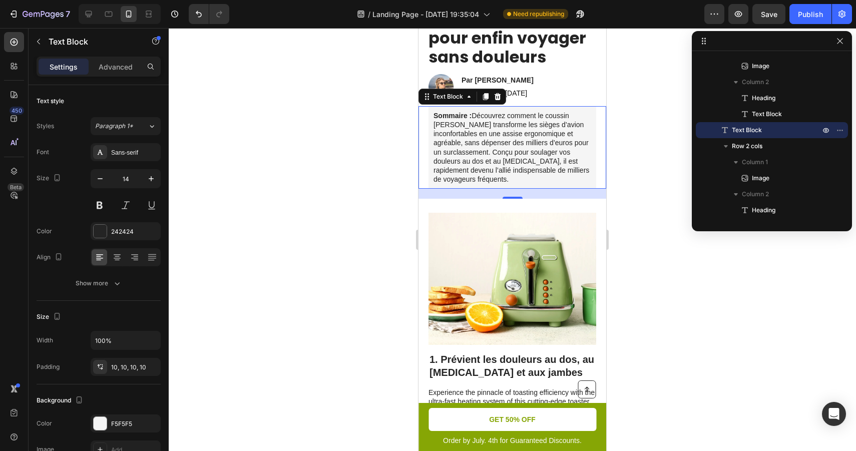
scroll to position [122, 0]
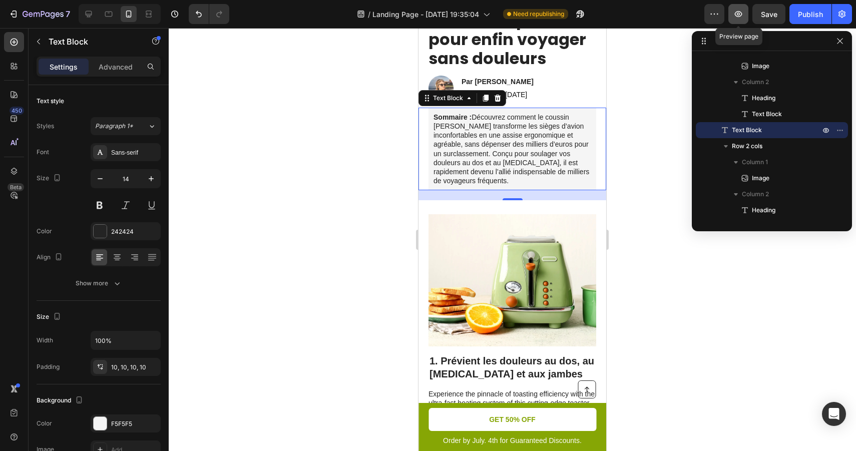
click at [740, 14] on icon "button" at bounding box center [739, 14] width 8 height 6
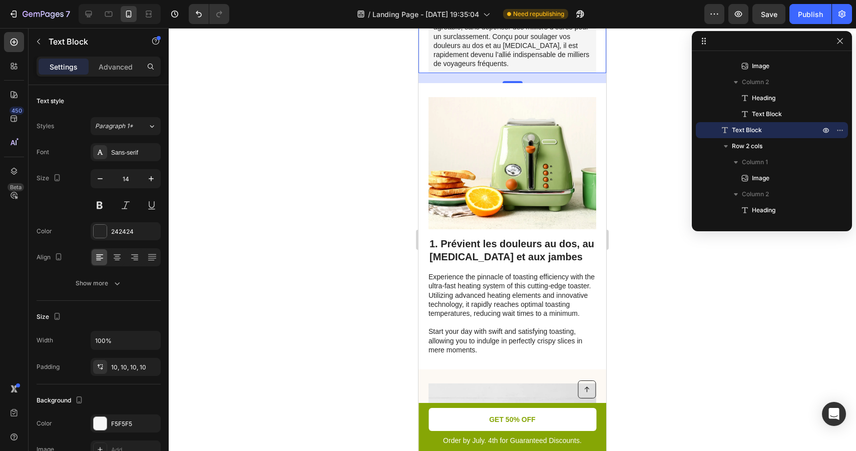
scroll to position [295, 0]
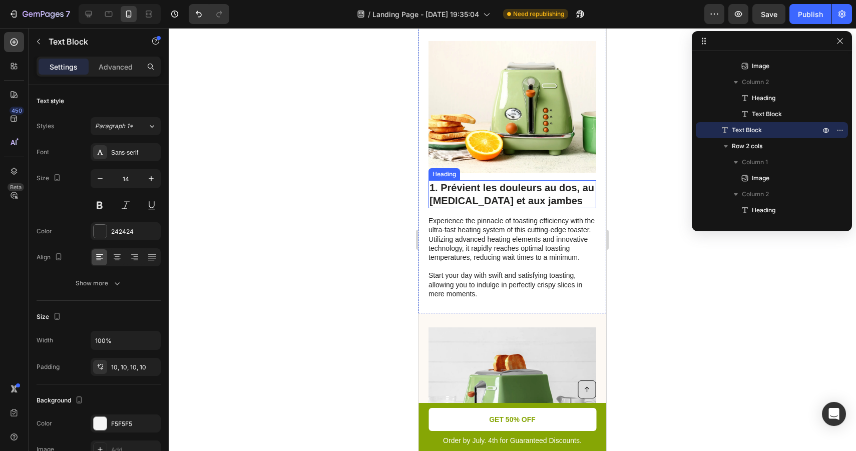
click at [528, 199] on h2 "1. Prévient les douleurs au dos, au coccyx et aux jambes" at bounding box center [512, 194] width 168 height 28
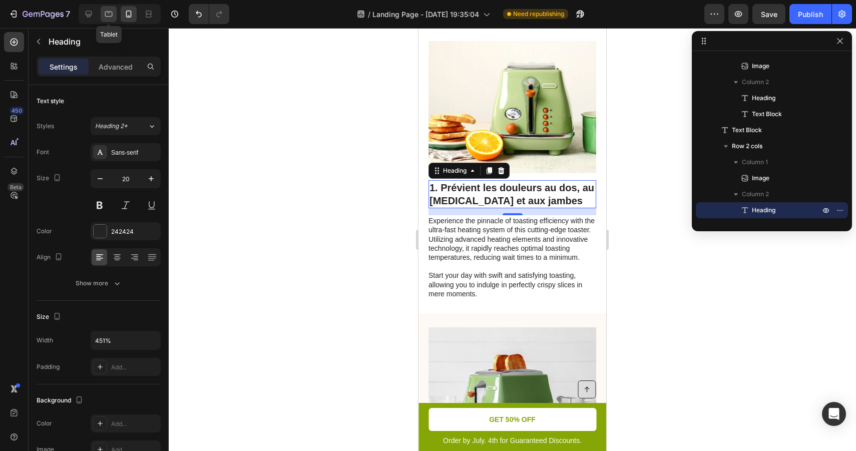
click at [113, 15] on icon at bounding box center [109, 14] width 10 height 10
type input "28"
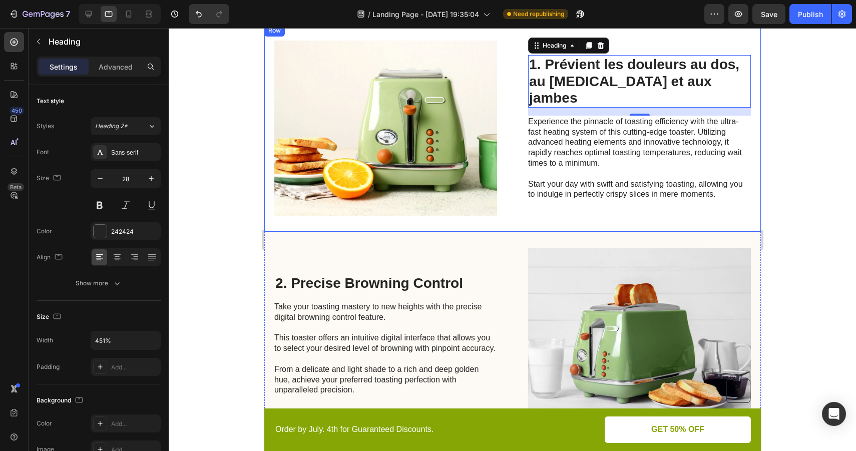
scroll to position [285, 0]
click at [145, 16] on icon at bounding box center [149, 14] width 10 height 10
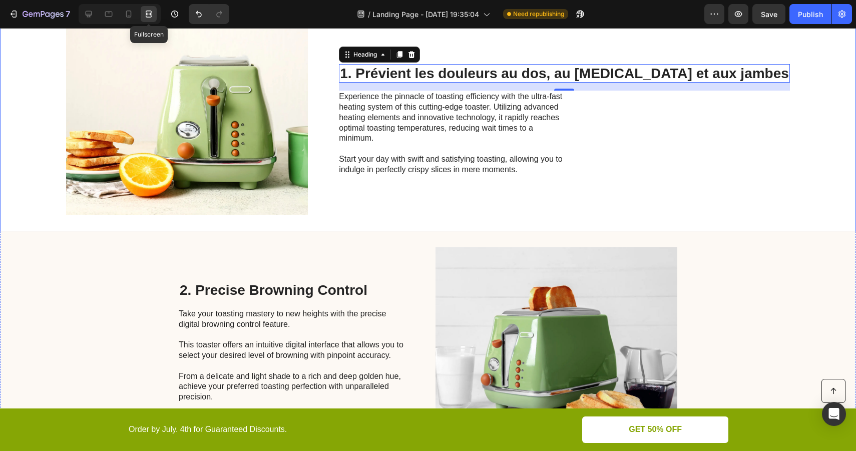
scroll to position [300, 0]
click at [113, 15] on icon at bounding box center [109, 14] width 10 height 10
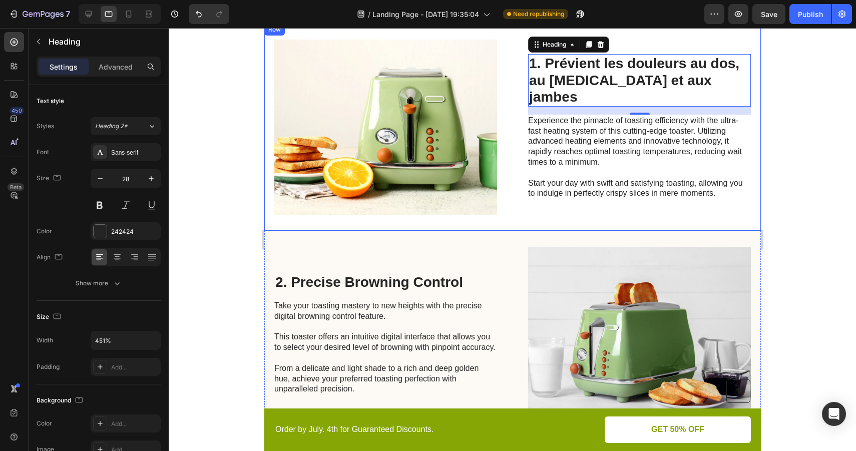
scroll to position [285, 0]
click at [712, 86] on h2 "1. Prévient les douleurs au dos, au coccyx et aux jambes" at bounding box center [639, 81] width 223 height 53
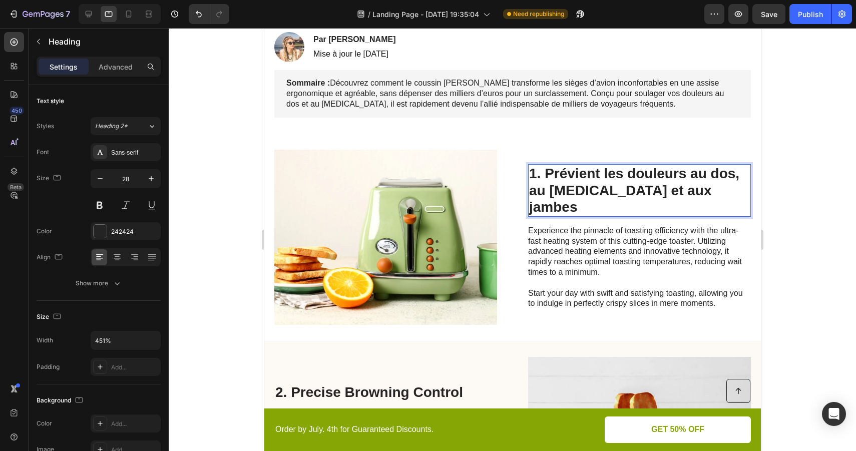
scroll to position [167, 0]
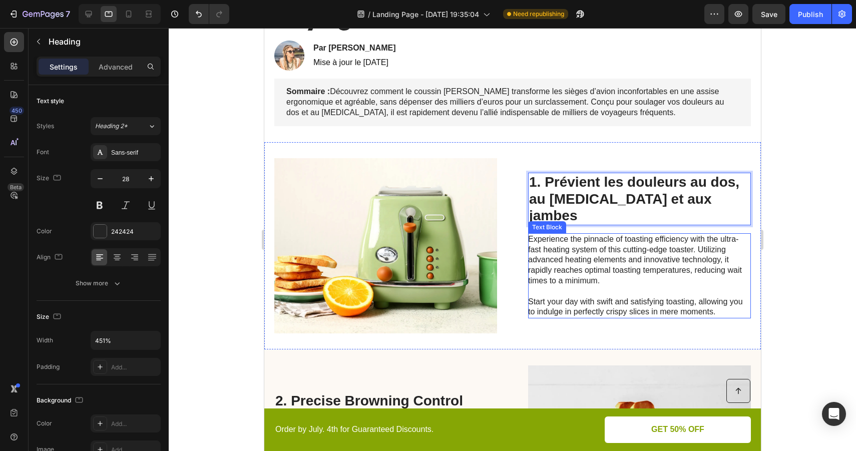
click at [630, 252] on p "Experience the pinnacle of toasting efficiency with the ultra-fast heating syst…" at bounding box center [639, 275] width 222 height 83
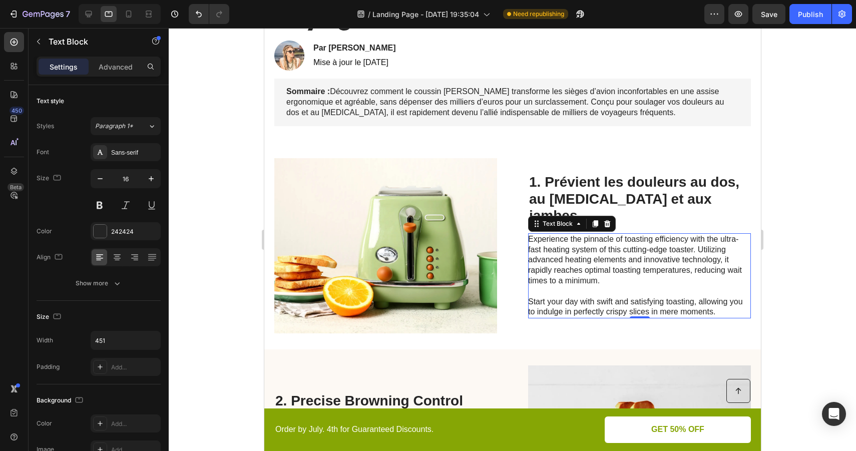
click at [579, 263] on p "Experience the pinnacle of toasting efficiency with the ultra-fast heating syst…" at bounding box center [639, 275] width 222 height 83
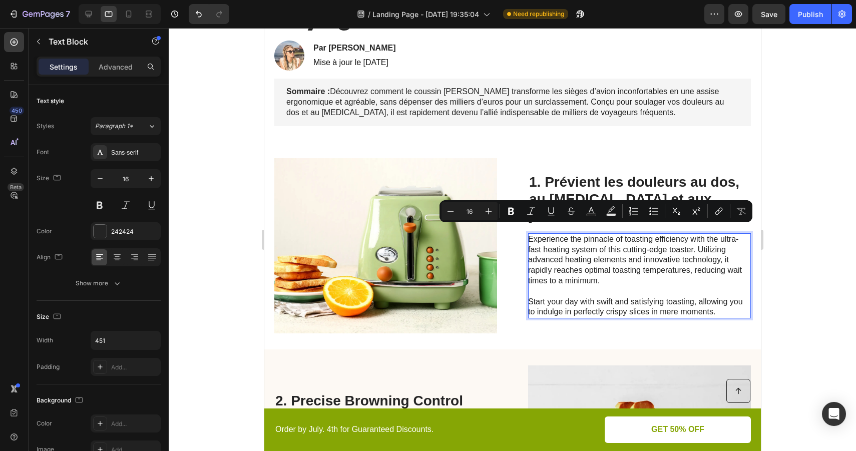
scroll to position [172, 0]
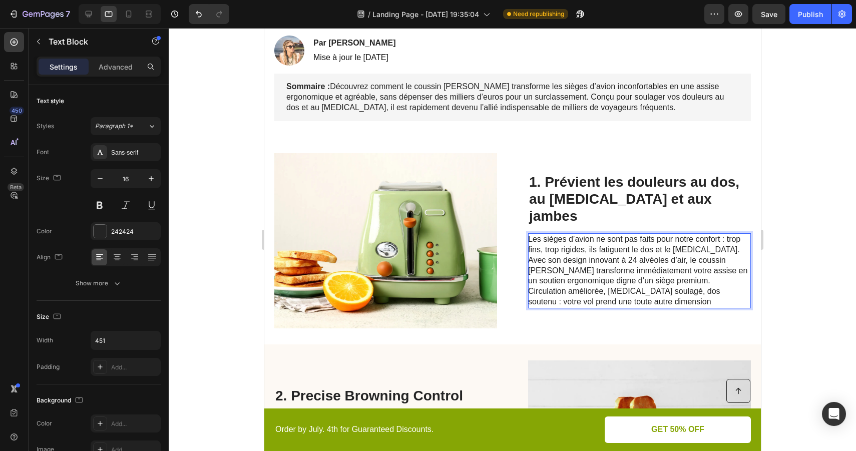
click at [643, 255] on p "Les sièges d’avion ne sont pas faits pour notre confort : trop fins, trop rigid…" at bounding box center [639, 270] width 222 height 73
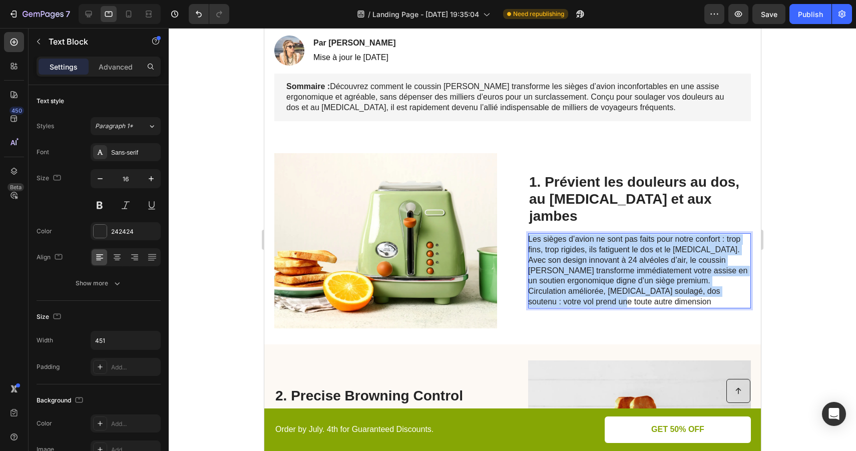
click at [643, 255] on p "Les sièges d’avion ne sont pas faits pour notre confort : trop fins, trop rigid…" at bounding box center [639, 270] width 222 height 73
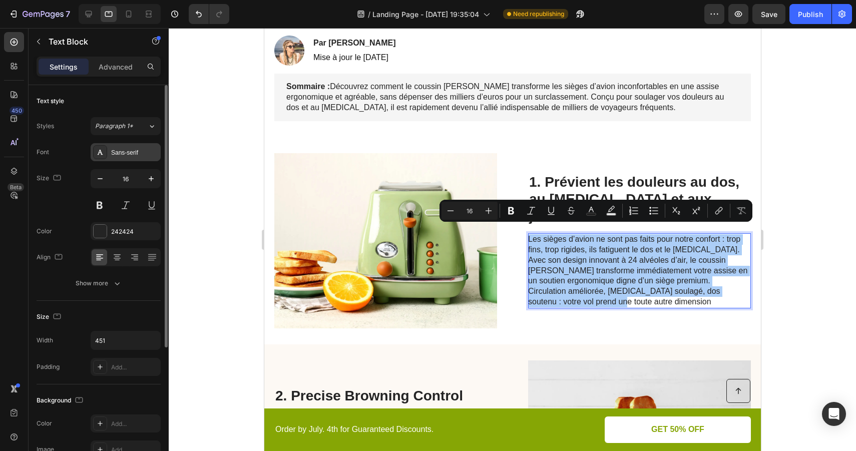
click at [139, 151] on div "Sans-serif" at bounding box center [134, 152] width 47 height 9
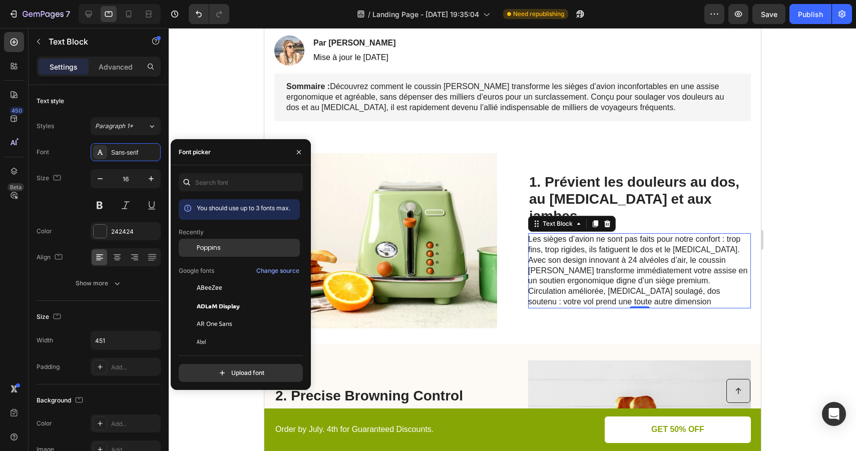
click at [213, 248] on span "Poppins" at bounding box center [209, 247] width 24 height 9
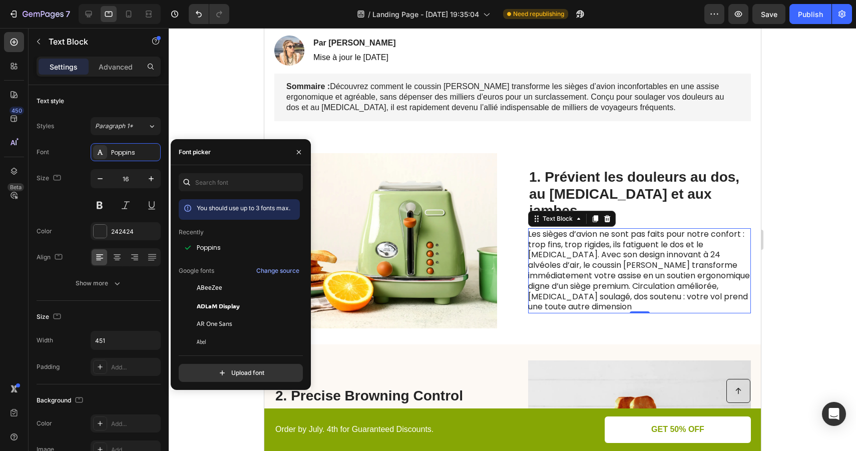
click at [778, 266] on div at bounding box center [512, 239] width 687 height 423
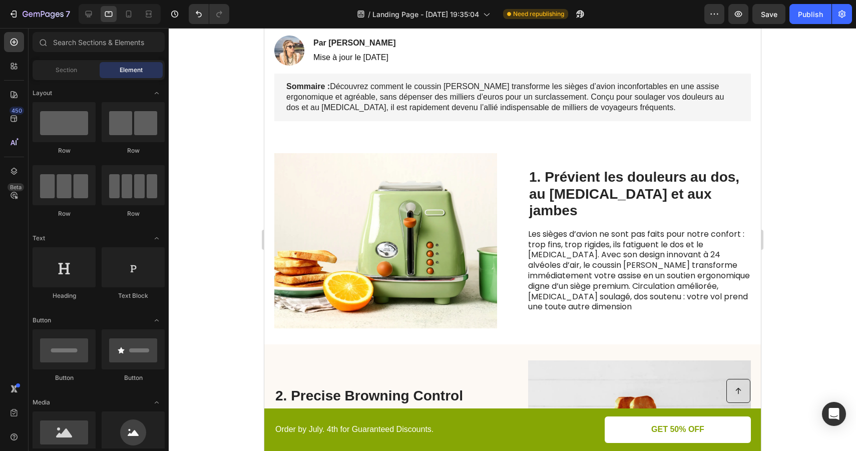
click at [778, 266] on div at bounding box center [512, 239] width 687 height 423
click at [693, 245] on p "Les sièges d’avion ne sont pas faits pour notre confort : trop fins, trop rigid…" at bounding box center [639, 270] width 222 height 83
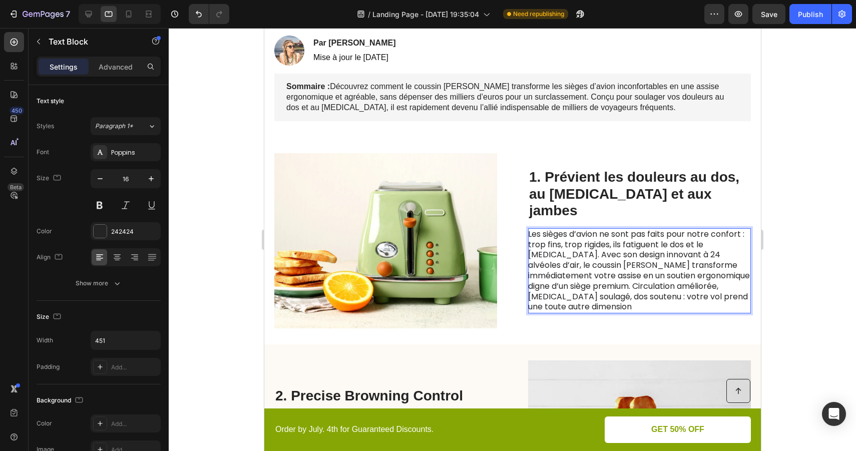
click at [772, 245] on div at bounding box center [512, 239] width 687 height 423
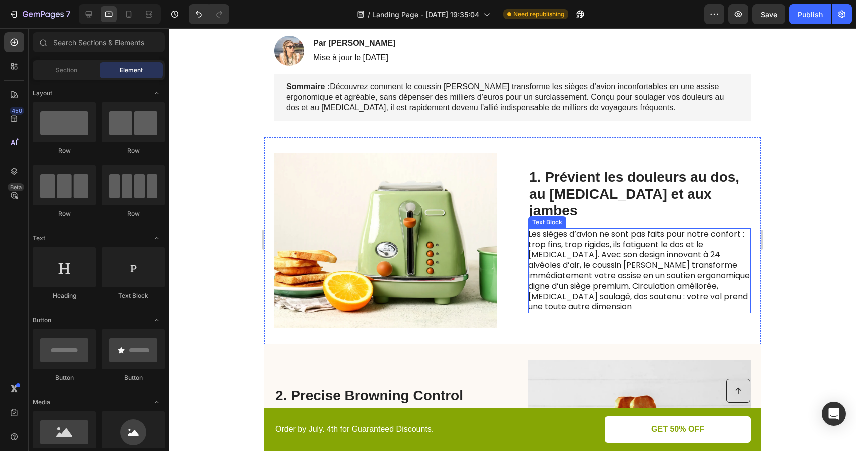
click at [739, 243] on p "Les sièges d’avion ne sont pas faits pour notre confort : trop fins, trop rigid…" at bounding box center [639, 270] width 222 height 83
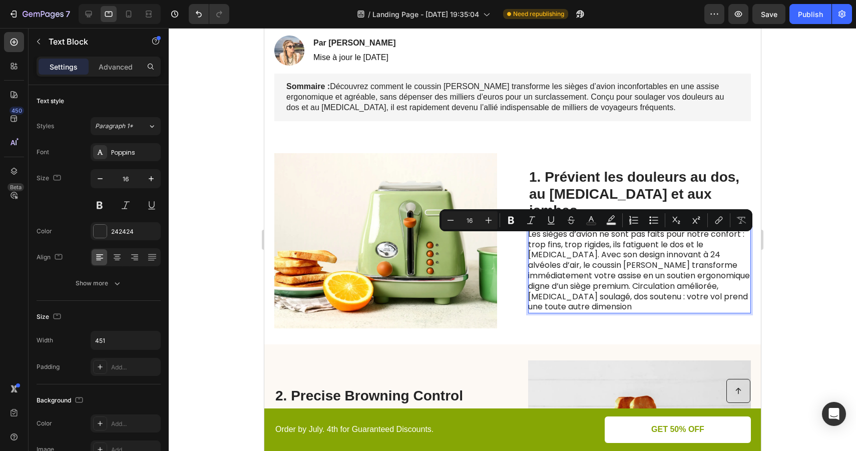
click at [737, 240] on p "Les sièges d’avion ne sont pas faits pour notre confort : trop fins, trop rigid…" at bounding box center [639, 270] width 222 height 83
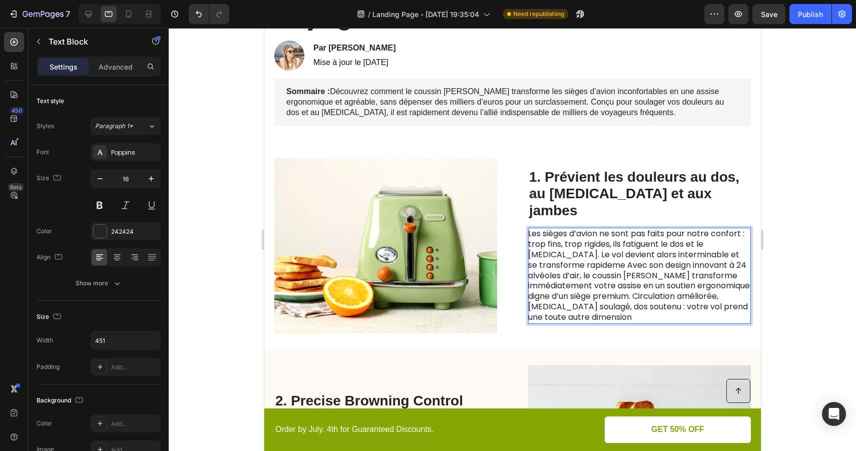
scroll to position [161, 0]
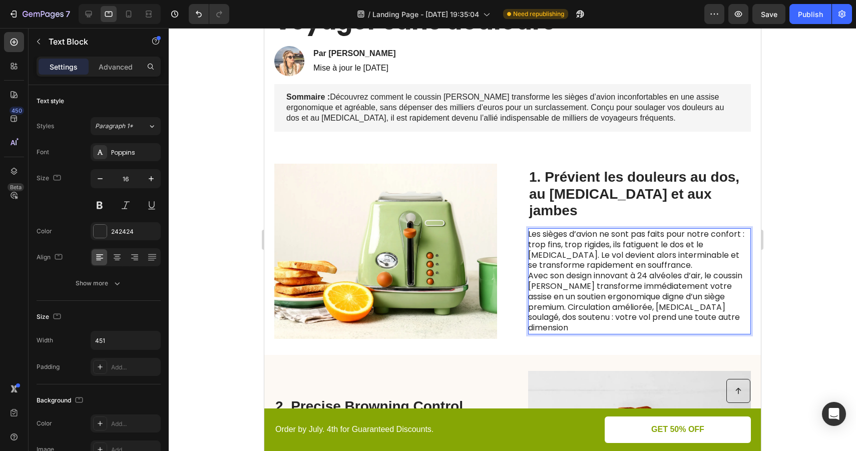
click at [567, 273] on p "Avec son design innovant à 24 alvéoles d’air, le coussin Luniva transforme immé…" at bounding box center [639, 302] width 222 height 63
click at [571, 282] on p "Avec son design innovant à 24 alvéoles d’air, le coussin Luniva transforme immé…" at bounding box center [639, 302] width 222 height 63
click at [624, 282] on p "Avec son design innovant à 24 alvéoles d’air, le coussin Luniva transforme immé…" at bounding box center [639, 302] width 222 height 63
click at [580, 293] on p "Avec son design innovant à 24 alvéoles d’air, le coussin Luniva transforme immé…" at bounding box center [639, 302] width 222 height 63
click at [720, 298] on p "Avec son design innovant à 24 alvéoles d’air, le coussin Luniva transforme immé…" at bounding box center [639, 302] width 222 height 63
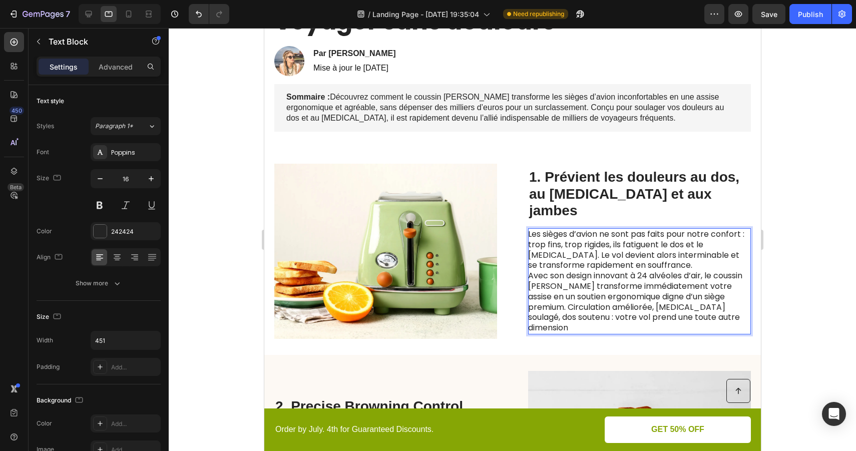
click at [728, 298] on p "Avec son design innovant à 24 alvéoles d’air, le coussin Luniva transforme immé…" at bounding box center [639, 302] width 222 height 63
click at [699, 309] on p "Avec son design innovant à 24 alvéoles d’air, le coussin Luniva transforme immé…" at bounding box center [639, 302] width 222 height 63
click at [725, 295] on p "Avec son design innovant à 24 alvéoles d’air, le coussin Luniva transforme immé…" at bounding box center [639, 302] width 222 height 63
click at [711, 311] on p "Avec son design innovant à 24 alvéoles d’air, le coussin Luniva transforme immé…" at bounding box center [639, 302] width 222 height 63
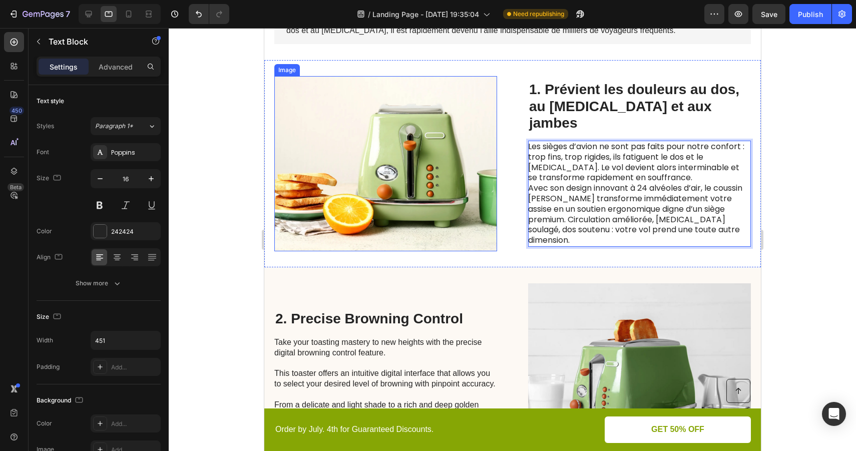
scroll to position [294, 0]
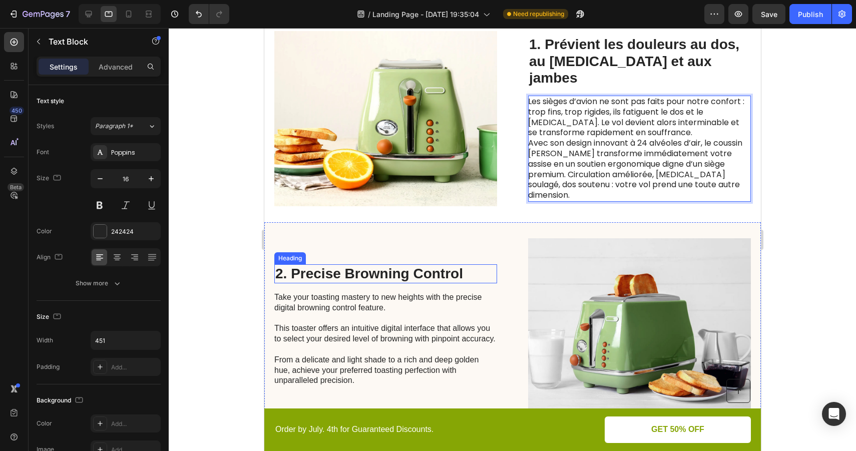
click at [353, 265] on h2 "2. Precise Browning Control" at bounding box center [385, 273] width 223 height 19
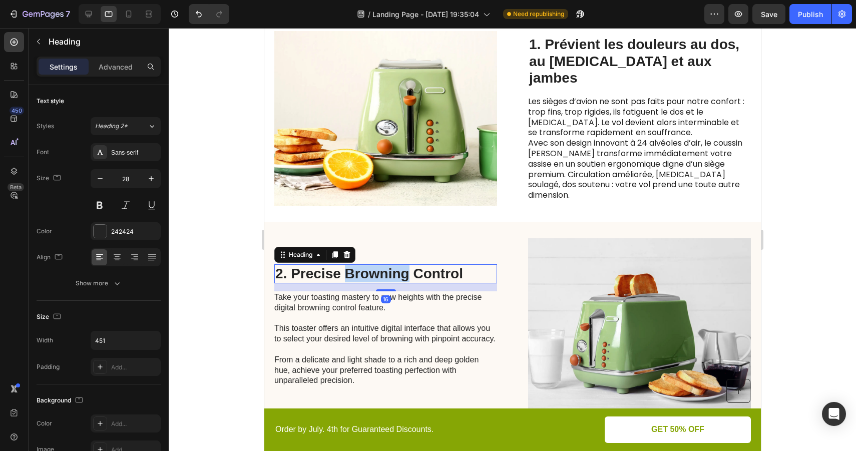
click at [353, 265] on p "2. Precise Browning Control" at bounding box center [385, 273] width 221 height 17
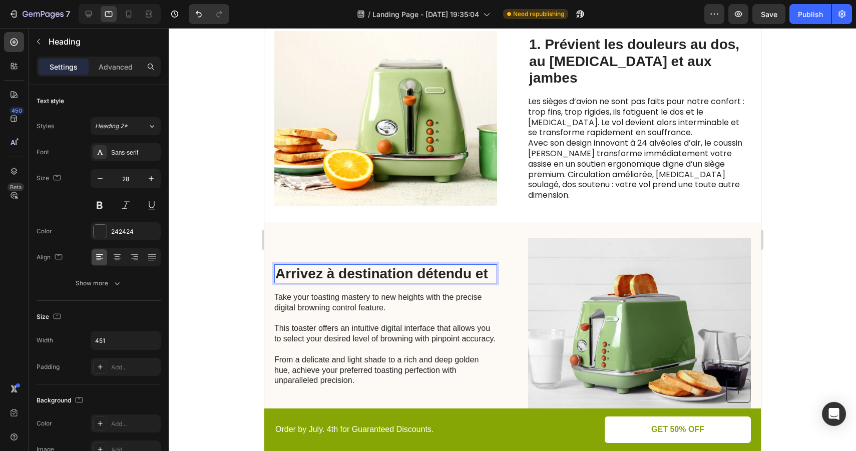
scroll to position [285, 0]
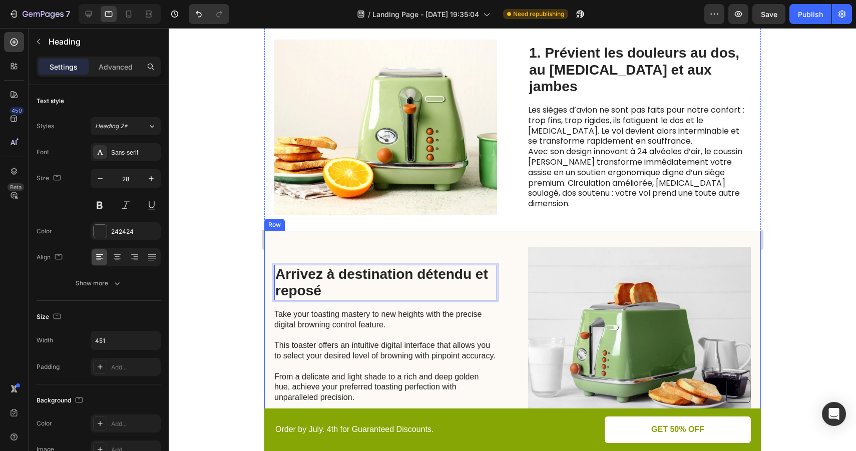
click at [800, 241] on div at bounding box center [512, 239] width 687 height 423
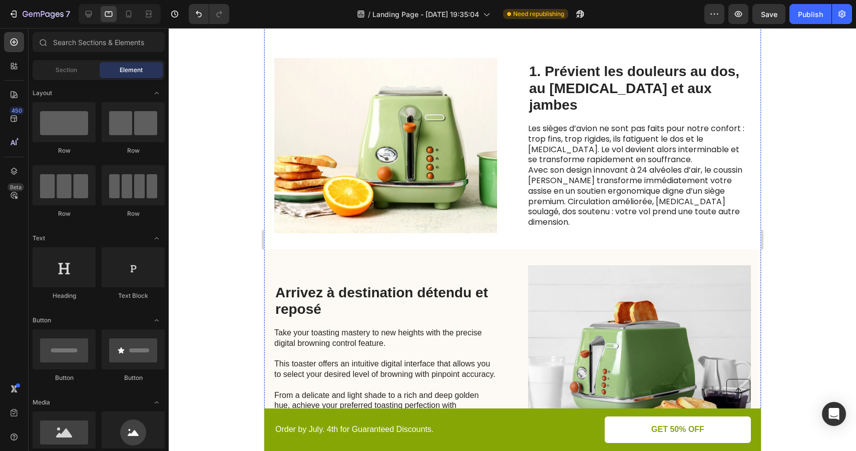
scroll to position [224, 0]
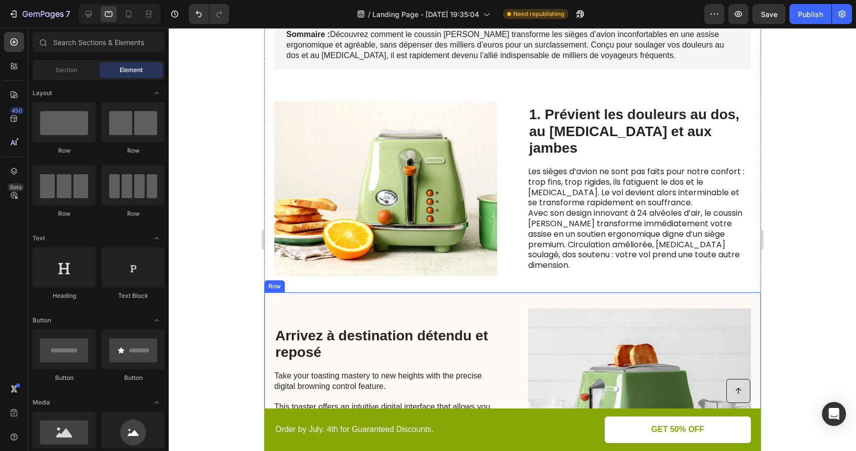
click at [504, 315] on div "Arrivez à destination détendu et reposé Heading Take your toasting mastery to n…" at bounding box center [512, 395] width 497 height 207
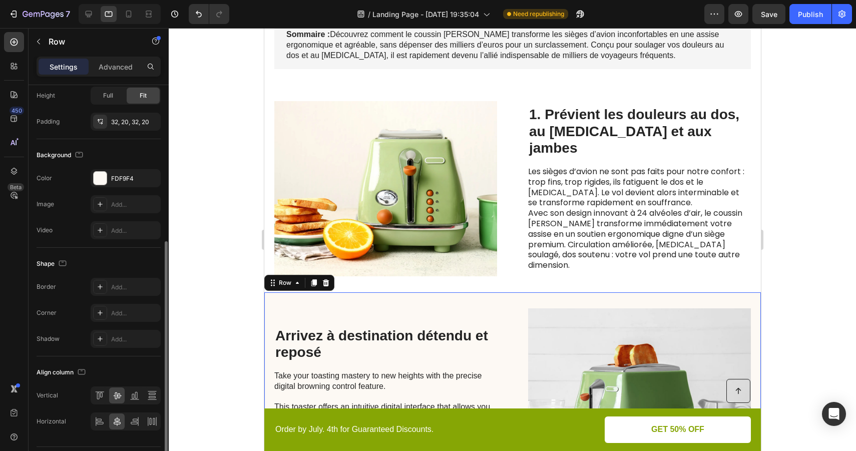
scroll to position [278, 0]
click at [129, 174] on div "FDF9F4" at bounding box center [125, 177] width 29 height 9
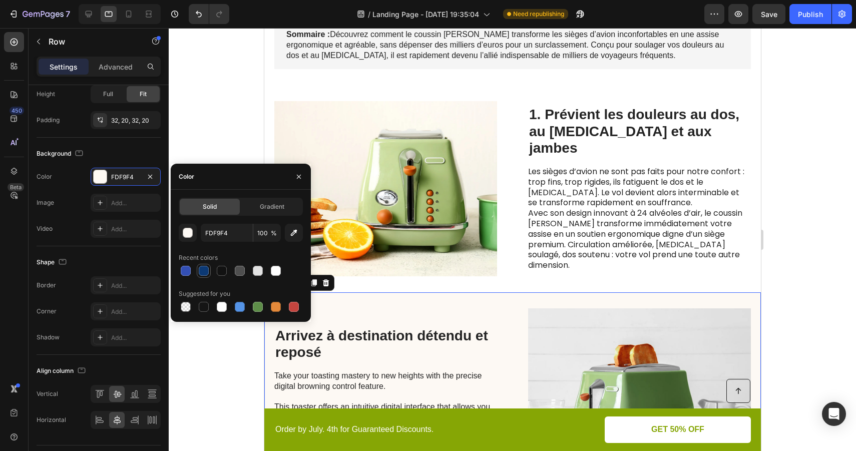
click at [206, 271] on div at bounding box center [204, 271] width 10 height 10
type input "0C3974"
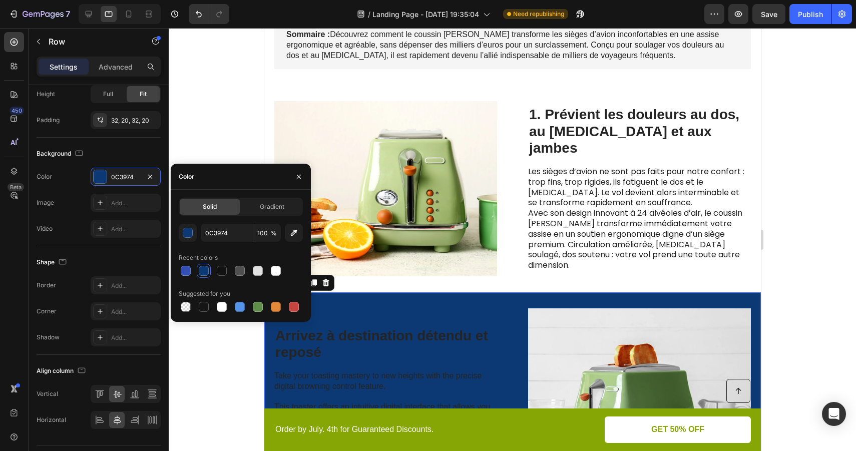
click at [272, 235] on span "%" at bounding box center [274, 233] width 6 height 9
click at [269, 235] on input "100" at bounding box center [267, 233] width 28 height 18
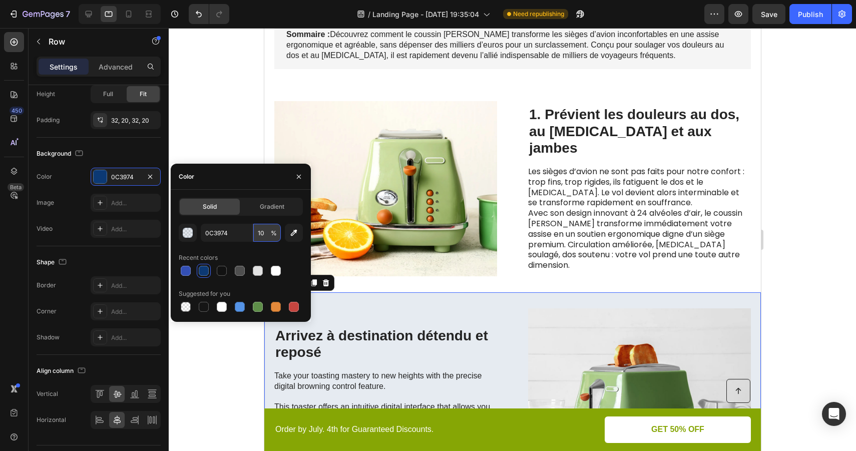
type input "1"
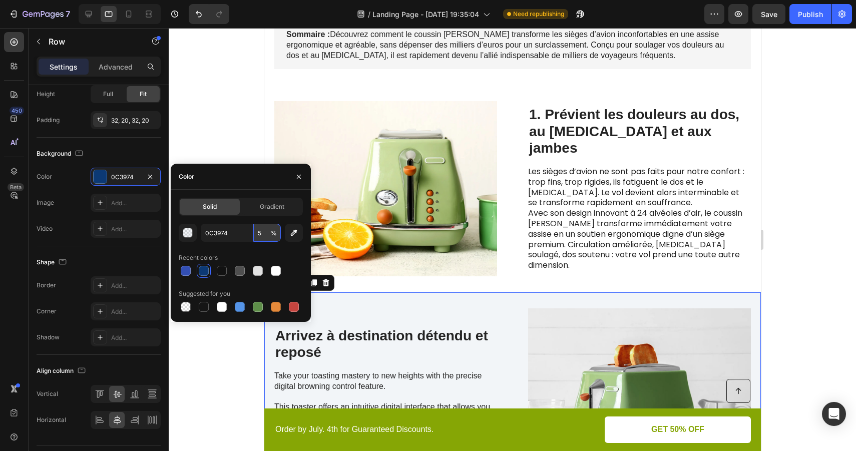
type input "5"
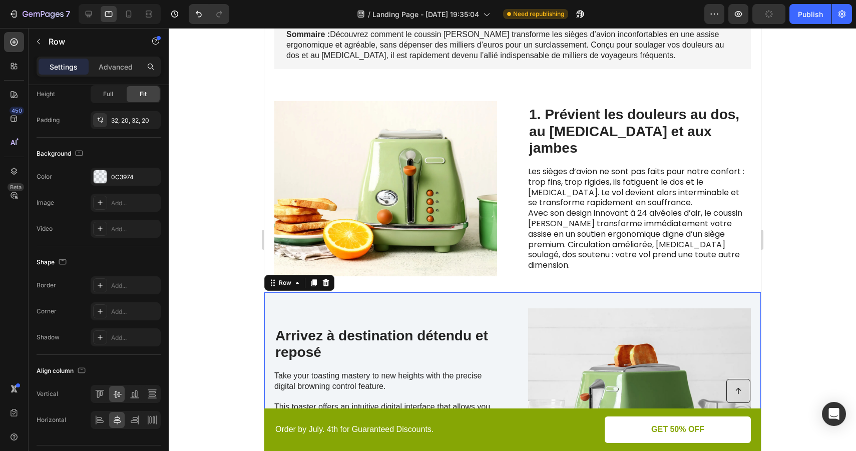
click at [824, 259] on div at bounding box center [512, 239] width 687 height 423
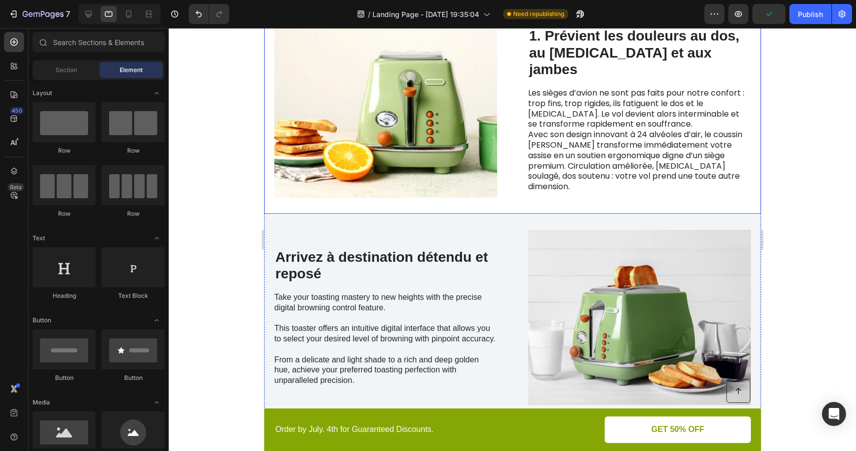
scroll to position [353, 0]
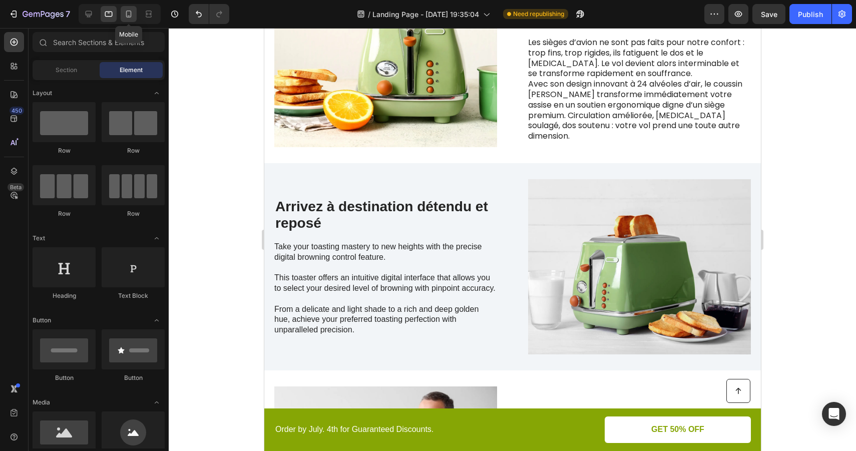
click at [128, 18] on icon at bounding box center [129, 14] width 10 height 10
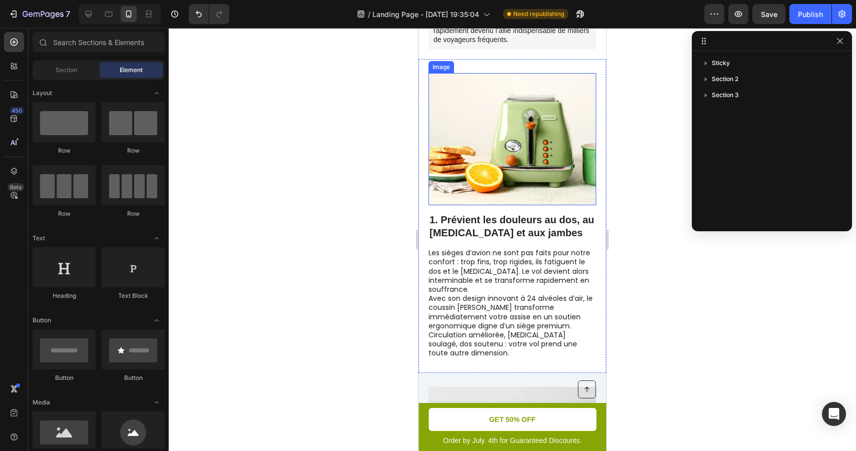
scroll to position [265, 0]
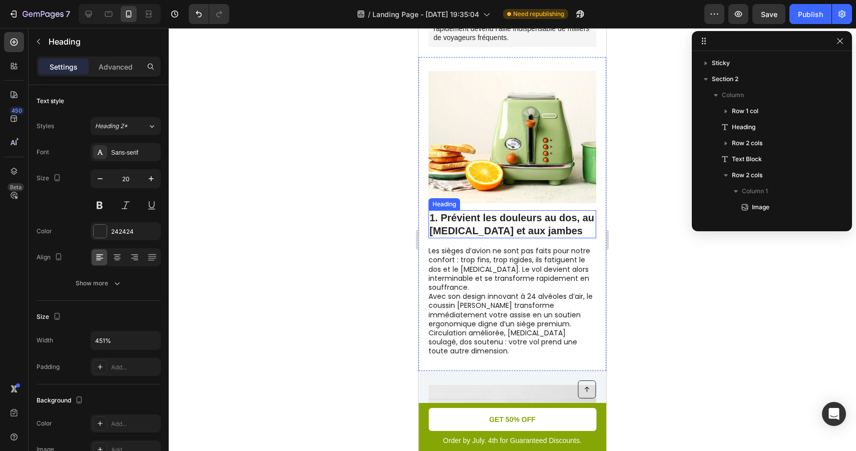
click at [539, 228] on p "1. Prévient les douleurs au dos, au coccyx et aux jambes" at bounding box center [512, 224] width 166 height 26
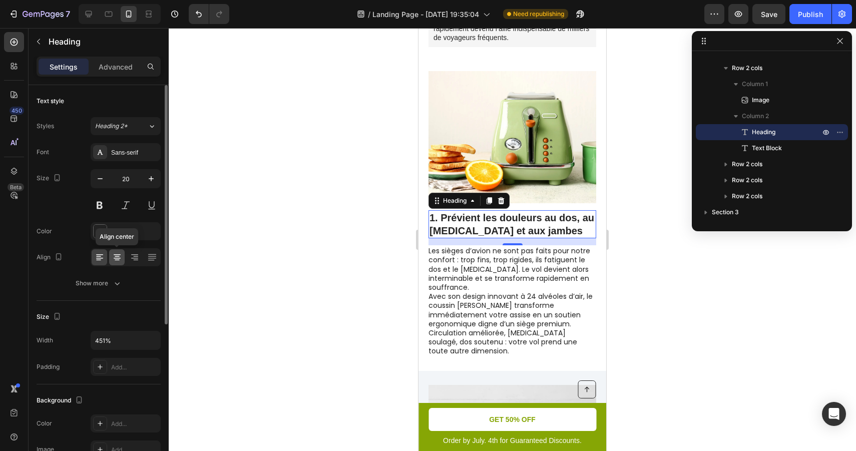
click at [119, 258] on icon at bounding box center [117, 258] width 7 height 1
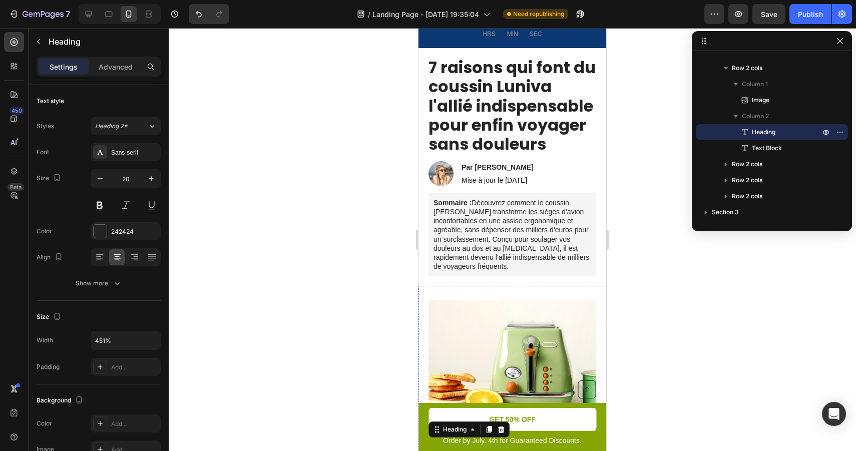
scroll to position [33, 0]
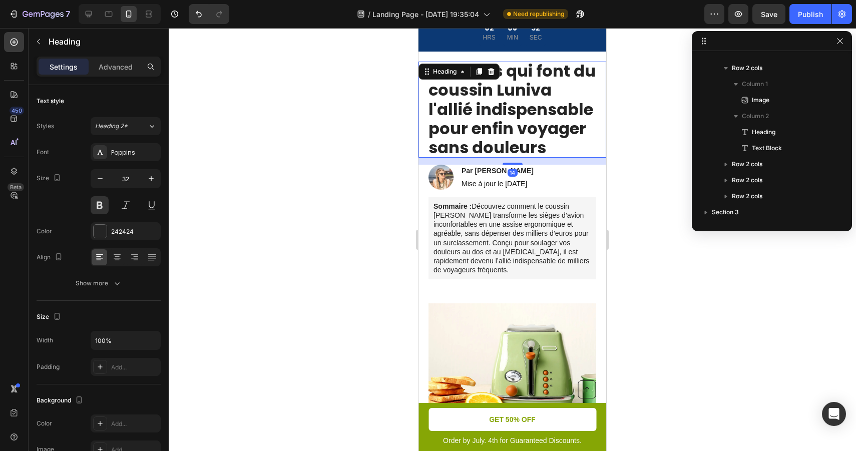
click at [514, 99] on h1 "7 raisons qui font du coussin Luniva l'allié indispensable pour enfin voyager s…" at bounding box center [512, 110] width 168 height 96
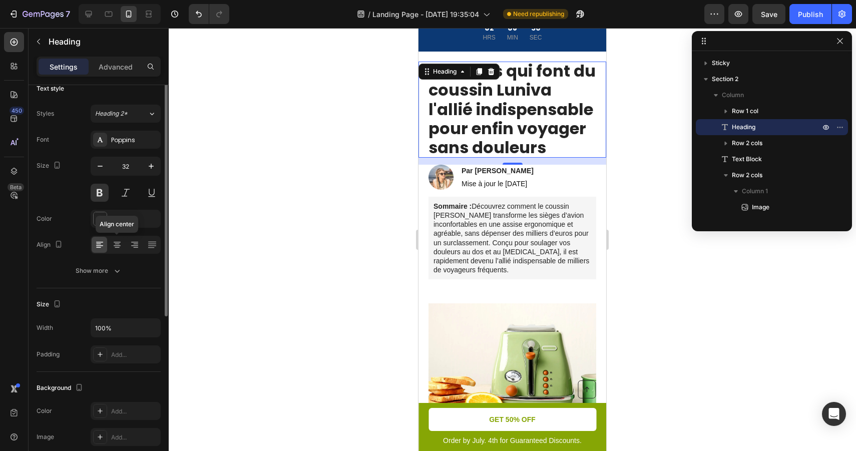
scroll to position [0, 0]
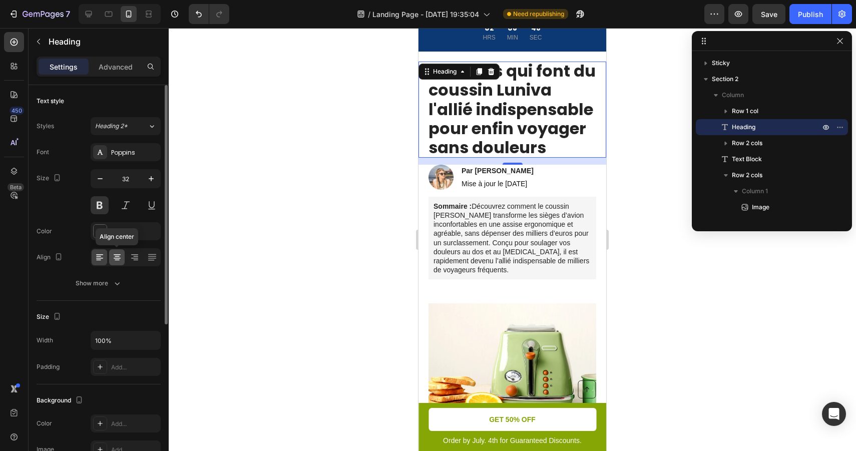
click at [114, 256] on icon at bounding box center [117, 257] width 10 height 10
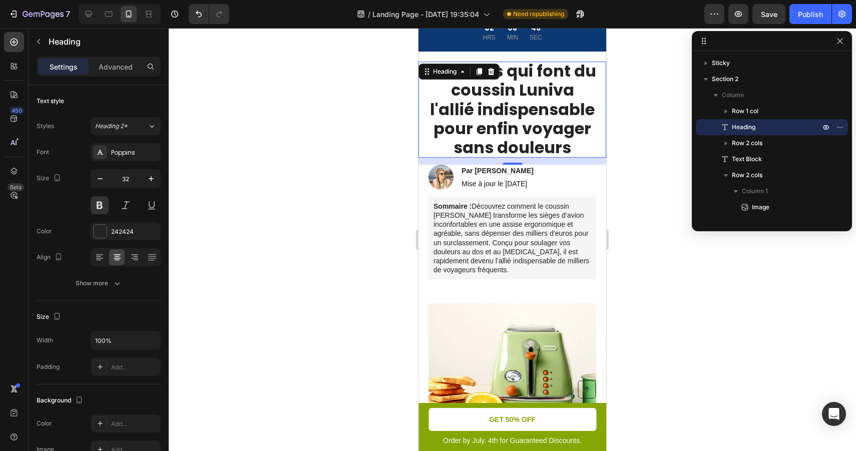
click at [357, 224] on div at bounding box center [512, 239] width 687 height 423
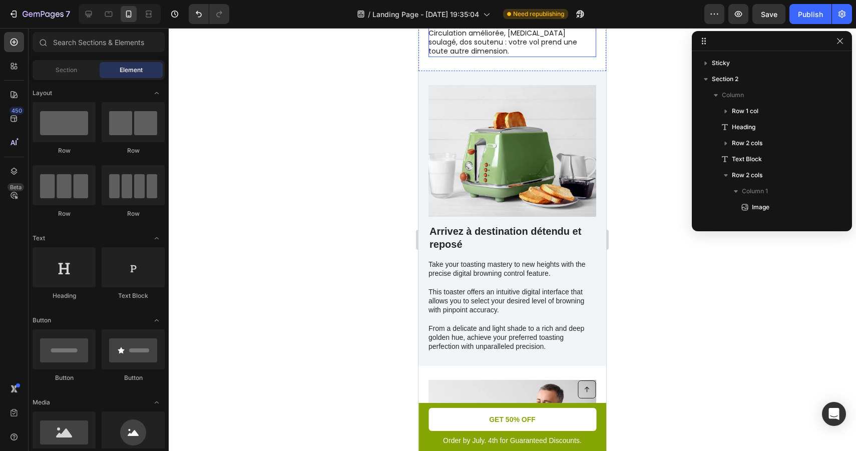
scroll to position [569, 0]
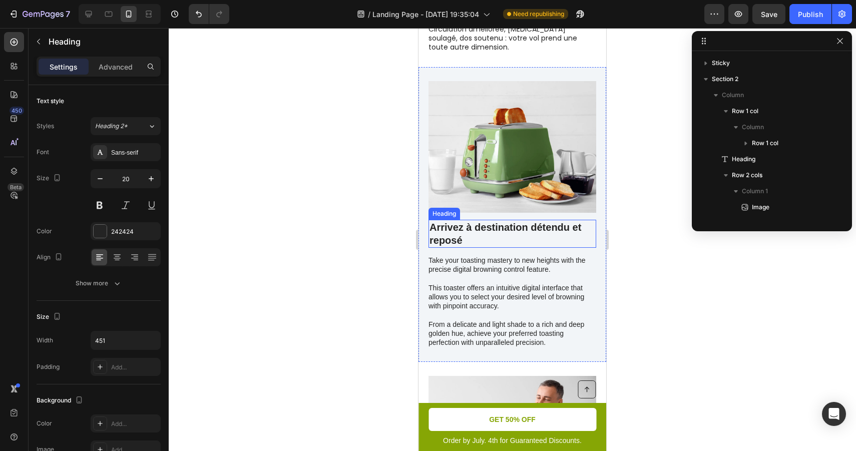
click at [497, 222] on p "Arrivez à destination détendu et reposé" at bounding box center [512, 234] width 166 height 26
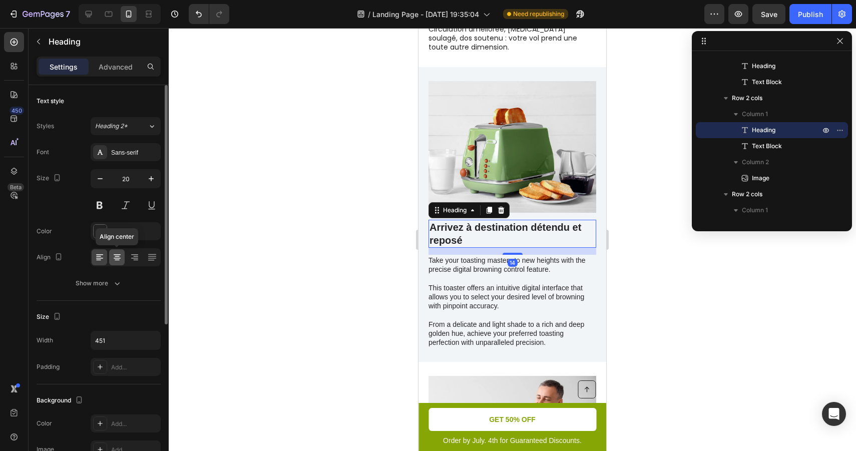
click at [120, 257] on icon at bounding box center [117, 257] width 10 height 10
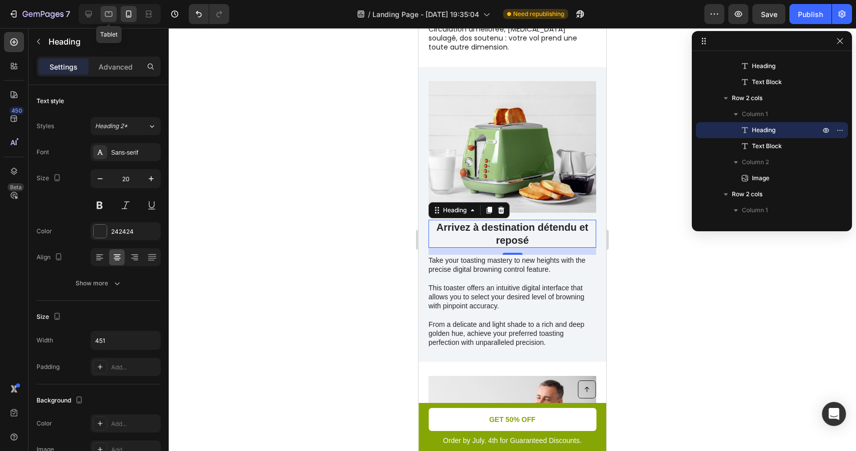
click at [110, 13] on icon at bounding box center [109, 15] width 8 height 6
type input "28"
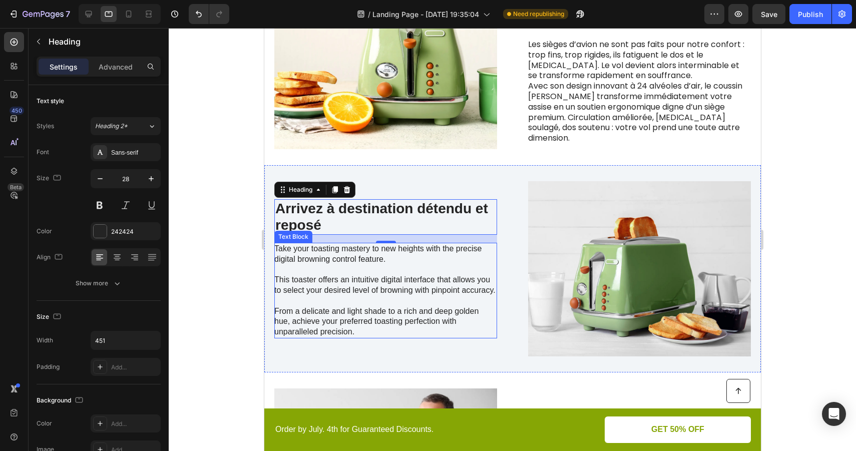
scroll to position [352, 0]
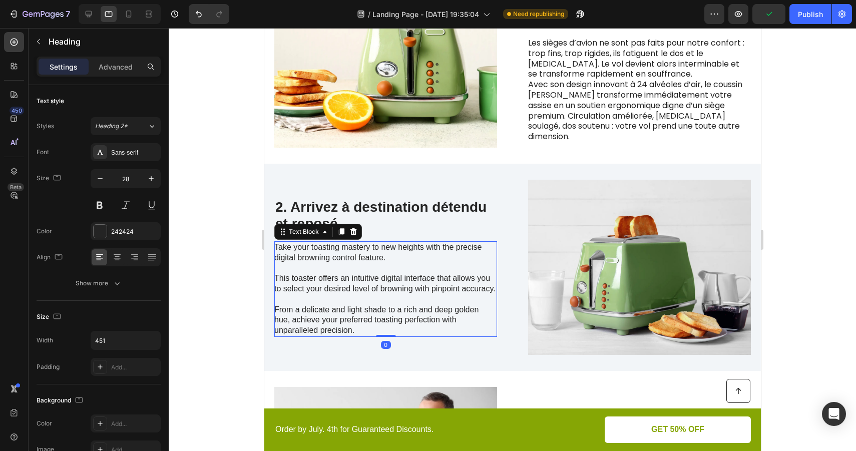
click at [446, 264] on p "Take your toasting mastery to new heights with the precise digital browning con…" at bounding box center [385, 289] width 222 height 94
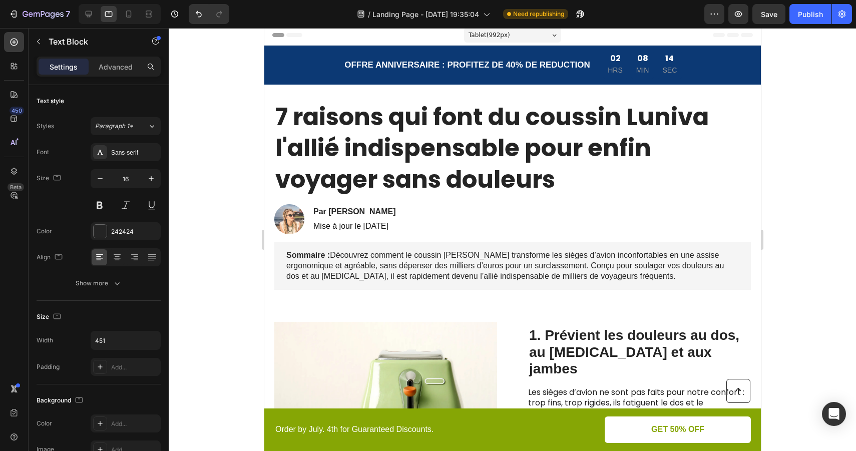
scroll to position [0, 0]
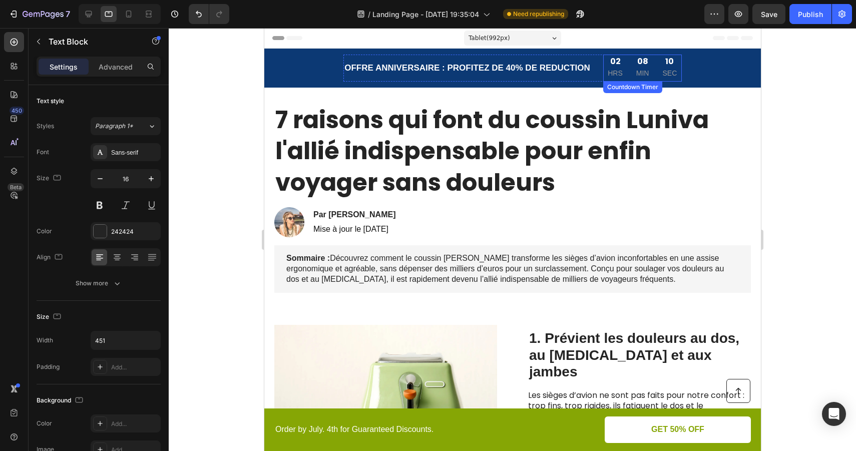
click at [627, 70] on div "02 HRS" at bounding box center [615, 68] width 25 height 27
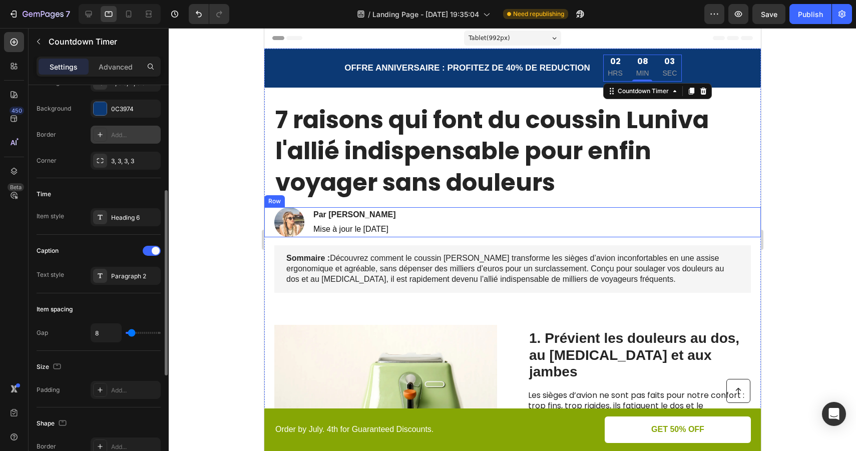
scroll to position [224, 0]
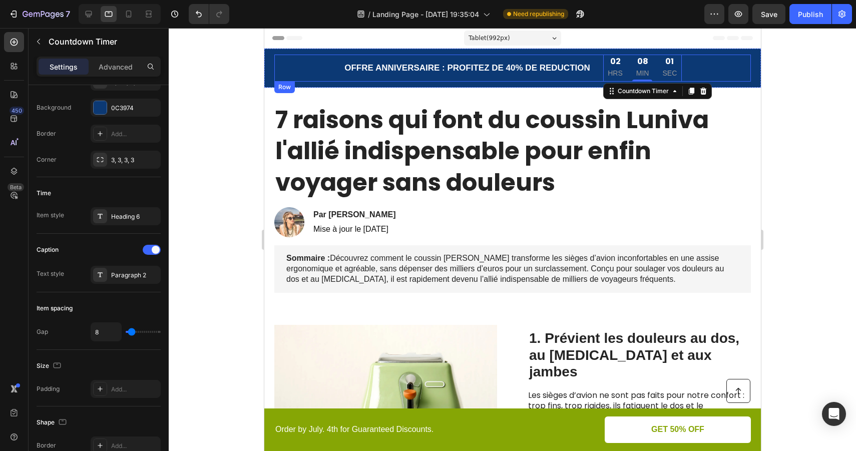
click at [318, 66] on div "OFFRE ANNIVERSAIRE : PROFITEZ DE 40% DE REDUCTION Text Block 02 HRS 08 MIN 01 S…" at bounding box center [512, 68] width 476 height 27
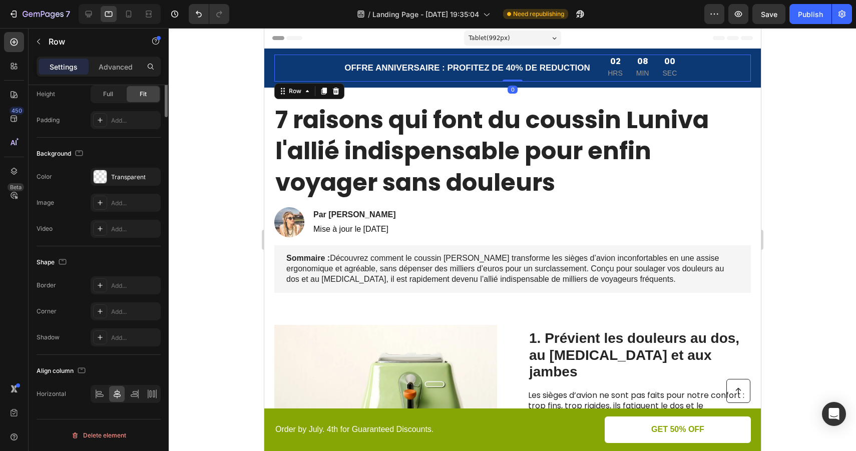
scroll to position [0, 0]
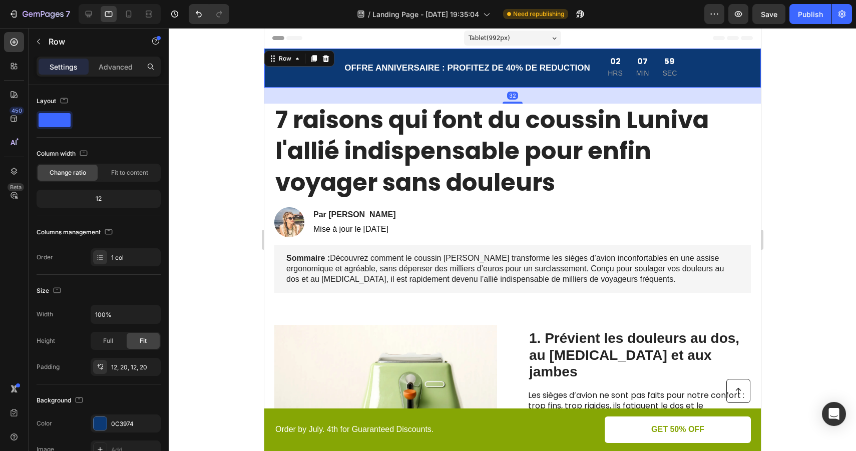
click at [268, 64] on div "OFFRE ANNIVERSAIRE : PROFITEZ DE 40% DE REDUCTION Text Block 02 HRS 07 MIN 59 S…" at bounding box center [512, 68] width 497 height 39
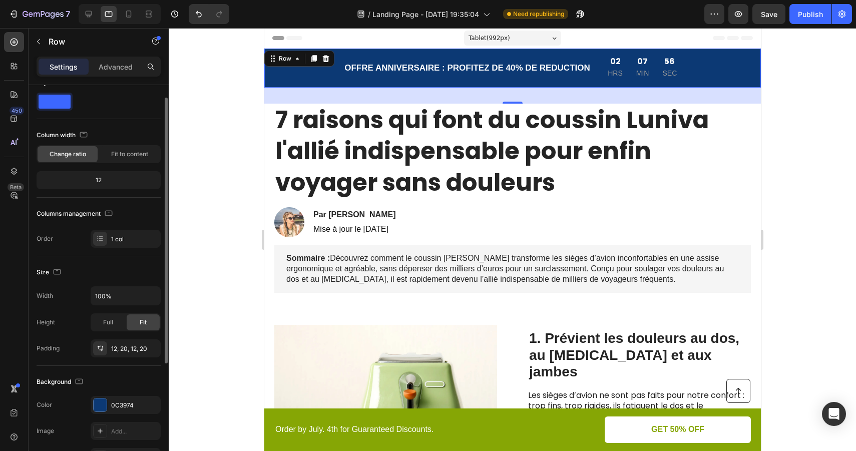
click at [101, 184] on div "12" at bounding box center [99, 180] width 120 height 14
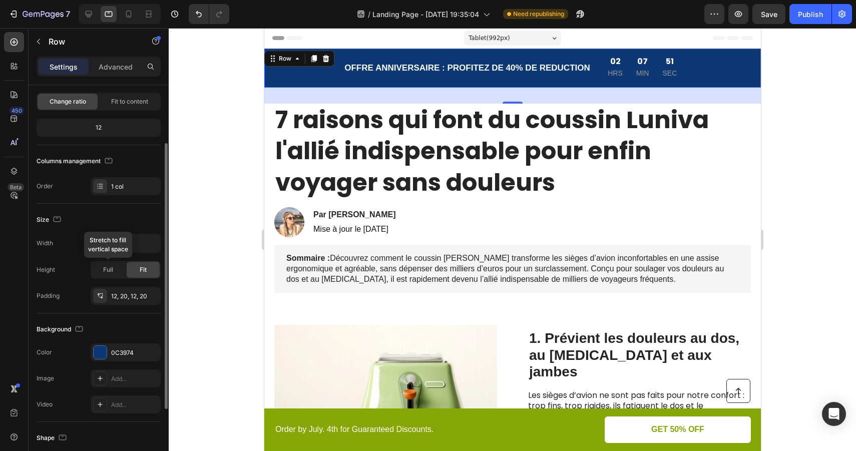
scroll to position [84, 0]
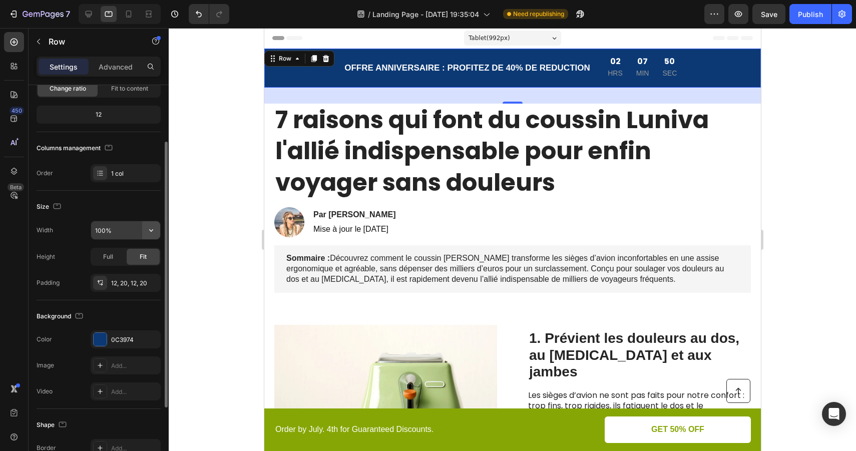
click at [154, 232] on icon "button" at bounding box center [151, 230] width 10 height 10
click at [128, 230] on input "100%" at bounding box center [125, 230] width 69 height 18
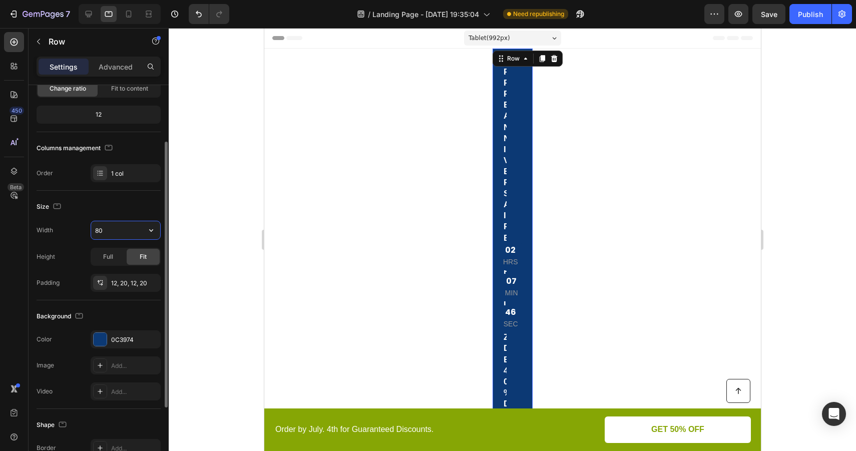
type input "8"
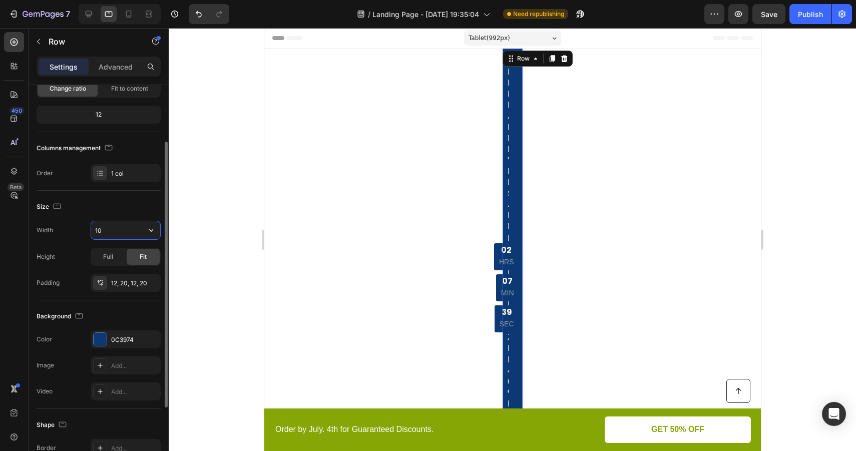
type input "1"
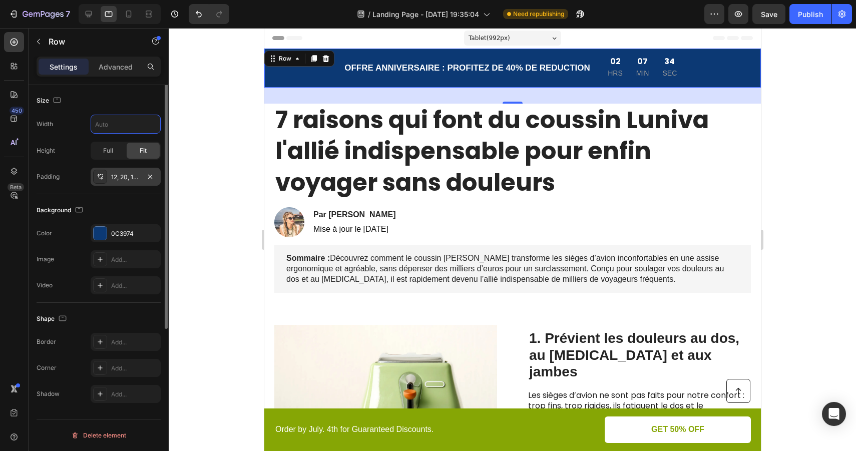
scroll to position [0, 0]
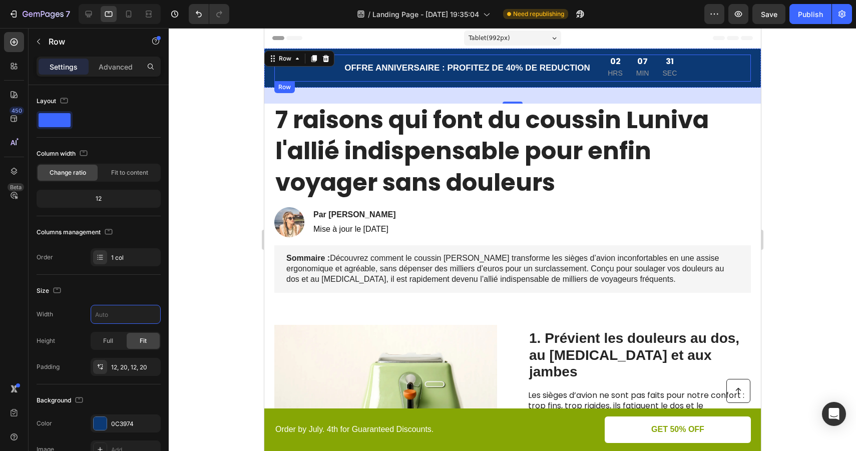
click at [321, 74] on div "OFFRE ANNIVERSAIRE : PROFITEZ DE 40% DE REDUCTION Text Block 02 HRS 07 MIN 31 S…" at bounding box center [512, 68] width 476 height 27
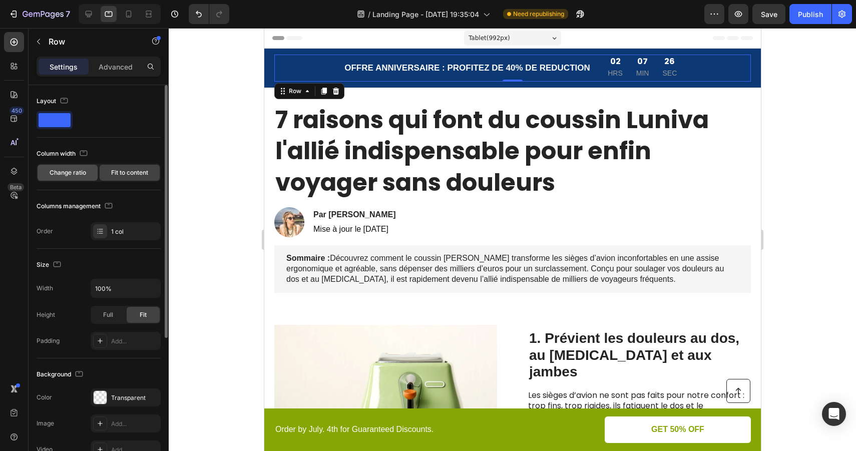
click at [82, 173] on span "Change ratio" at bounding box center [68, 172] width 37 height 9
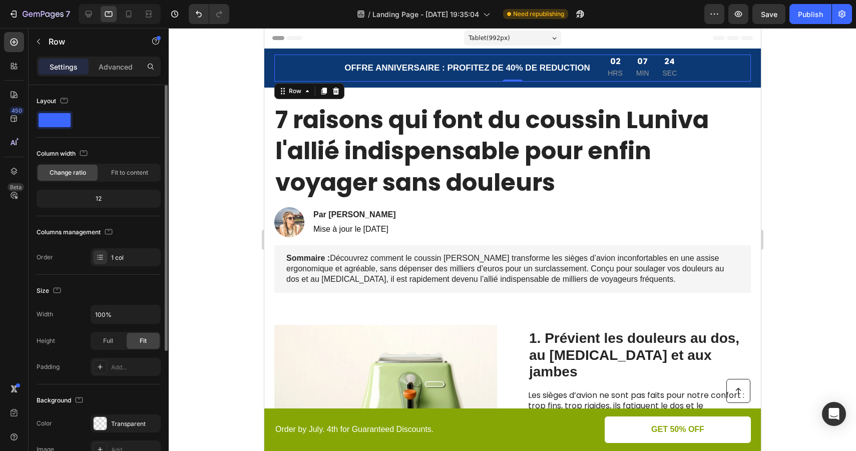
click at [100, 206] on div "12" at bounding box center [99, 199] width 124 height 18
click at [117, 174] on span "Fit to content" at bounding box center [129, 172] width 37 height 9
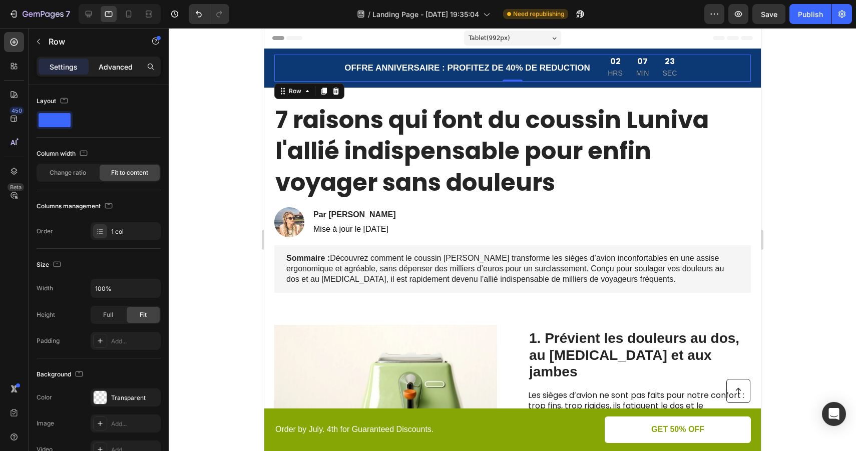
click at [123, 69] on p "Advanced" at bounding box center [116, 67] width 34 height 11
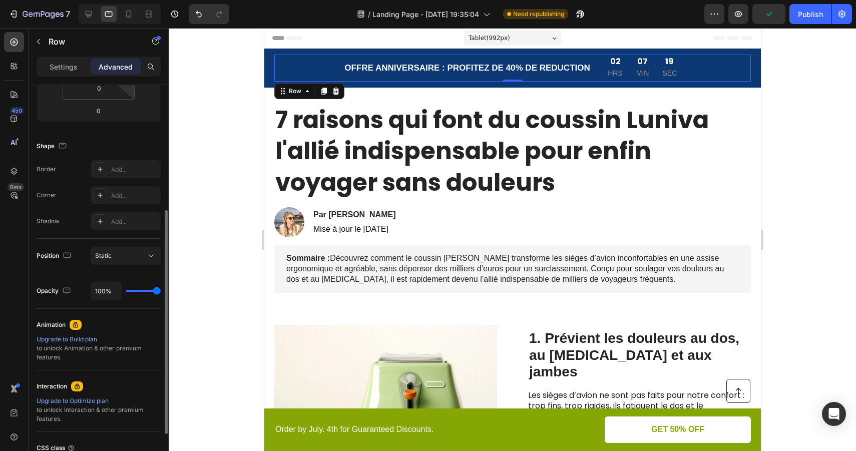
scroll to position [216, 0]
type input "60%"
type input "60"
click at [146, 288] on input "range" at bounding box center [143, 287] width 35 height 2
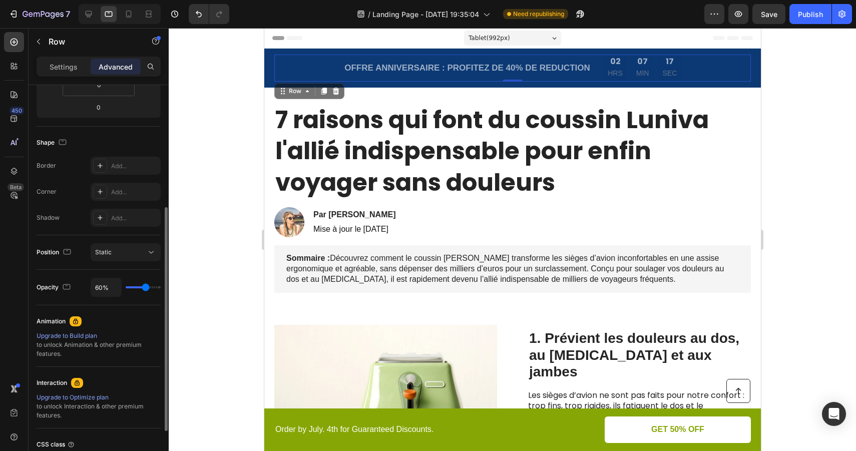
type input "65%"
type input "65"
type input "77%"
type input "77"
type input "85%"
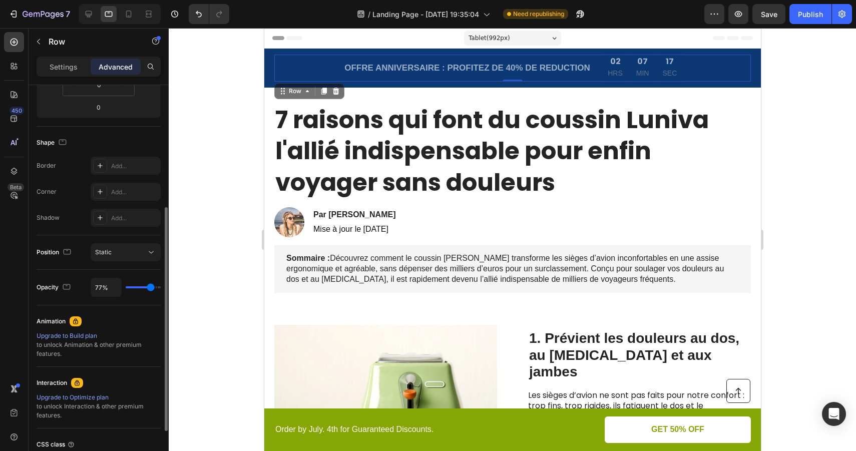
type input "85"
type input "94%"
type input "94"
type input "100%"
drag, startPoint x: 146, startPoint y: 288, endPoint x: 174, endPoint y: 288, distance: 28.5
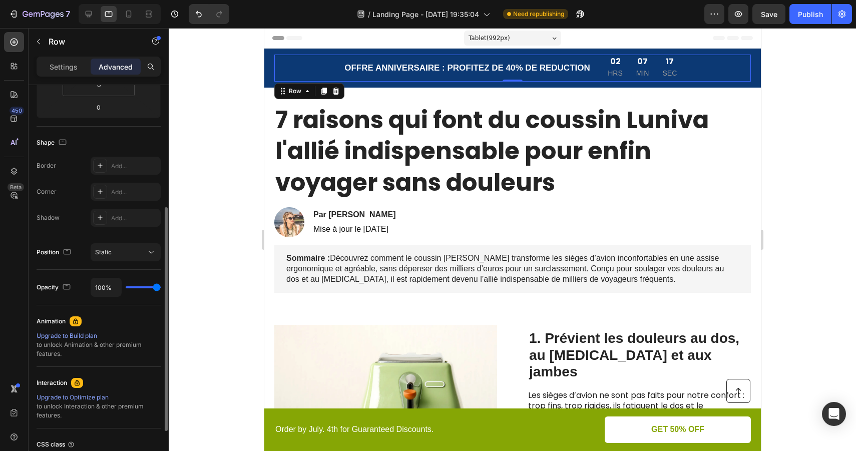
type input "100"
click at [161, 288] on input "range" at bounding box center [143, 287] width 35 height 2
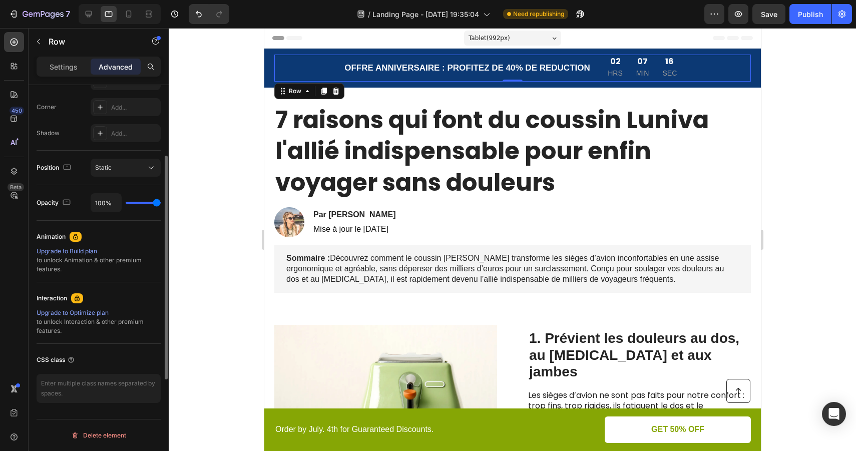
scroll to position [0, 0]
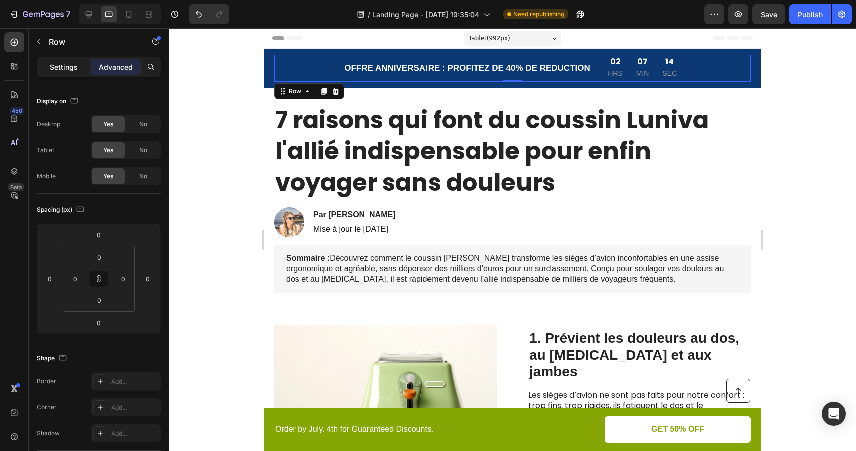
click at [72, 63] on p "Settings" at bounding box center [64, 67] width 28 height 11
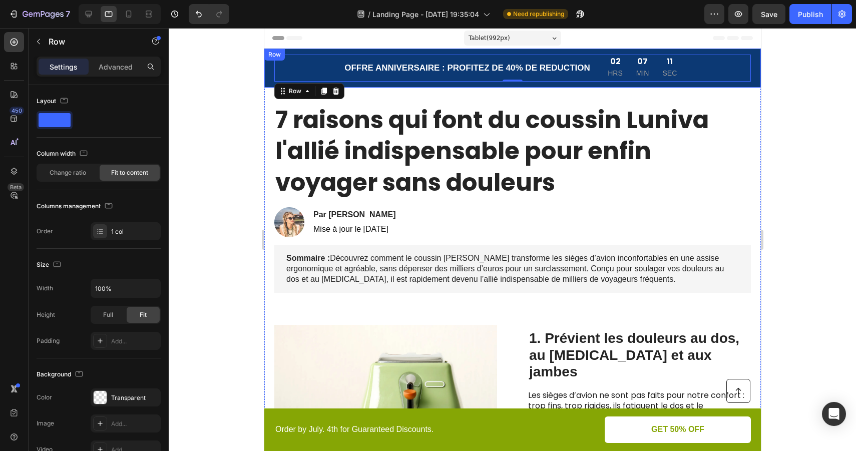
click at [753, 54] on div "OFFRE ANNIVERSAIRE : PROFITEZ DE 40% DE REDUCTION Text Block 02 HRS 07 MIN 11 S…" at bounding box center [512, 68] width 497 height 39
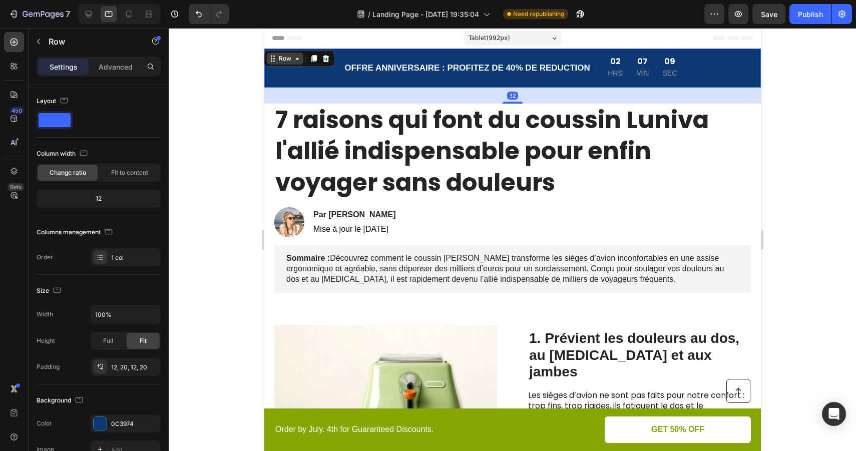
click at [296, 60] on icon at bounding box center [297, 59] width 8 height 8
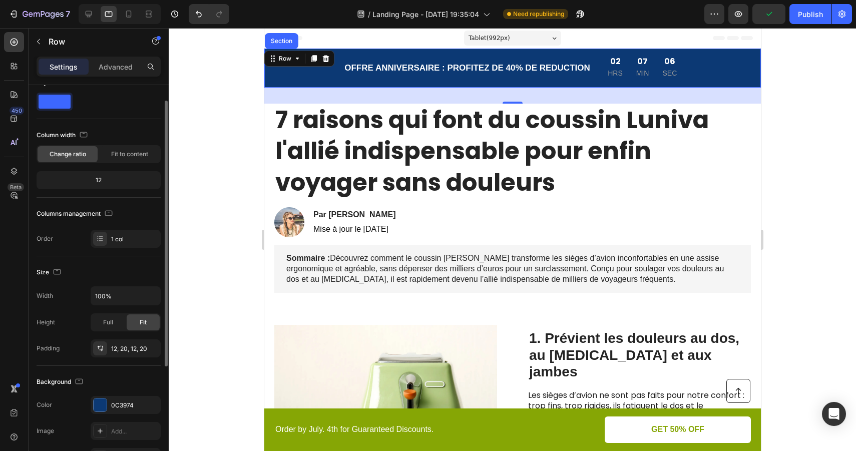
scroll to position [22, 0]
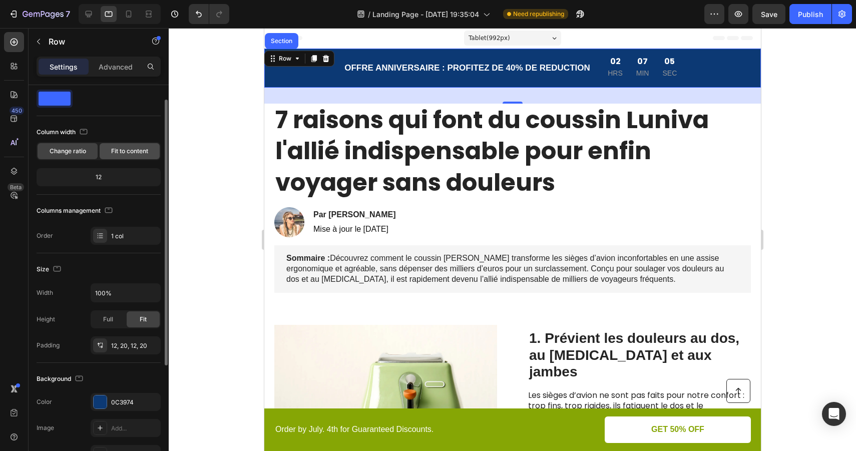
click at [135, 152] on span "Fit to content" at bounding box center [129, 151] width 37 height 9
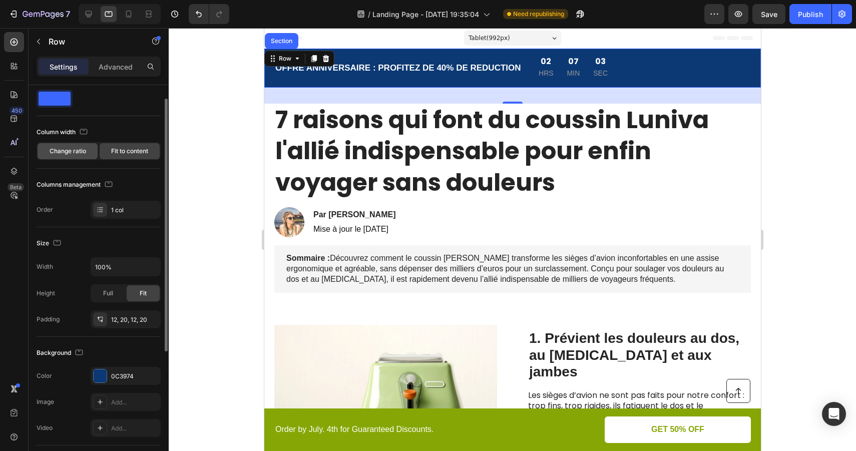
click at [68, 155] on span "Change ratio" at bounding box center [68, 151] width 37 height 9
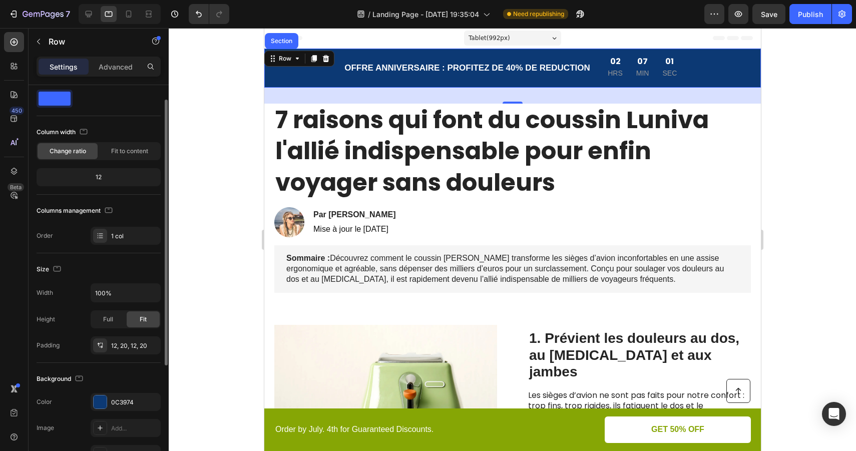
click at [104, 177] on div "12" at bounding box center [99, 177] width 120 height 14
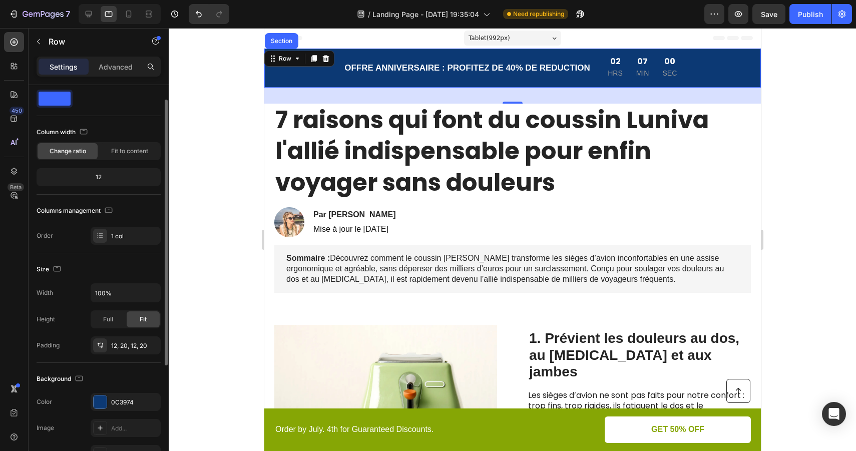
click at [104, 177] on div "12" at bounding box center [99, 177] width 120 height 14
drag, startPoint x: 104, startPoint y: 180, endPoint x: 104, endPoint y: 193, distance: 13.0
click at [104, 193] on div "Column width Change ratio Fit to content 12" at bounding box center [99, 159] width 124 height 71
click at [84, 132] on icon "button" at bounding box center [84, 132] width 10 height 10
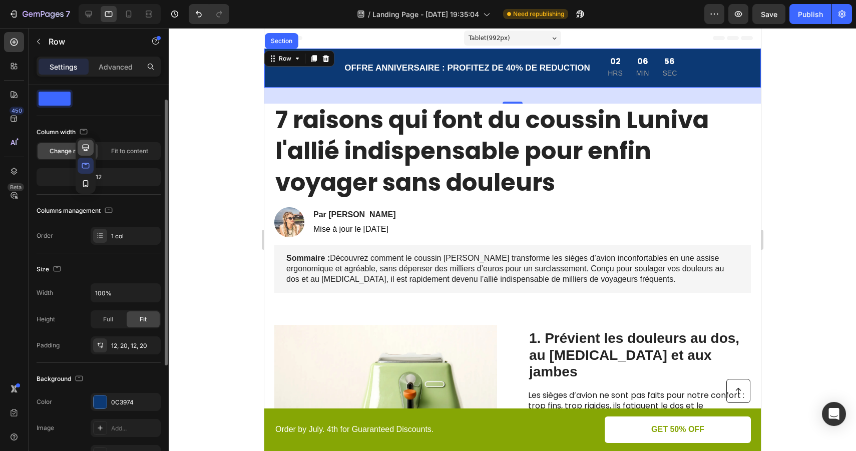
click at [86, 146] on icon "button" at bounding box center [86, 148] width 10 height 10
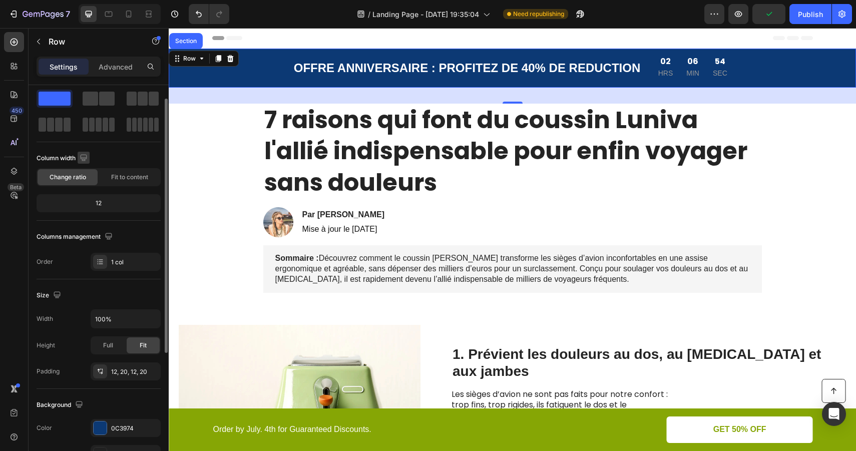
click at [86, 156] on icon "button" at bounding box center [84, 158] width 10 height 10
click at [86, 210] on icon "button" at bounding box center [86, 210] width 10 height 10
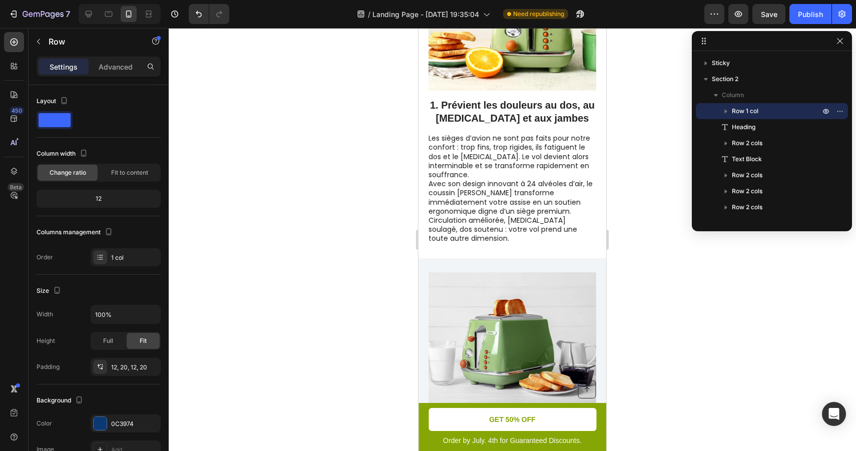
scroll to position [380, 0]
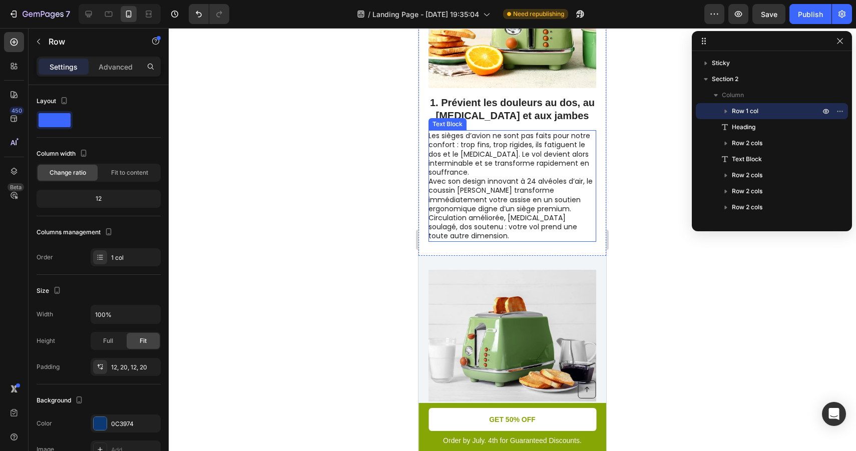
click at [536, 169] on p "Les sièges d’avion ne sont pas faits pour notre confort : trop fins, trop rigid…" at bounding box center [511, 154] width 167 height 46
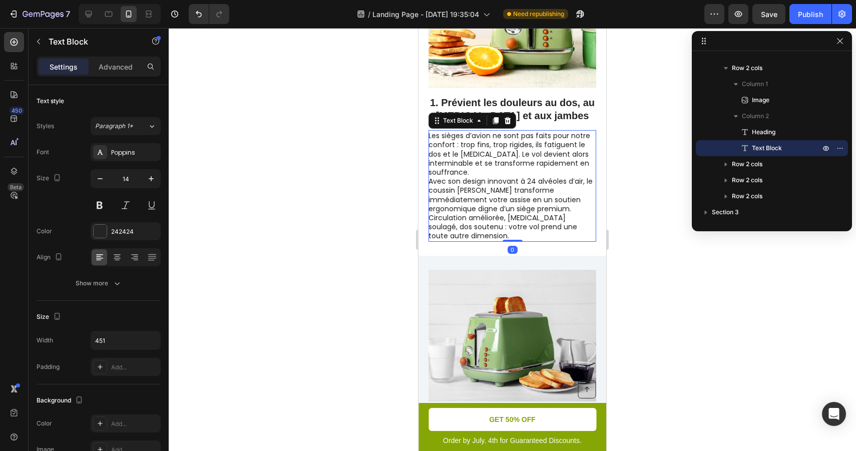
click at [521, 221] on p "Avec son design innovant à 24 alvéoles d’air, le coussin Luniva transforme immé…" at bounding box center [511, 209] width 167 height 64
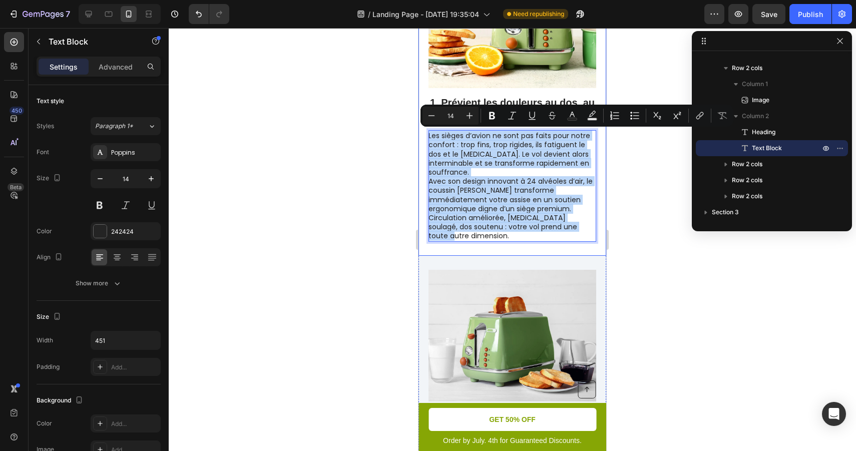
drag, startPoint x: 527, startPoint y: 226, endPoint x: 425, endPoint y: 135, distance: 136.1
click at [425, 135] on div "Image 1. Prévient les douleurs au dos, au coccyx et aux jambes Heading Les sièg…" at bounding box center [512, 98] width 188 height 313
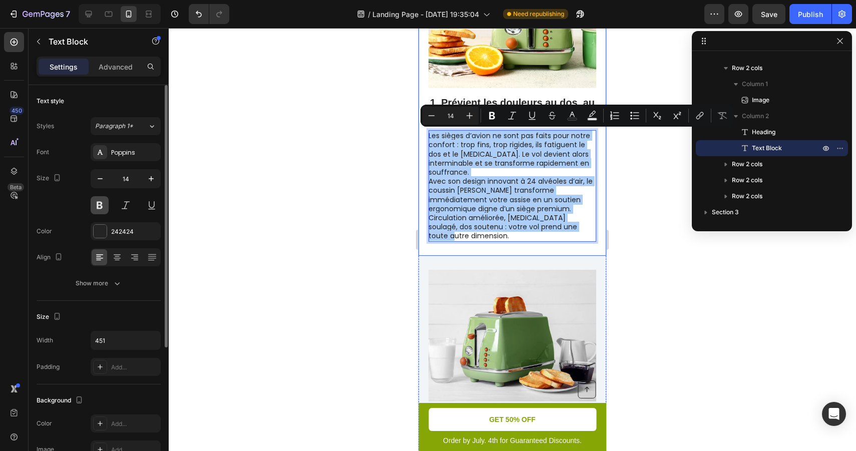
click at [99, 202] on button at bounding box center [100, 205] width 18 height 18
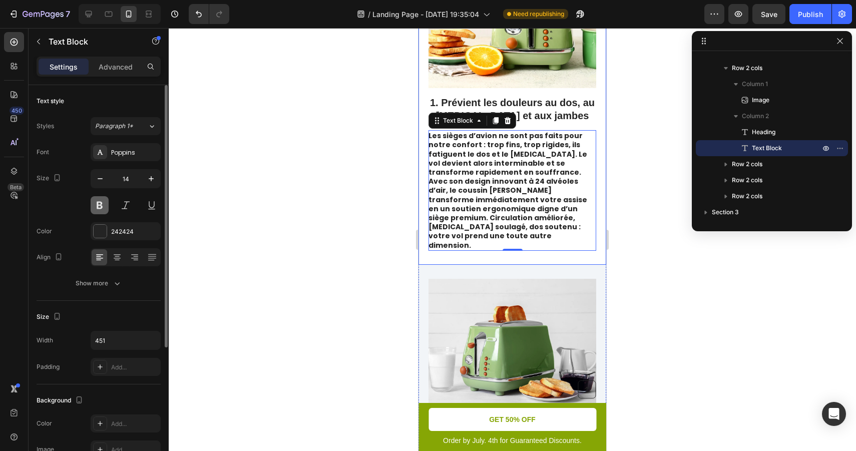
click at [101, 205] on button at bounding box center [100, 205] width 18 height 18
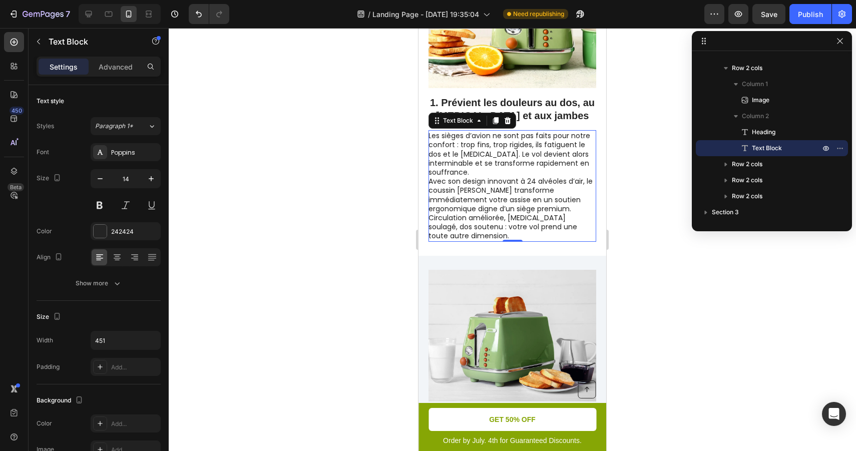
click at [646, 239] on div at bounding box center [512, 239] width 687 height 423
click at [542, 182] on p "Avec son design innovant à 24 alvéoles d’air, le coussin Luniva transforme immé…" at bounding box center [511, 209] width 167 height 64
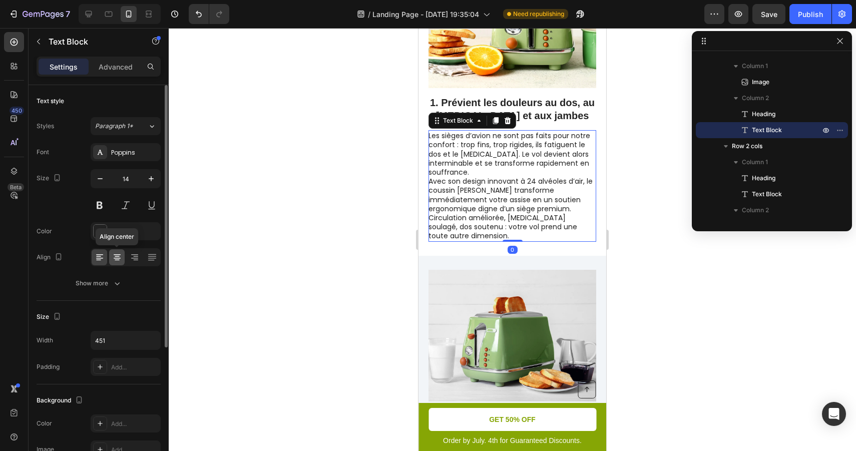
click at [118, 254] on icon at bounding box center [117, 254] width 7 height 1
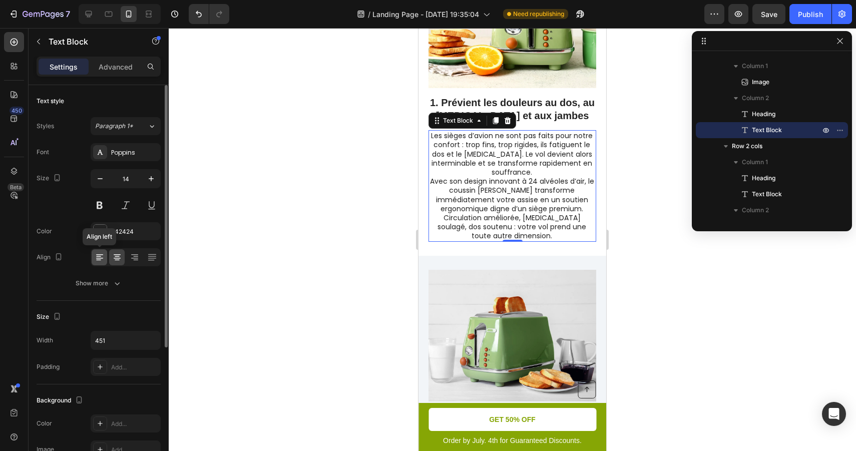
click at [104, 257] on div at bounding box center [100, 257] width 16 height 16
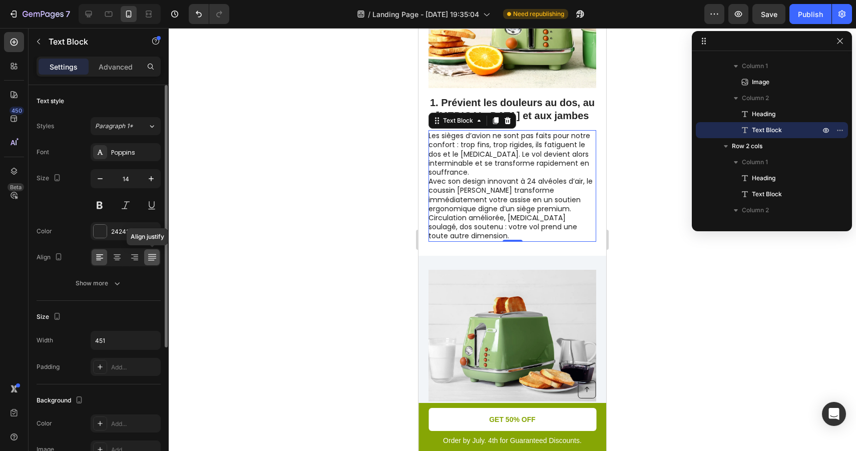
click at [156, 262] on icon at bounding box center [152, 257] width 10 height 10
click at [102, 259] on icon at bounding box center [100, 257] width 10 height 10
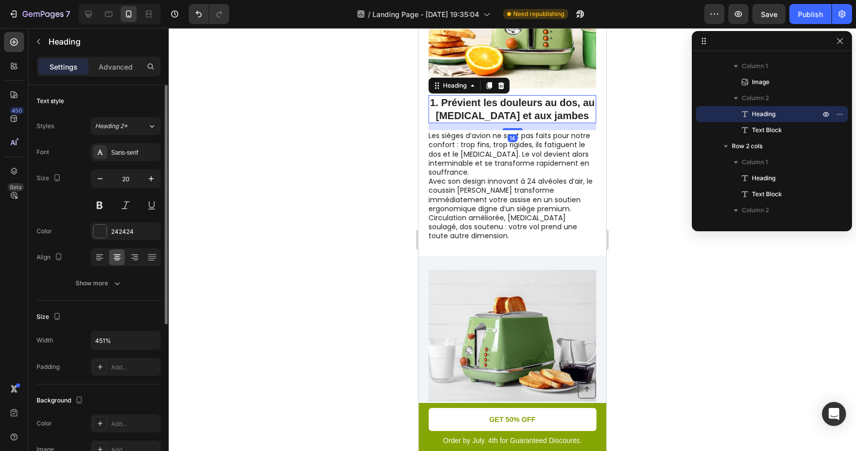
click at [531, 105] on h2 "1. Prévient les douleurs au dos, au coccyx et aux jambes" at bounding box center [512, 109] width 168 height 28
click at [100, 257] on icon at bounding box center [100, 257] width 10 height 10
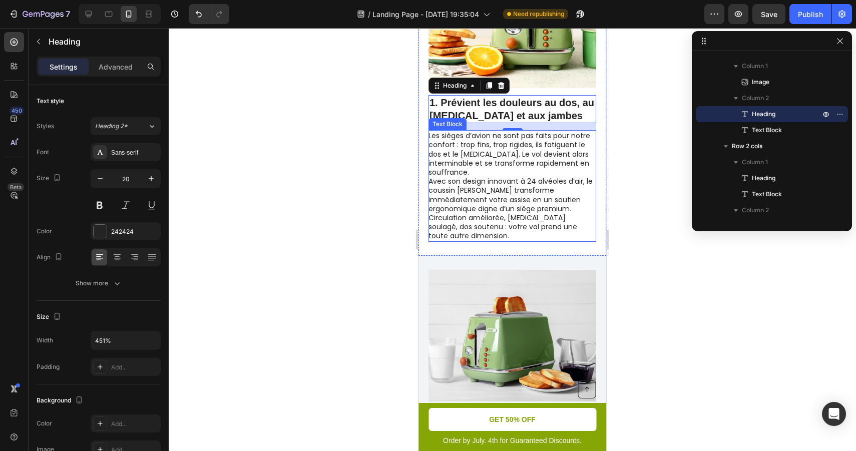
click at [507, 194] on p "Avec son design innovant à 24 alvéoles d’air, le coussin Luniva transforme immé…" at bounding box center [511, 209] width 167 height 64
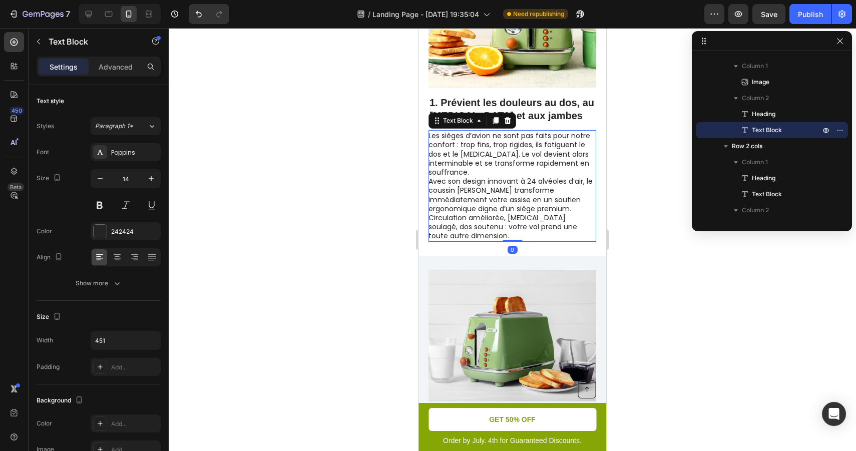
click at [644, 243] on div at bounding box center [512, 239] width 687 height 423
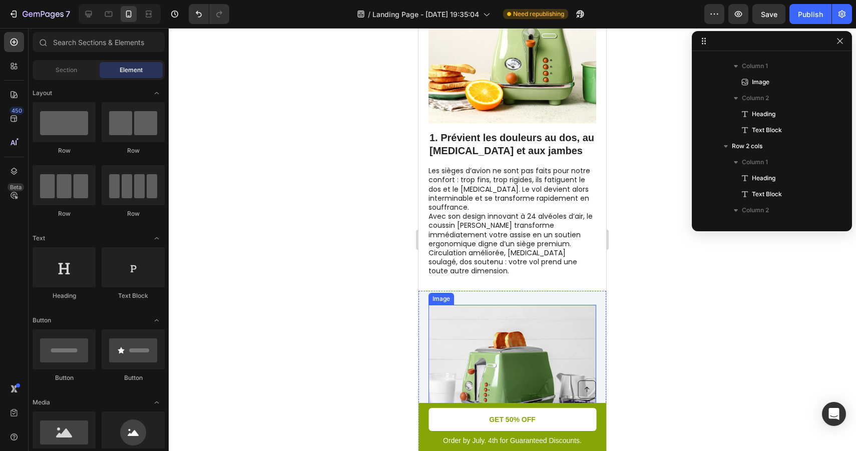
scroll to position [344, 0]
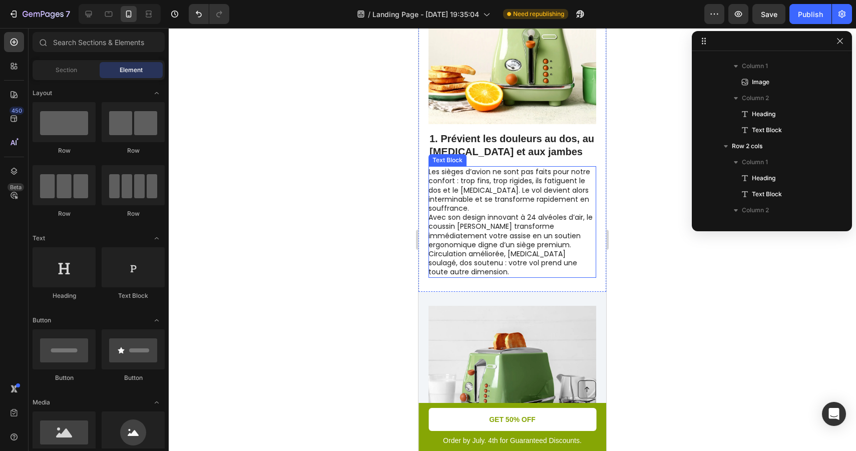
click at [474, 232] on p "Avec son design innovant à 24 alvéoles d’air, le coussin Luniva transforme immé…" at bounding box center [511, 245] width 167 height 64
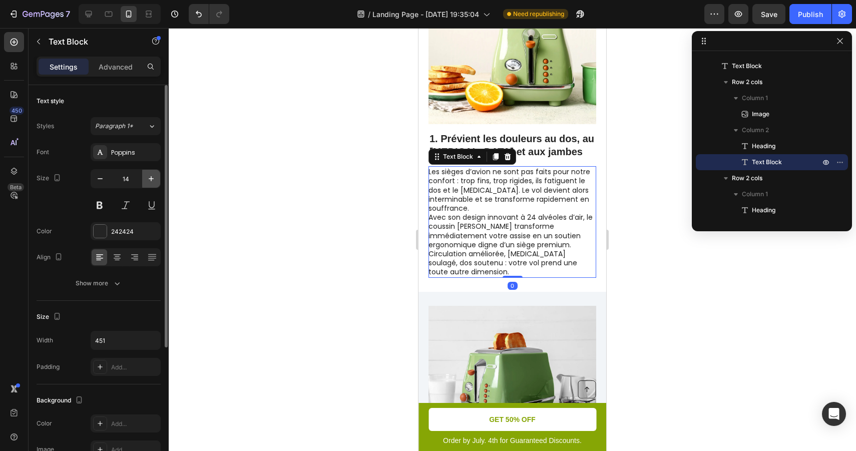
click at [151, 181] on icon "button" at bounding box center [151, 179] width 10 height 10
type input "15"
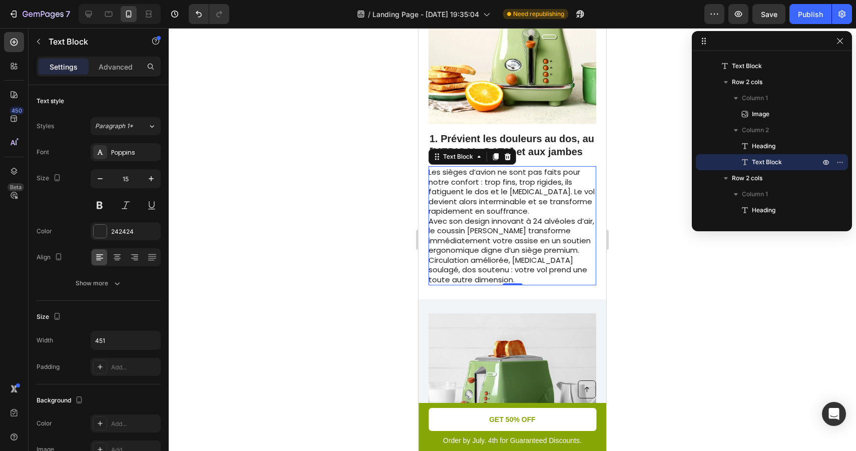
click at [347, 218] on div at bounding box center [512, 239] width 687 height 423
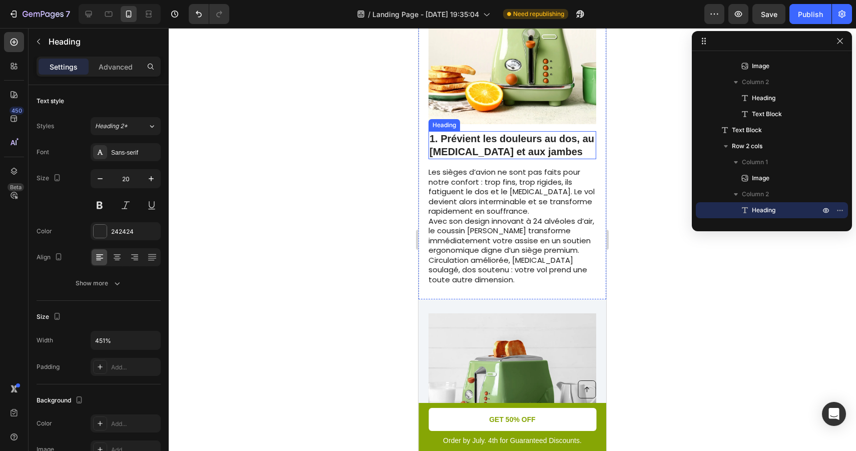
click at [492, 149] on h2 "1. Prévient les douleurs au dos, au coccyx et aux jambes" at bounding box center [512, 145] width 168 height 28
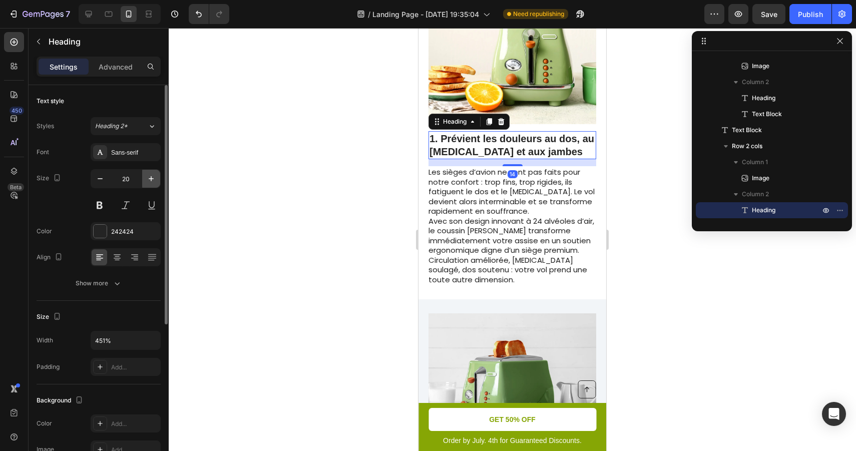
click at [146, 178] on icon "button" at bounding box center [151, 179] width 10 height 10
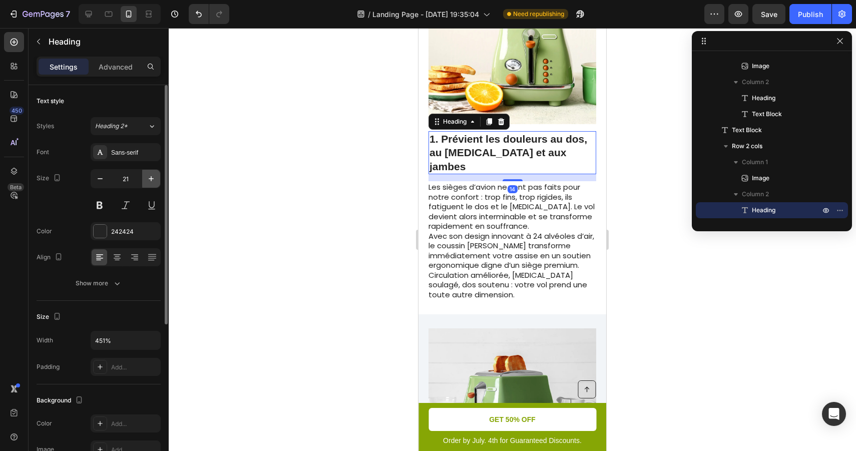
click at [146, 178] on icon "button" at bounding box center [151, 179] width 10 height 10
type input "22"
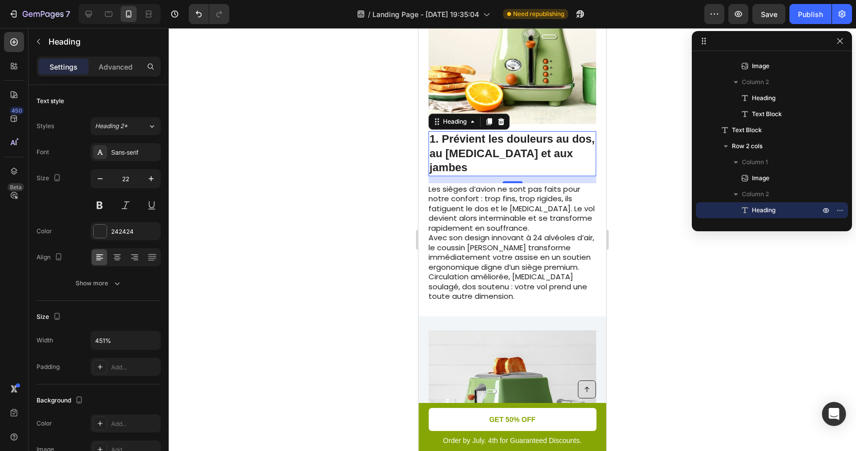
click at [321, 192] on div at bounding box center [512, 239] width 687 height 423
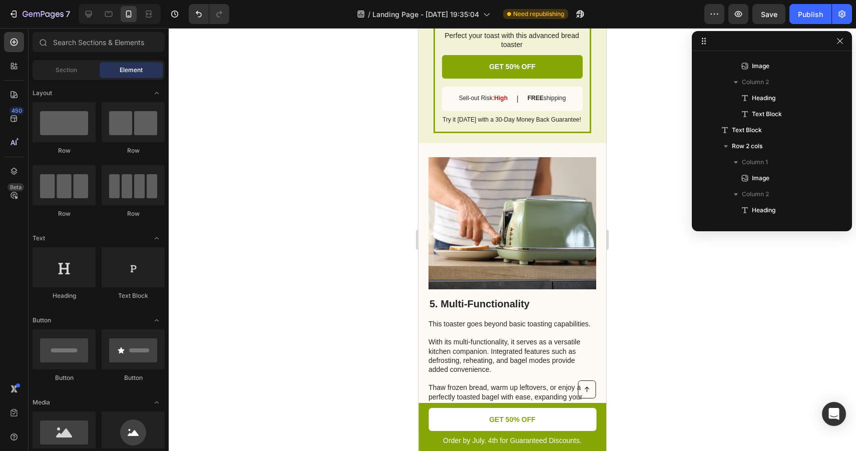
scroll to position [1743, 0]
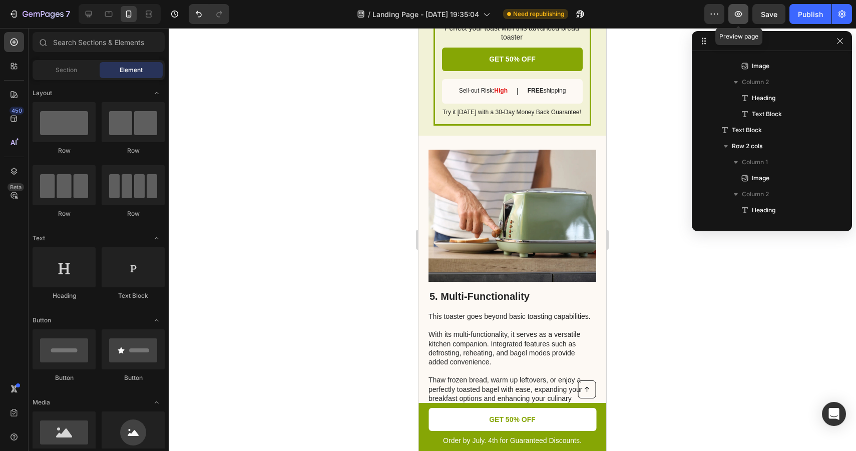
click at [737, 20] on button "button" at bounding box center [738, 14] width 20 height 20
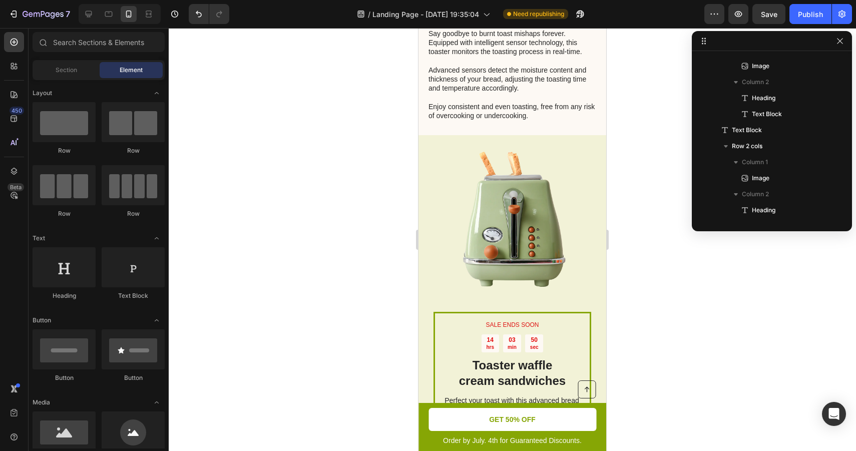
scroll to position [1395, 0]
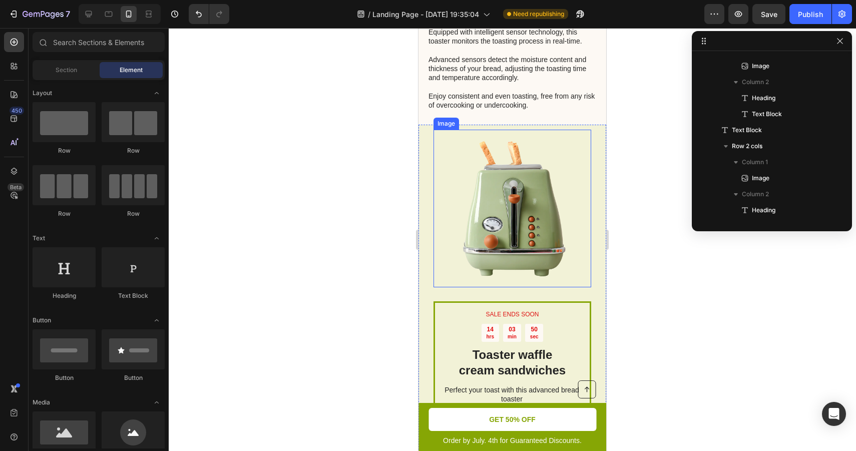
click at [581, 155] on img at bounding box center [512, 209] width 158 height 158
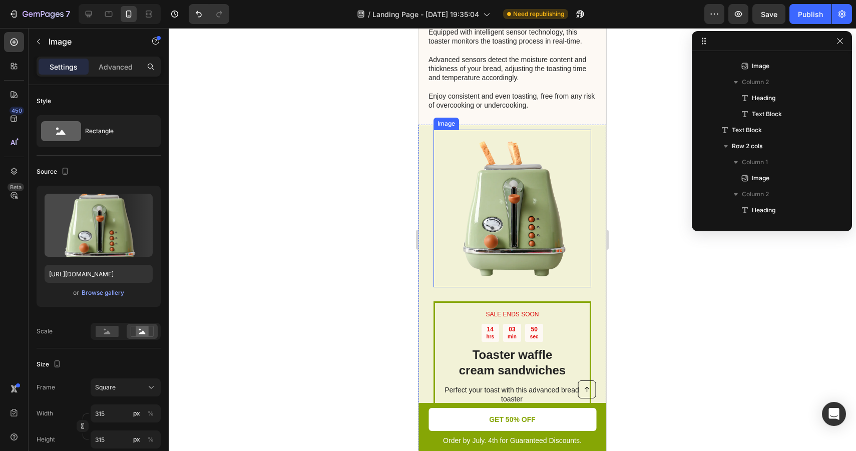
scroll to position [716, 0]
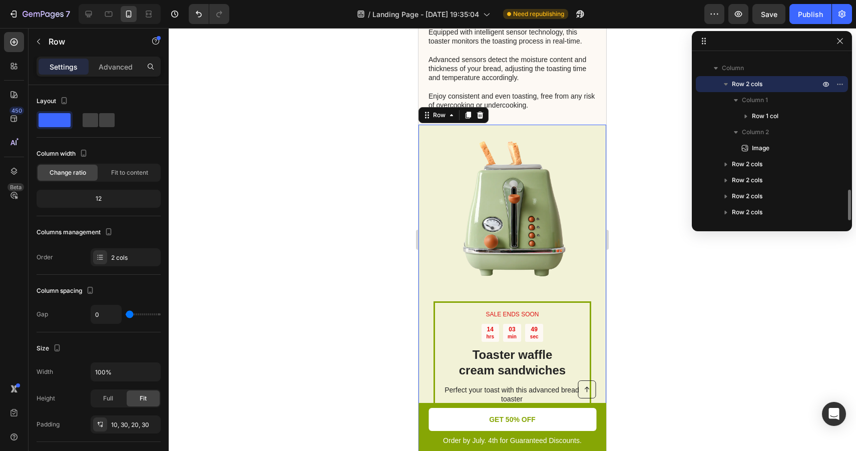
click at [598, 147] on div "SALE ENDS SOON Text Block 14 hrs 03 min 49 sec Countdown Timer Toaster waffle c…" at bounding box center [512, 311] width 188 height 373
click at [479, 111] on icon at bounding box center [480, 115] width 8 height 8
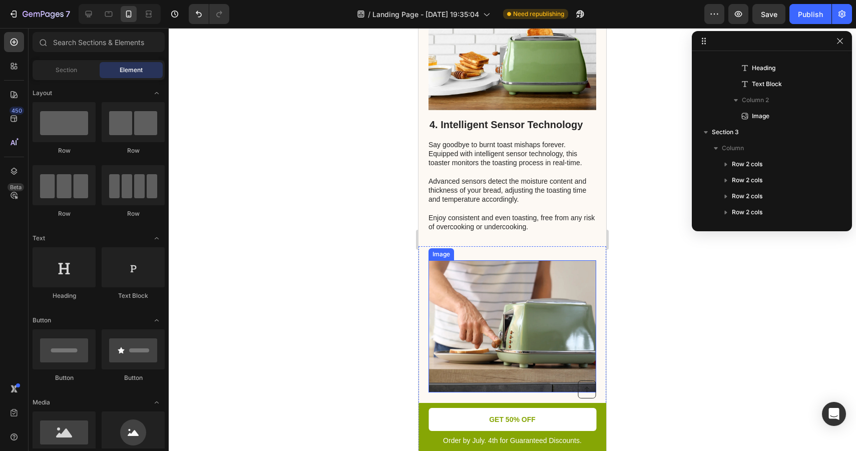
scroll to position [1305, 0]
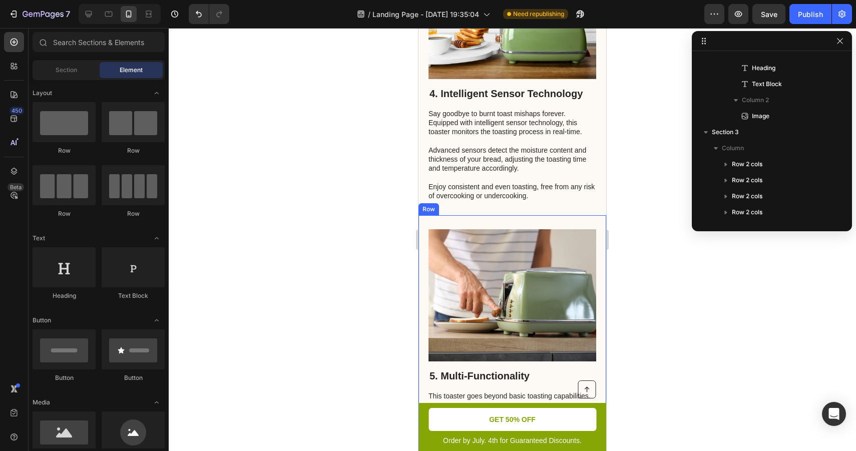
click at [529, 215] on div "5. Multi-Functionality Heading This toaster goes beyond basic toasting capabili…" at bounding box center [512, 360] width 188 height 291
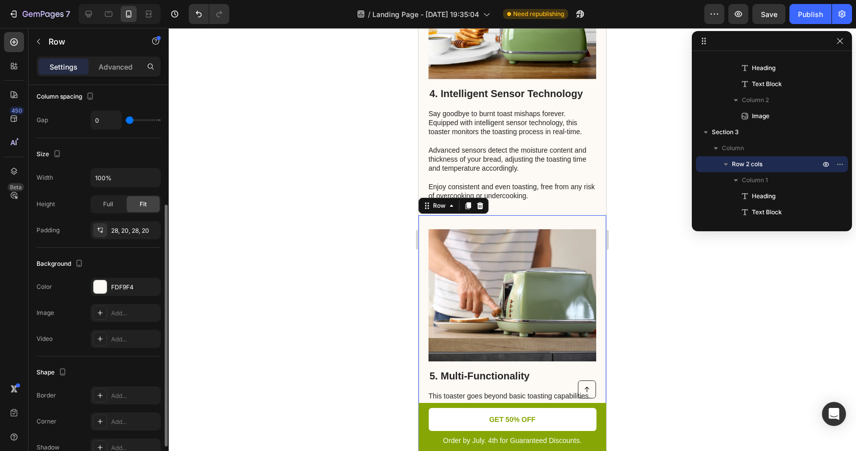
scroll to position [248, 0]
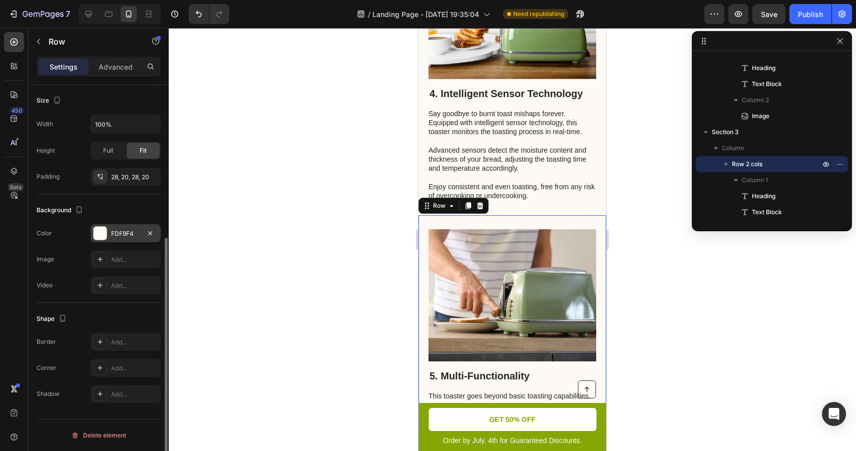
click at [118, 237] on div "FDF9F4" at bounding box center [125, 233] width 29 height 9
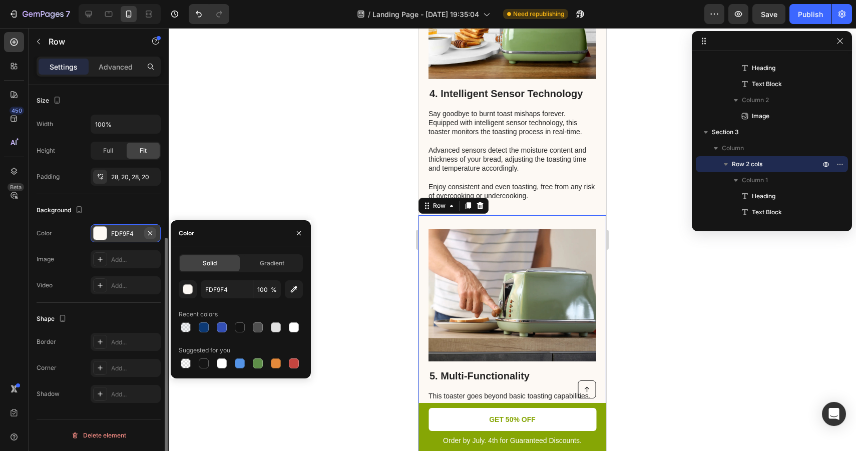
click at [153, 232] on icon "button" at bounding box center [150, 233] width 8 height 8
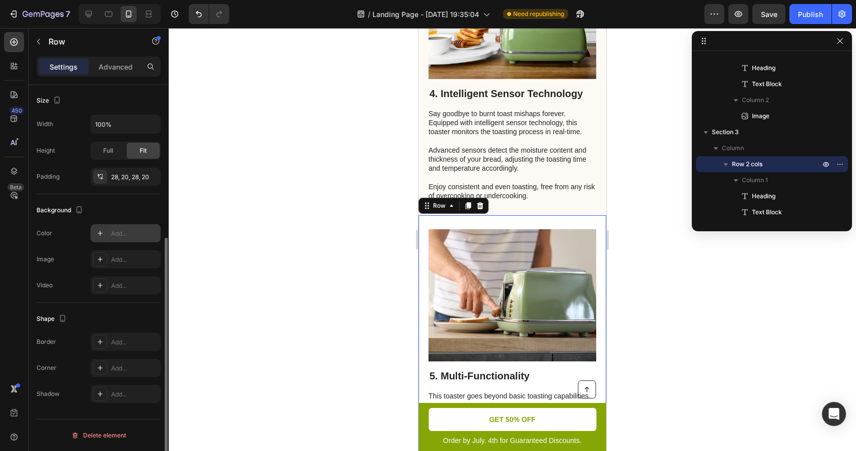
click at [252, 221] on div at bounding box center [512, 239] width 687 height 423
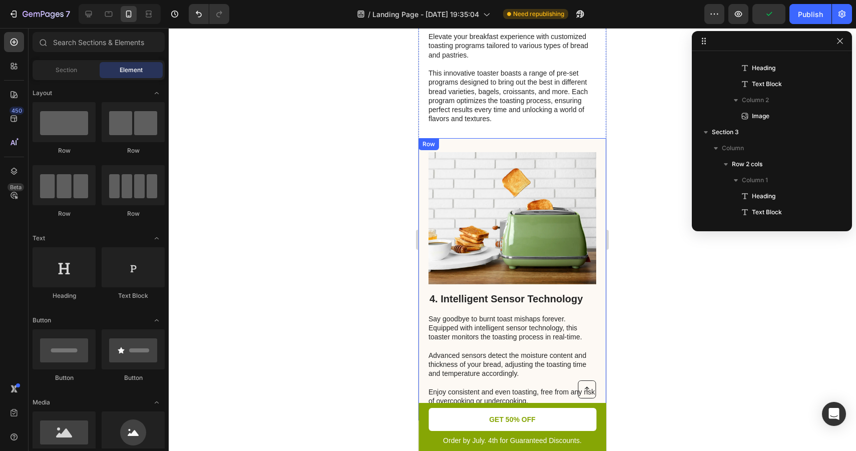
scroll to position [1087, 0]
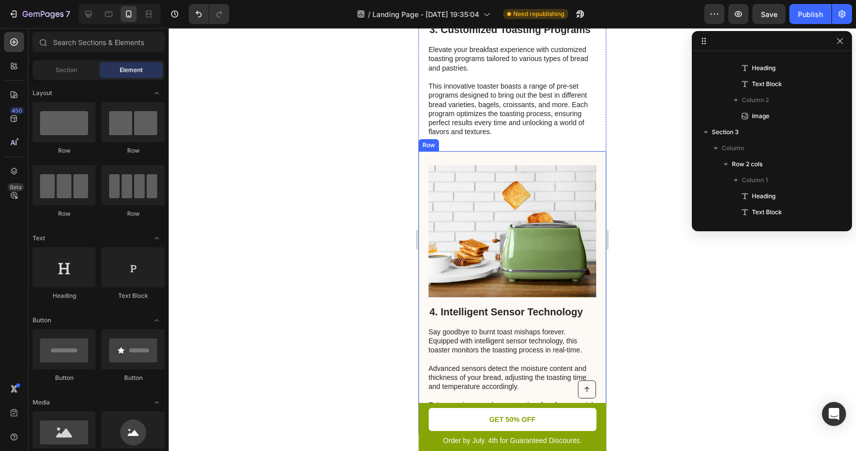
click at [568, 151] on div "4. Intelligent Sensor Technology Heading Say goodbye to burnt toast mishaps for…" at bounding box center [512, 292] width 188 height 282
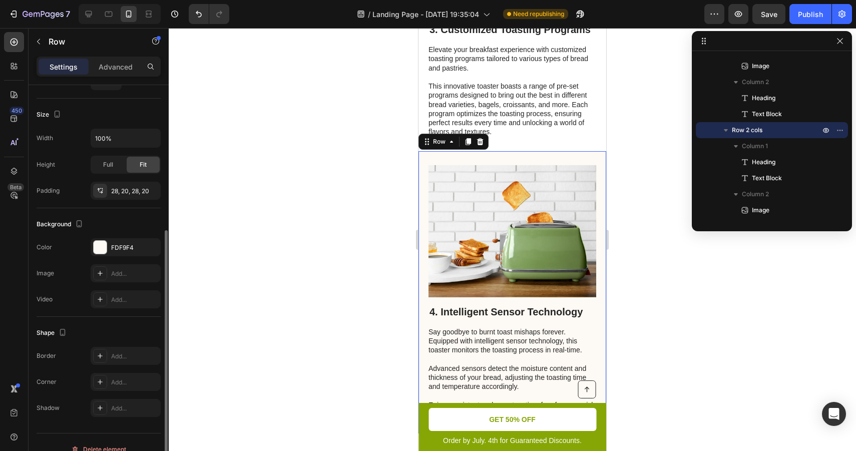
scroll to position [235, 0]
click at [132, 242] on div "FDF9F4" at bounding box center [125, 246] width 29 height 9
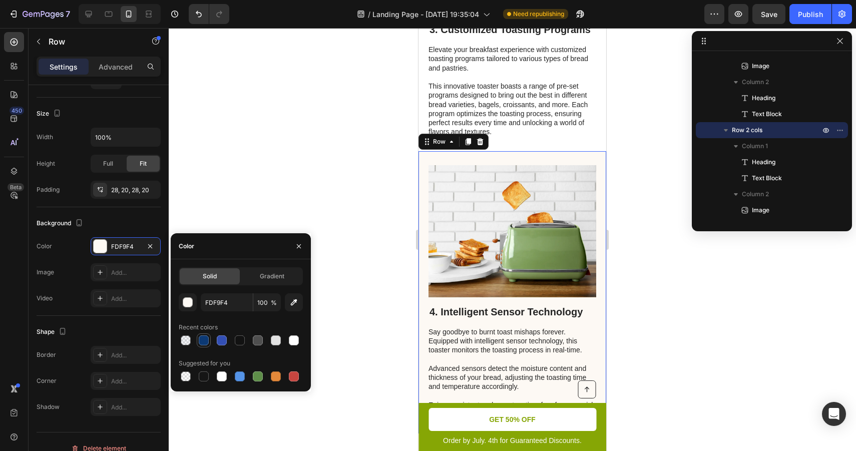
click at [204, 338] on div at bounding box center [204, 340] width 10 height 10
type input "0C3974"
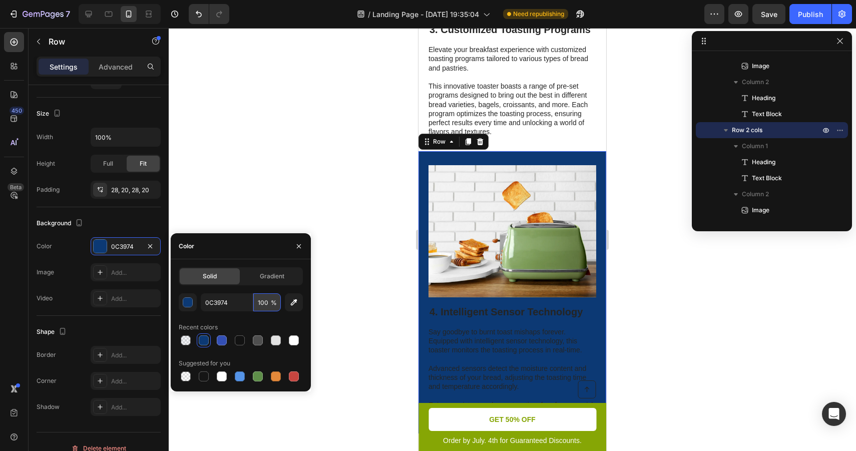
click at [263, 303] on input "100" at bounding box center [267, 302] width 28 height 18
type input "5"
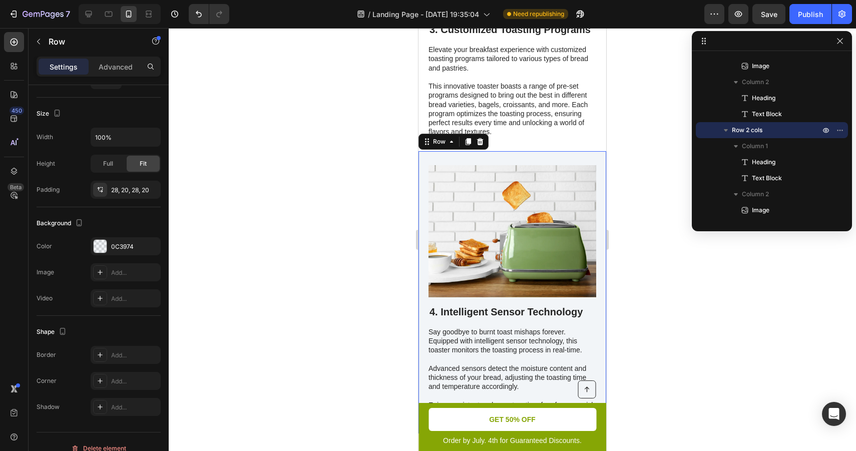
click at [337, 214] on div at bounding box center [512, 239] width 687 height 423
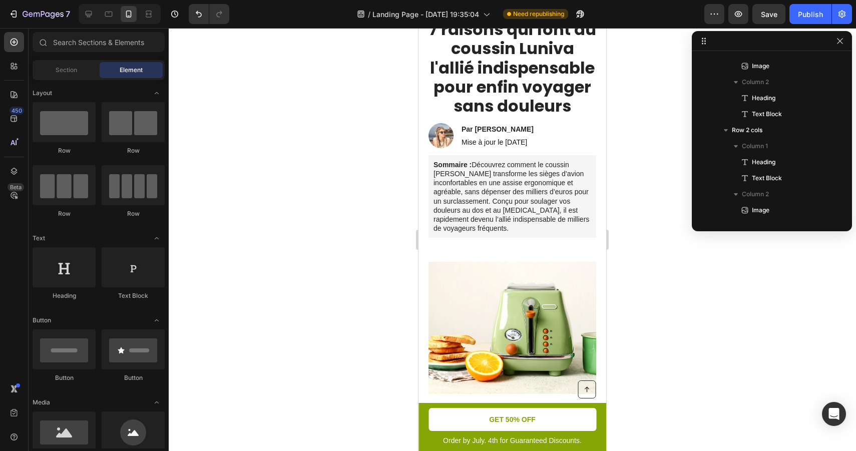
scroll to position [77, 0]
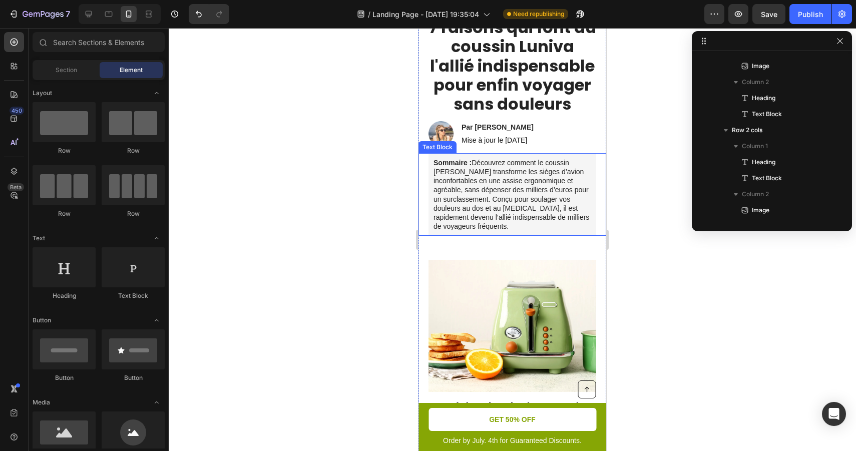
click at [577, 168] on p "Sommaire : Découvrez comment le coussin Luniva transforme les sièges d’avion in…" at bounding box center [512, 194] width 158 height 73
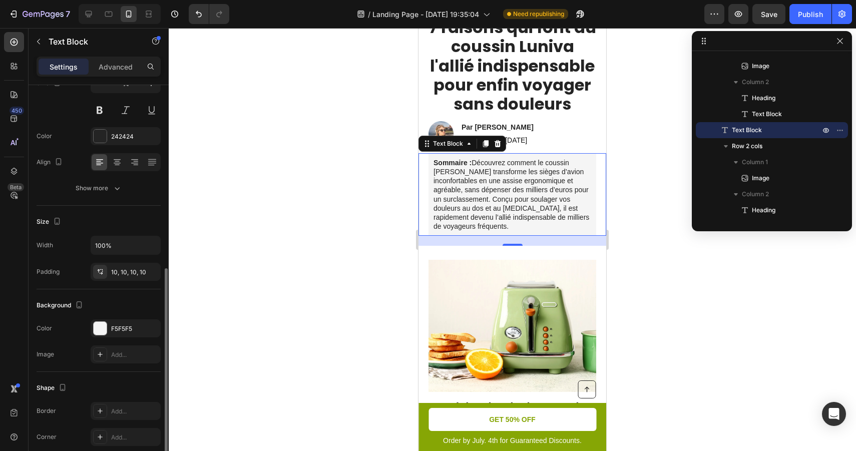
scroll to position [199, 0]
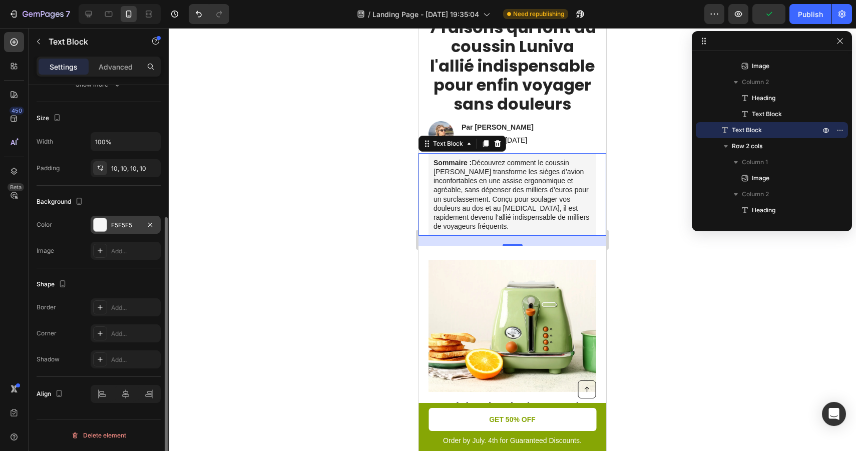
click at [130, 229] on div "F5F5F5" at bounding box center [125, 225] width 29 height 9
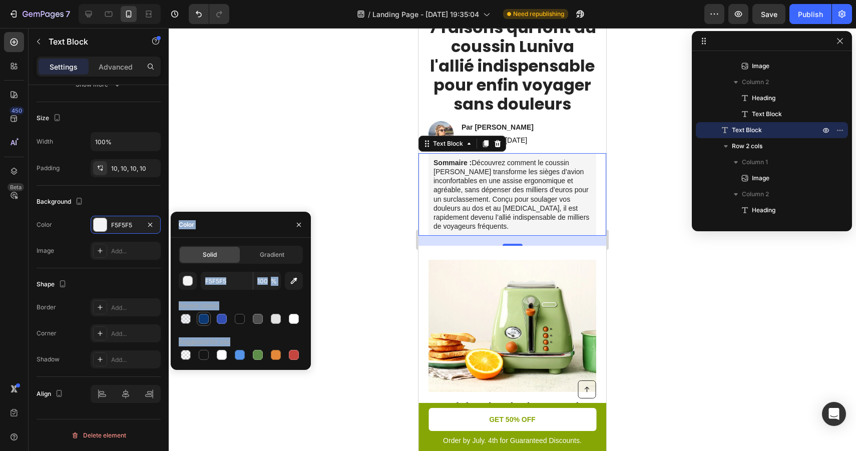
click at [202, 323] on div at bounding box center [204, 319] width 10 height 10
type input "0C3974"
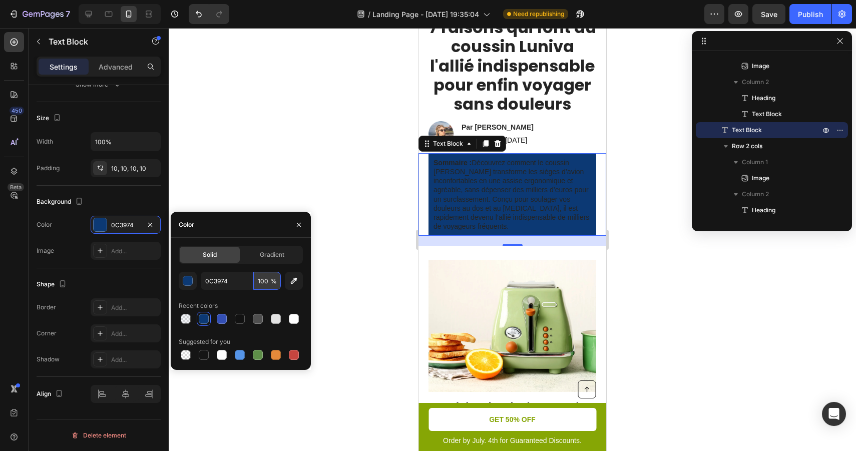
click at [268, 277] on input "100" at bounding box center [267, 281] width 28 height 18
type input "5"
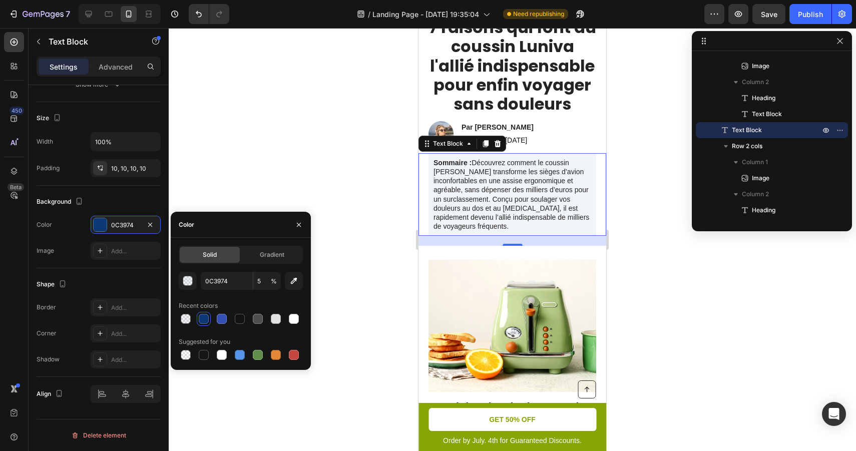
click at [331, 183] on div at bounding box center [512, 239] width 687 height 423
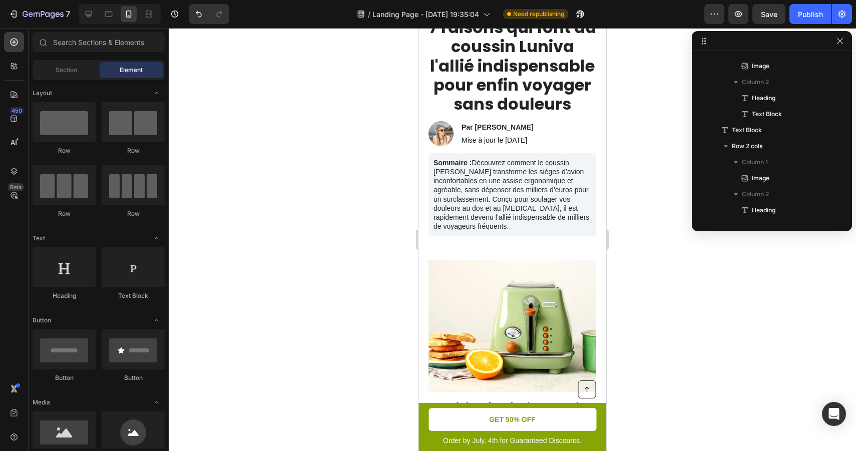
click at [331, 183] on div at bounding box center [512, 239] width 687 height 423
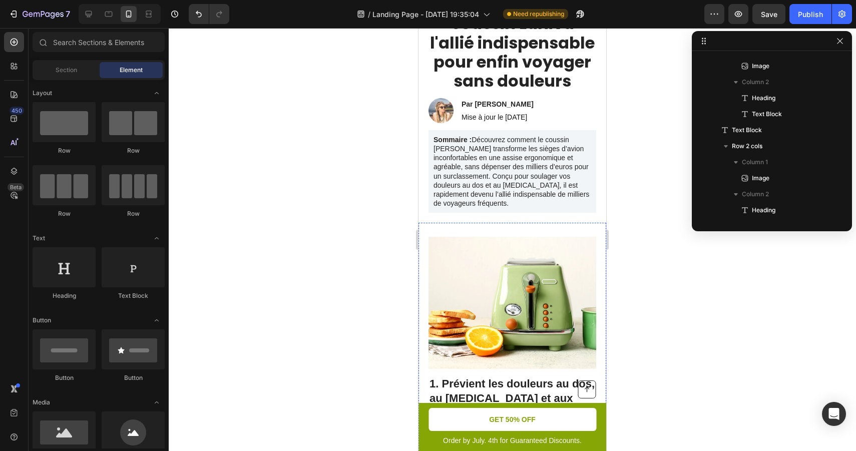
scroll to position [0, 0]
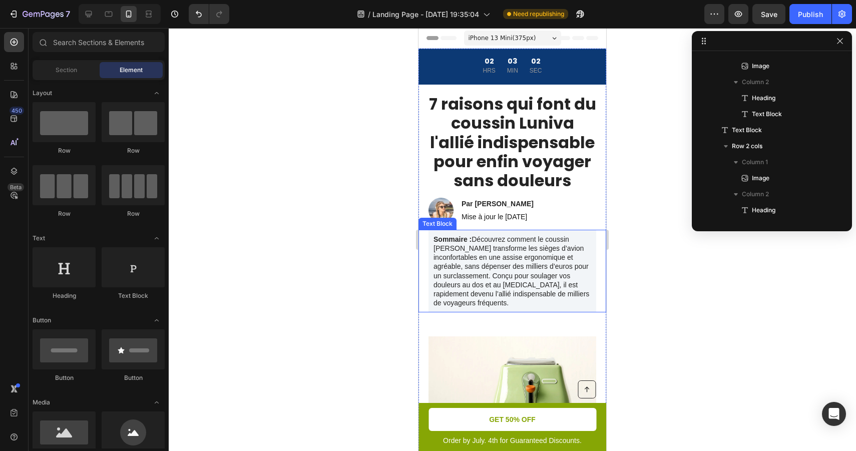
click at [578, 239] on p "Sommaire : Découvrez comment le coussin Luniva transforme les sièges d’avion in…" at bounding box center [512, 271] width 158 height 73
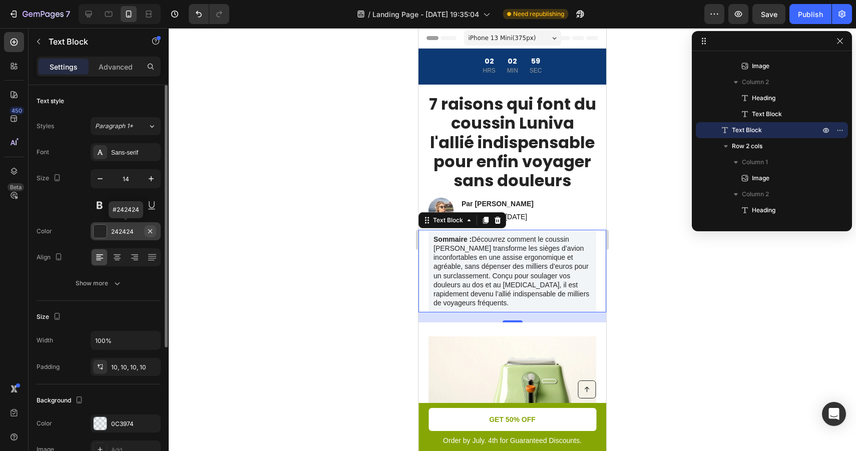
click at [152, 233] on icon "button" at bounding box center [150, 231] width 8 height 8
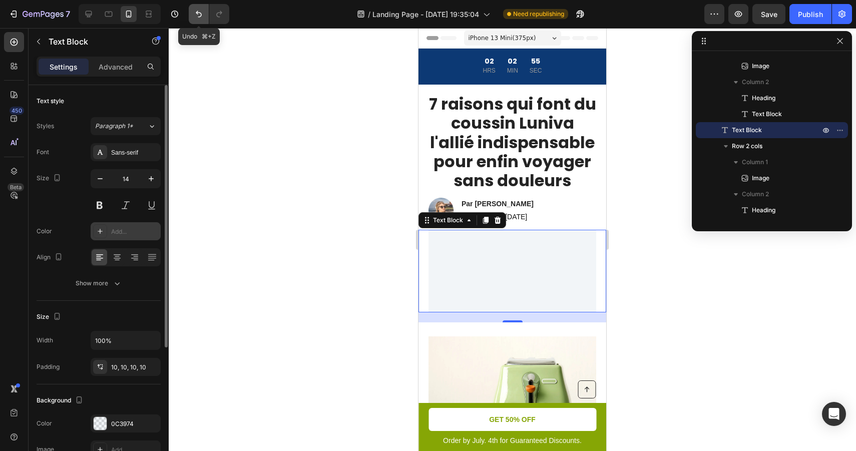
click at [202, 6] on button "Undo/Redo" at bounding box center [199, 14] width 20 height 20
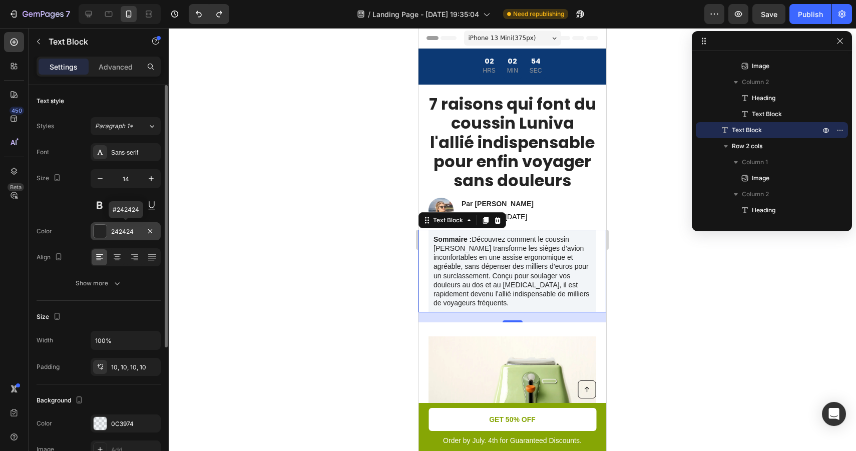
click at [122, 234] on div "242424" at bounding box center [125, 231] width 29 height 9
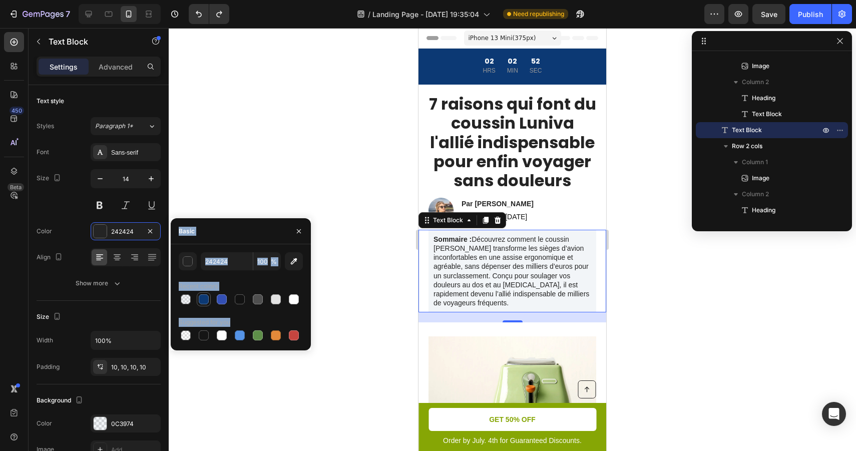
click at [204, 302] on div at bounding box center [204, 299] width 10 height 10
type input "0C3974"
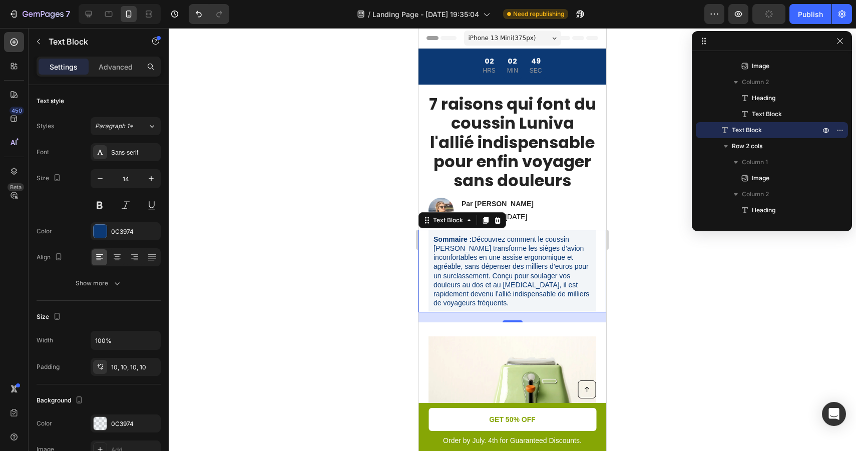
click at [337, 235] on div at bounding box center [512, 239] width 687 height 423
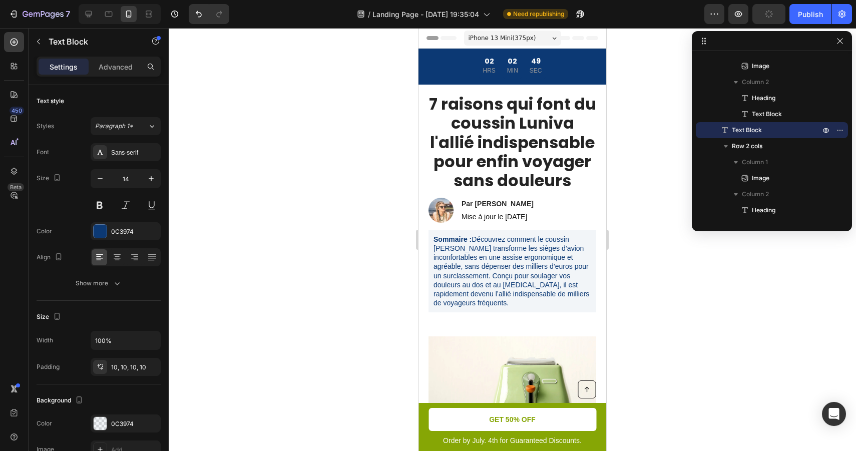
click at [337, 235] on div at bounding box center [512, 239] width 687 height 423
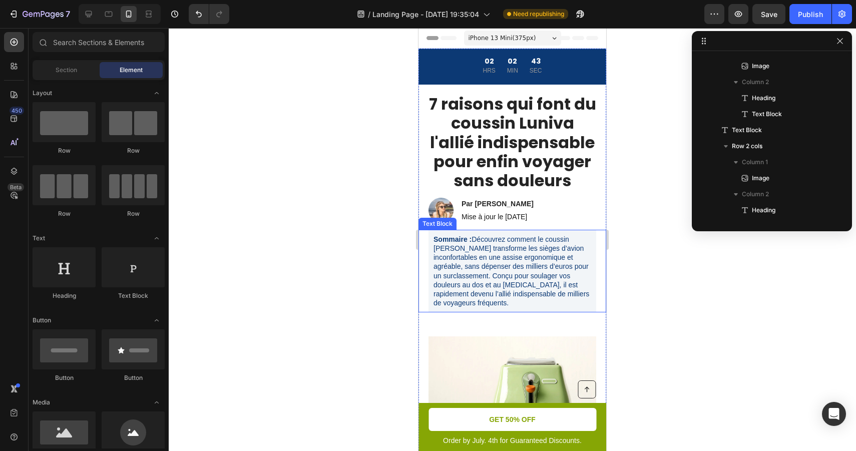
click at [526, 261] on p "Sommaire : Découvrez comment le coussin Luniva transforme les sièges d’avion in…" at bounding box center [512, 271] width 158 height 73
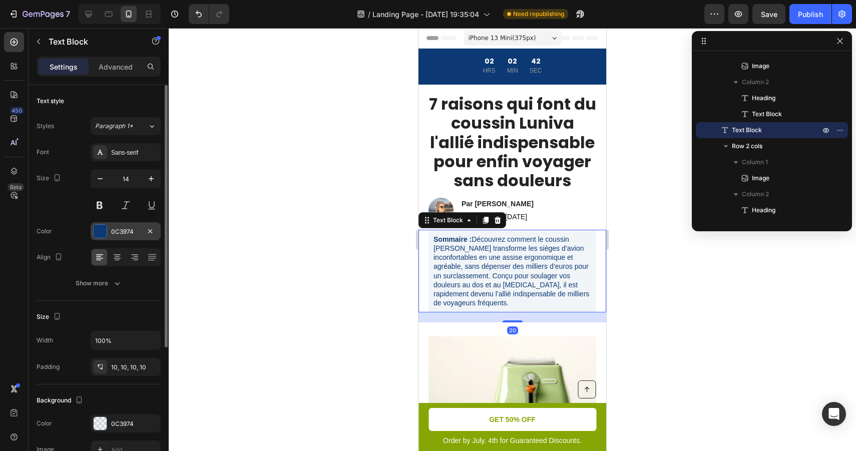
click at [141, 227] on div "0C3974" at bounding box center [126, 231] width 70 height 18
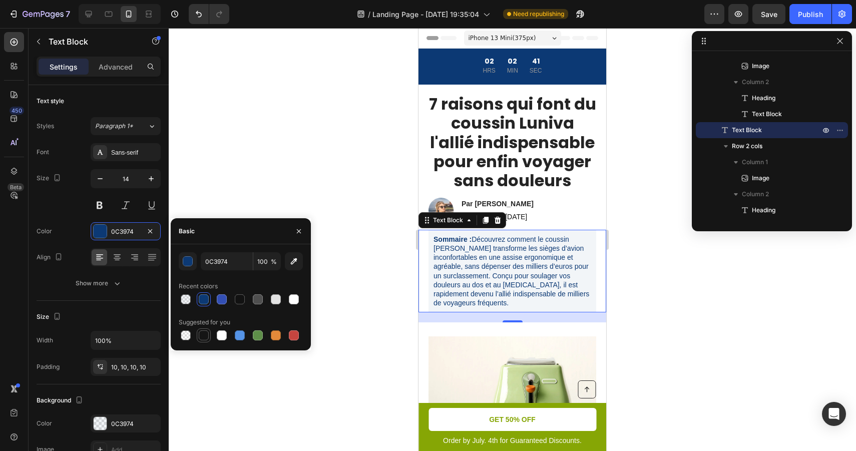
click at [203, 336] on div at bounding box center [204, 335] width 10 height 10
type input "151515"
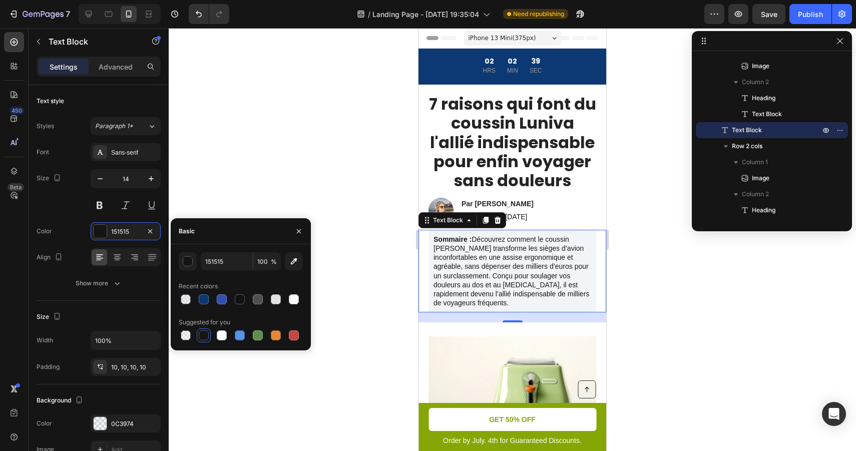
click at [343, 247] on div at bounding box center [512, 239] width 687 height 423
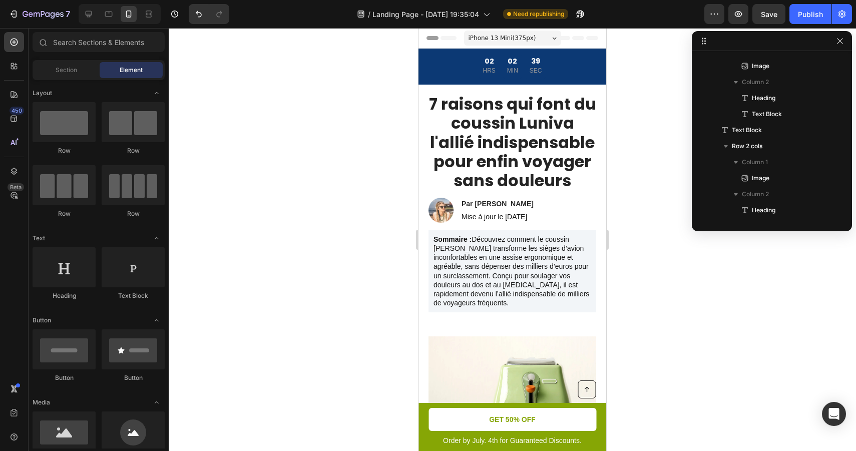
click at [343, 247] on div at bounding box center [512, 239] width 687 height 423
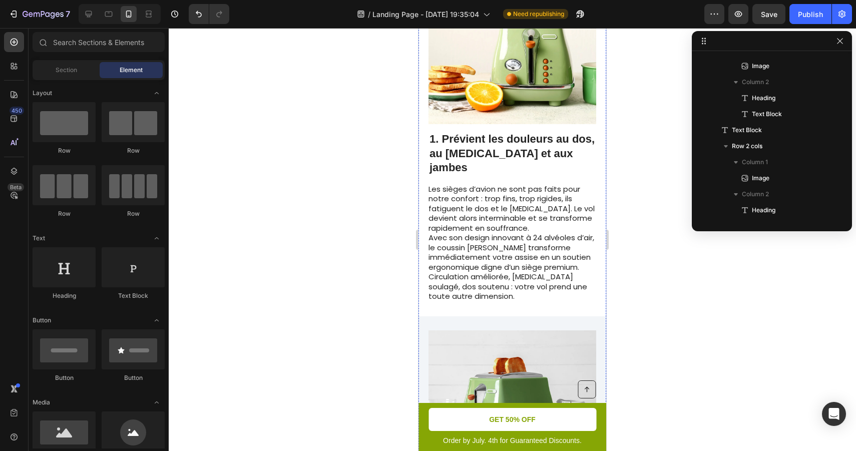
scroll to position [364, 0]
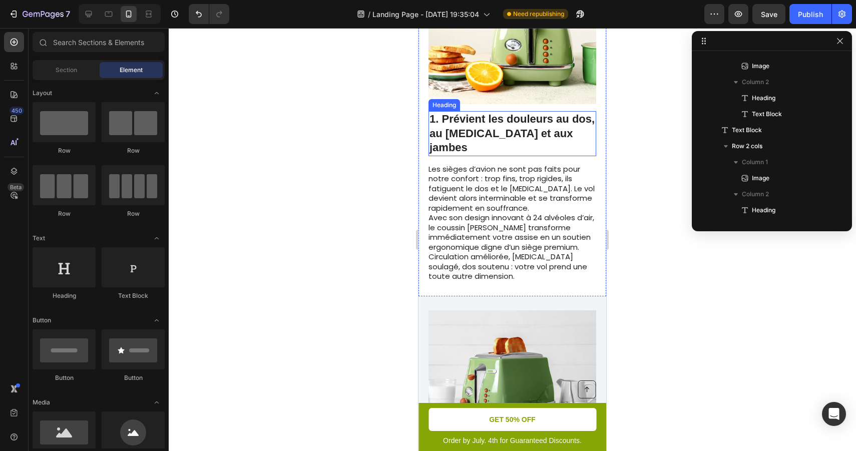
click at [530, 132] on h2 "1. Prévient les douleurs au dos, au coccyx et aux jambes" at bounding box center [512, 133] width 168 height 45
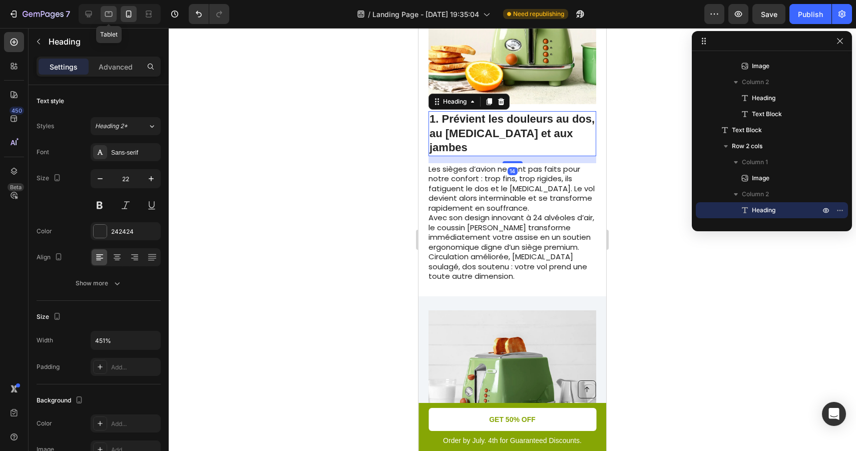
click at [113, 14] on icon at bounding box center [109, 14] width 10 height 10
type input "28"
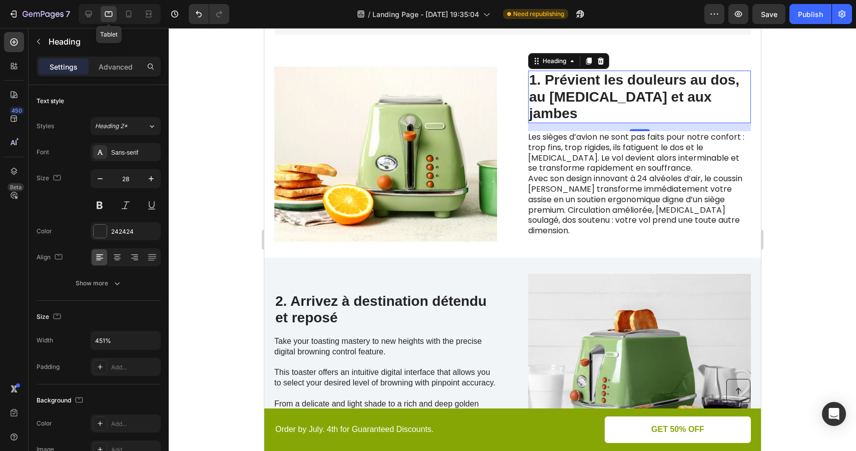
scroll to position [279, 0]
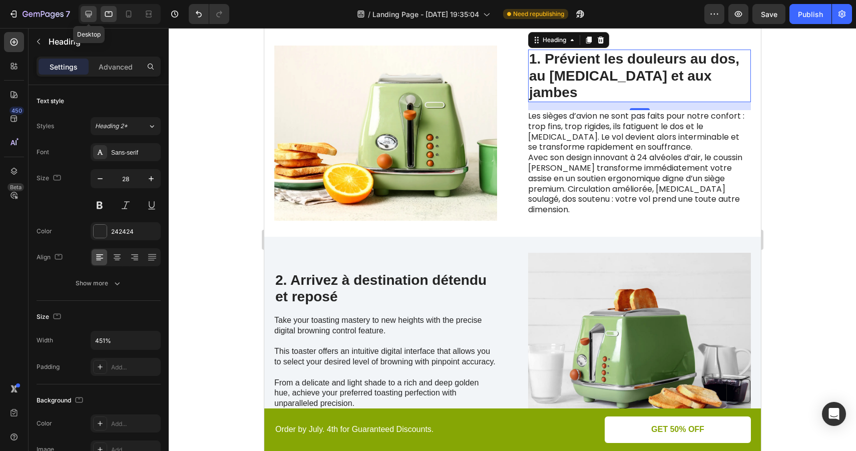
click at [93, 14] on icon at bounding box center [89, 14] width 10 height 10
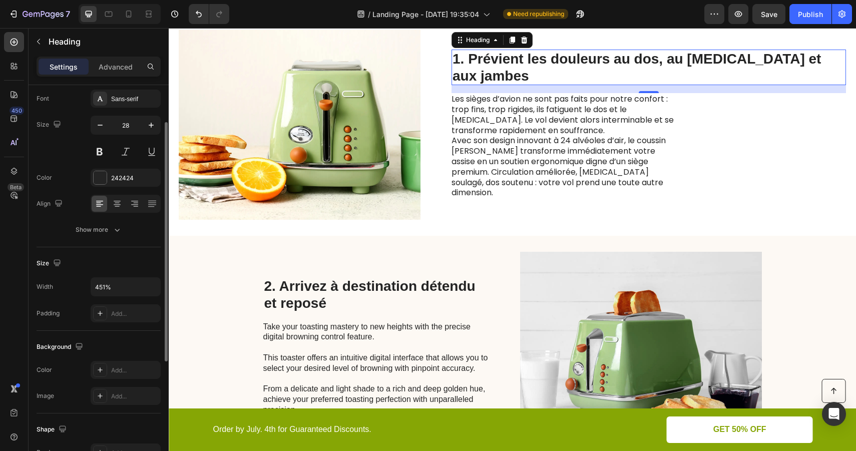
scroll to position [57, 0]
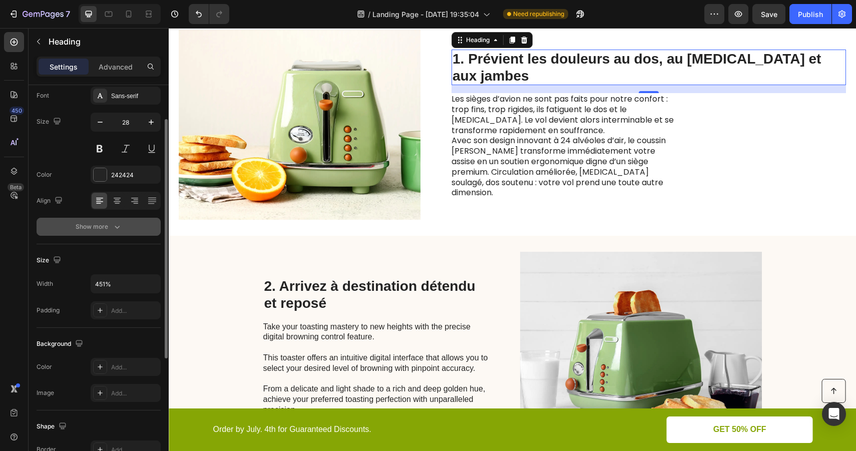
click at [109, 226] on div "Show more" at bounding box center [99, 227] width 47 height 10
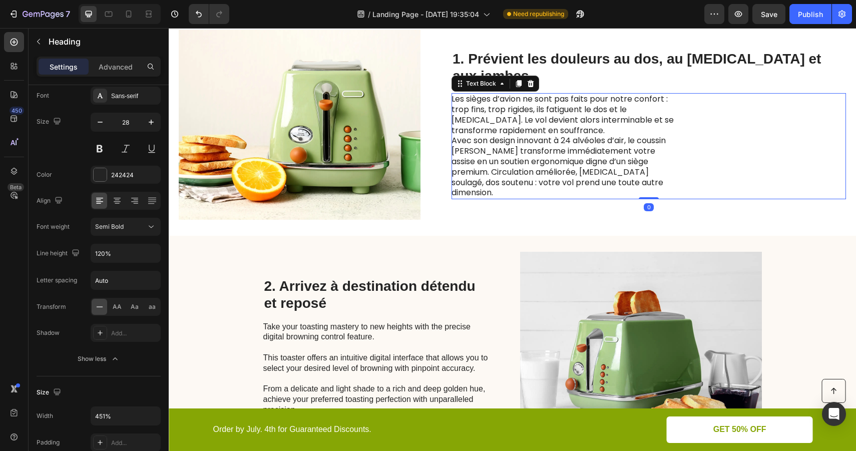
click at [541, 117] on p "Les sièges d’avion ne sont pas faits pour notre confort : trop fins, trop rigid…" at bounding box center [563, 115] width 225 height 42
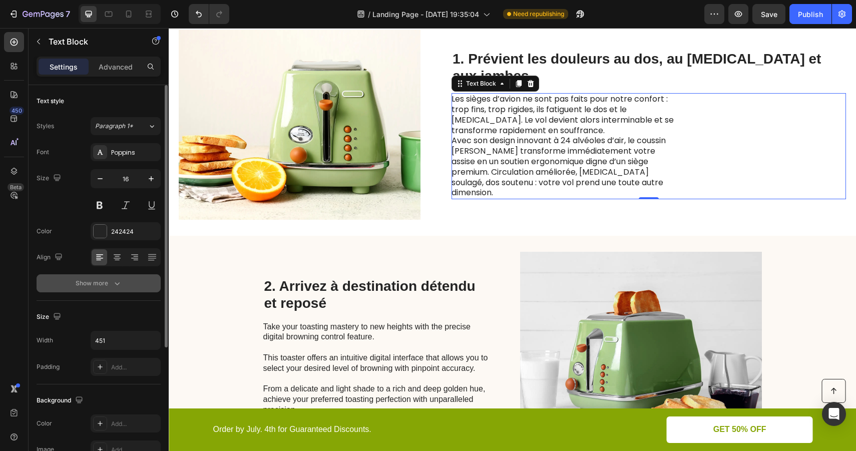
click at [103, 284] on div "Show more" at bounding box center [99, 283] width 47 height 10
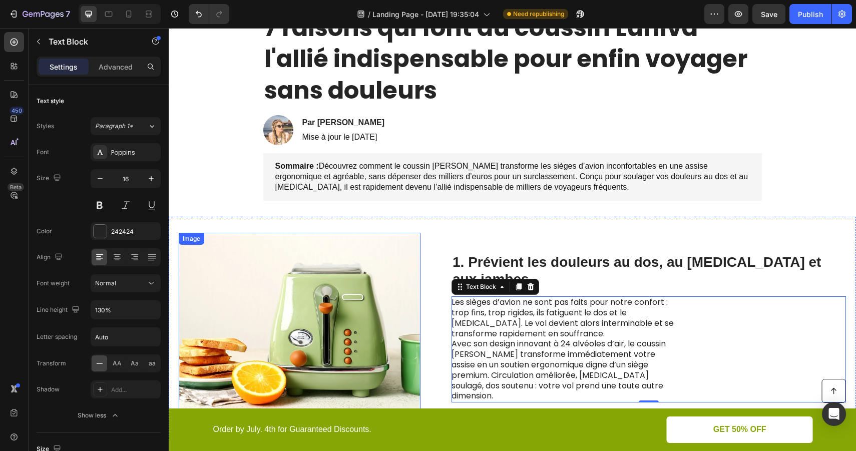
scroll to position [91, 0]
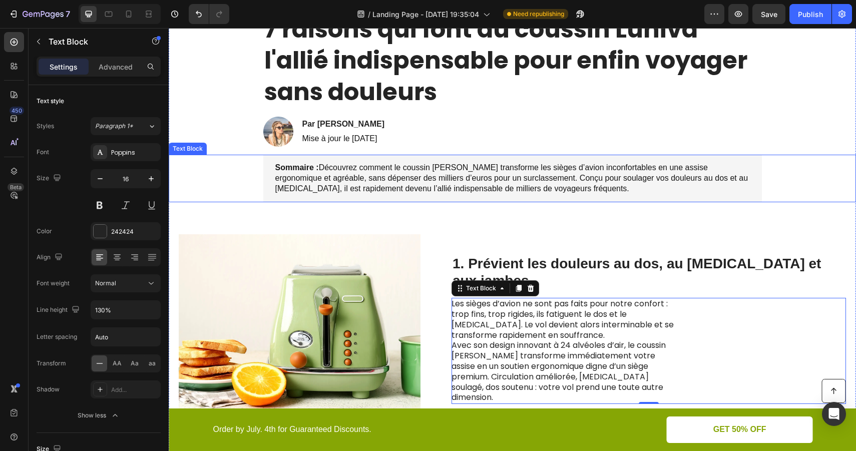
click at [360, 197] on div "Sommaire : Découvrez comment le coussin Luniva transforme les sièges d’avion in…" at bounding box center [512, 178] width 499 height 47
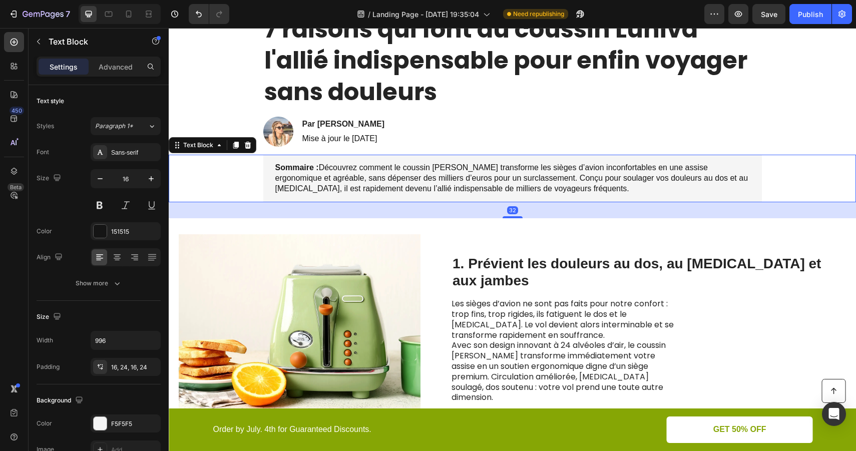
click at [579, 182] on p "Sommaire : Découvrez comment le coussin Luniva transforme les sièges d’avion in…" at bounding box center [512, 178] width 474 height 31
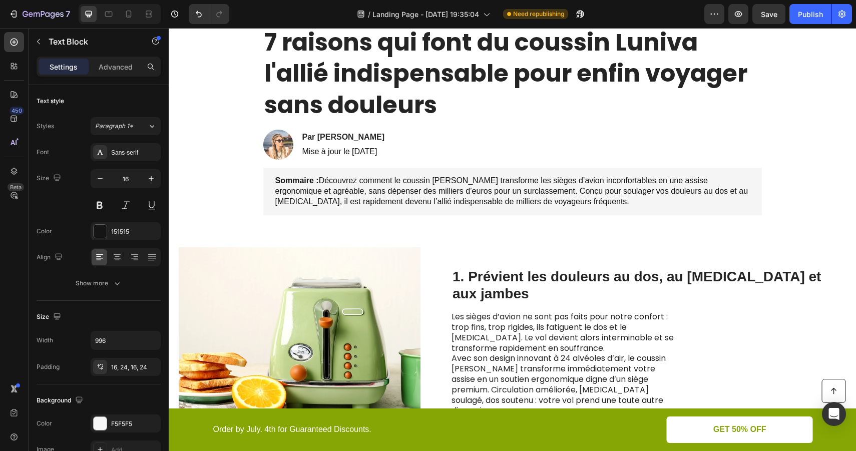
scroll to position [189, 0]
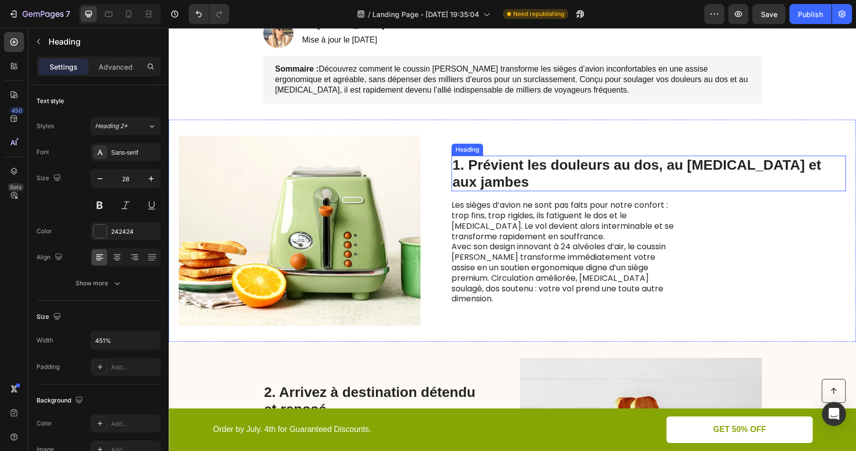
click at [556, 180] on h2 "1. Prévient les douleurs au dos, au coccyx et aux jambes" at bounding box center [648, 174] width 394 height 36
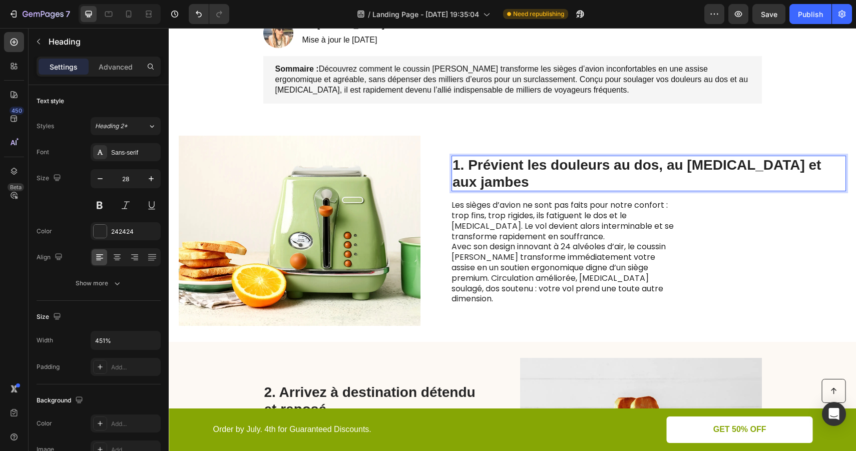
click at [746, 178] on h2 "1. Prévient les douleurs au dos, au coccyx et aux jambes" at bounding box center [648, 174] width 394 height 36
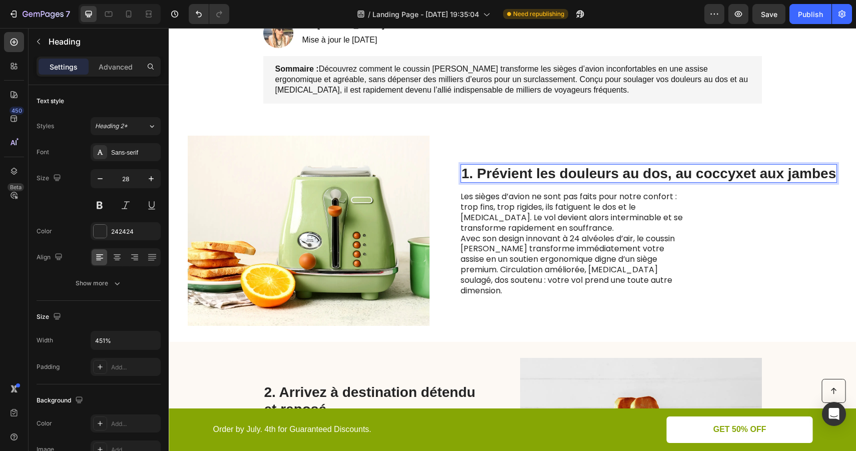
scroll to position [181, 0]
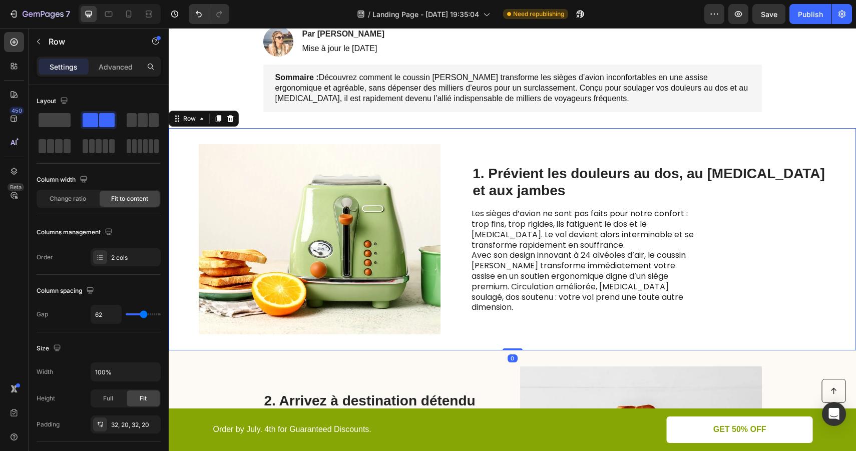
click at [831, 177] on div "Image 1. Prévient les douleurs au dos, au coccyx et aux jambes Heading Les sièg…" at bounding box center [512, 239] width 687 height 222
click at [129, 15] on icon at bounding box center [129, 14] width 10 height 10
type input "0"
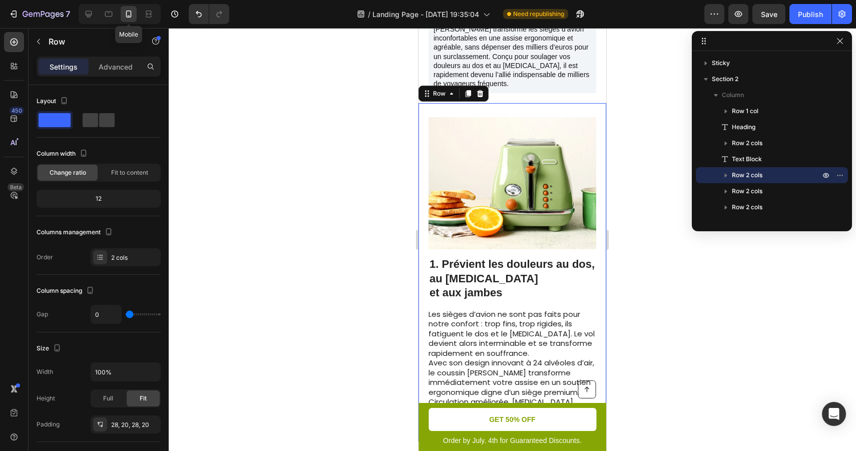
scroll to position [259, 0]
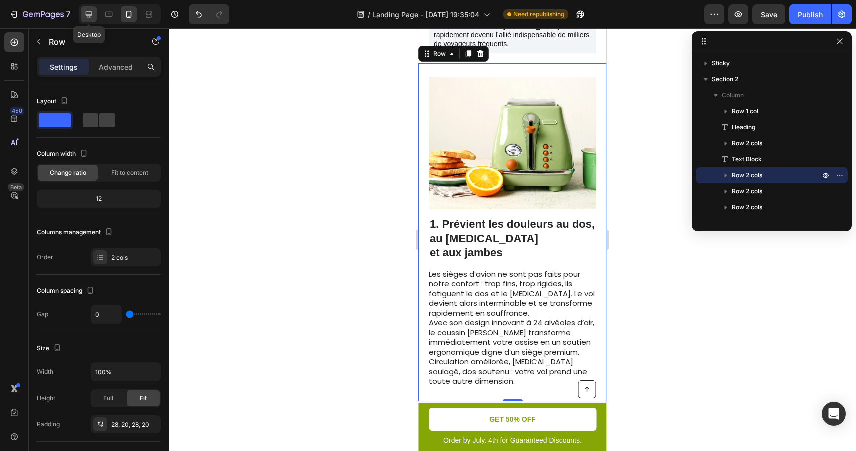
click at [89, 14] on icon at bounding box center [89, 14] width 7 height 7
type input "62"
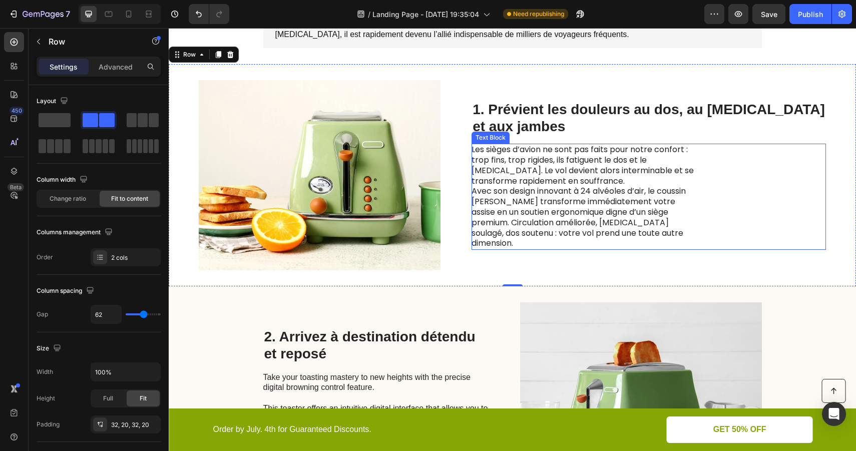
scroll to position [245, 0]
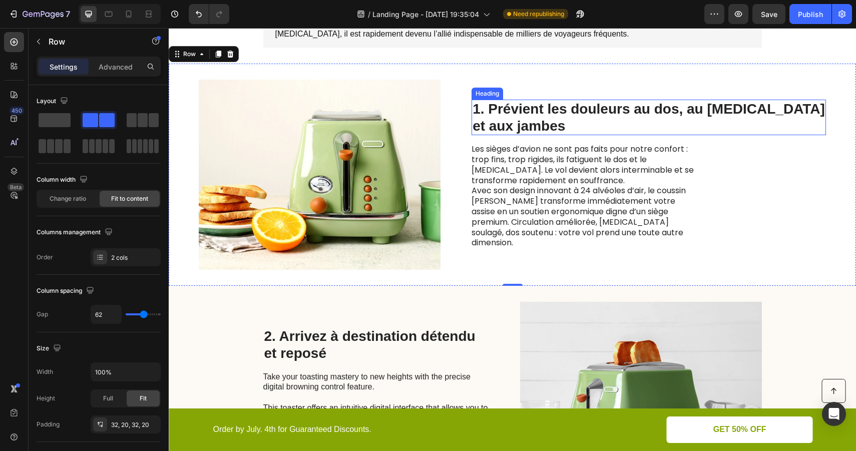
click at [607, 117] on p "1. Prévient les douleurs au dos, au coccyx et aux jambes" at bounding box center [648, 118] width 352 height 34
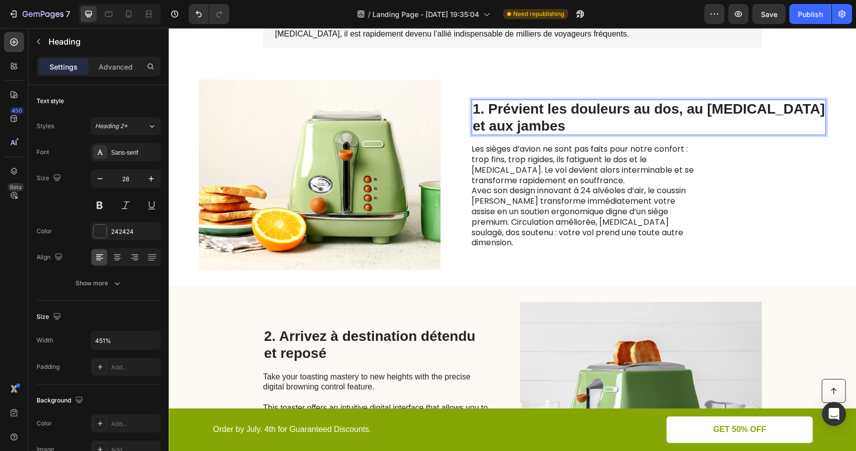
click at [511, 131] on p "1. Prévient les douleurs au dos, au coccyx et aux jambes" at bounding box center [648, 118] width 352 height 34
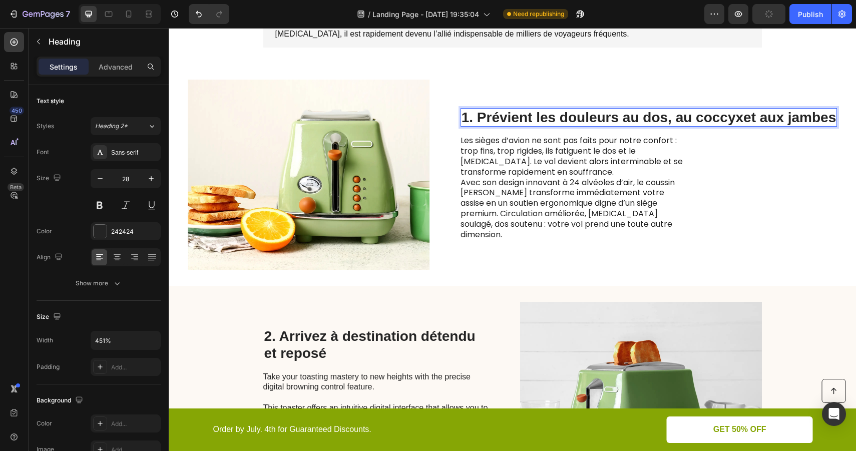
scroll to position [254, 0]
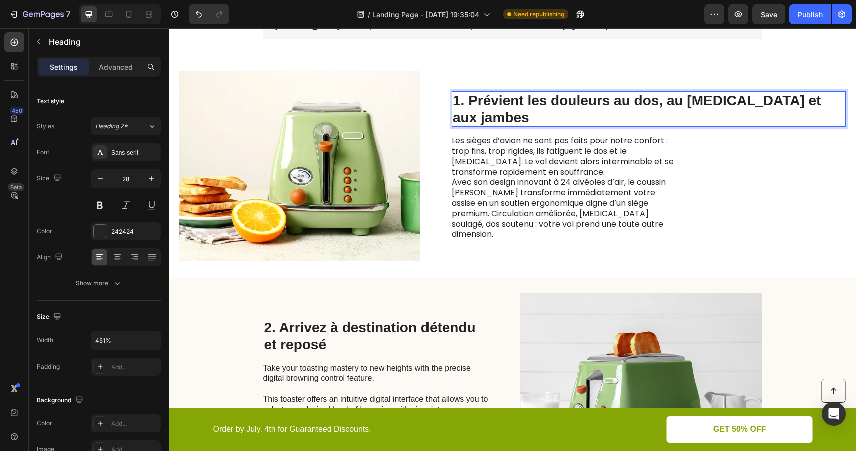
click at [838, 113] on h2 "1. Prévient les douleurs au dos, au coccyx et aux jambes" at bounding box center [648, 109] width 394 height 36
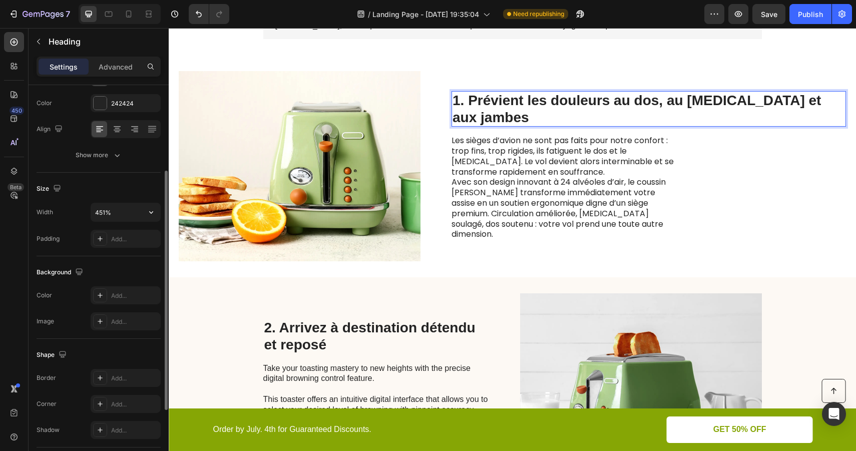
scroll to position [135, 0]
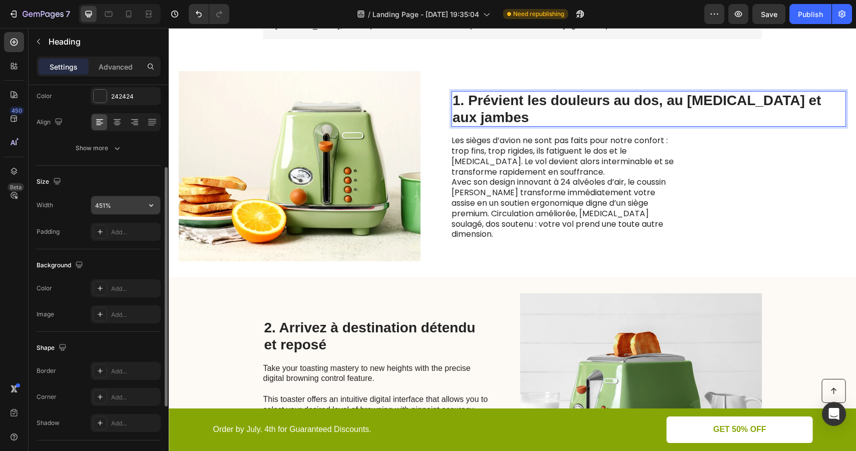
click at [138, 202] on input "451%" at bounding box center [125, 205] width 69 height 18
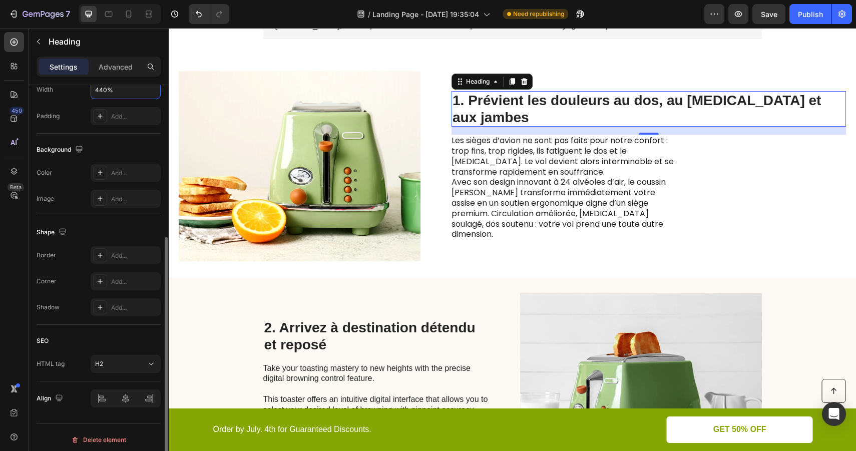
scroll to position [255, 0]
type input "440%"
click at [128, 251] on div "Add..." at bounding box center [134, 251] width 47 height 9
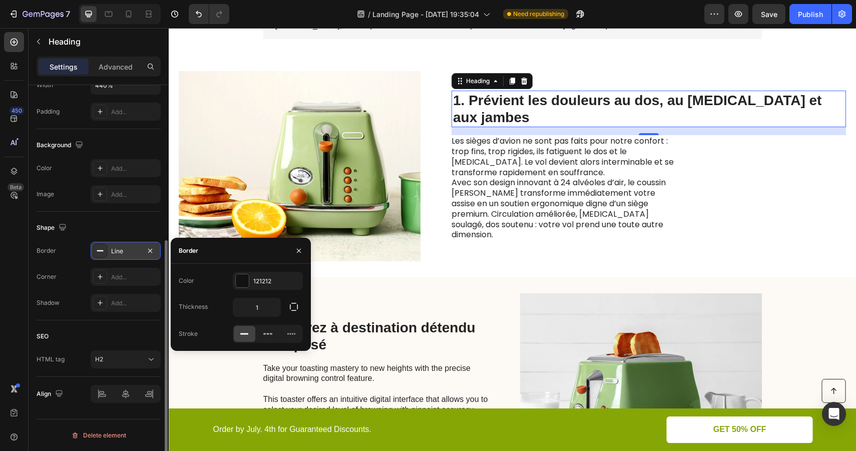
click at [135, 228] on div "Shape" at bounding box center [99, 228] width 124 height 16
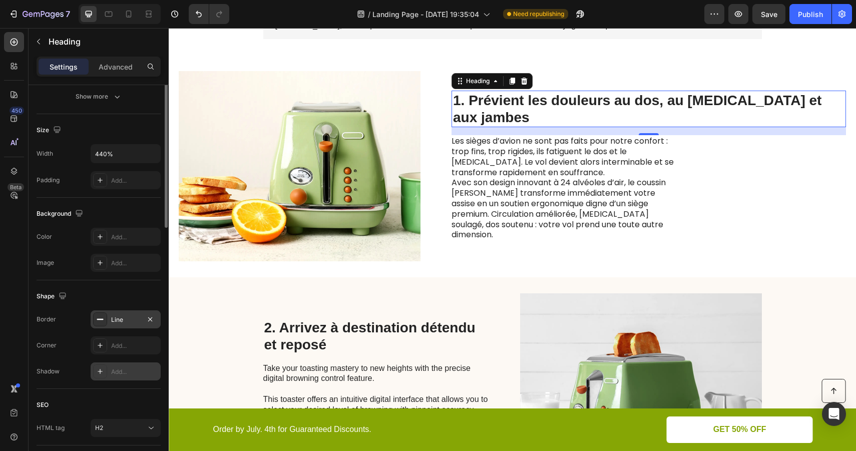
scroll to position [0, 0]
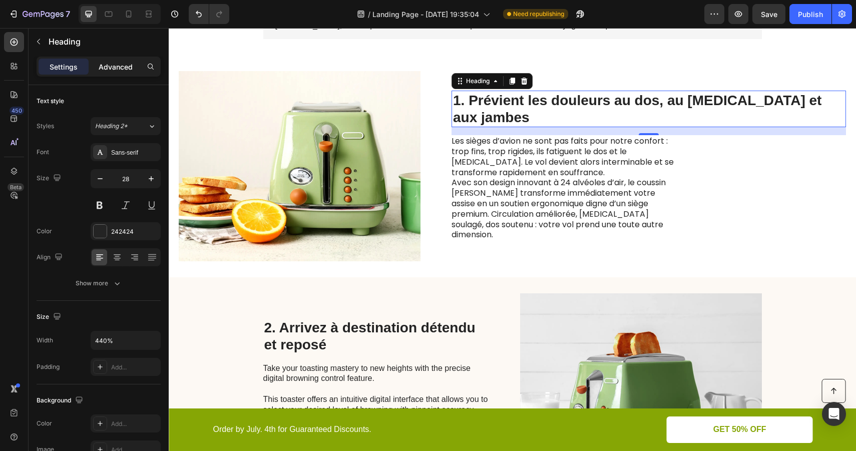
click at [120, 67] on p "Advanced" at bounding box center [116, 67] width 34 height 11
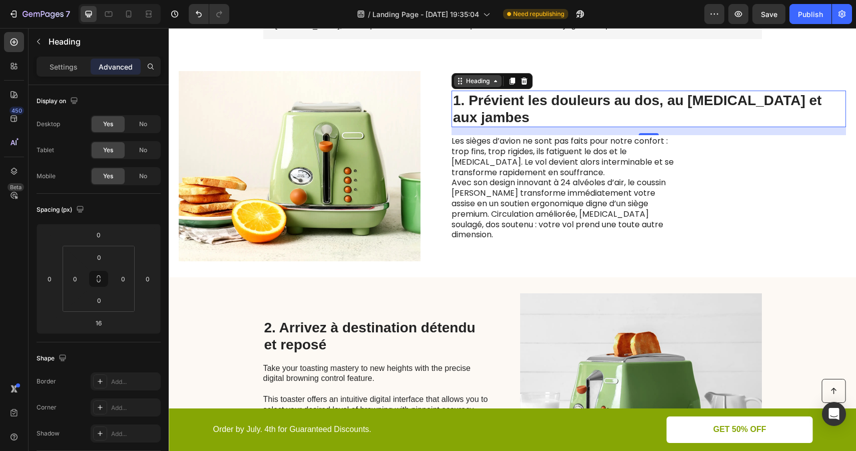
click at [492, 86] on div "Heading" at bounding box center [478, 81] width 28 height 9
click at [146, 124] on span "No" at bounding box center [143, 124] width 8 height 9
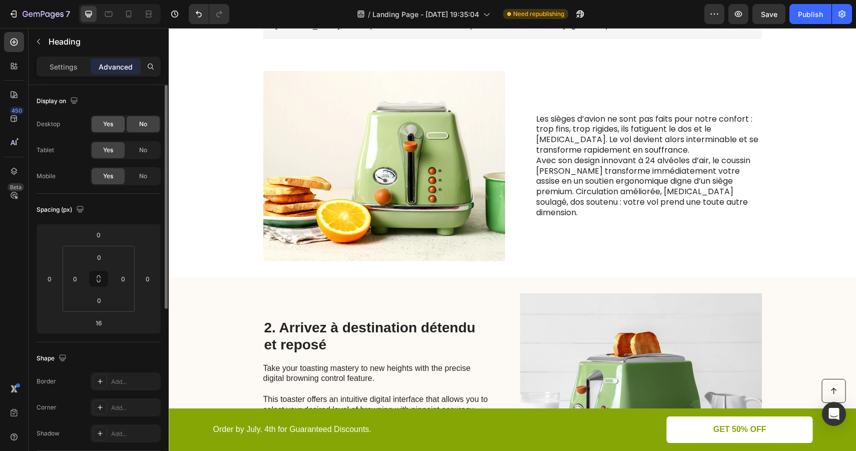
click at [113, 127] on span "Yes" at bounding box center [108, 124] width 10 height 9
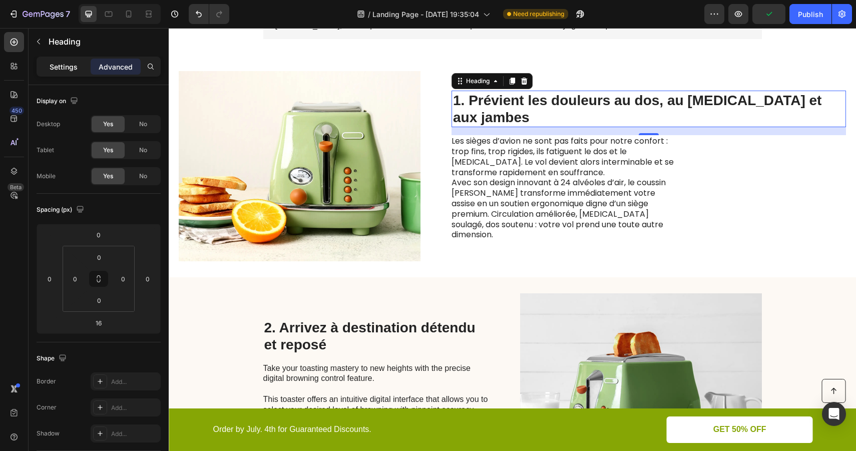
click at [62, 63] on p "Settings" at bounding box center [64, 67] width 28 height 11
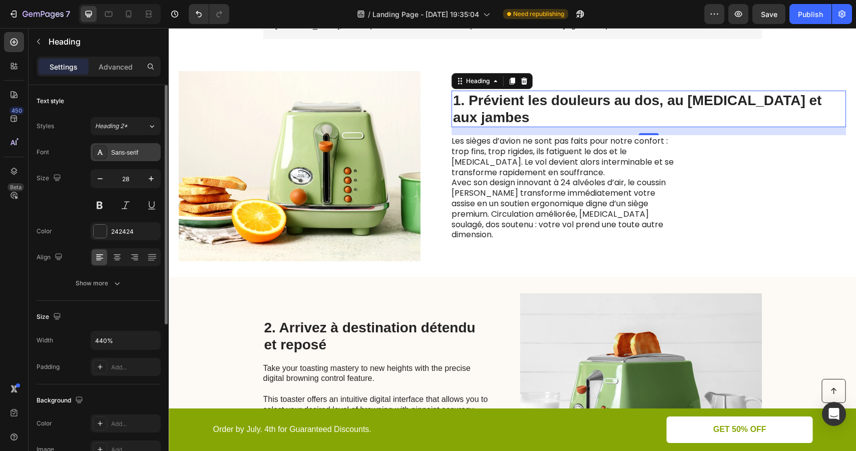
click at [136, 150] on div "Sans-serif" at bounding box center [134, 152] width 47 height 9
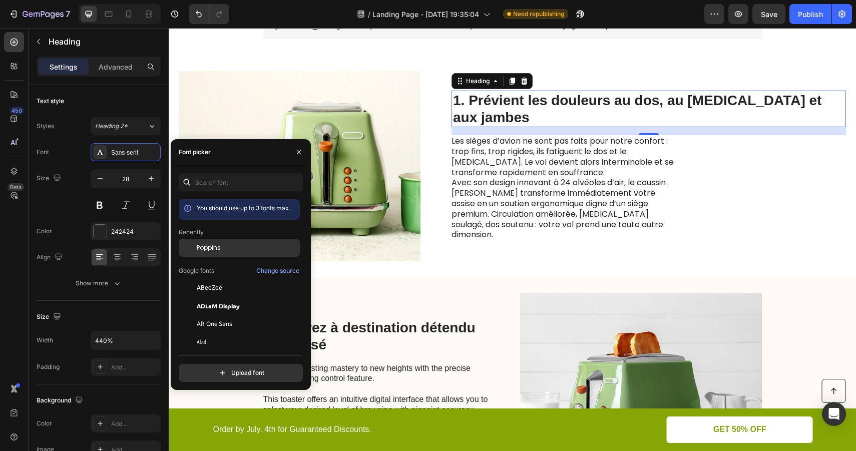
click at [214, 252] on span "Poppins" at bounding box center [209, 247] width 24 height 9
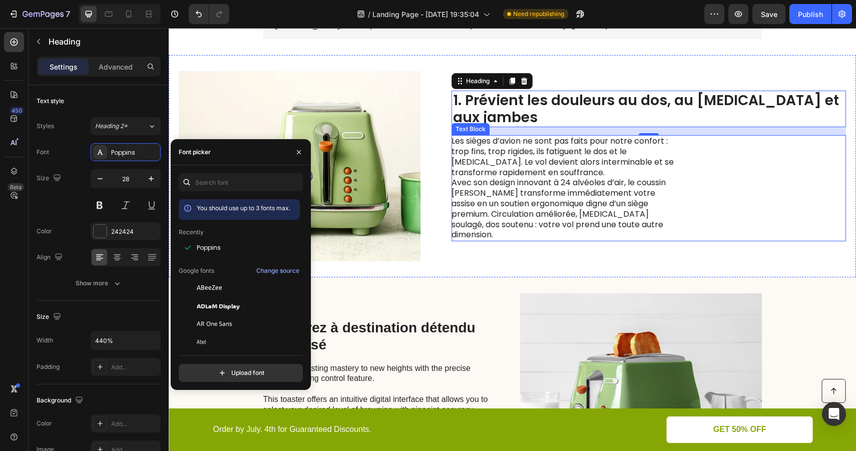
click at [783, 177] on div "Les sièges d’avion ne sont pas faits pour notre confort : trop fins, trop rigid…" at bounding box center [648, 188] width 394 height 106
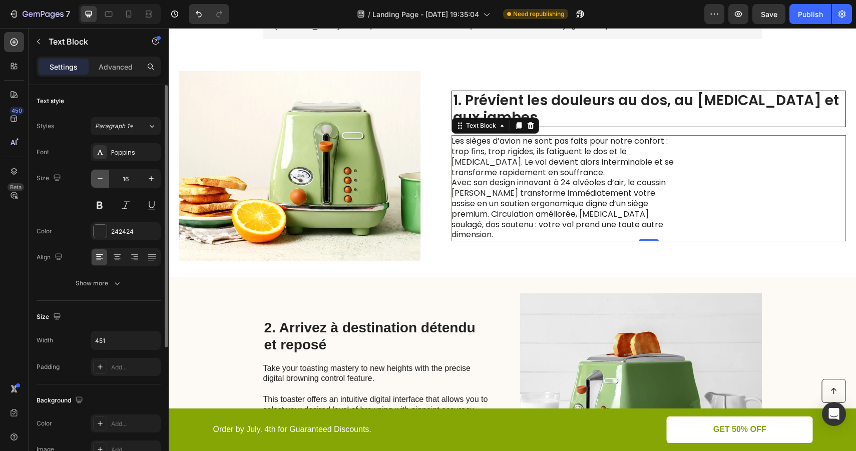
click at [102, 181] on icon "button" at bounding box center [100, 179] width 10 height 10
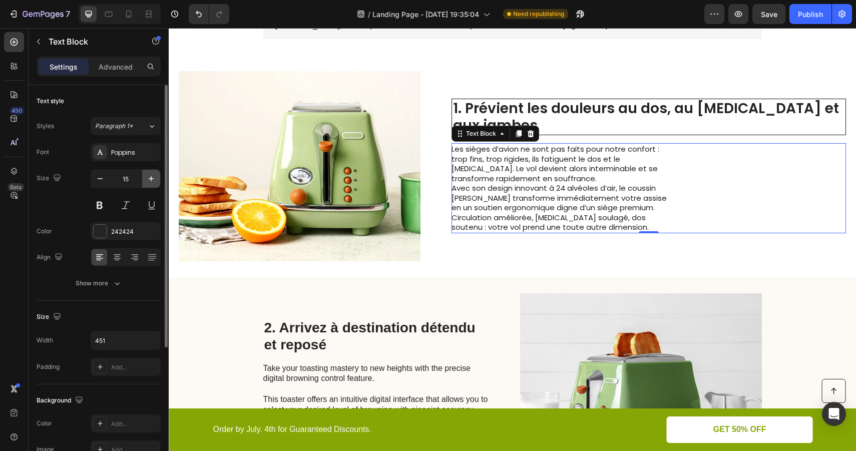
click at [154, 177] on icon "button" at bounding box center [151, 179] width 10 height 10
type input "16"
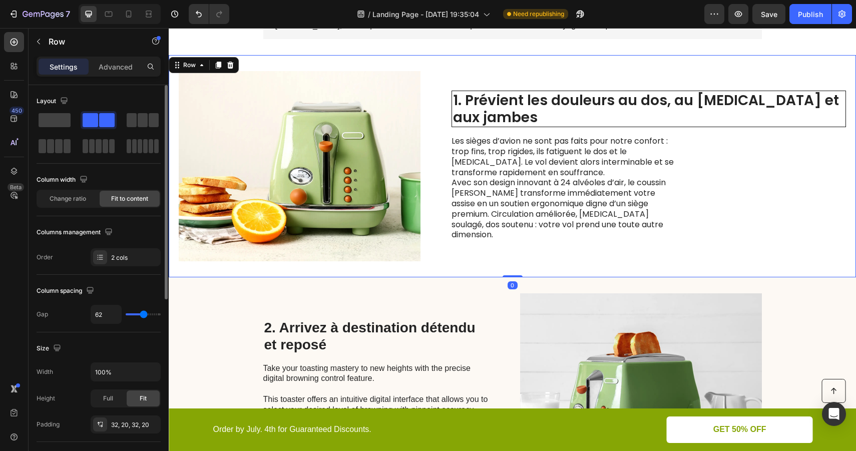
click at [702, 270] on div "Image 1. Prévient les douleurs au dos, au coccyx et aux jambes Heading Les sièg…" at bounding box center [512, 166] width 687 height 222
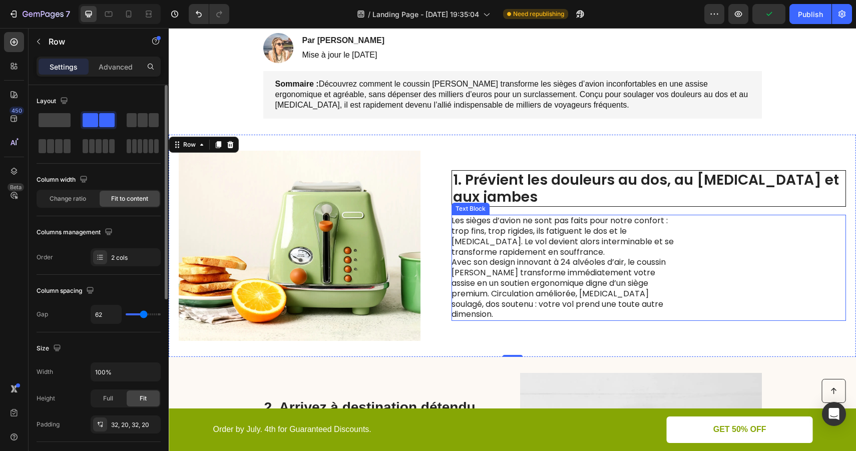
scroll to position [170, 0]
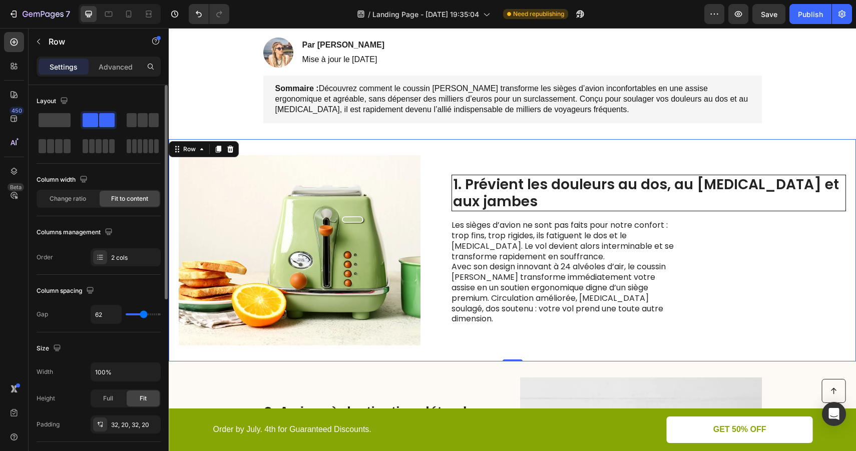
click at [585, 148] on div "Image 1. Prévient les douleurs au dos, au coccyx et aux jambes Heading Les sièg…" at bounding box center [512, 250] width 687 height 222
click at [39, 42] on icon "button" at bounding box center [39, 42] width 8 height 8
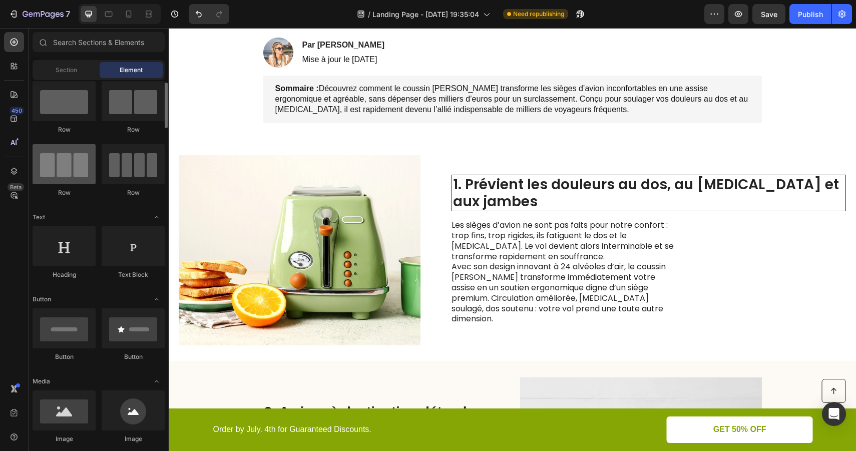
scroll to position [0, 0]
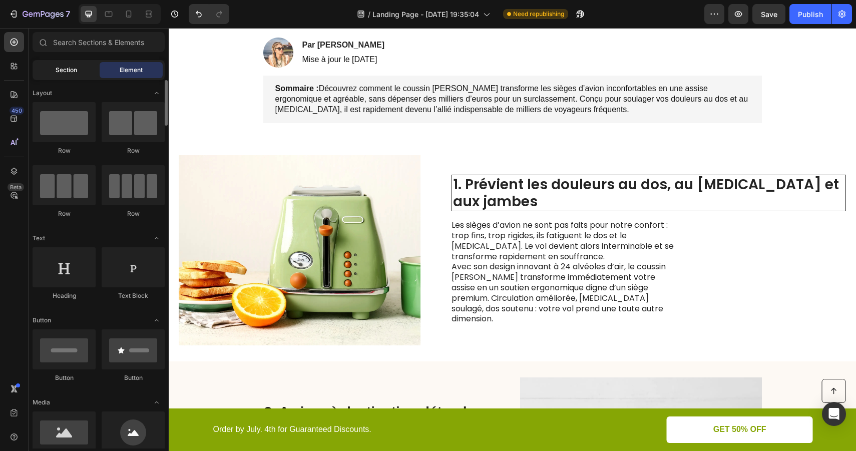
click at [76, 71] on span "Section" at bounding box center [67, 70] width 22 height 9
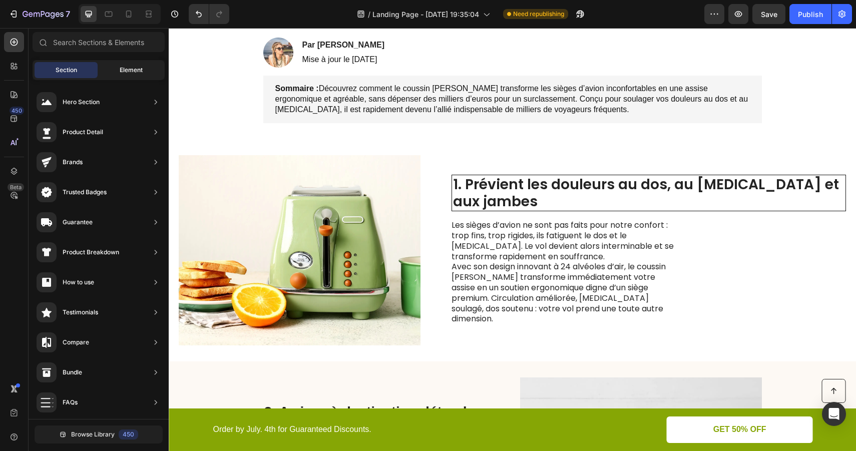
click at [123, 69] on span "Element" at bounding box center [131, 70] width 23 height 9
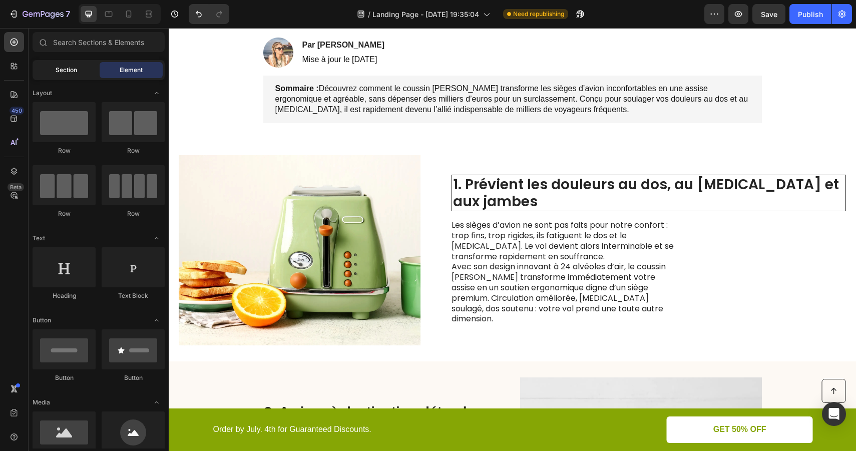
click at [75, 72] on span "Section" at bounding box center [67, 70] width 22 height 9
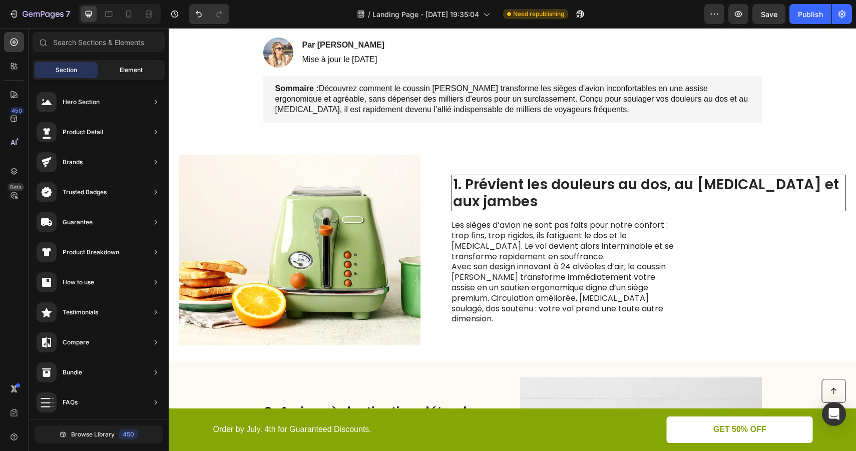
click at [133, 69] on span "Element" at bounding box center [131, 70] width 23 height 9
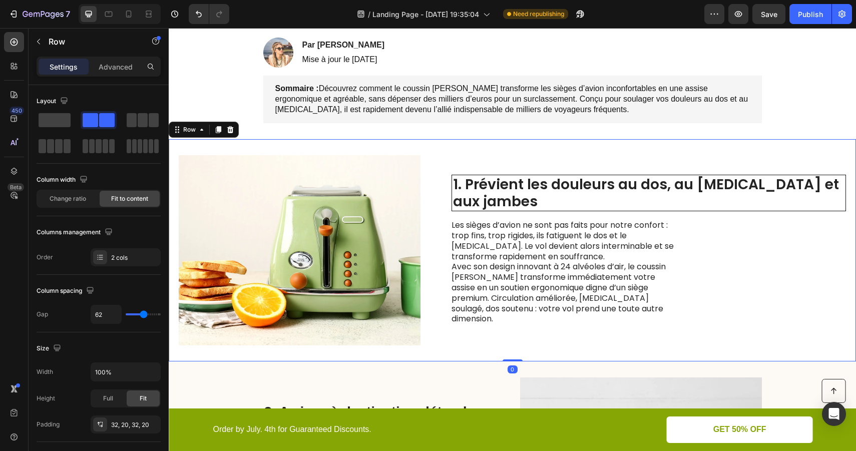
click at [542, 162] on div "1. Prévient les douleurs au dos, au coccyx et aux jambes Heading Les sièges d’a…" at bounding box center [648, 250] width 394 height 190
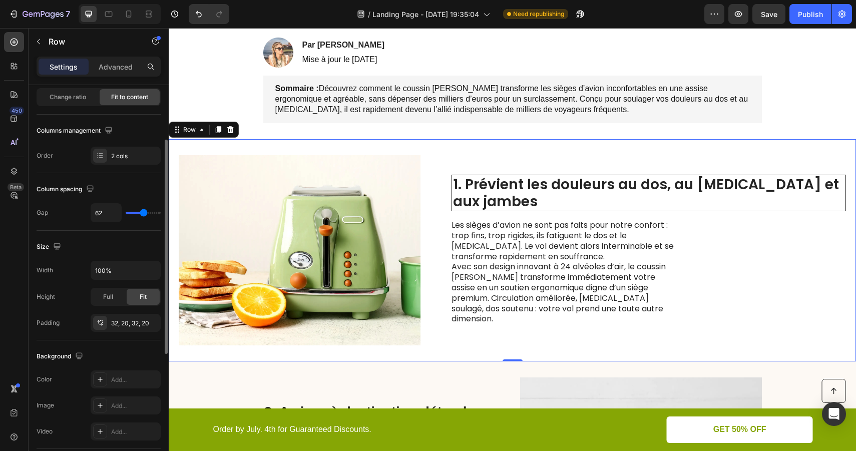
scroll to position [22, 0]
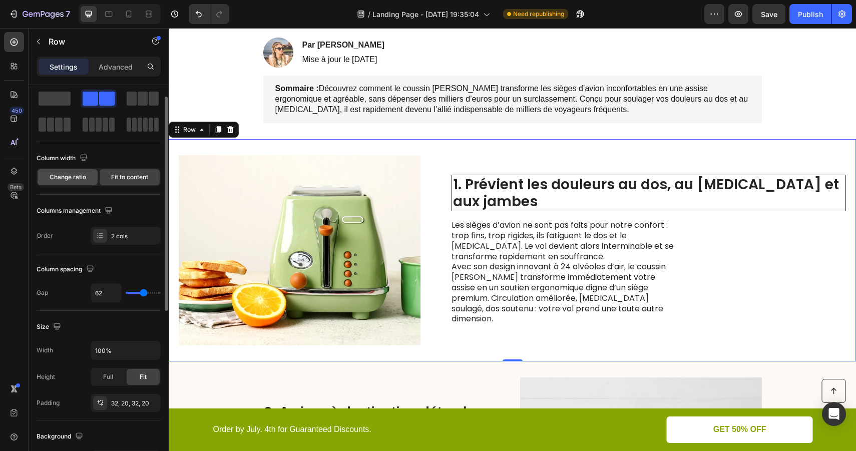
click at [77, 173] on span "Change ratio" at bounding box center [68, 177] width 37 height 9
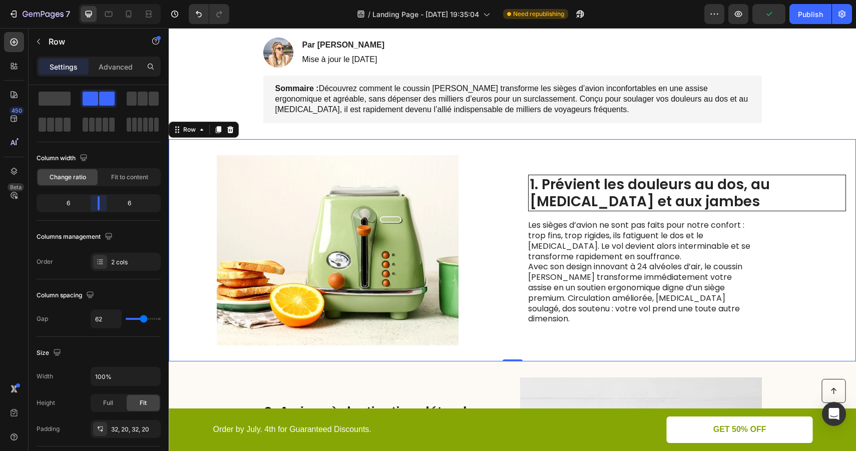
click at [98, 0] on body "7 / Landing Page - Aug 27, 19:35:04 Need republishing Preview Publish 450 Beta …" at bounding box center [428, 0] width 856 height 0
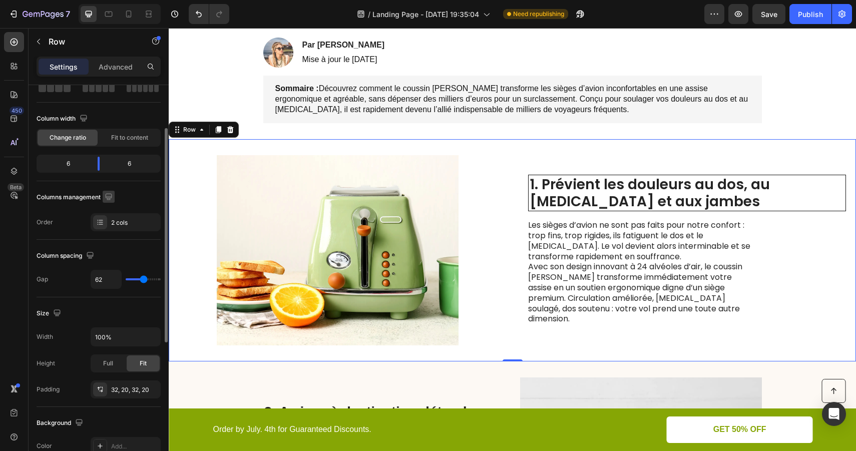
scroll to position [68, 0]
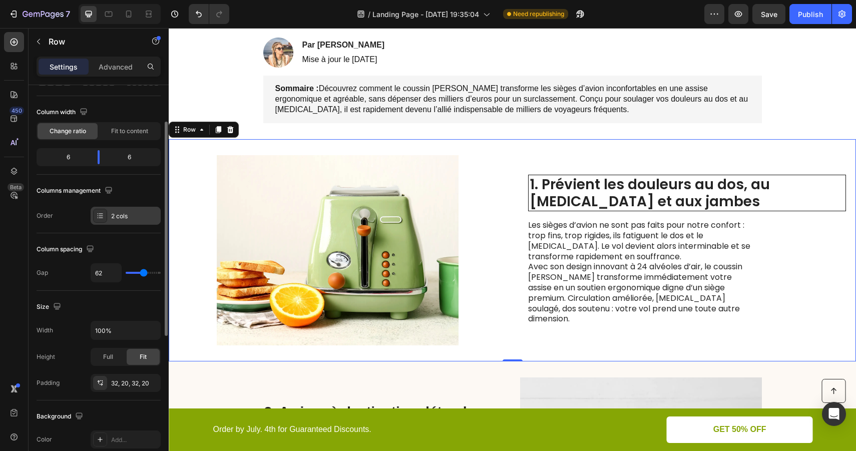
click at [121, 219] on div "2 cols" at bounding box center [134, 216] width 47 height 9
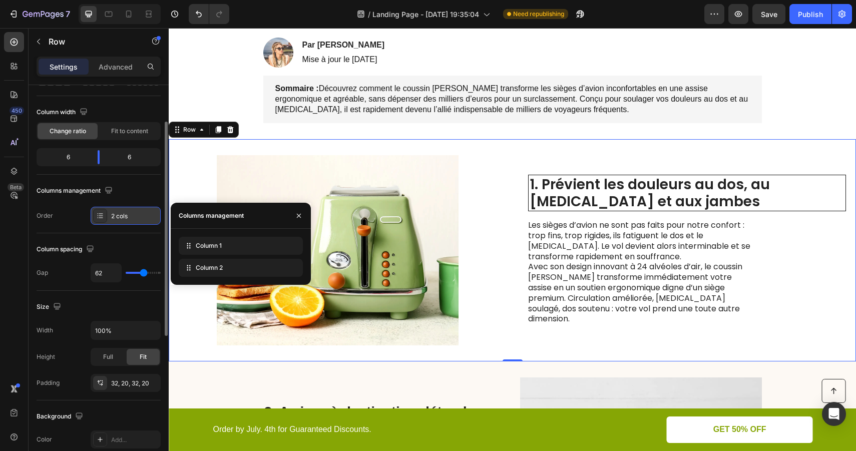
click at [121, 219] on div "2 cols" at bounding box center [134, 216] width 47 height 9
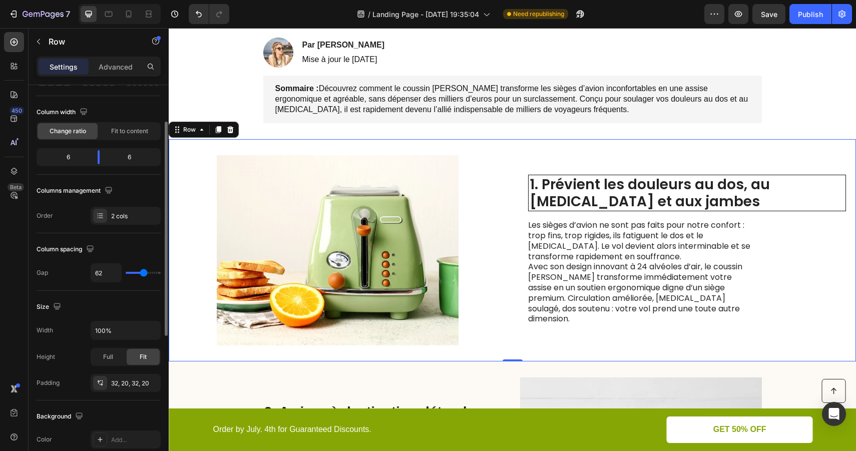
drag, startPoint x: 144, startPoint y: 279, endPoint x: 136, endPoint y: 278, distance: 8.0
click at [136, 278] on div "62" at bounding box center [126, 272] width 70 height 19
click at [135, 271] on div "62" at bounding box center [126, 272] width 70 height 19
type input "57"
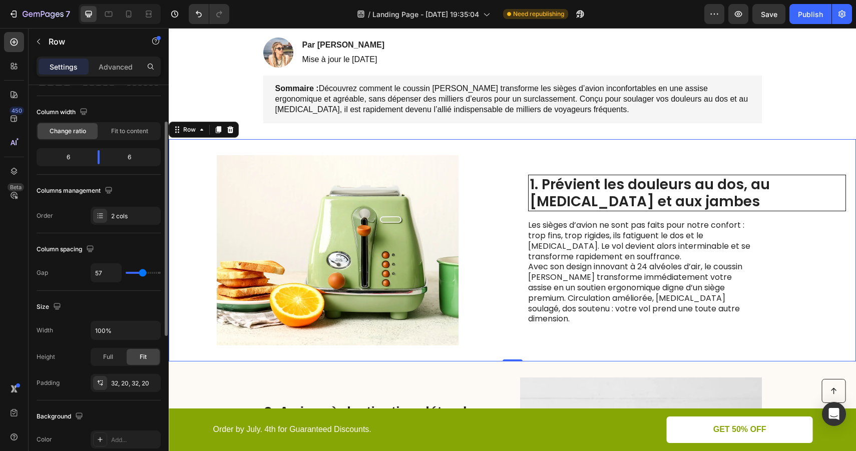
type input "55"
type input "53"
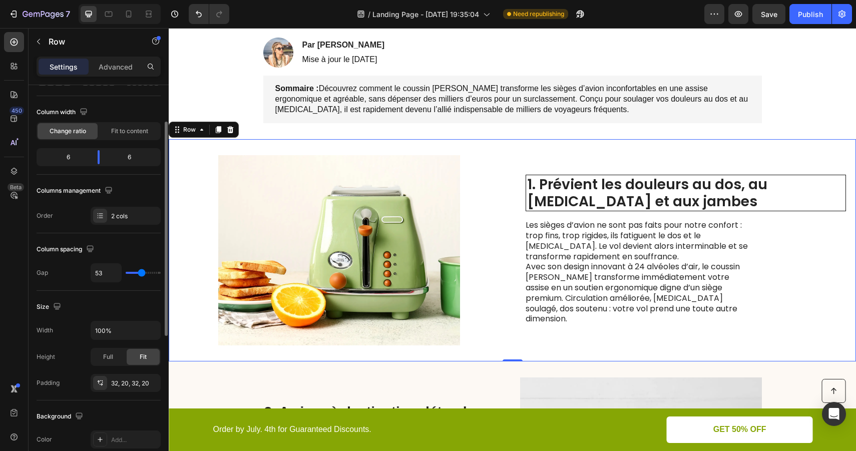
type input "52"
type input "50"
type input "48"
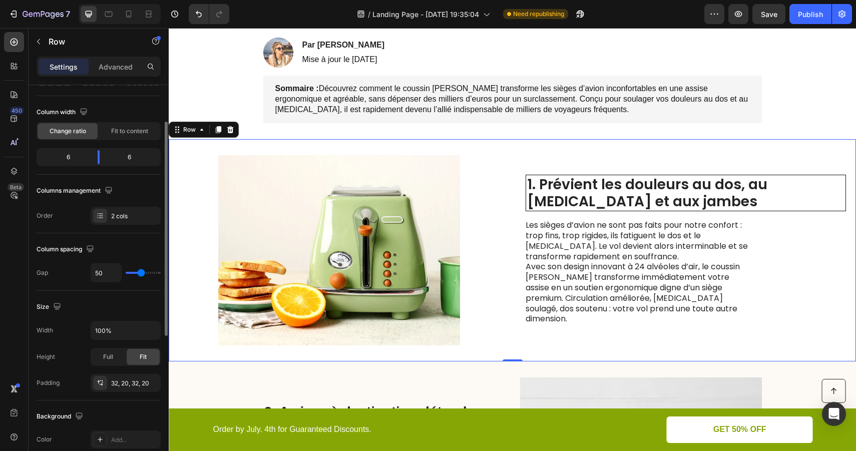
type input "48"
type input "47"
type input "46"
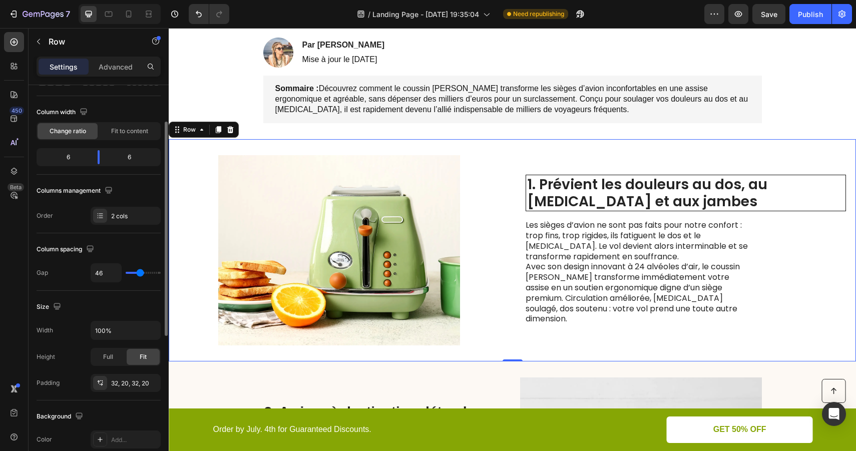
type input "45"
type input "43"
type input "42"
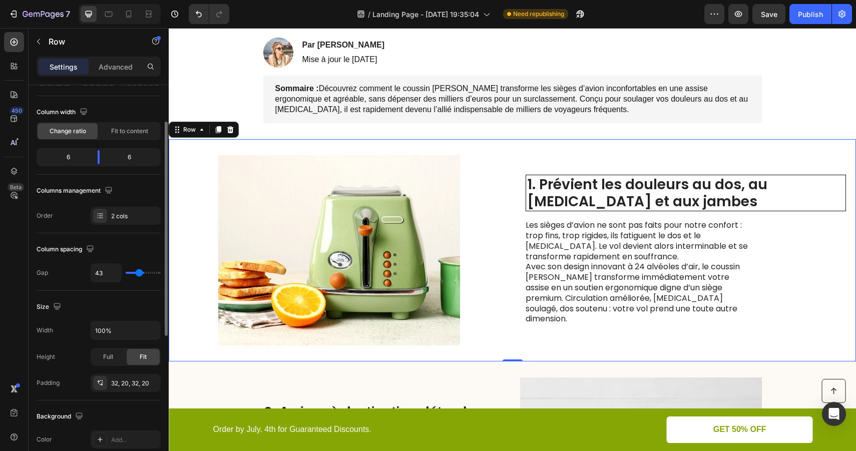
type input "42"
type input "41"
type input "40"
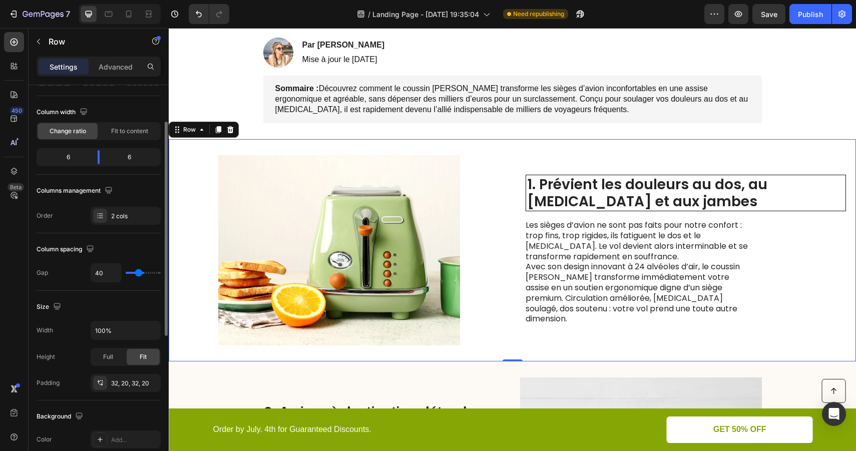
type input "39"
type input "38"
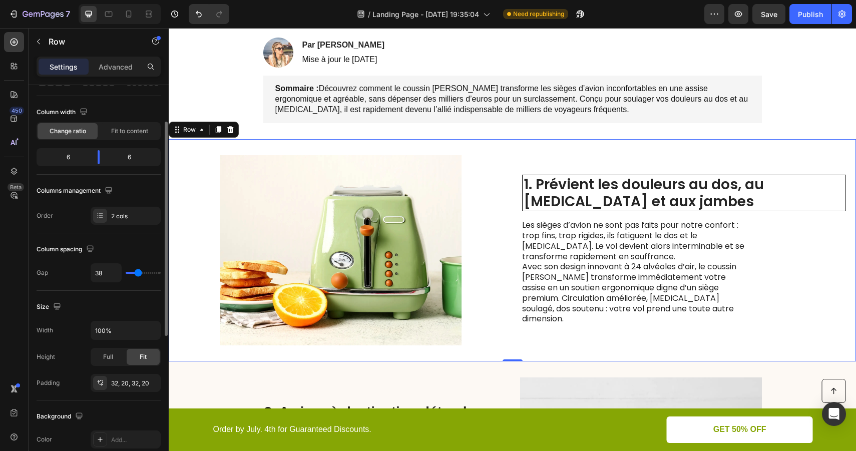
type input "37"
type input "36"
type input "35"
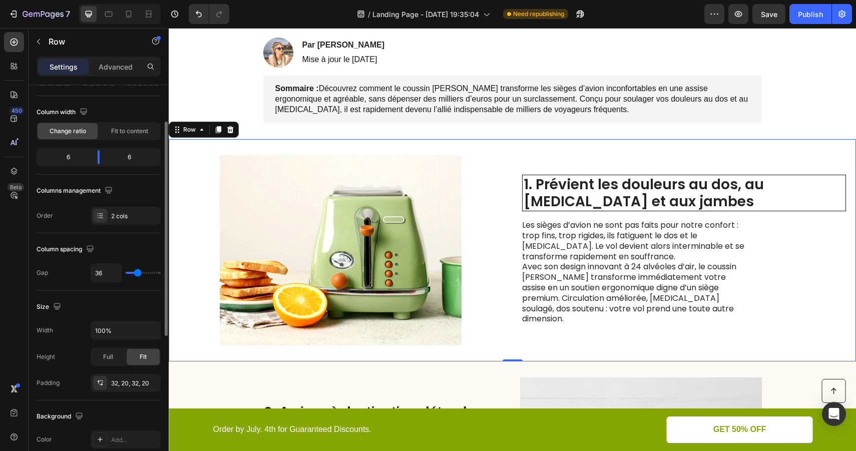
type input "35"
type input "34"
type input "33"
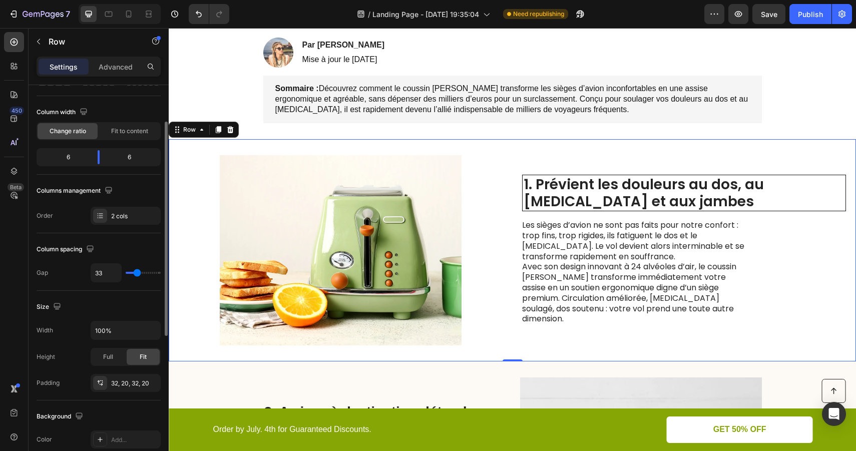
type input "32"
type input "31"
type input "30"
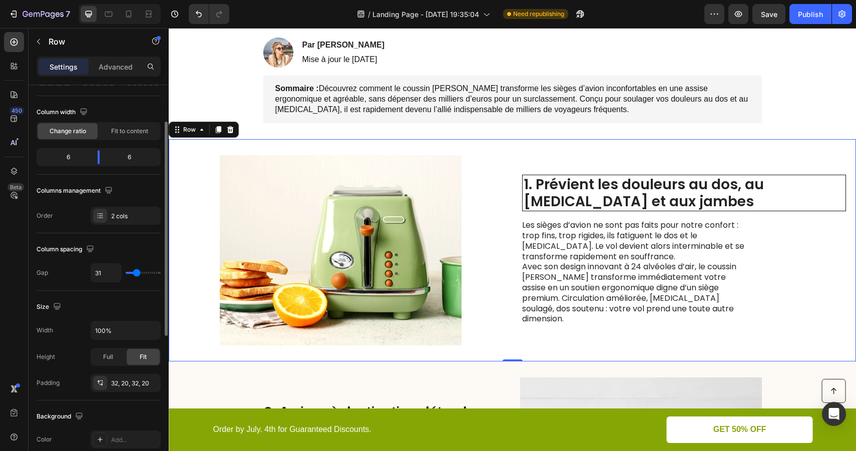
type input "30"
type input "29"
type input "28"
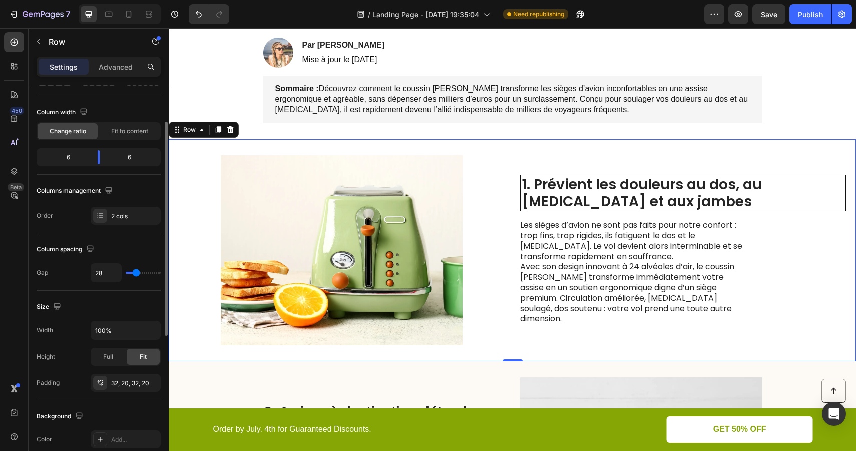
type input "27"
type input "26"
type input "25"
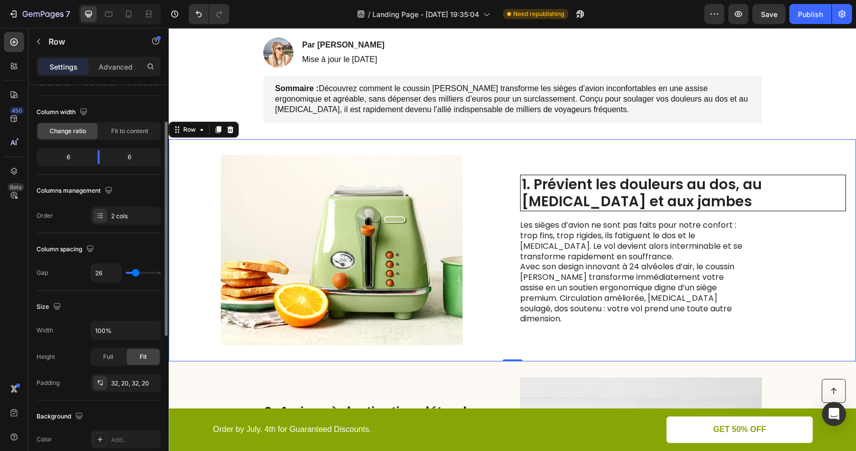
type input "25"
type input "24"
type input "23"
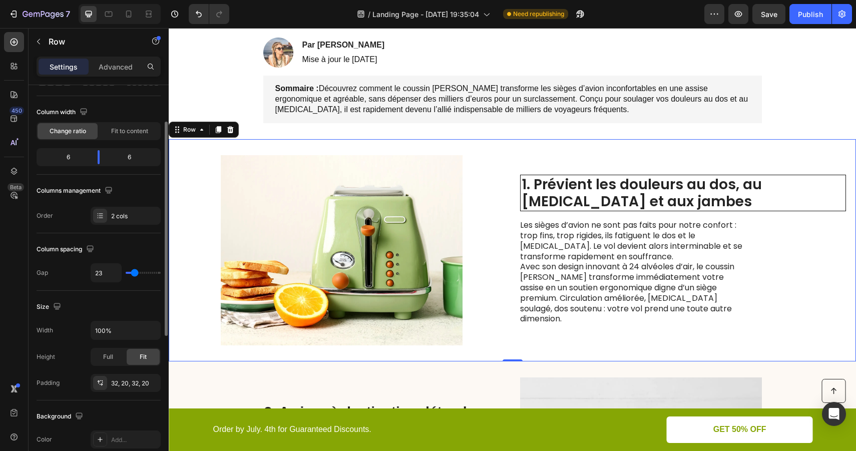
type input "21"
type input "20"
type input "19"
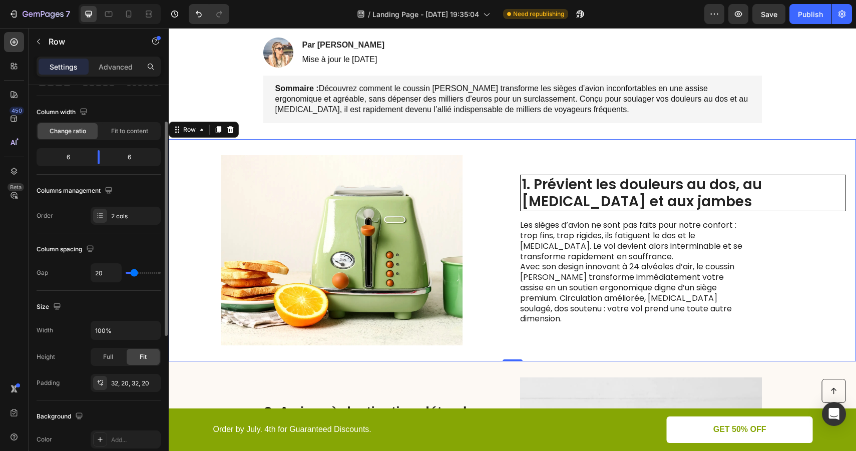
type input "19"
type input "18"
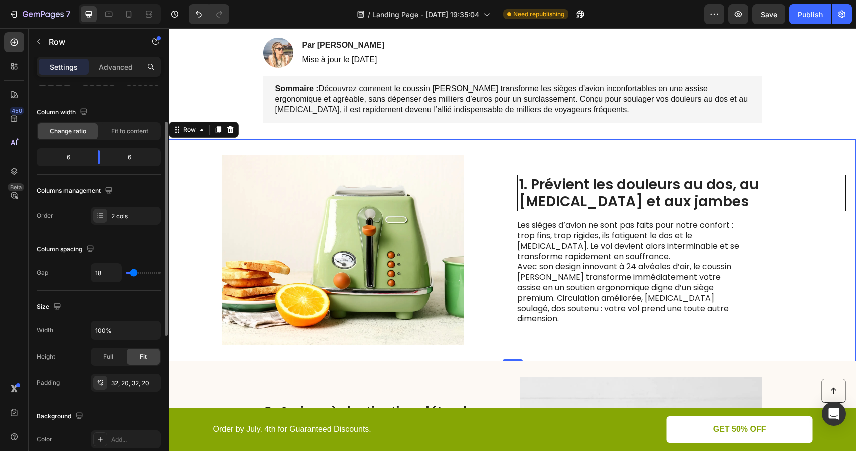
type input "17"
type input "16"
type input "14"
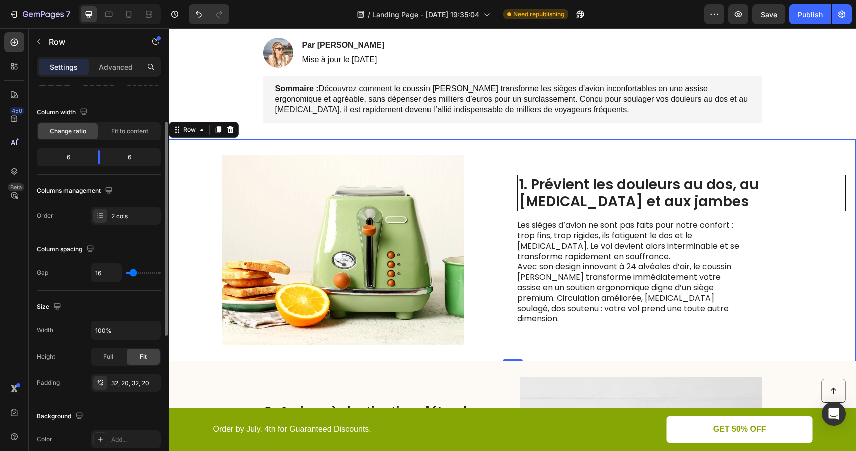
type input "14"
type input "12"
type input "11"
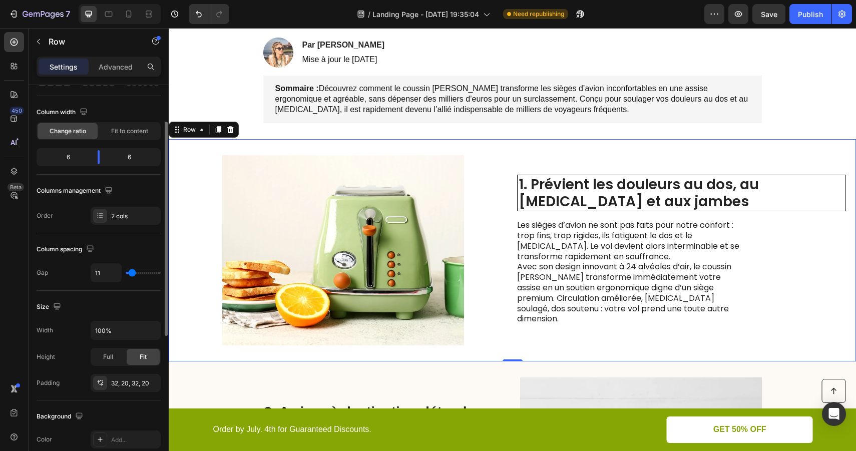
type input "10"
type input "9"
type input "8"
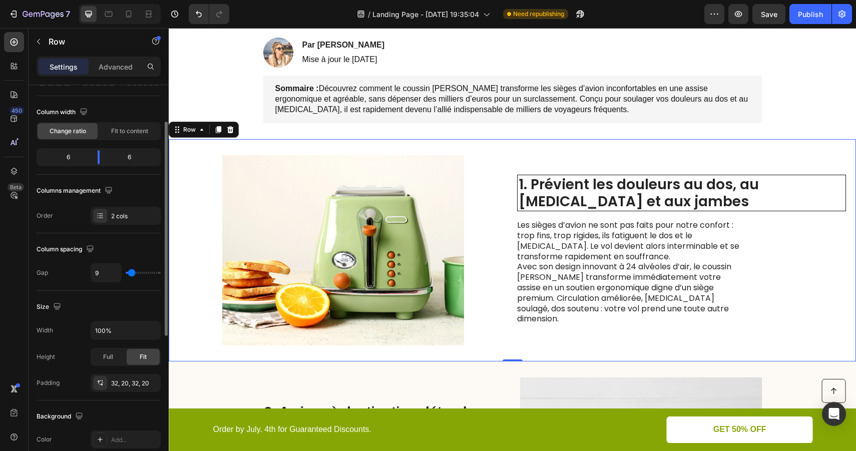
type input "8"
type input "7"
type input "5"
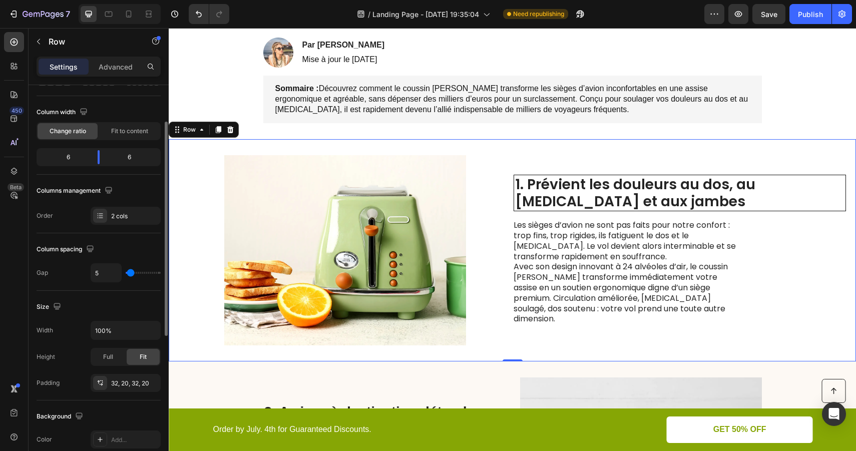
type input "4"
type input "3"
type input "2"
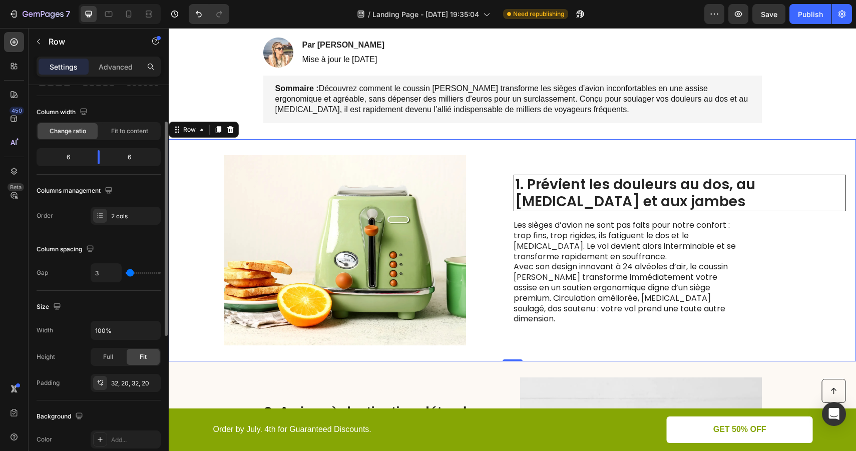
type input "2"
type input "1"
type input "0"
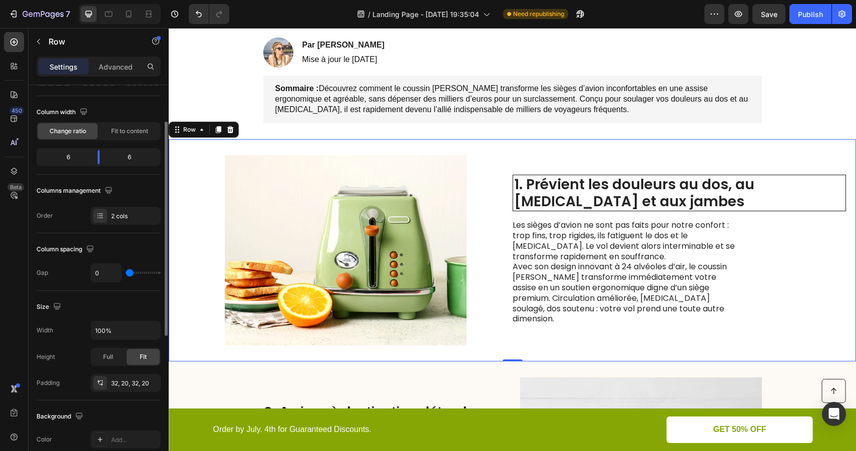
type input "1"
type input "2"
type input "4"
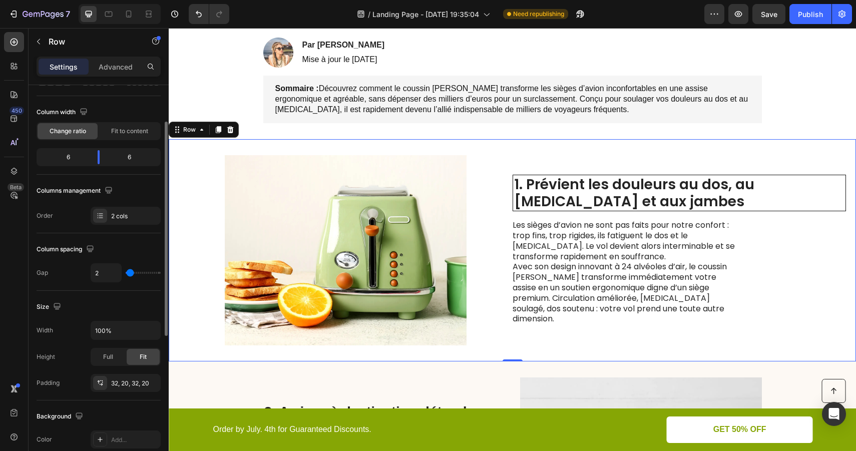
type input "4"
type input "5"
type input "6"
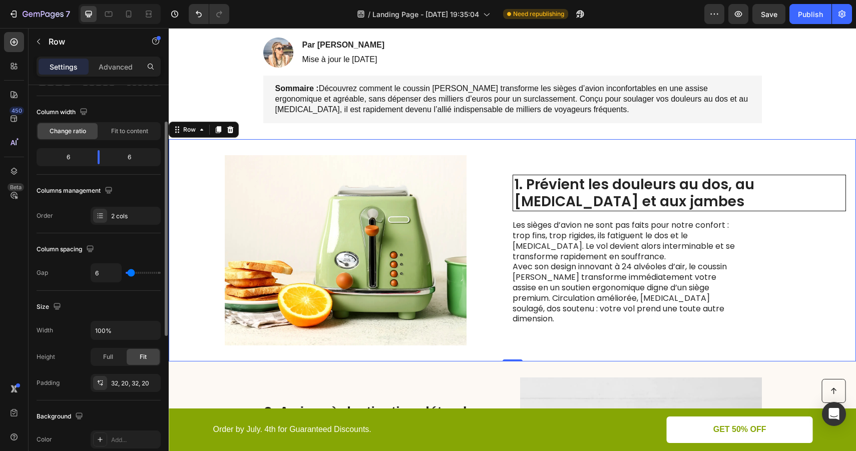
type input "7"
type input "8"
type input "9"
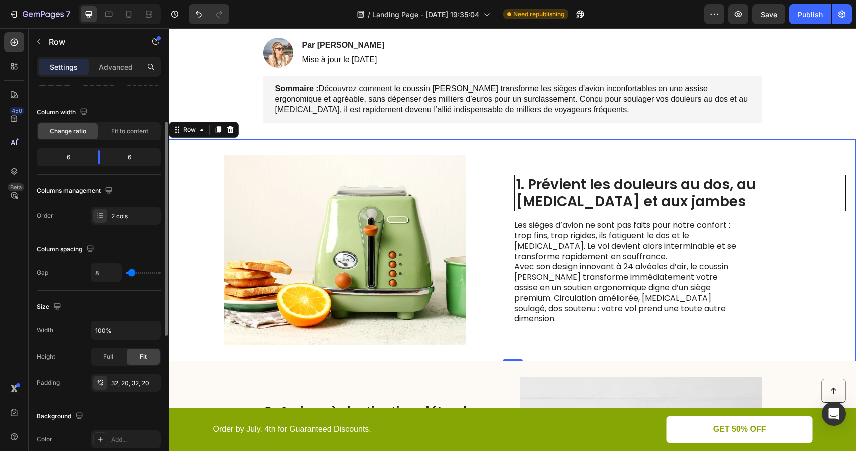
type input "9"
type input "10"
type input "11"
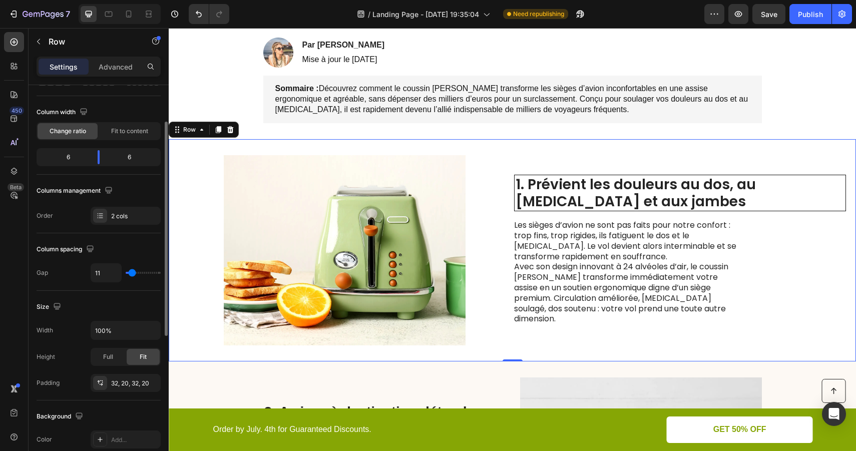
type input "12"
type input "13"
type input "14"
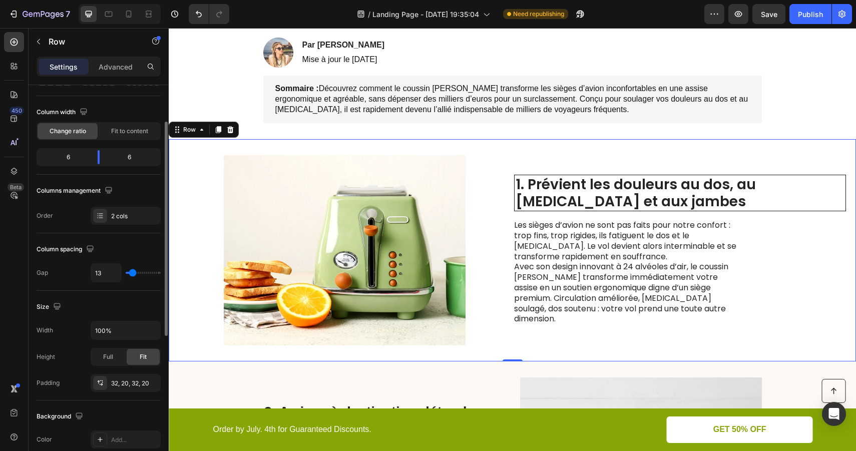
type input "14"
type input "15"
type input "16"
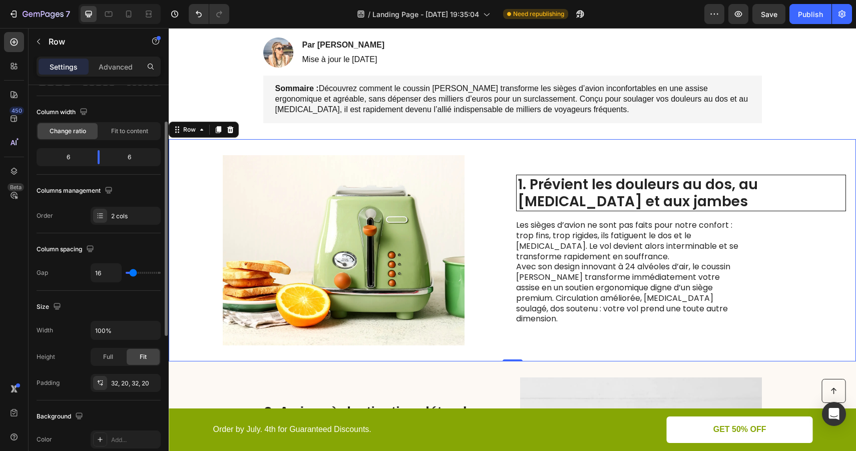
type input "17"
type input "18"
type input "19"
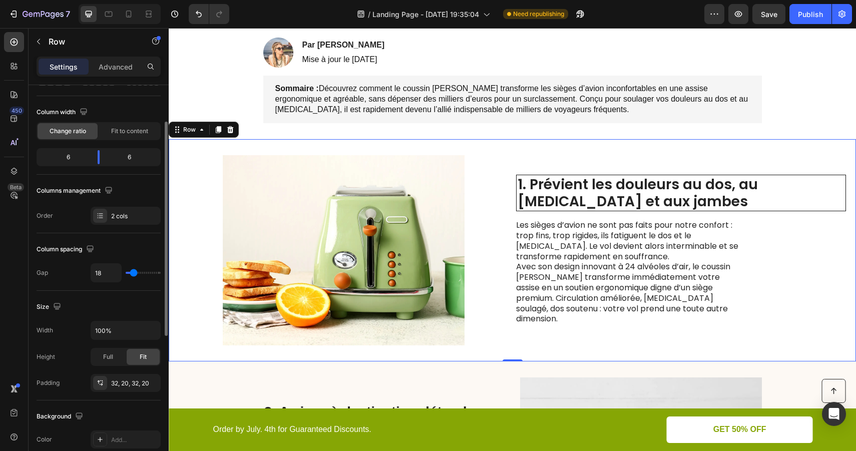
type input "19"
type input "20"
type input "21"
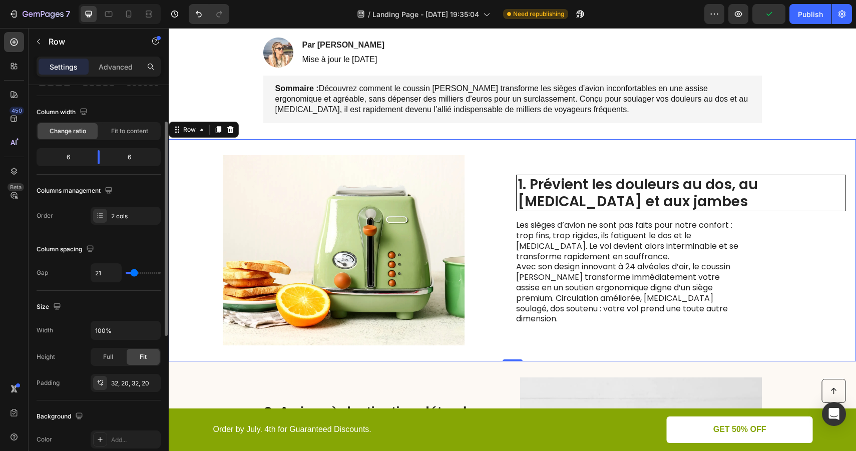
type input "22"
type input "23"
type input "24"
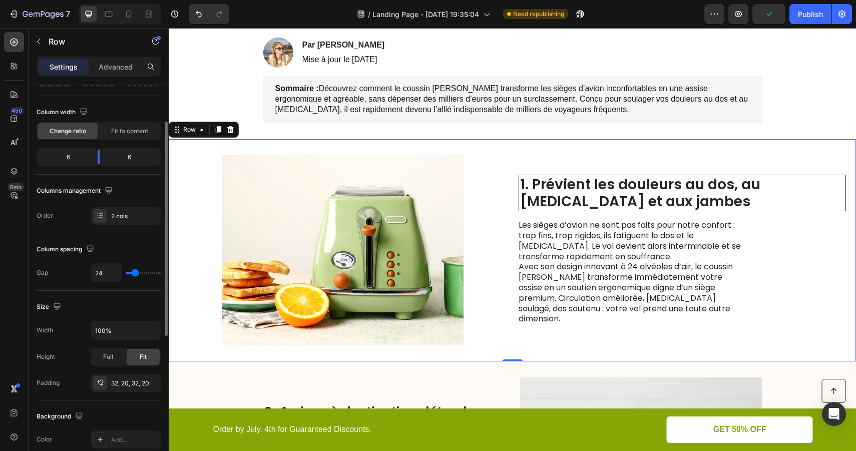
drag, startPoint x: 142, startPoint y: 272, endPoint x: 135, endPoint y: 273, distance: 7.5
type input "24"
click at [135, 273] on input "range" at bounding box center [143, 273] width 35 height 2
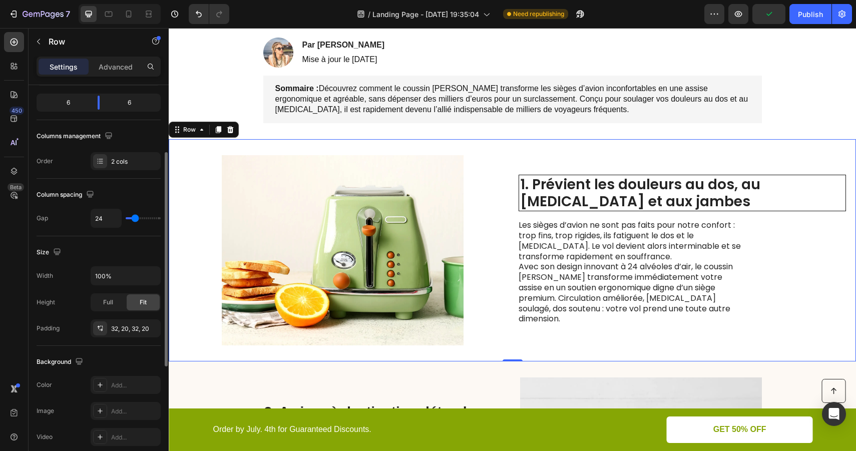
scroll to position [125, 0]
click at [149, 272] on icon "button" at bounding box center [151, 273] width 4 height 3
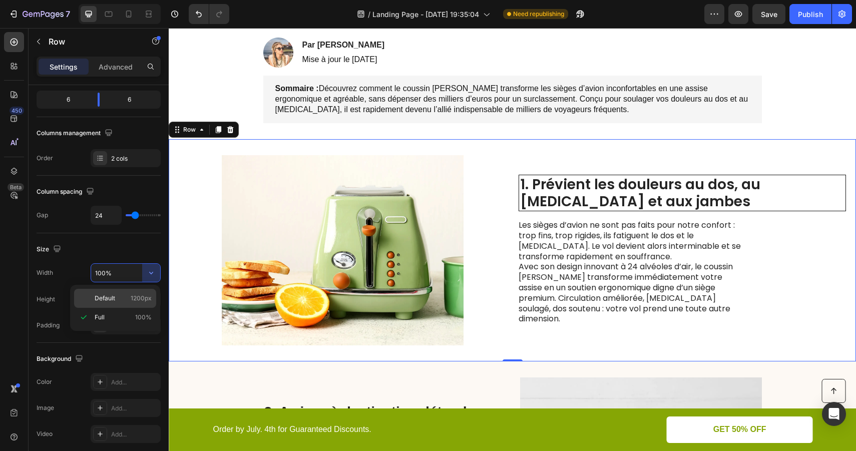
click at [131, 297] on span "1200px" at bounding box center [141, 298] width 21 height 9
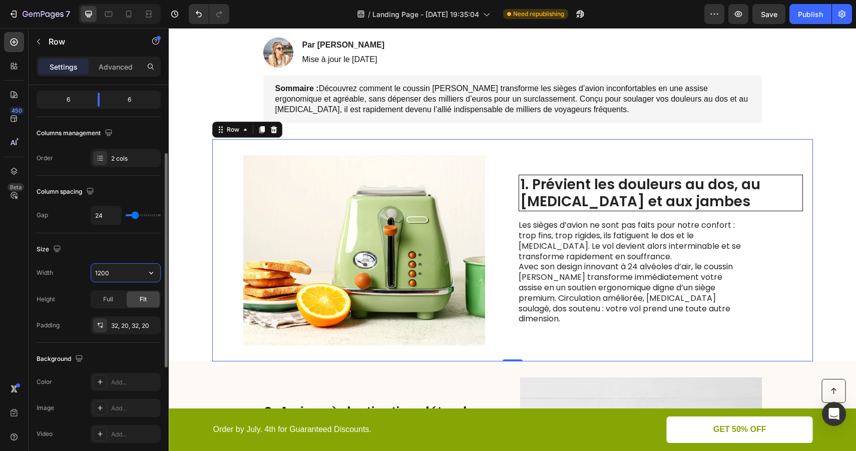
click at [125, 273] on input "1200" at bounding box center [125, 273] width 69 height 18
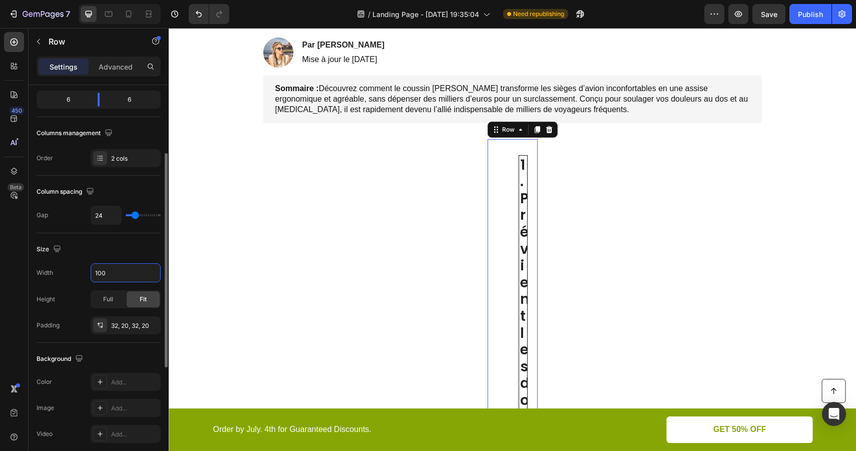
type input "1000"
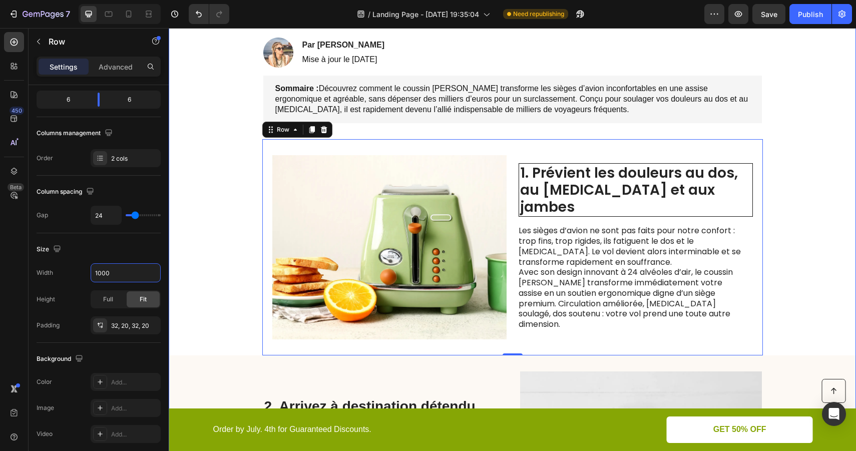
click at [802, 194] on div "OFFRE ANNIVERSAIRE : PROFITEZ DE 40% DE REDUCTION Text Block 01 HRS 58 MIN 49 S…" at bounding box center [512, 450] width 687 height 1143
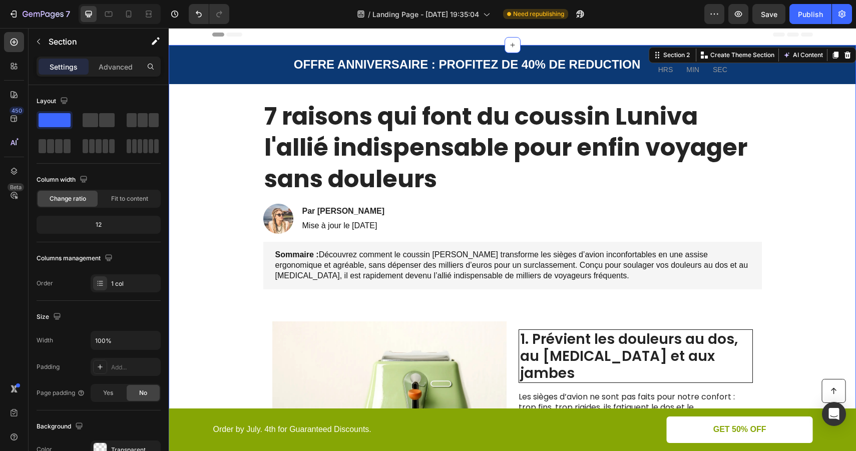
scroll to position [0, 0]
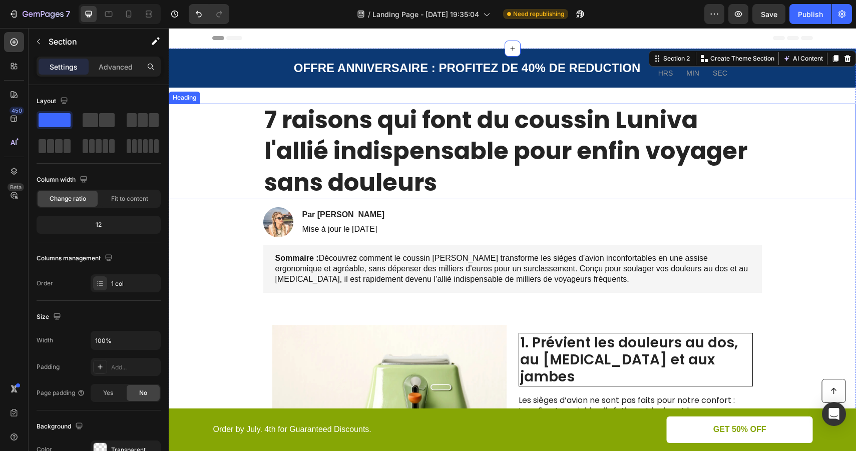
click at [685, 163] on h1 "7 raisons qui font du coussin Luniva l'allié indispensable pour enfin voyager s…" at bounding box center [512, 152] width 499 height 96
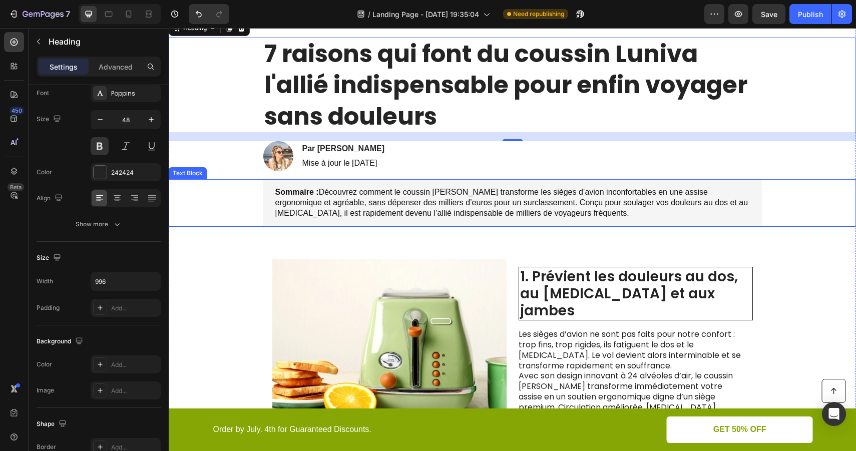
scroll to position [169, 0]
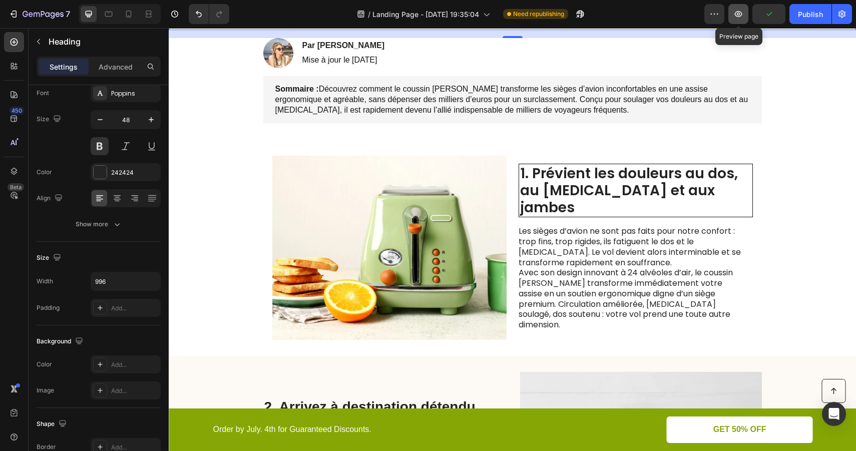
click at [739, 14] on icon "button" at bounding box center [738, 14] width 10 height 10
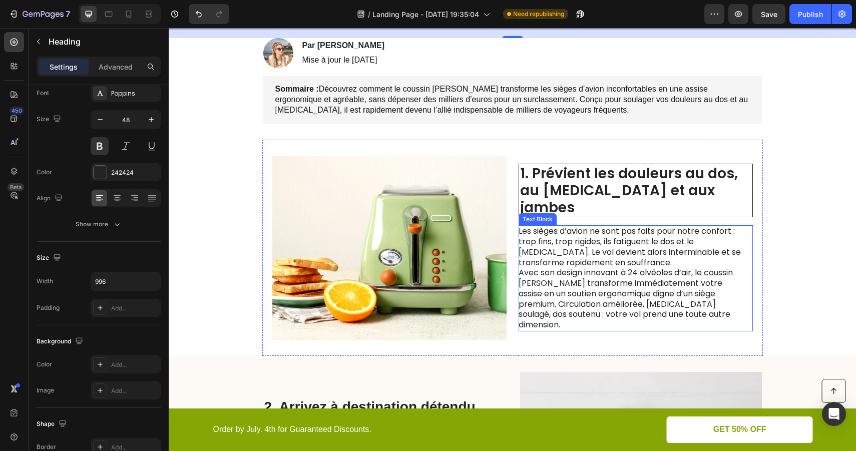
scroll to position [0, 0]
